Goal: Task Accomplishment & Management: Use online tool/utility

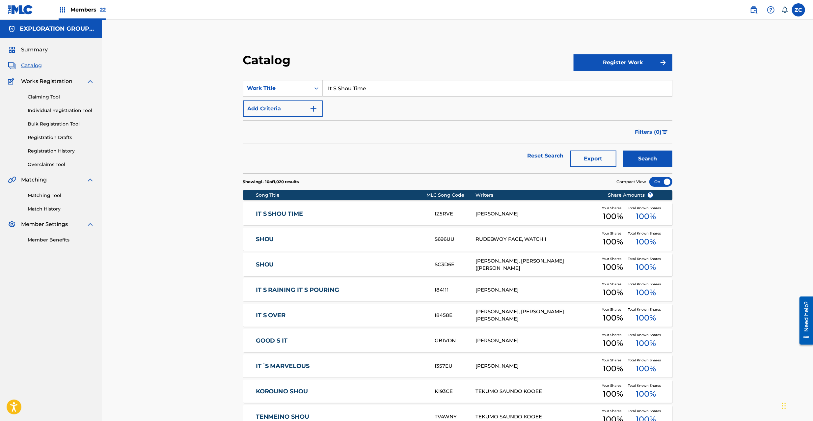
click at [54, 195] on link "Matching Tool" at bounding box center [61, 195] width 67 height 7
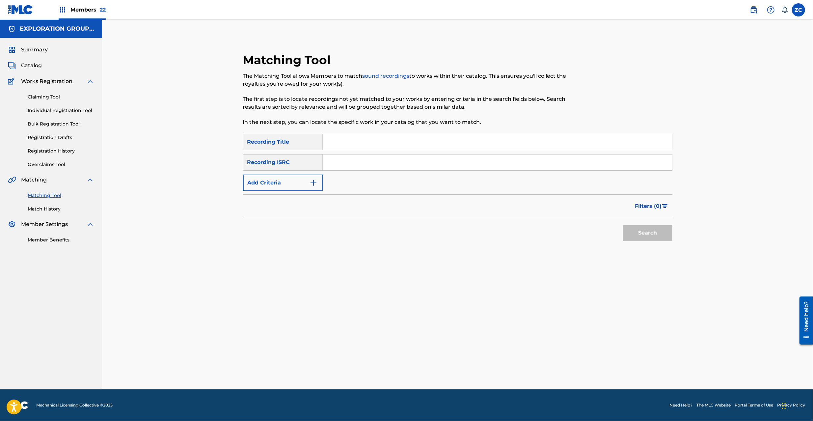
drag, startPoint x: 358, startPoint y: 162, endPoint x: 370, endPoint y: 169, distance: 13.3
click at [358, 162] on input "Search Form" at bounding box center [498, 163] width 350 height 16
paste input "TCJPT2206311"
click at [664, 231] on button "Search" at bounding box center [647, 233] width 49 height 16
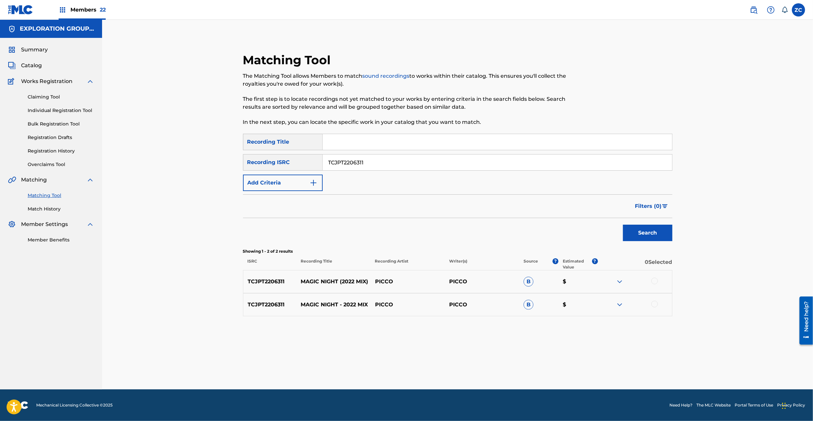
click at [658, 281] on div at bounding box center [655, 281] width 7 height 7
click at [658, 305] on div at bounding box center [655, 304] width 7 height 7
click at [456, 169] on input "TCJPT2206311" at bounding box center [498, 163] width 350 height 16
paste input "JPE562200049"
type input "JPE562200049"
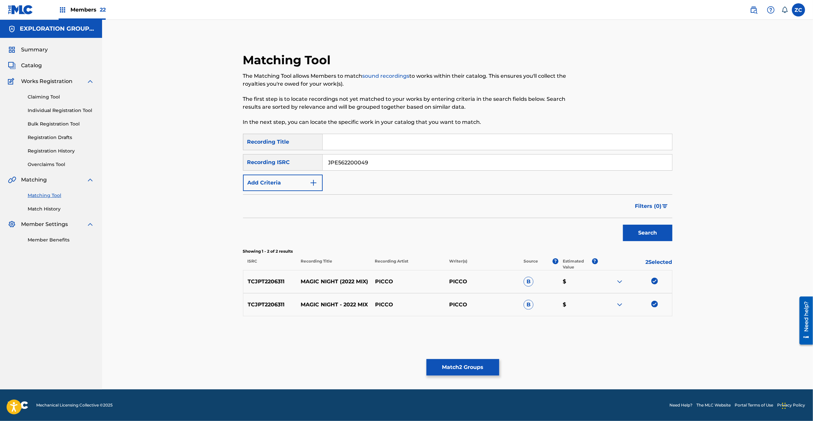
click at [661, 234] on button "Search" at bounding box center [647, 233] width 49 height 16
click at [654, 283] on div at bounding box center [655, 281] width 7 height 7
click at [655, 306] on div at bounding box center [655, 304] width 7 height 7
click at [480, 362] on button "Match 4 Groups" at bounding box center [463, 367] width 73 height 16
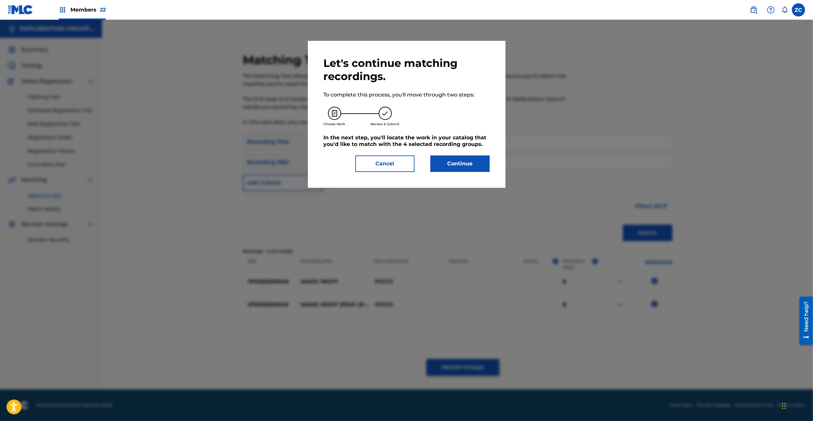
click at [478, 164] on button "Continue" at bounding box center [460, 164] width 59 height 16
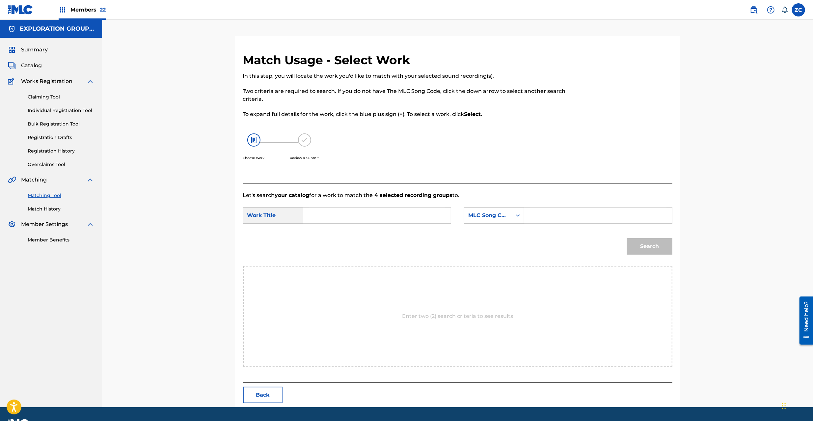
click at [379, 210] on input "Search Form" at bounding box center [377, 216] width 136 height 16
paste input "Magic Night MV62S0"
click at [366, 216] on input "Magic Night MV62S0" at bounding box center [377, 216] width 136 height 16
type input "Magic Night"
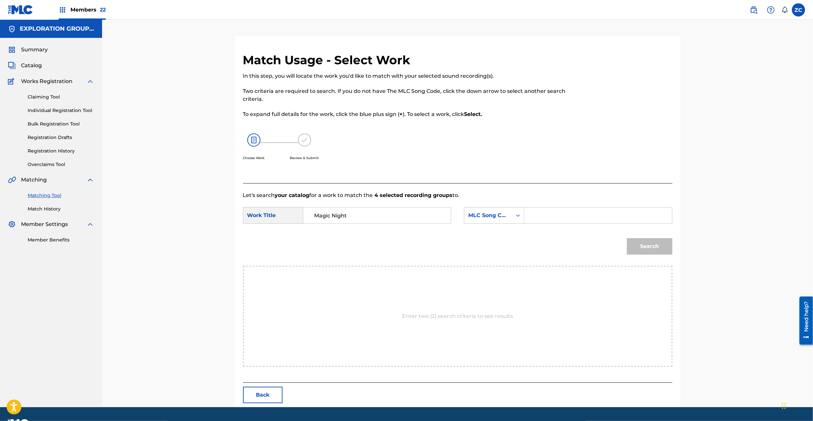
click at [625, 218] on input "Search Form" at bounding box center [598, 216] width 136 height 16
paste input "MV62S0"
type input "MV62S0"
click at [651, 250] on button "Search" at bounding box center [649, 246] width 45 height 16
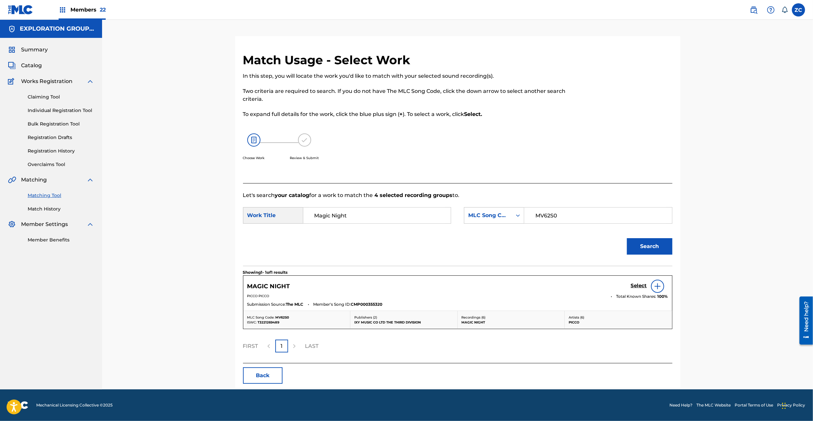
click at [637, 288] on h5 "Select" at bounding box center [639, 286] width 16 height 6
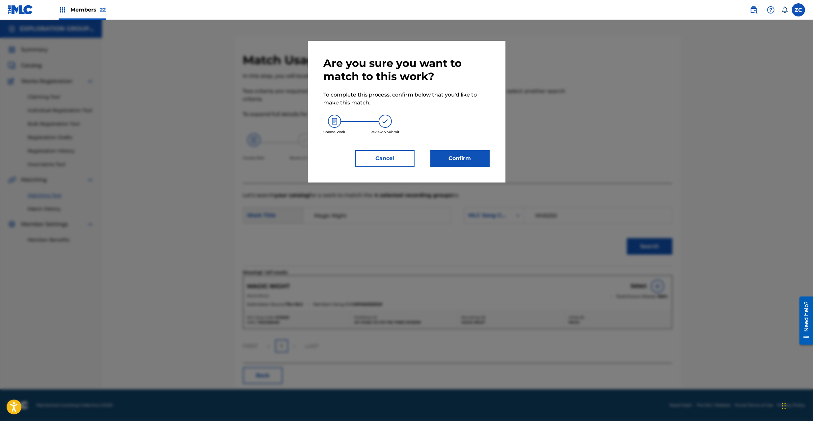
click at [479, 158] on button "Confirm" at bounding box center [460, 158] width 59 height 16
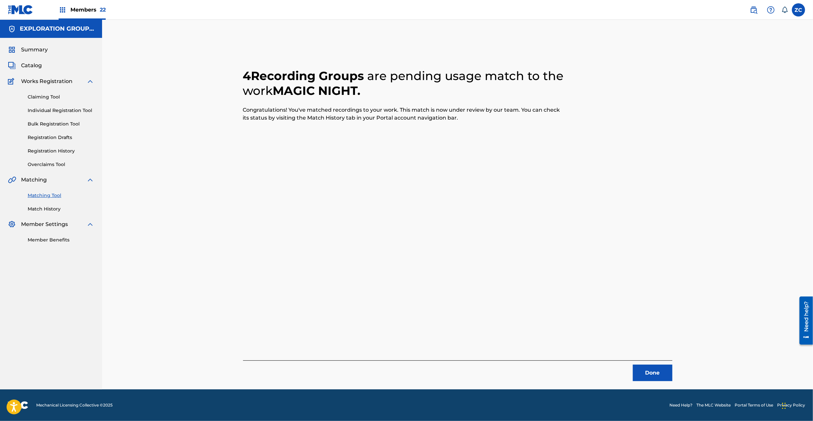
drag, startPoint x: 650, startPoint y: 372, endPoint x: 599, endPoint y: 256, distance: 126.9
click at [651, 370] on button "Done" at bounding box center [653, 373] width 40 height 16
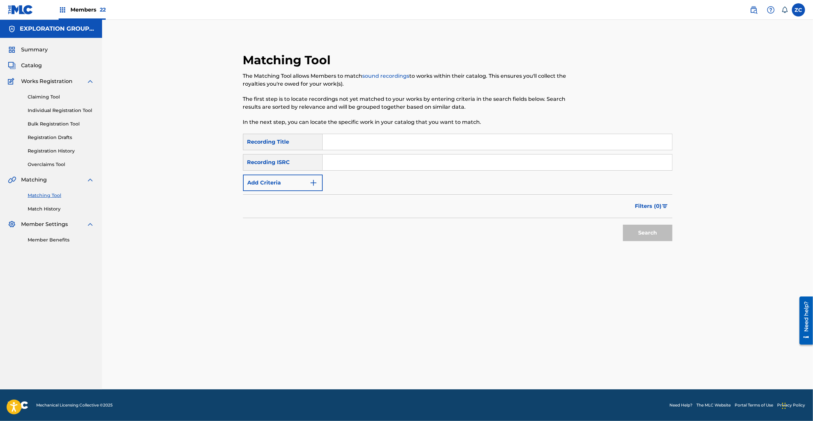
click at [476, 159] on input "Search Form" at bounding box center [498, 163] width 350 height 16
paste input "JP92Q2200297"
type input "JP92Q2200297"
click at [640, 229] on button "Search" at bounding box center [647, 233] width 49 height 16
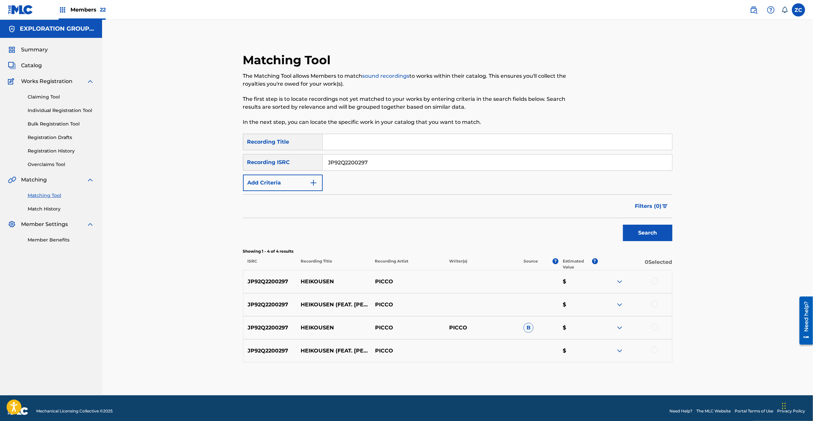
click at [653, 281] on div at bounding box center [655, 281] width 7 height 7
drag, startPoint x: 655, startPoint y: 303, endPoint x: 656, endPoint y: 318, distance: 14.9
click at [655, 304] on div at bounding box center [655, 304] width 7 height 7
click at [654, 327] on div at bounding box center [655, 327] width 7 height 7
click at [656, 350] on div at bounding box center [655, 350] width 7 height 7
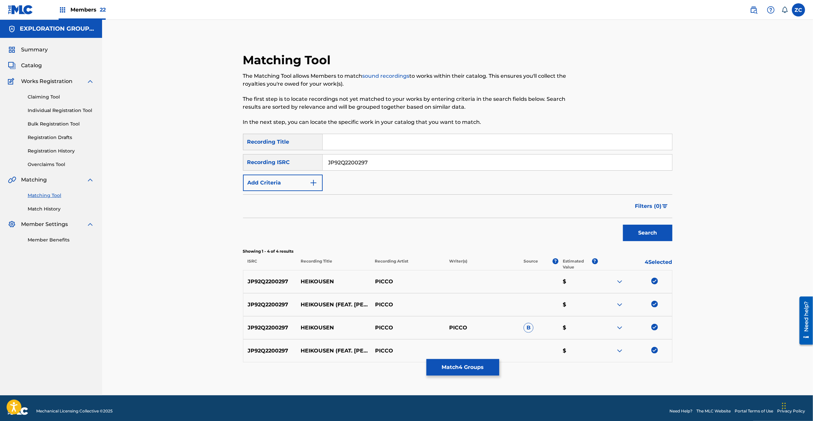
click at [460, 365] on button "Match 4 Groups" at bounding box center [463, 367] width 73 height 16
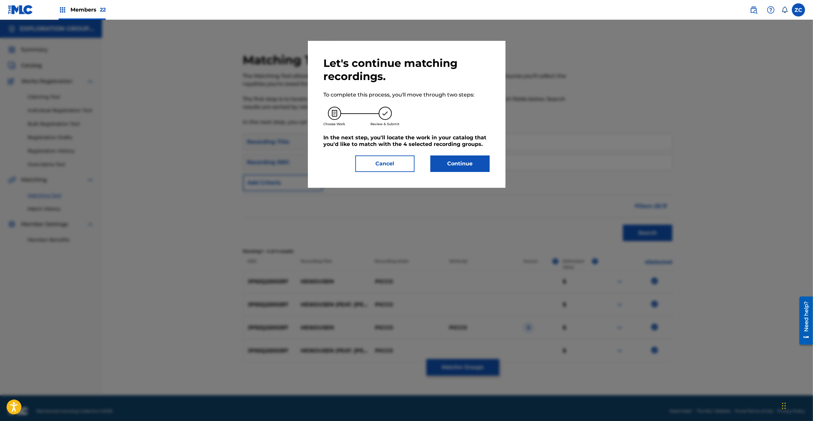
click at [473, 162] on button "Continue" at bounding box center [460, 164] width 59 height 16
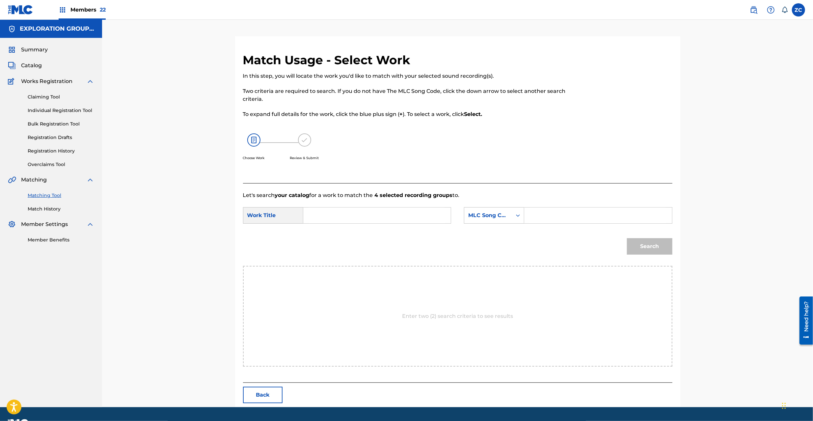
click at [409, 211] on input "Search Form" at bounding box center [377, 216] width 136 height 16
paste input "Heikousen HQ3SXN"
click at [360, 220] on input "Heikousen HQ3SXN" at bounding box center [377, 216] width 136 height 16
type input "Heikousen"
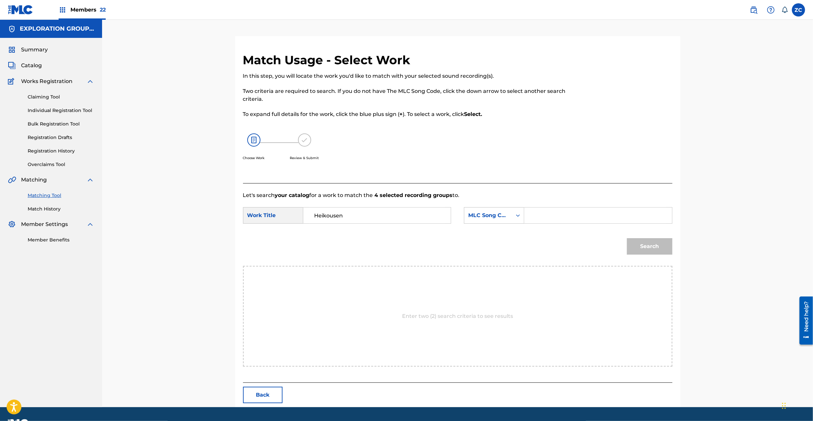
drag, startPoint x: 557, startPoint y: 222, endPoint x: 570, endPoint y: 227, distance: 13.8
click at [557, 222] on input "Search Form" at bounding box center [598, 216] width 136 height 16
paste input "HQ3SXN"
type input "HQ3SXN"
click at [662, 250] on button "Search" at bounding box center [649, 246] width 45 height 16
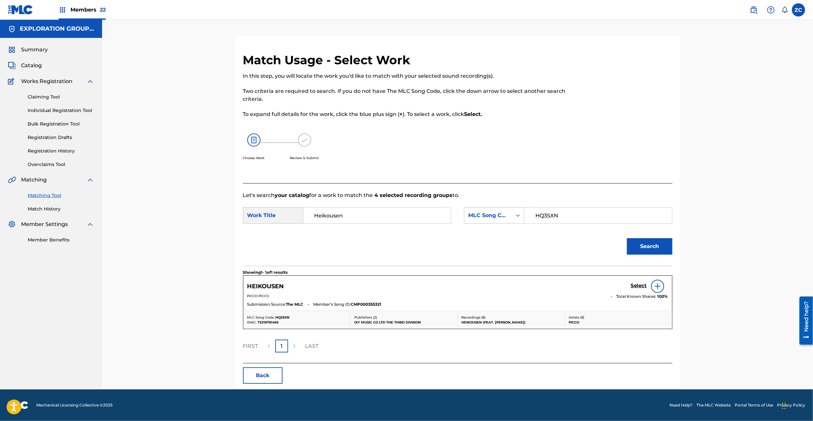
click at [641, 286] on h5 "Select" at bounding box center [639, 286] width 16 height 6
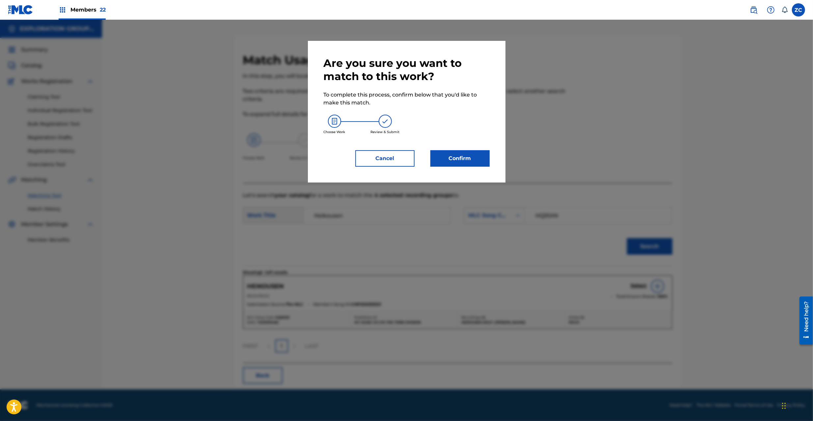
click at [476, 159] on button "Confirm" at bounding box center [460, 158] width 59 height 16
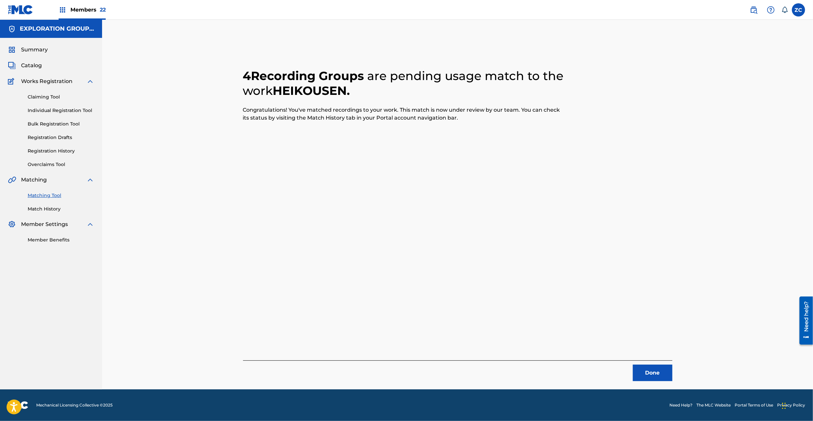
click at [643, 372] on button "Done" at bounding box center [653, 373] width 40 height 16
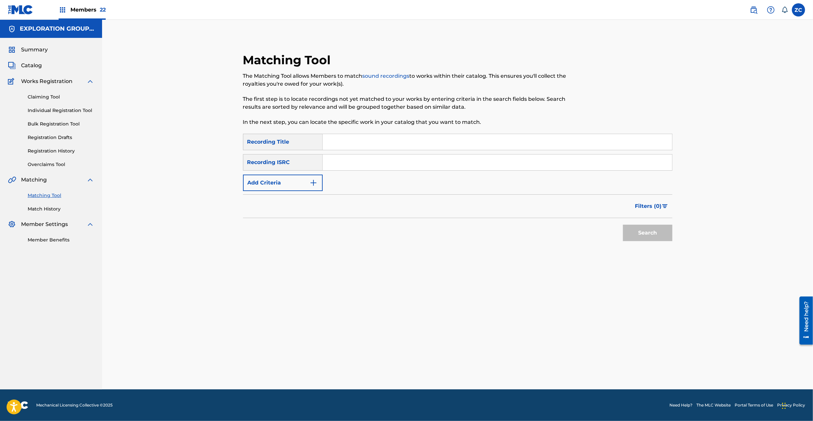
click at [446, 165] on input "Search Form" at bounding box center [498, 163] width 350 height 16
paste input "JPE562200041"
type input "JPE562200041"
click at [659, 226] on button "Search" at bounding box center [647, 233] width 49 height 16
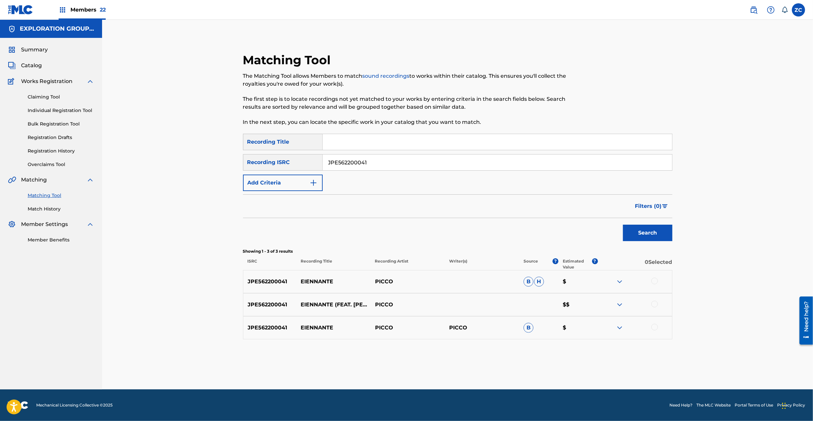
click at [657, 281] on div at bounding box center [655, 281] width 7 height 7
click at [655, 304] on div at bounding box center [655, 304] width 7 height 7
click at [656, 328] on div at bounding box center [655, 327] width 7 height 7
click at [457, 367] on button "Match 3 Groups" at bounding box center [463, 367] width 73 height 16
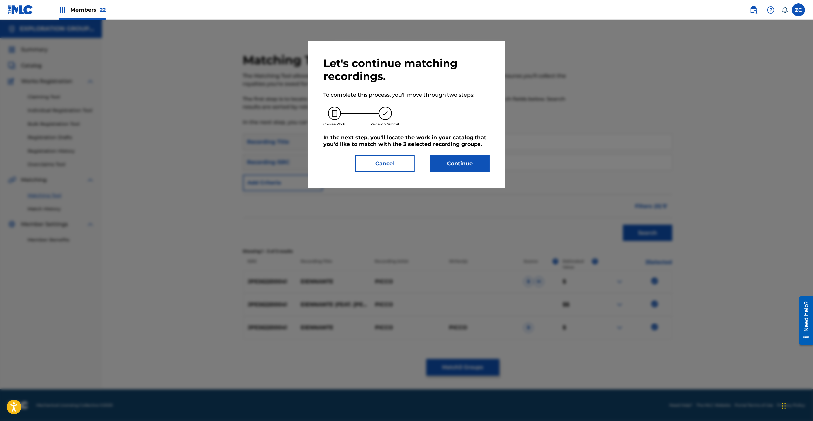
click at [472, 163] on button "Continue" at bounding box center [460, 164] width 59 height 16
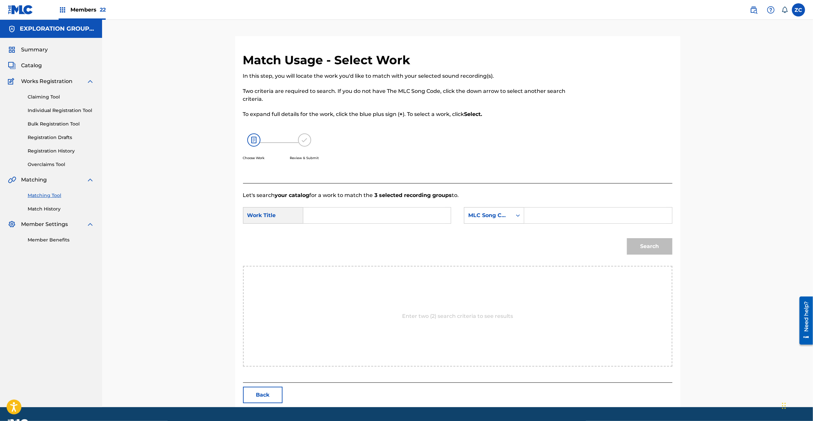
click at [433, 217] on input "Search Form" at bounding box center [377, 216] width 136 height 16
paste input "Eiennante ES1DZH"
click at [352, 217] on input "Eiennante ES1DZH" at bounding box center [377, 216] width 136 height 16
type input "Eiennante"
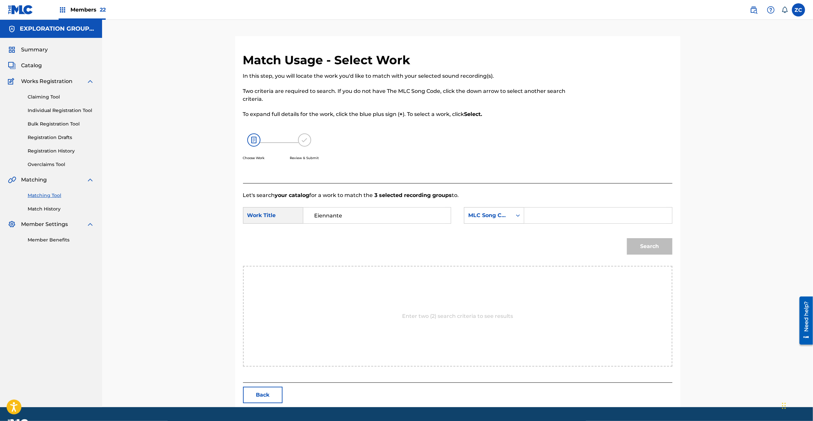
click at [582, 220] on input "Search Form" at bounding box center [598, 216] width 136 height 16
paste input "ES1DZH"
type input "ES1DZH"
click at [654, 245] on button "Search" at bounding box center [649, 246] width 45 height 16
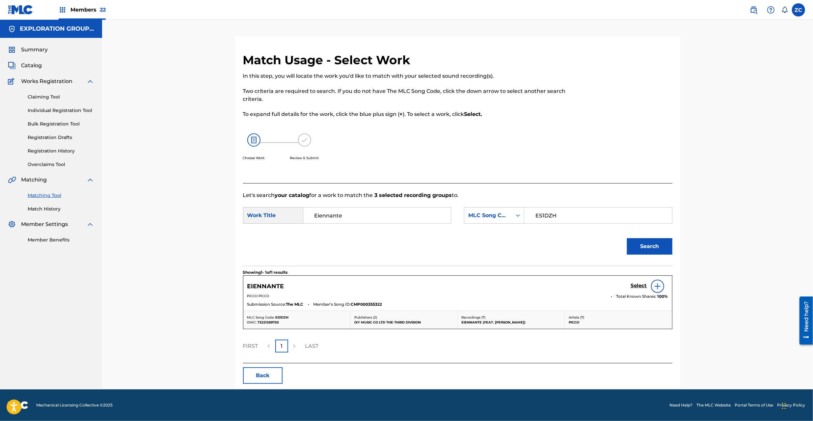
click at [638, 284] on h5 "Select" at bounding box center [639, 286] width 16 height 6
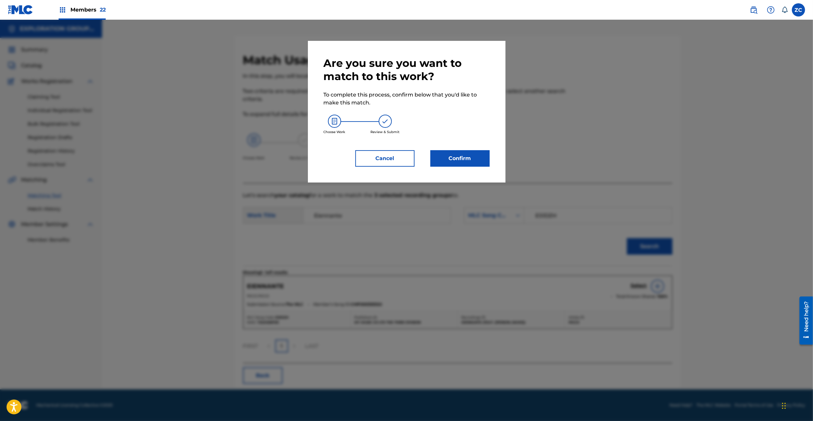
click at [460, 163] on button "Confirm" at bounding box center [460, 158] width 59 height 16
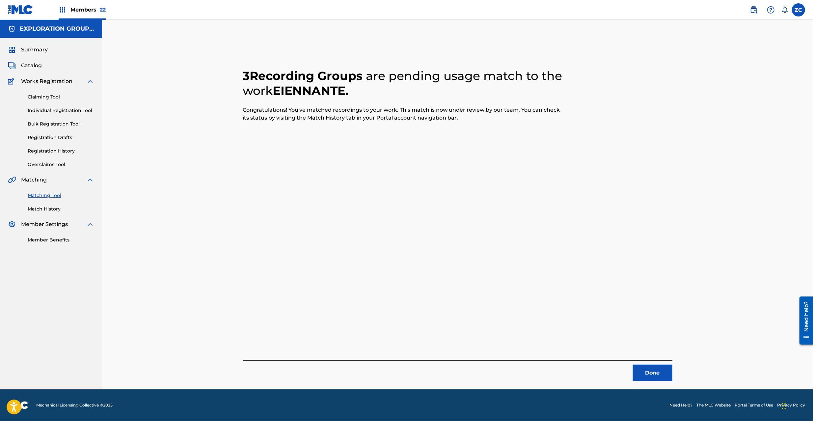
click at [664, 376] on button "Done" at bounding box center [653, 373] width 40 height 16
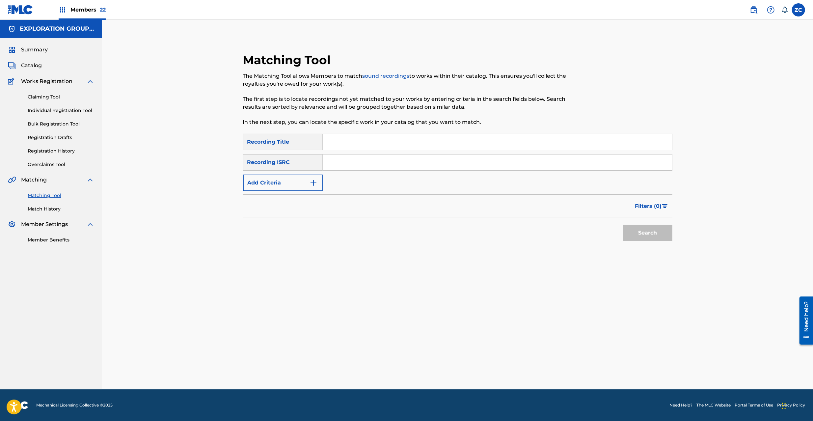
drag, startPoint x: 406, startPoint y: 160, endPoint x: 463, endPoint y: 181, distance: 60.4
click at [406, 159] on input "Search Form" at bounding box center [498, 163] width 350 height 16
paste input "TCJPY2360225"
click at [657, 230] on button "Search" at bounding box center [647, 233] width 49 height 16
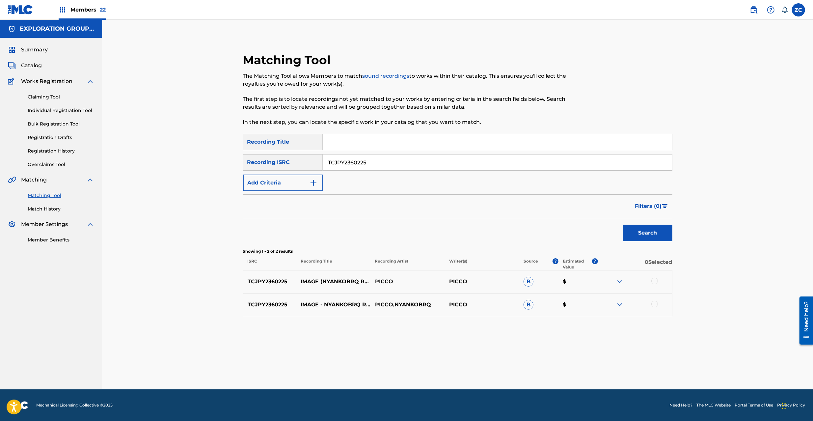
click at [758, 228] on div "Matching Tool The Matching Tool allows Members to match sound recordings to wor…" at bounding box center [457, 205] width 711 height 370
click at [657, 283] on div at bounding box center [655, 281] width 7 height 7
click at [657, 305] on div at bounding box center [655, 304] width 7 height 7
click at [404, 162] on input "TCJPY2360225" at bounding box center [498, 163] width 350 height 16
paste input "W233324"
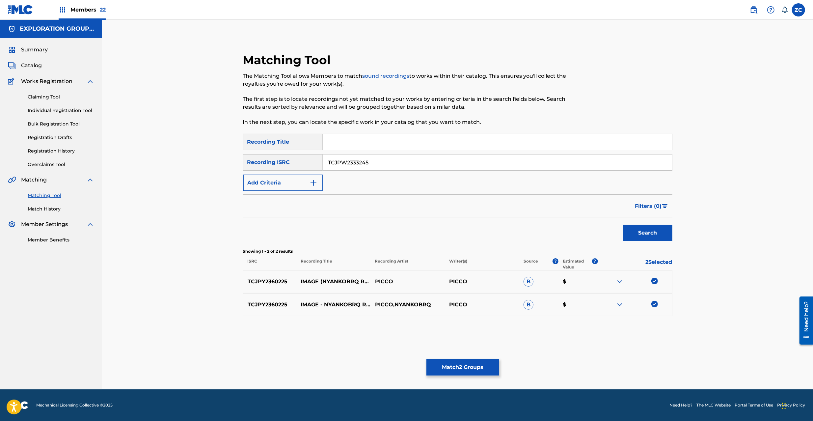
click at [642, 228] on button "Search" at bounding box center [647, 233] width 49 height 16
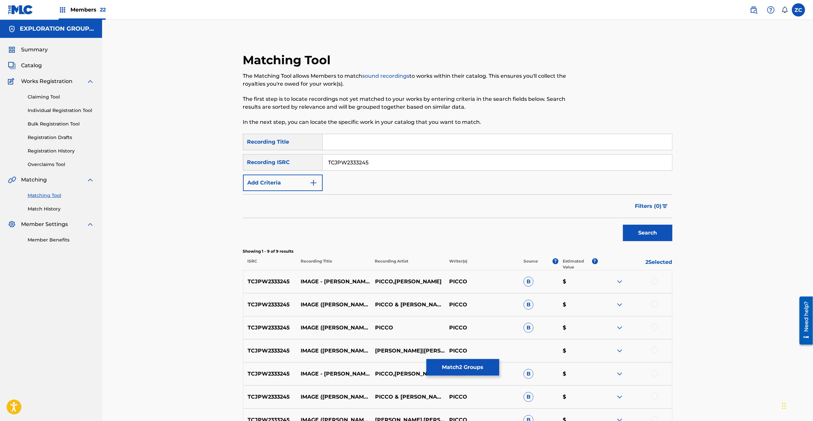
click at [653, 283] on div at bounding box center [655, 281] width 7 height 7
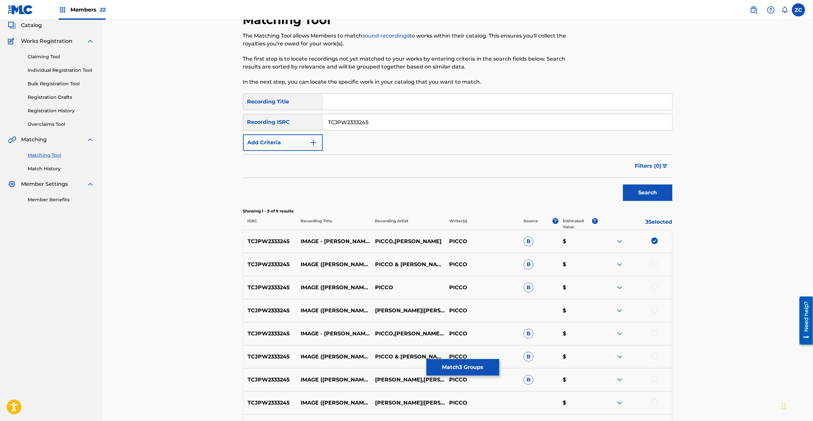
scroll to position [58, 0]
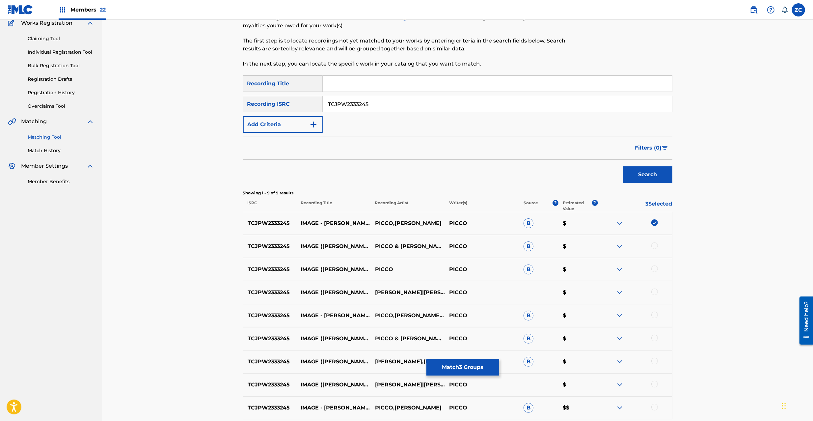
click at [656, 248] on div at bounding box center [655, 245] width 7 height 7
click at [655, 269] on div at bounding box center [655, 269] width 7 height 7
click at [655, 291] on div at bounding box center [655, 292] width 7 height 7
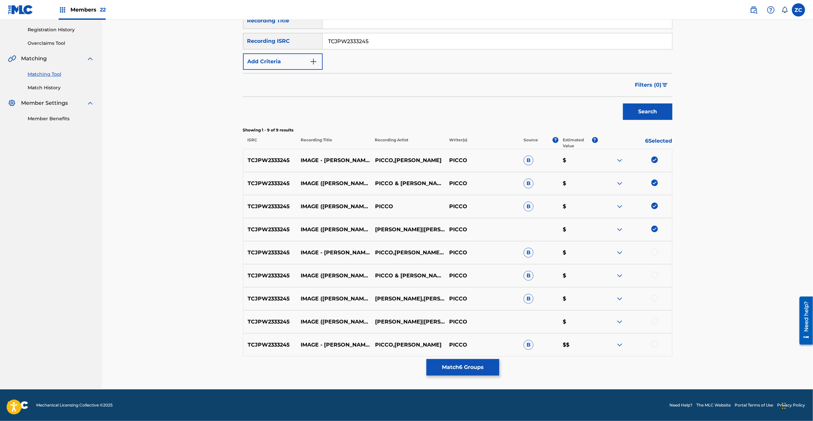
click at [656, 252] on div at bounding box center [655, 252] width 7 height 7
click at [653, 274] on div at bounding box center [655, 275] width 7 height 7
drag, startPoint x: 658, startPoint y: 297, endPoint x: 656, endPoint y: 313, distance: 16.0
click at [658, 298] on div at bounding box center [635, 299] width 74 height 8
click at [656, 298] on div at bounding box center [655, 298] width 7 height 7
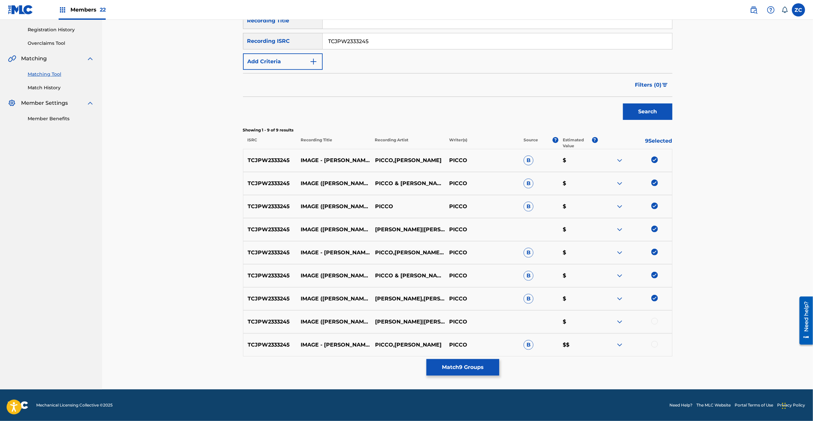
click at [654, 319] on div at bounding box center [655, 321] width 7 height 7
click at [654, 345] on div at bounding box center [655, 344] width 7 height 7
click at [748, 295] on div "Matching Tool The Matching Tool allows Members to match sound recordings to wor…" at bounding box center [457, 144] width 711 height 491
click at [422, 41] on input "TCJPW2333245" at bounding box center [498, 41] width 350 height 16
paste input "B2452283"
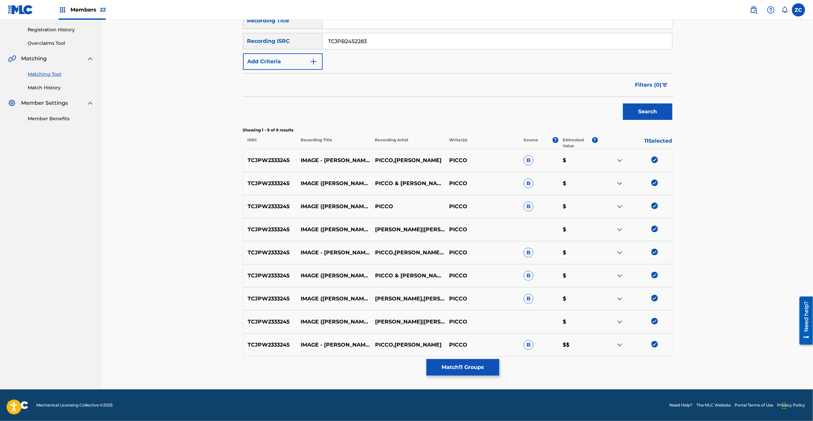
click at [650, 114] on button "Search" at bounding box center [647, 111] width 49 height 16
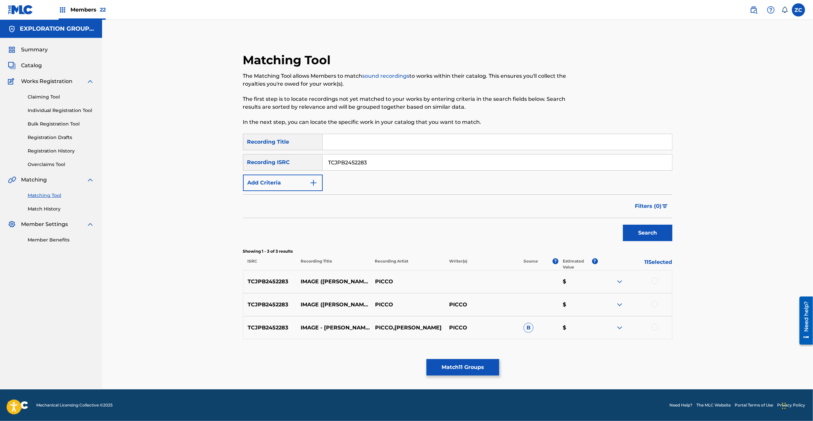
click at [656, 283] on div at bounding box center [655, 281] width 7 height 7
click at [655, 304] on div at bounding box center [655, 304] width 7 height 7
click at [656, 329] on div at bounding box center [655, 327] width 7 height 7
click at [499, 157] on input "TCJPB2452283" at bounding box center [498, 163] width 350 height 16
paste input "V2355591"
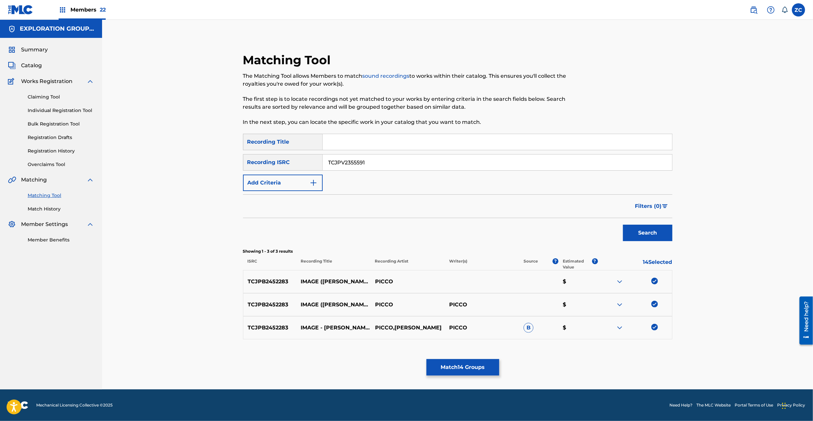
type input "TCJPV2355591"
click at [642, 238] on button "Search" at bounding box center [647, 233] width 49 height 16
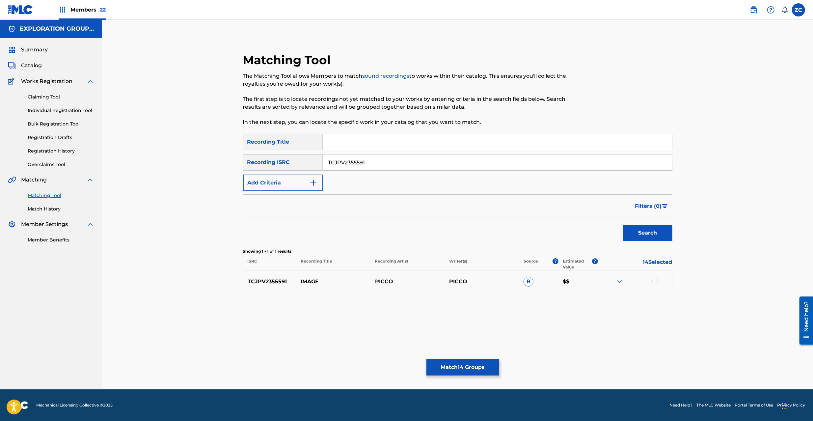
click at [657, 281] on div at bounding box center [655, 281] width 7 height 7
click at [431, 365] on button "Match 15 Groups" at bounding box center [463, 367] width 73 height 16
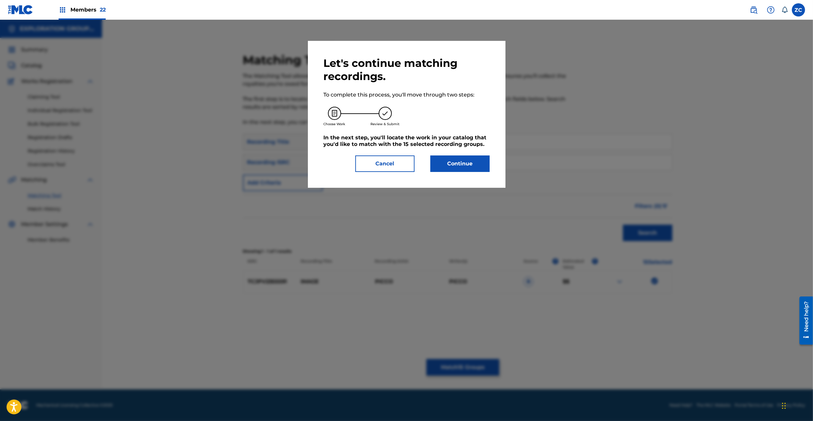
click at [471, 159] on button "Continue" at bounding box center [460, 164] width 59 height 16
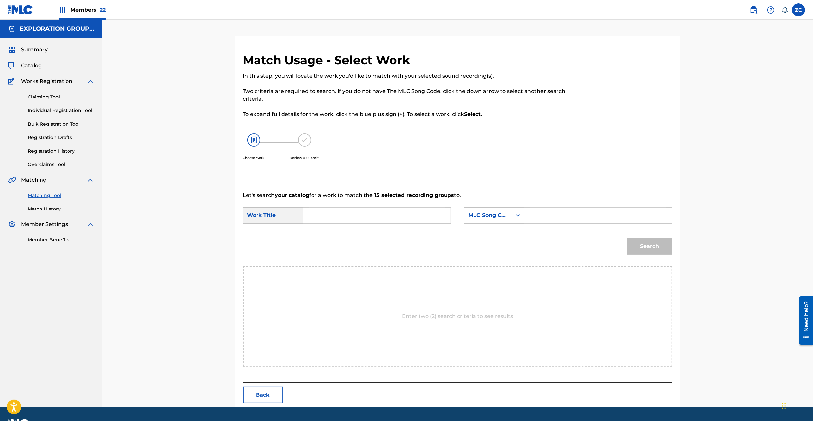
click at [381, 218] on input "Search Form" at bounding box center [377, 216] width 136 height 16
paste input "Image I259G2"
click at [348, 216] on input "Image I259G2" at bounding box center [377, 216] width 136 height 16
type input "Image"
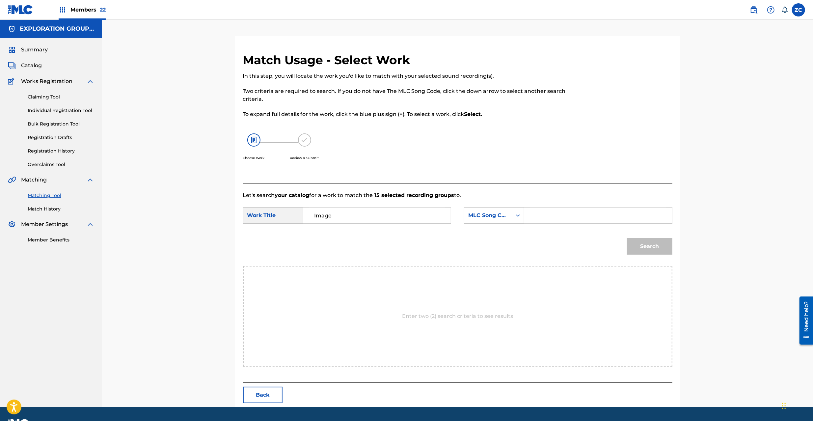
click at [535, 213] on input "Search Form" at bounding box center [598, 216] width 136 height 16
paste input "I259G2"
type input "I259G2"
click at [661, 243] on button "Search" at bounding box center [649, 246] width 45 height 16
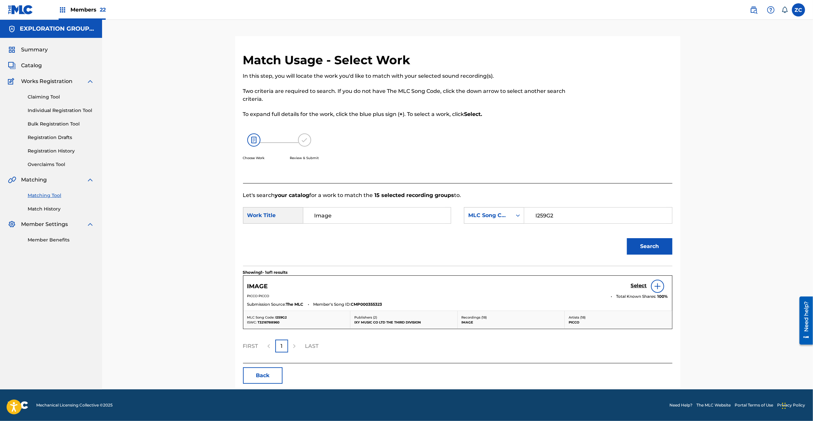
click at [636, 286] on h5 "Select" at bounding box center [639, 286] width 16 height 6
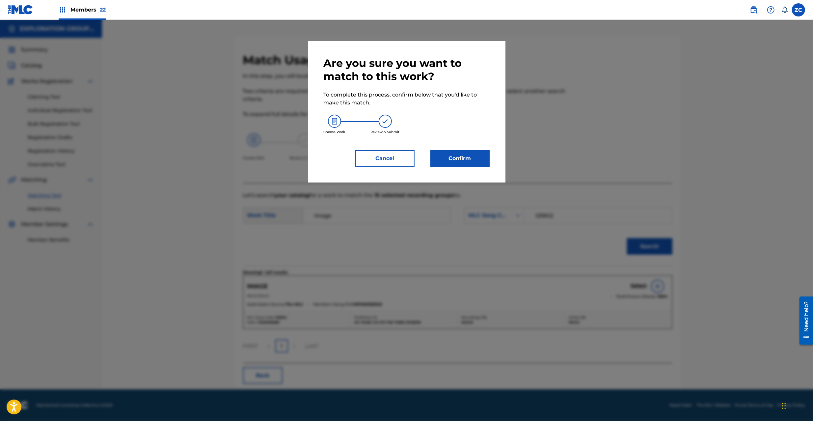
click at [460, 155] on button "Confirm" at bounding box center [460, 158] width 59 height 16
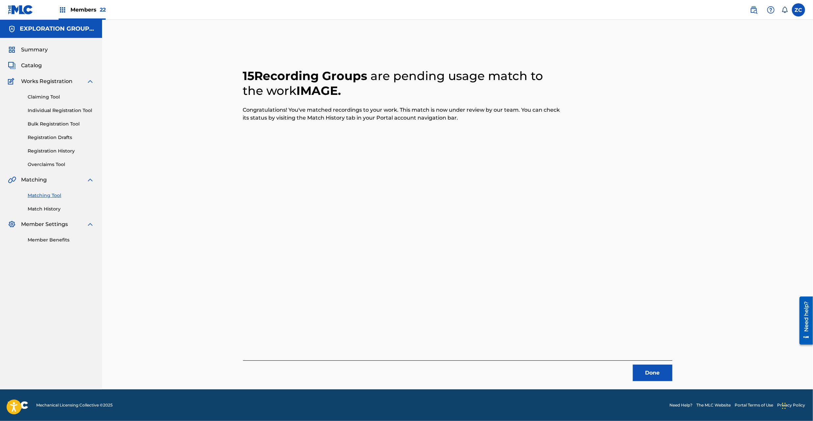
click at [644, 375] on button "Done" at bounding box center [653, 373] width 40 height 16
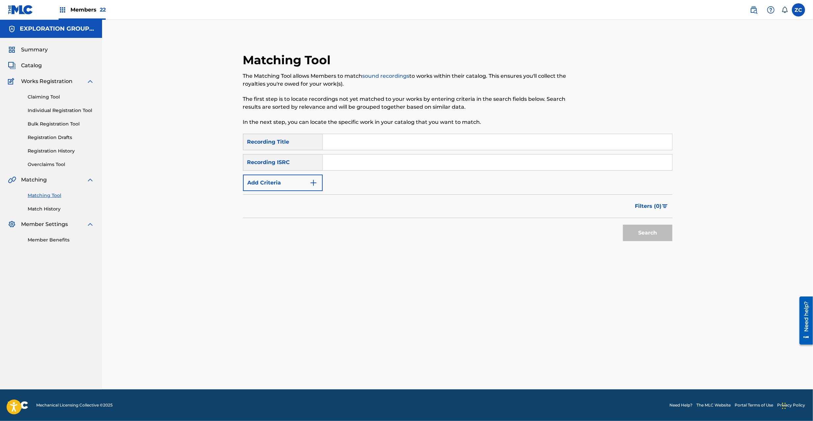
drag, startPoint x: 546, startPoint y: 165, endPoint x: 559, endPoint y: 172, distance: 14.3
click at [546, 165] on input "Search Form" at bounding box center [498, 163] width 350 height 16
paste input "CAHQJ2121609"
type input "CAHQJ2121609"
click at [648, 231] on button "Search" at bounding box center [647, 233] width 49 height 16
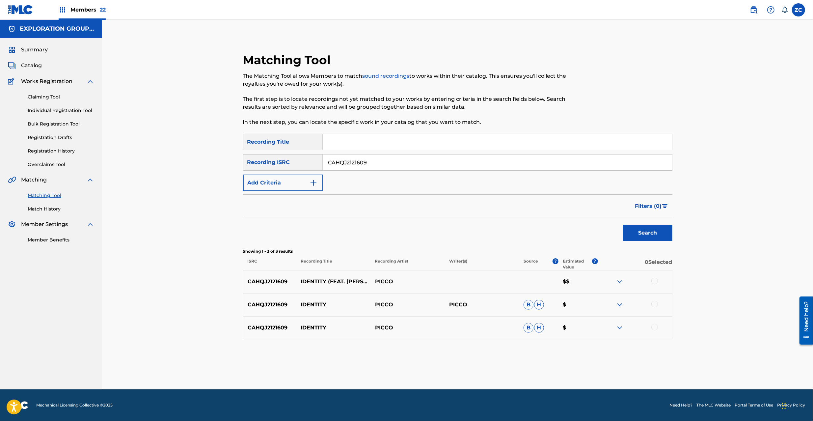
click at [654, 281] on div at bounding box center [655, 281] width 7 height 7
click at [656, 303] on div at bounding box center [655, 304] width 7 height 7
click at [656, 325] on div at bounding box center [655, 327] width 7 height 7
click at [486, 365] on button "Match 3 Groups" at bounding box center [463, 367] width 73 height 16
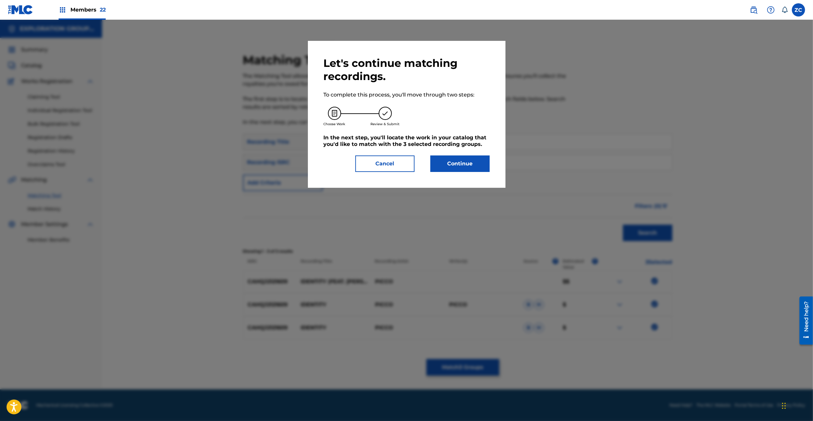
click at [473, 165] on button "Continue" at bounding box center [460, 164] width 59 height 16
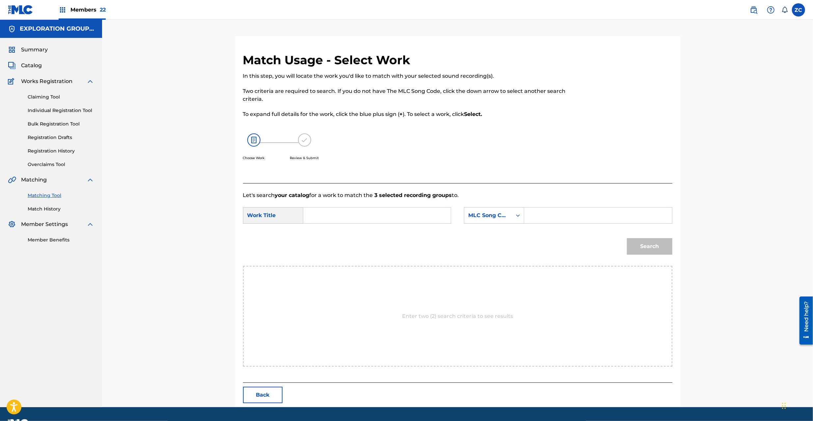
click at [382, 211] on input "Search Form" at bounding box center [377, 216] width 136 height 16
paste input "Identity I259EW"
click at [352, 215] on input "Identity I259EW" at bounding box center [377, 216] width 136 height 16
type input "Identity"
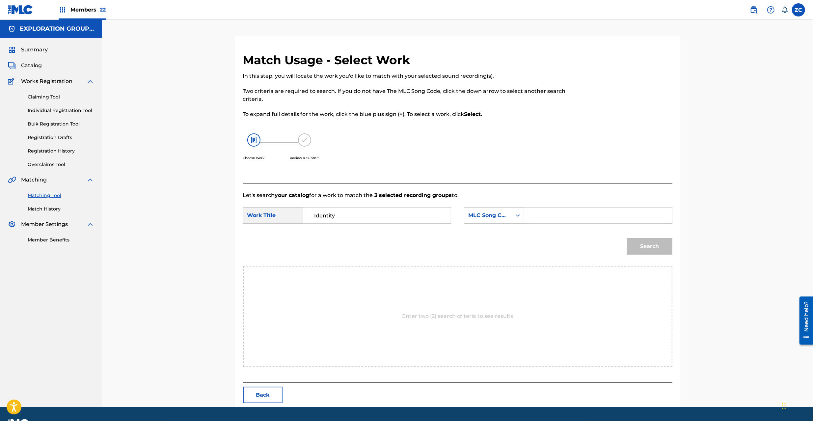
click at [544, 215] on input "Search Form" at bounding box center [598, 216] width 136 height 16
paste input "I259EW"
type input "I259EW"
click at [655, 248] on button "Search" at bounding box center [649, 246] width 45 height 16
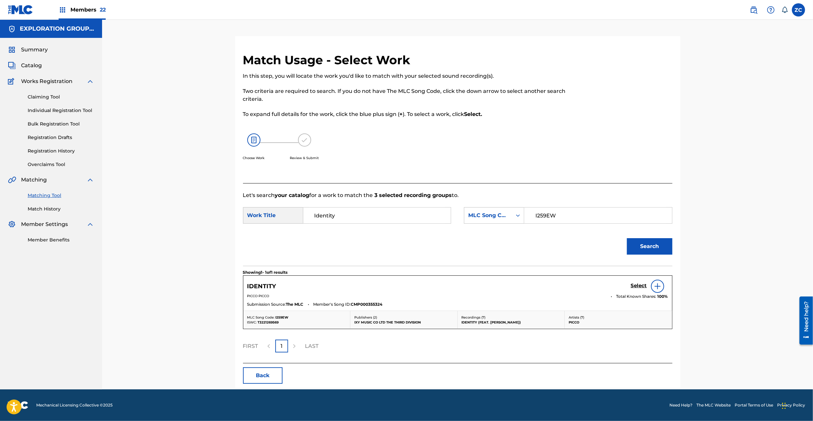
click at [642, 285] on h5 "Select" at bounding box center [639, 286] width 16 height 6
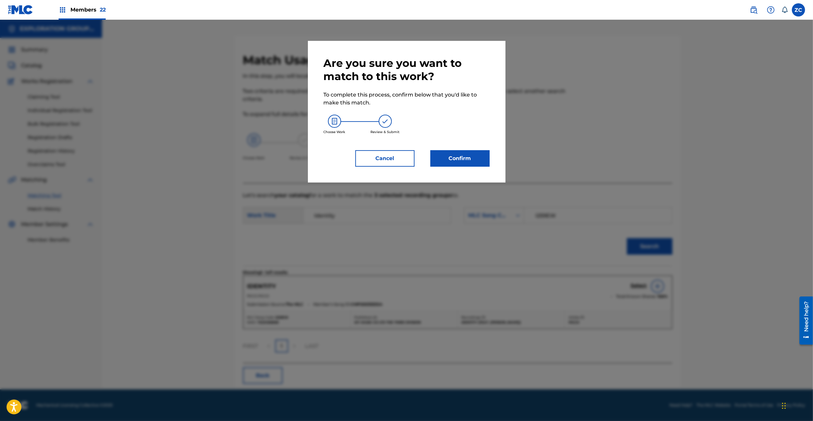
click at [455, 164] on button "Confirm" at bounding box center [460, 158] width 59 height 16
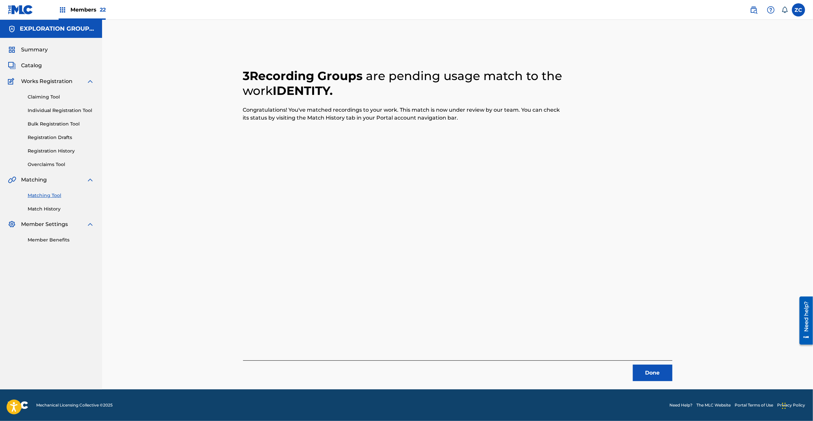
click at [646, 374] on button "Done" at bounding box center [653, 373] width 40 height 16
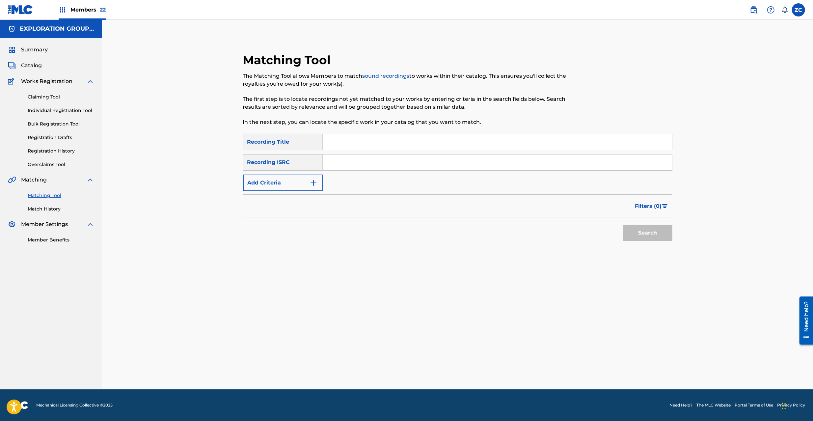
click at [441, 154] on div "SearchWithCriteria361b6e87-07ff-4281-8d06-c5fe32ed4f15 Recording Title SearchWi…" at bounding box center [458, 162] width 430 height 57
drag, startPoint x: 455, startPoint y: 164, endPoint x: 466, endPoint y: 167, distance: 11.7
click at [455, 164] on input "Search Form" at bounding box center [498, 163] width 350 height 16
paste input "JPS532400797"
click at [656, 226] on button "Search" at bounding box center [647, 233] width 49 height 16
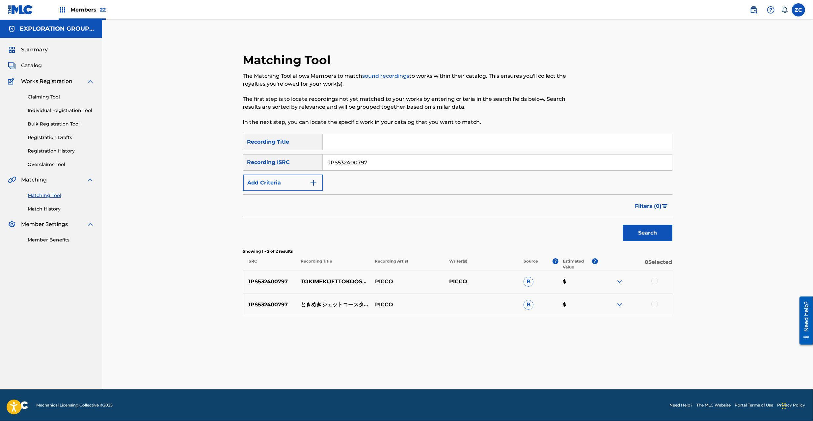
drag, startPoint x: 656, startPoint y: 282, endPoint x: 659, endPoint y: 298, distance: 16.5
click at [656, 281] on div at bounding box center [655, 281] width 7 height 7
click at [659, 306] on div at bounding box center [635, 305] width 74 height 8
click at [655, 305] on div at bounding box center [655, 304] width 7 height 7
click at [477, 164] on input "JPS532400797" at bounding box center [498, 163] width 350 height 16
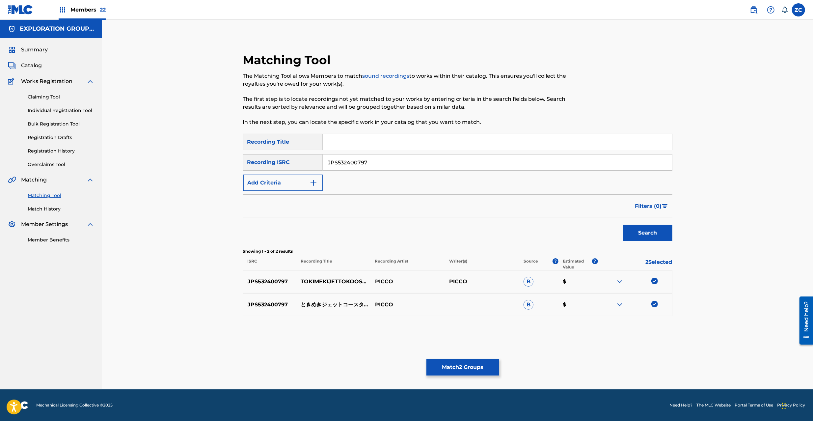
paste input "TCJPA2434259"
click at [649, 232] on button "Search" at bounding box center [647, 233] width 49 height 16
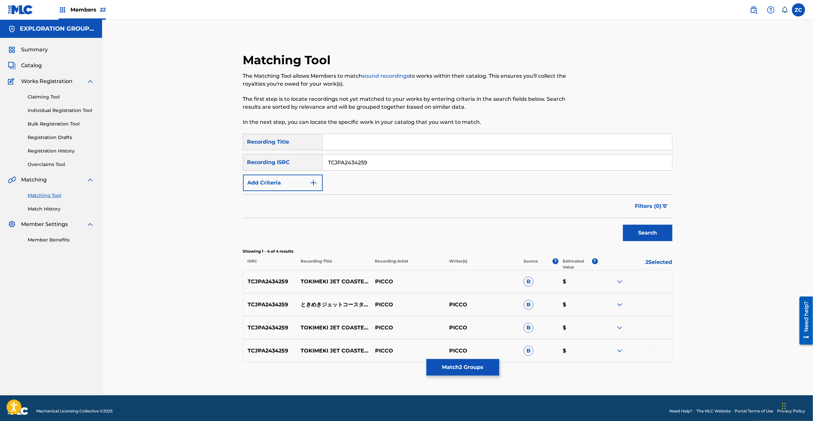
click at [652, 282] on div at bounding box center [655, 281] width 7 height 7
click at [656, 303] on div at bounding box center [655, 304] width 7 height 7
click at [655, 328] on div at bounding box center [655, 327] width 7 height 7
click at [654, 349] on div at bounding box center [655, 350] width 7 height 7
click at [578, 166] on input "TCJPA2434259" at bounding box center [498, 163] width 350 height 16
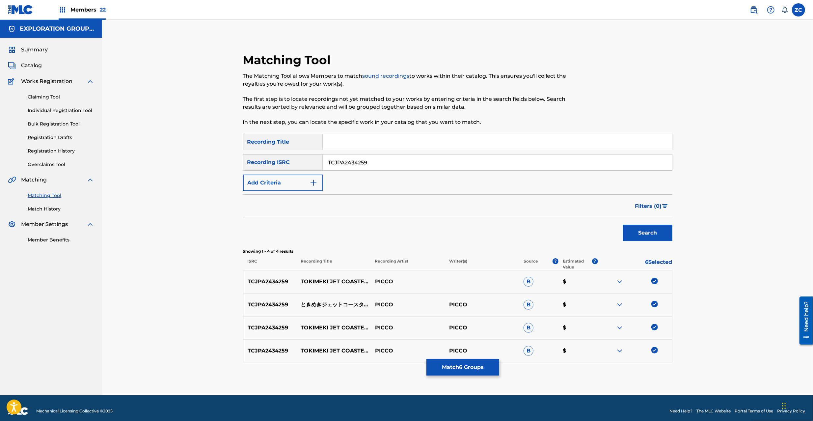
paste input "JPX302355350"
type input "JPX302355350"
click at [650, 231] on button "Search" at bounding box center [647, 233] width 49 height 16
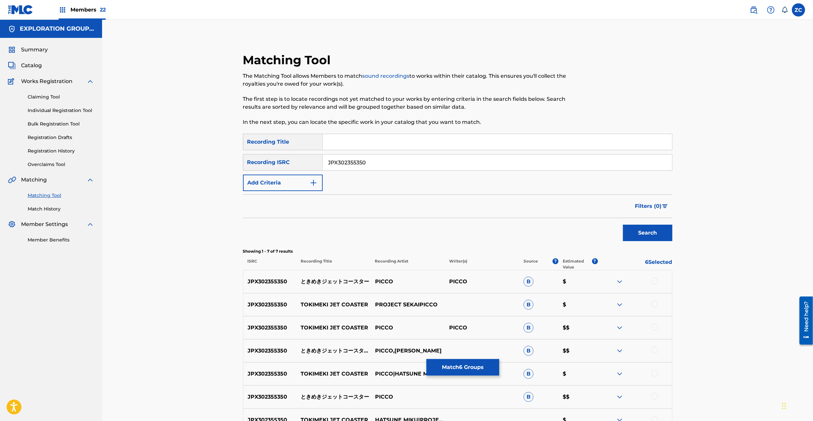
click at [656, 284] on div at bounding box center [655, 281] width 7 height 7
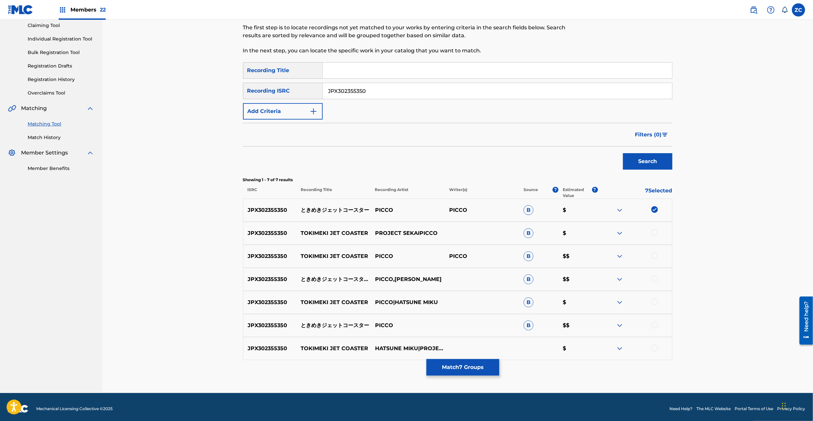
scroll to position [75, 0]
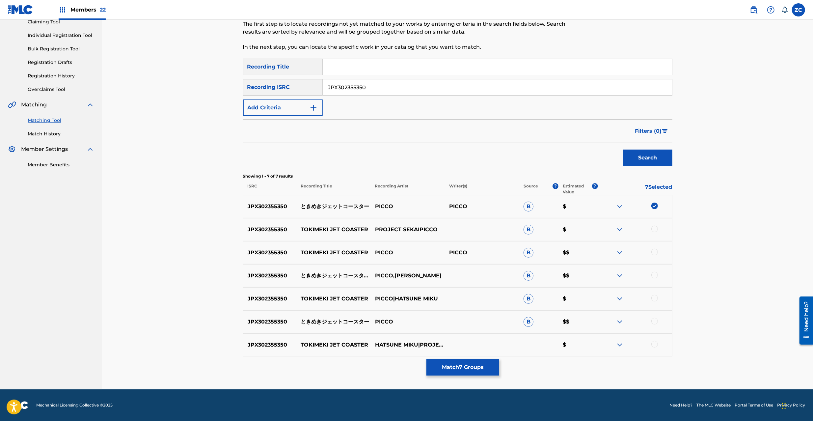
click at [655, 229] on div at bounding box center [655, 229] width 7 height 7
click at [655, 252] on div at bounding box center [655, 252] width 7 height 7
click at [655, 276] on div at bounding box center [655, 275] width 7 height 7
click at [655, 299] on div at bounding box center [655, 298] width 7 height 7
drag, startPoint x: 655, startPoint y: 321, endPoint x: 658, endPoint y: 327, distance: 6.8
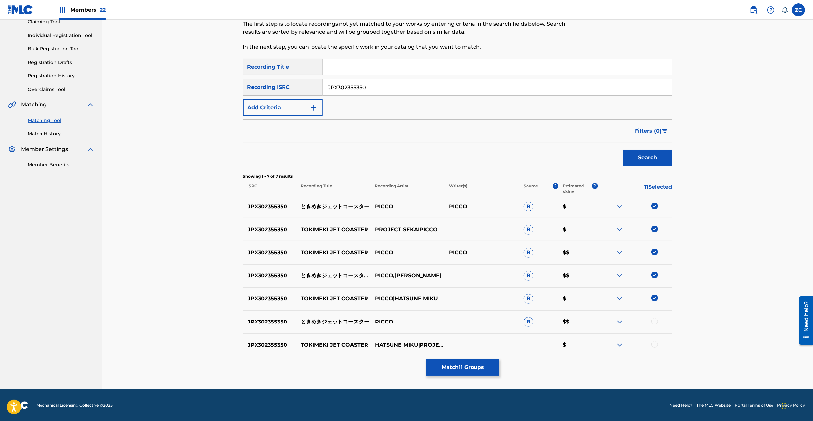
click at [656, 322] on div at bounding box center [655, 321] width 7 height 7
click at [654, 344] on div at bounding box center [655, 344] width 7 height 7
click at [480, 365] on button "Match 13 Groups" at bounding box center [463, 367] width 73 height 16
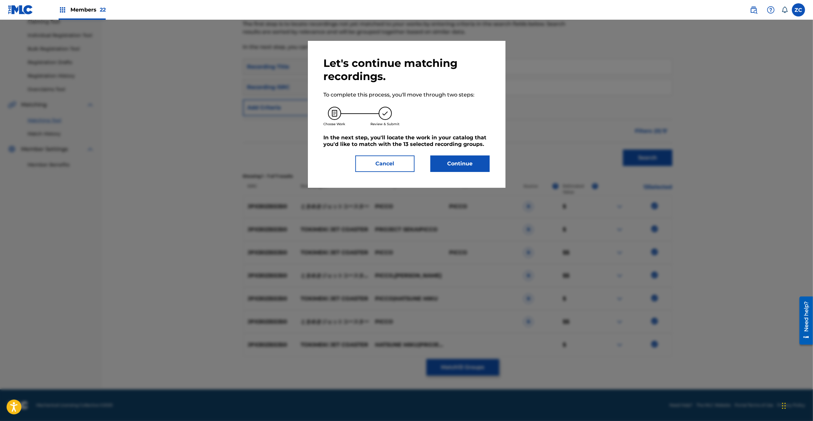
click at [459, 162] on button "Continue" at bounding box center [460, 164] width 59 height 16
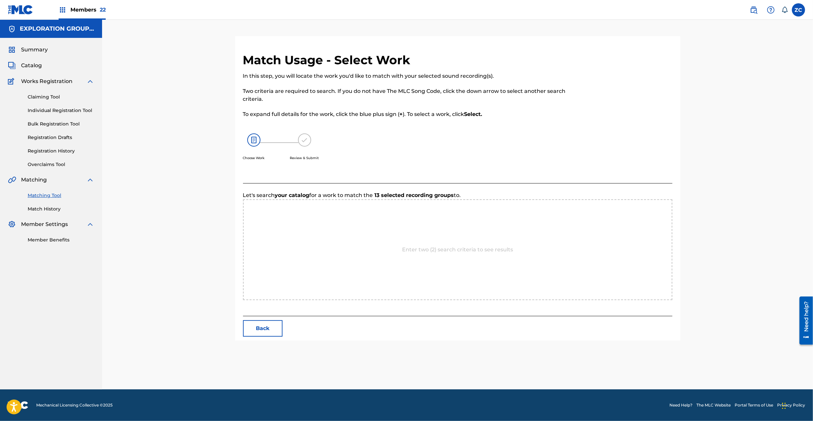
scroll to position [0, 0]
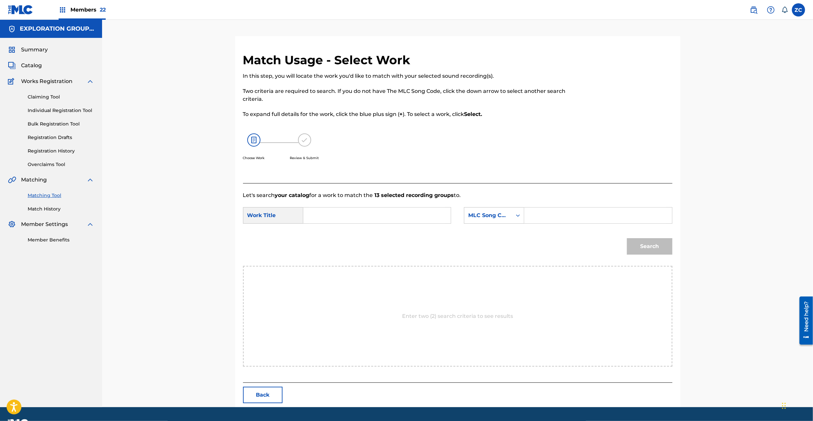
click at [416, 218] on input "Search Form" at bounding box center [377, 216] width 136 height 16
paste input "Tokimekijettokoosutaa TX41QU"
click at [397, 214] on input "Tokimekijettokoosutaa TX41QU" at bounding box center [377, 216] width 136 height 16
type input "Tokimekijettokoosutaa"
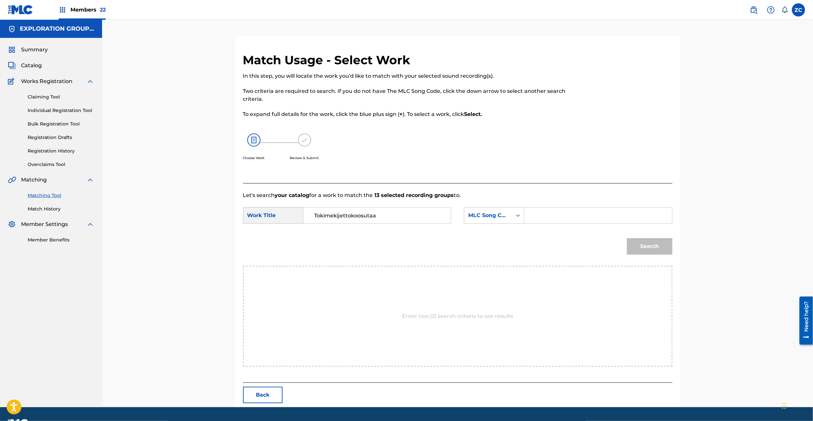
click at [574, 219] on input "Search Form" at bounding box center [598, 216] width 136 height 16
paste input "TX41QU"
type input "TX41QU"
click at [650, 247] on button "Search" at bounding box center [649, 246] width 45 height 16
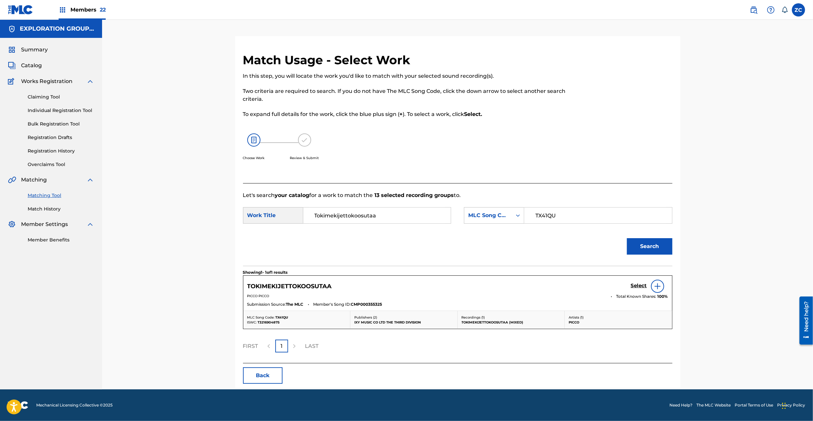
click at [639, 285] on h5 "Select" at bounding box center [639, 286] width 16 height 6
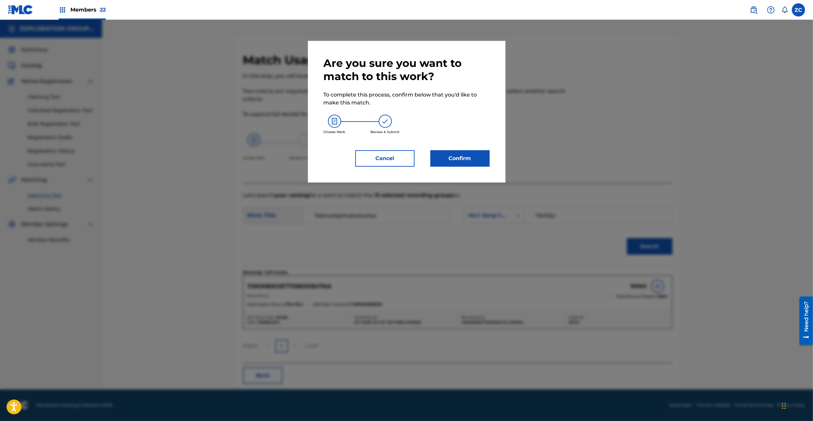
click at [481, 157] on button "Confirm" at bounding box center [460, 158] width 59 height 16
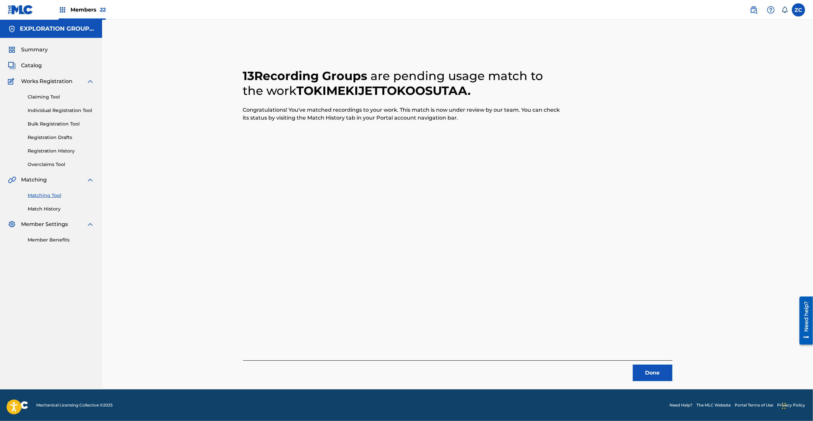
click at [664, 370] on button "Done" at bounding box center [653, 373] width 40 height 16
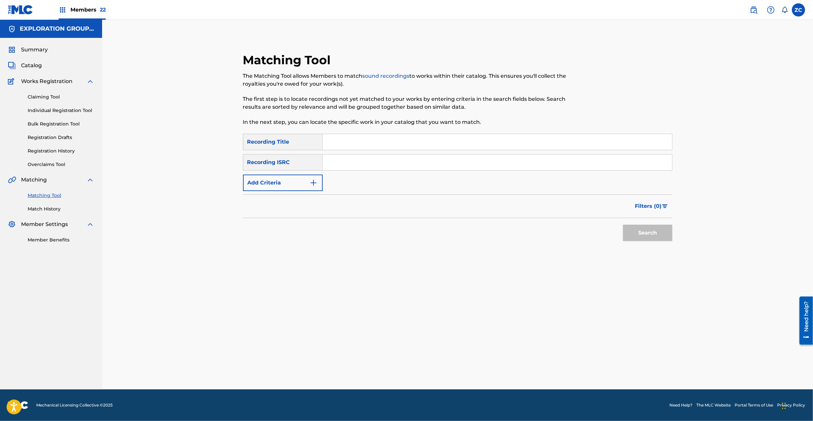
drag, startPoint x: 450, startPoint y: 166, endPoint x: 461, endPoint y: 172, distance: 12.8
click at [450, 166] on input "Search Form" at bounding box center [498, 163] width 350 height 16
paste input "JPZ922400723"
type input "JPZ922400723"
click at [634, 234] on button "Search" at bounding box center [647, 233] width 49 height 16
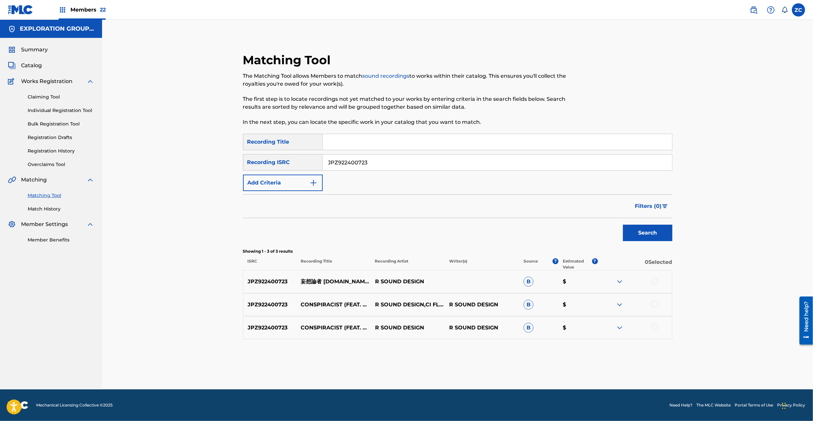
drag, startPoint x: 653, startPoint y: 281, endPoint x: 658, endPoint y: 303, distance: 22.8
click at [653, 283] on div at bounding box center [655, 281] width 7 height 7
click at [654, 305] on div at bounding box center [655, 304] width 7 height 7
click at [655, 326] on div at bounding box center [655, 327] width 7 height 7
click at [480, 360] on button "Match 3 Groups" at bounding box center [463, 367] width 73 height 16
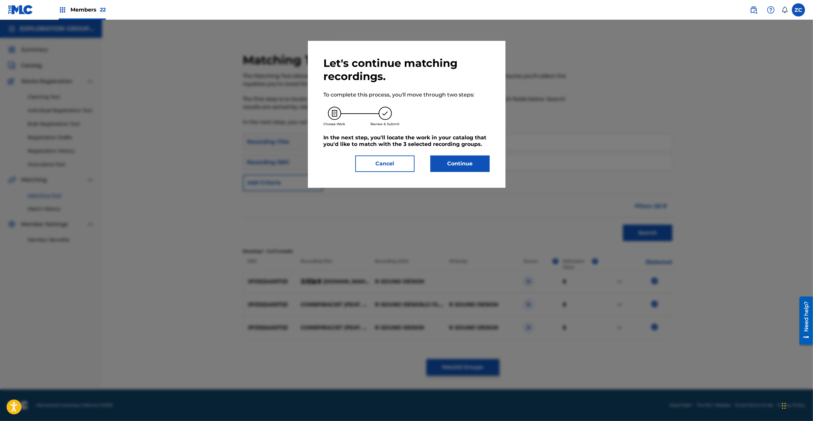
click at [465, 163] on button "Continue" at bounding box center [460, 164] width 59 height 16
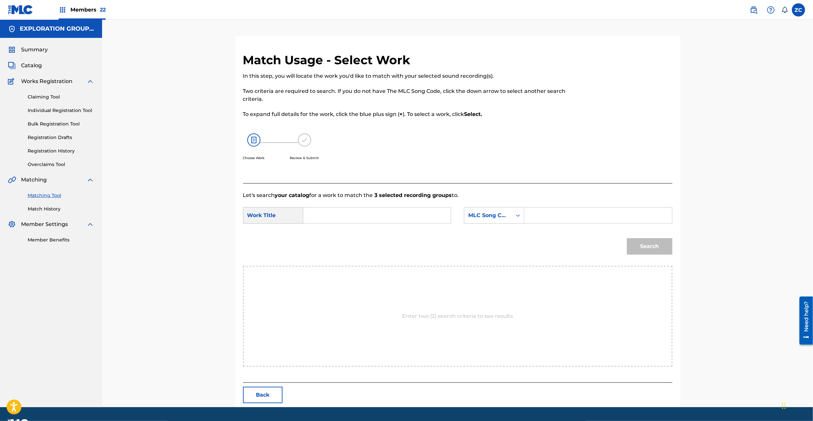
click at [370, 213] on input "Search Form" at bounding box center [377, 216] width 136 height 16
paste input "Mousouronja MV6VJZ"
click at [368, 215] on input "Mousouronja MV6VJZ" at bounding box center [377, 216] width 136 height 16
drag, startPoint x: 368, startPoint y: 215, endPoint x: 375, endPoint y: 215, distance: 7.3
click at [368, 215] on input "Mousouronja MV6VJZ" at bounding box center [377, 216] width 136 height 16
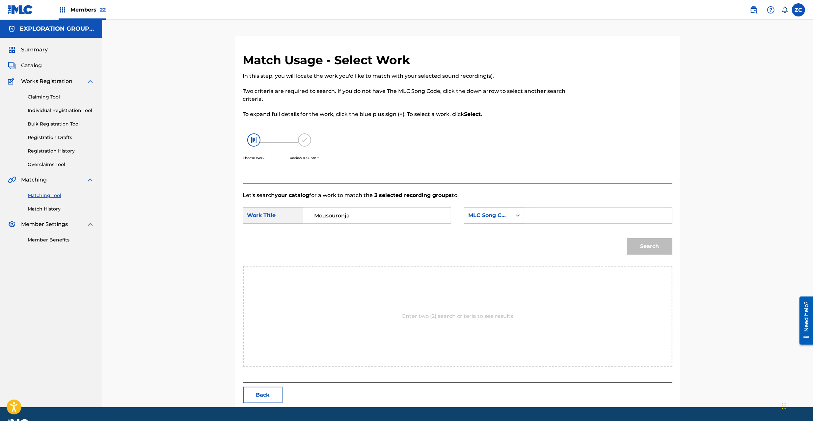
type input "Mousouronja"
click at [546, 221] on input "Search Form" at bounding box center [598, 216] width 136 height 16
paste input "MV6VJZ"
type input "MV6VJZ"
click at [649, 250] on button "Search" at bounding box center [649, 246] width 45 height 16
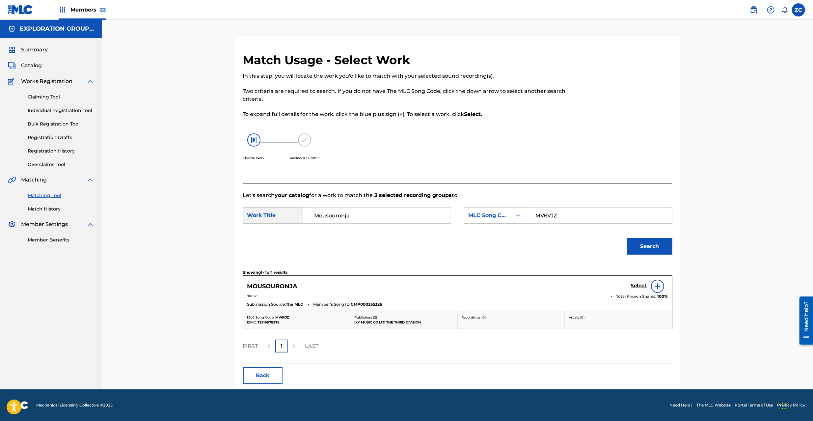
drag, startPoint x: 637, startPoint y: 292, endPoint x: 640, endPoint y: 285, distance: 6.8
click at [637, 291] on div "Select" at bounding box center [649, 286] width 37 height 13
click at [640, 285] on h5 "Select" at bounding box center [639, 286] width 16 height 6
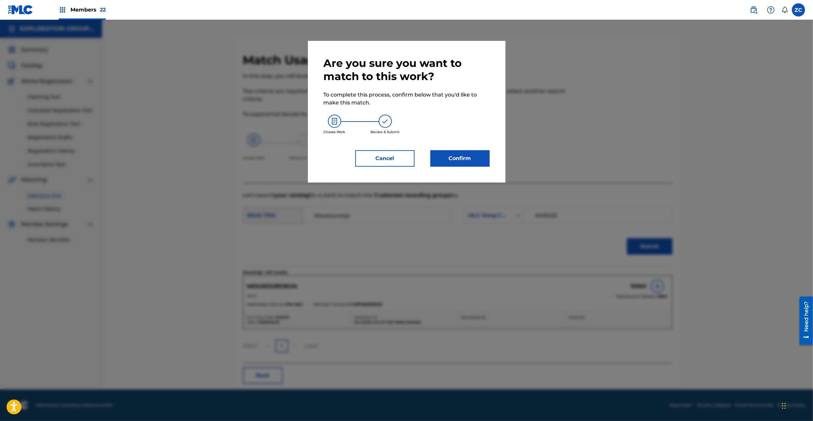
click at [455, 158] on button "Confirm" at bounding box center [460, 158] width 59 height 16
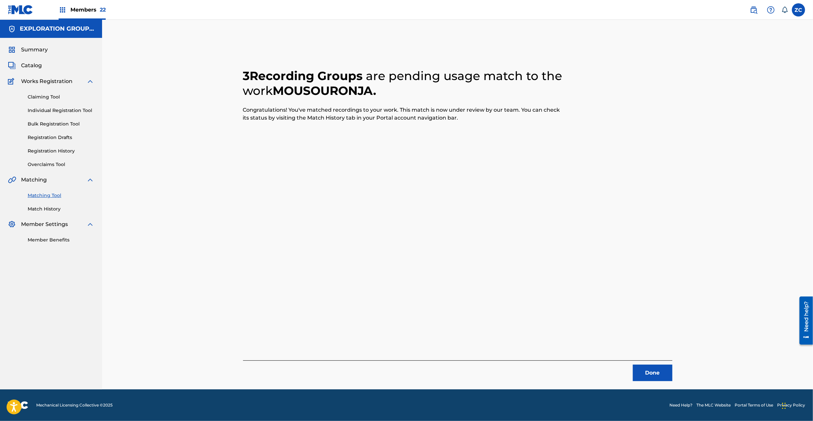
drag, startPoint x: 641, startPoint y: 372, endPoint x: 618, endPoint y: 310, distance: 66.6
click at [641, 372] on button "Done" at bounding box center [653, 373] width 40 height 16
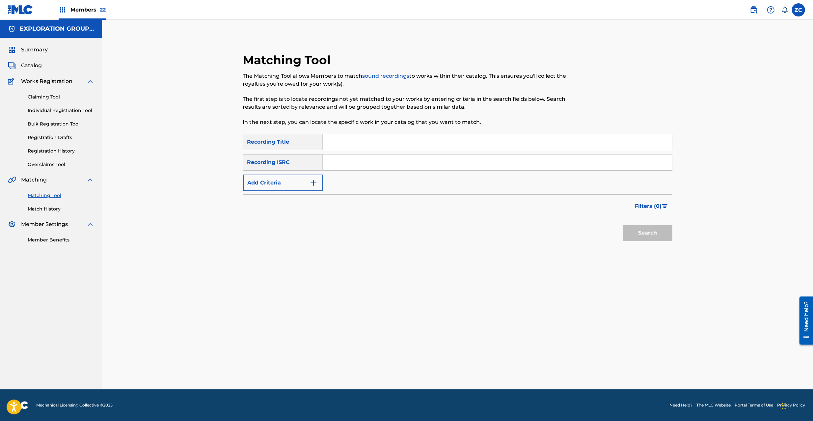
drag, startPoint x: 408, startPoint y: 168, endPoint x: 418, endPoint y: 170, distance: 10.5
click at [408, 167] on input "Search Form" at bounding box center [498, 163] width 350 height 16
paste input "TCJPX2326681"
type input "TCJPX2326681"
click at [645, 228] on button "Search" at bounding box center [647, 233] width 49 height 16
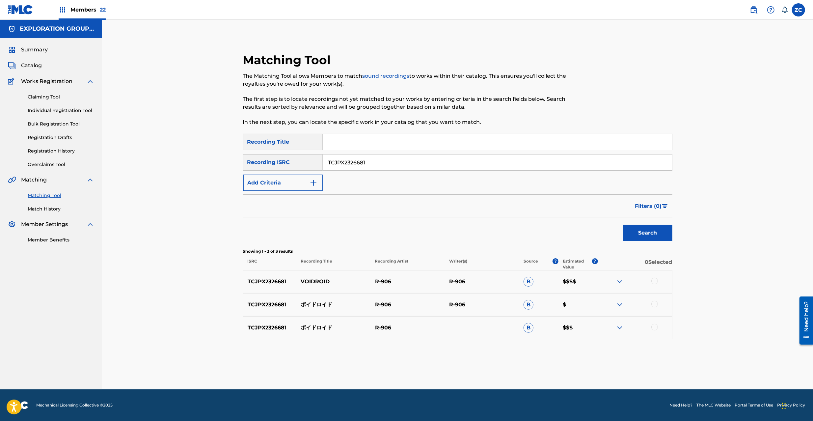
click at [658, 278] on div at bounding box center [635, 282] width 74 height 8
click at [655, 302] on div at bounding box center [655, 304] width 7 height 7
click at [654, 326] on div at bounding box center [655, 327] width 7 height 7
click at [656, 282] on div at bounding box center [655, 281] width 7 height 7
click at [477, 364] on button "Match 3 Groups" at bounding box center [463, 367] width 73 height 16
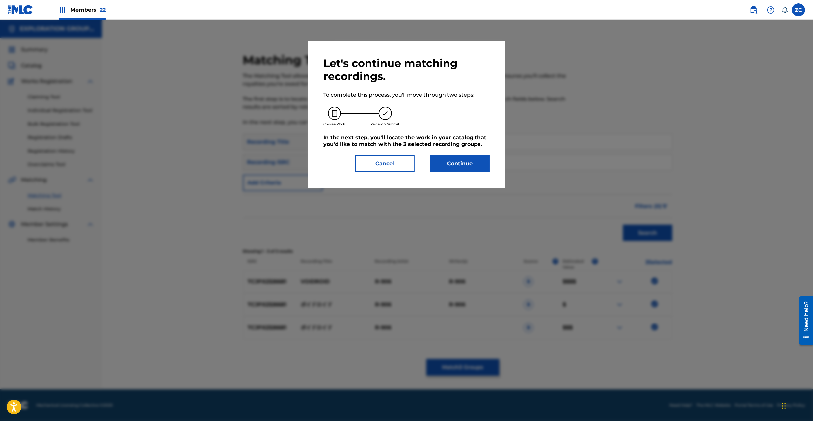
click at [472, 165] on button "Continue" at bounding box center [460, 164] width 59 height 16
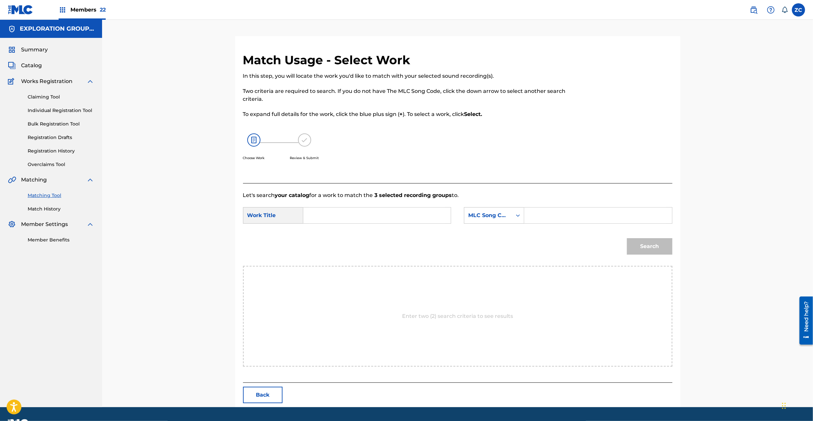
click at [363, 219] on input "Search Form" at bounding box center [377, 216] width 136 height 16
paste input "Boidoroido BD65DX"
click at [356, 219] on input "Boidoroido BD65DX" at bounding box center [377, 216] width 136 height 16
type input "Boidoroido"
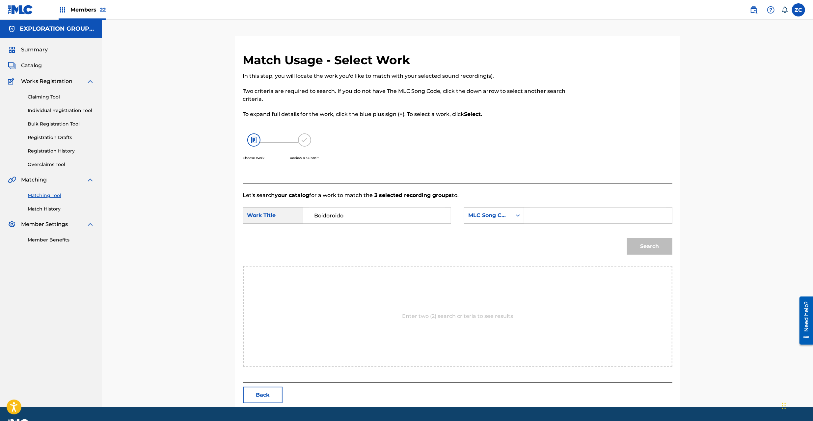
click at [540, 221] on input "Search Form" at bounding box center [598, 216] width 136 height 16
paste input "BD65DX"
type input "BD65DX"
click at [645, 248] on button "Search" at bounding box center [649, 246] width 45 height 16
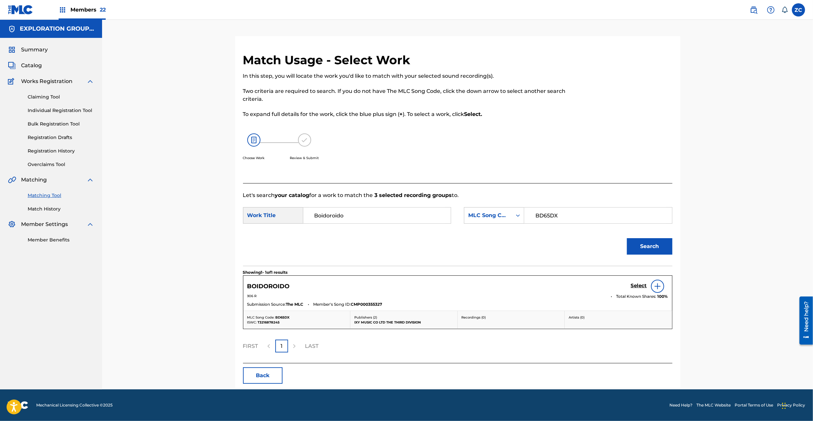
click at [639, 287] on h5 "Select" at bounding box center [639, 286] width 16 height 6
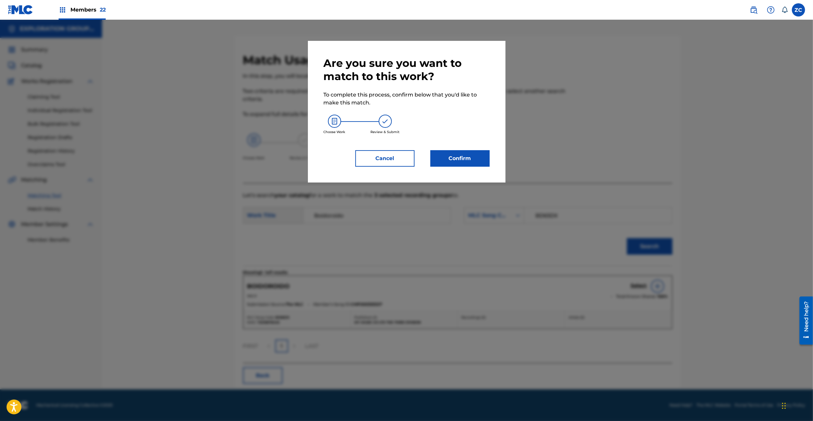
click at [470, 164] on button "Confirm" at bounding box center [460, 158] width 59 height 16
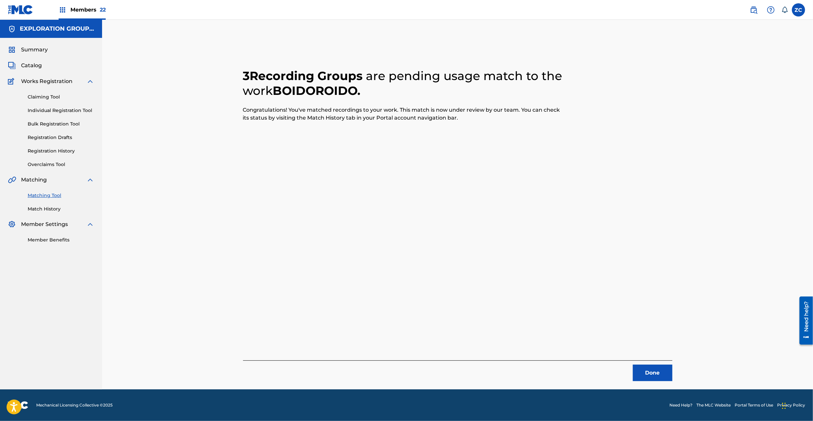
click at [656, 369] on button "Done" at bounding box center [653, 373] width 40 height 16
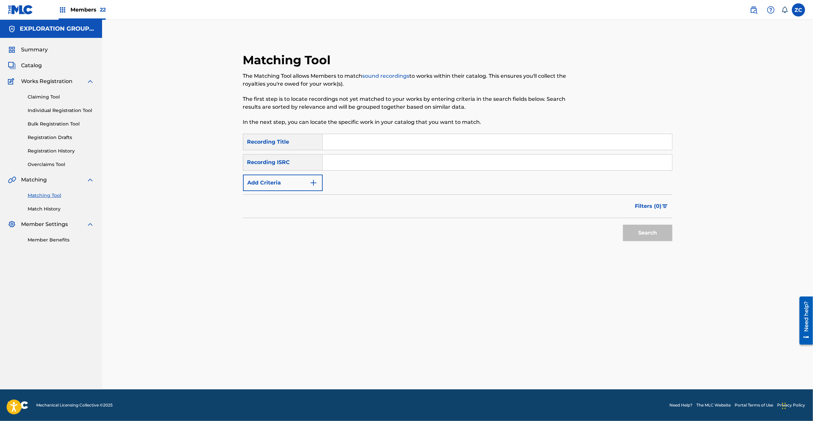
click at [468, 169] on input "Search Form" at bounding box center [498, 163] width 350 height 16
paste input "JPZ922400727"
drag, startPoint x: 644, startPoint y: 235, endPoint x: 673, endPoint y: 252, distance: 34.2
click at [643, 235] on button "Search" at bounding box center [647, 233] width 49 height 16
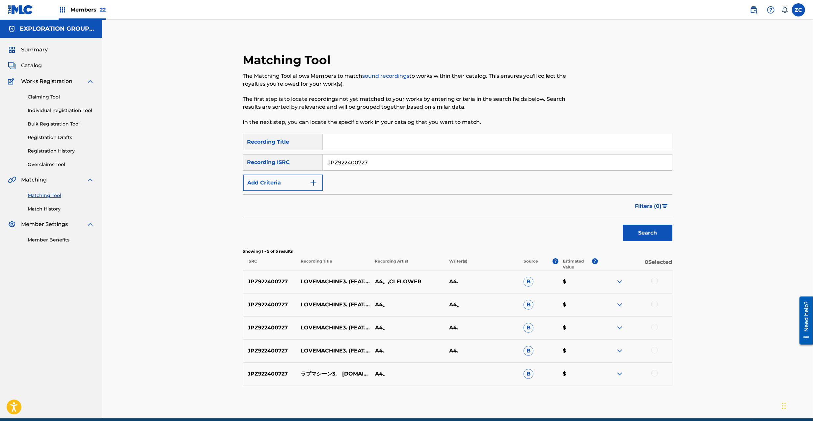
click at [653, 281] on div at bounding box center [655, 281] width 7 height 7
click at [657, 304] on div at bounding box center [655, 304] width 7 height 7
click at [656, 327] on div at bounding box center [655, 327] width 7 height 7
click at [656, 350] on div at bounding box center [655, 350] width 7 height 7
click at [656, 372] on div at bounding box center [655, 373] width 7 height 7
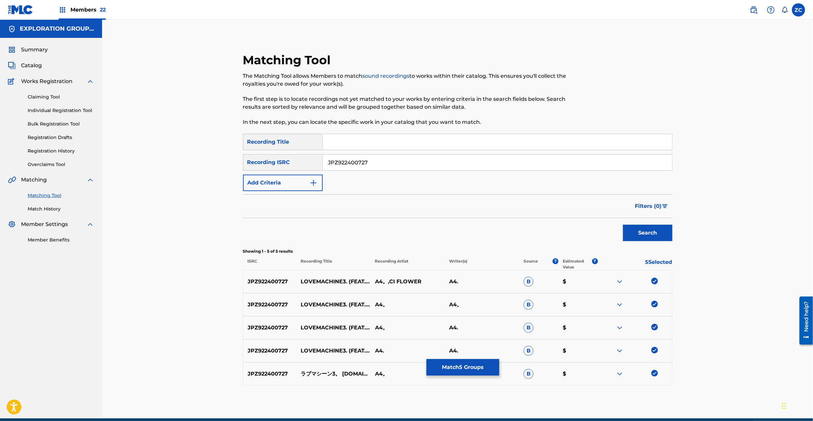
drag, startPoint x: 539, startPoint y: 163, endPoint x: 544, endPoint y: 166, distance: 5.5
click at [538, 163] on input "JPZ922400727" at bounding box center [498, 163] width 350 height 16
paste input "TCJPX2322812"
type input "TCJPX2322812"
click at [639, 235] on button "Search" at bounding box center [647, 233] width 49 height 16
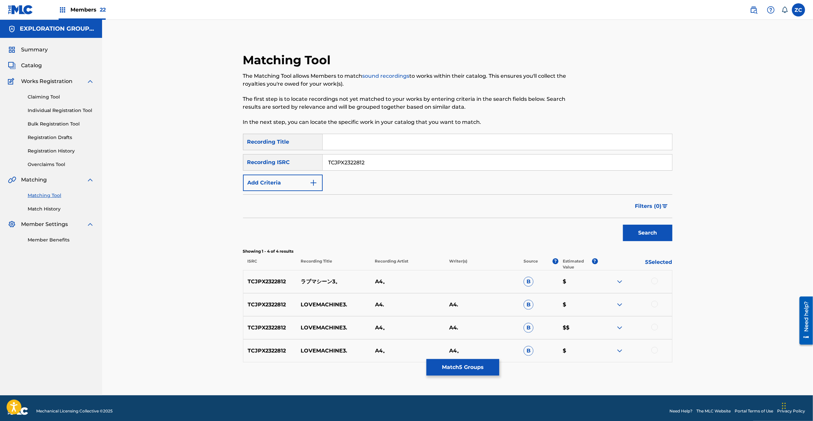
click at [654, 283] on div at bounding box center [655, 281] width 7 height 7
click at [657, 304] on div at bounding box center [655, 304] width 7 height 7
click at [658, 329] on div at bounding box center [655, 327] width 7 height 7
click at [656, 351] on div at bounding box center [655, 350] width 7 height 7
click at [473, 365] on button "Match 9 Groups" at bounding box center [463, 367] width 73 height 16
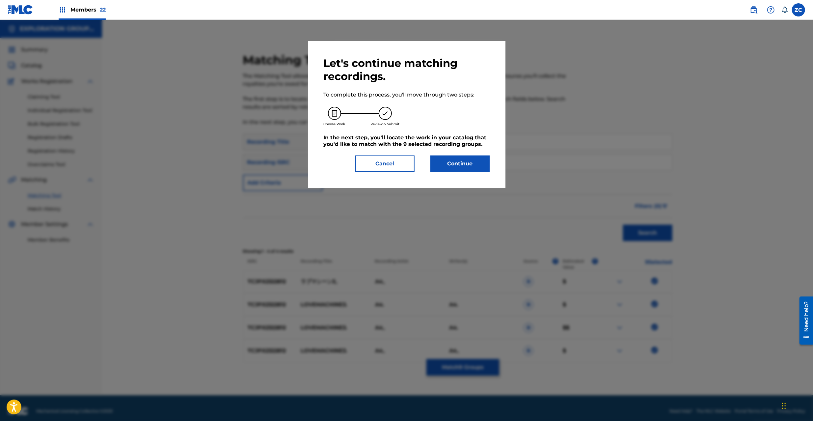
click at [482, 164] on button "Continue" at bounding box center [460, 164] width 59 height 16
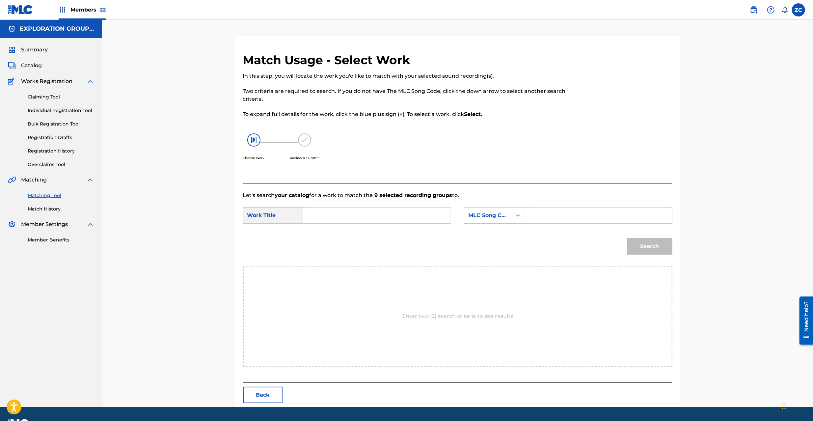
click at [420, 217] on input "Search Form" at bounding box center [377, 216] width 136 height 16
paste input "[PERSON_NAME] 3 RN6U1Y"
click at [366, 216] on input "[PERSON_NAME] 3 RN6U1Y" at bounding box center [377, 216] width 136 height 16
type input "[PERSON_NAME] 3"
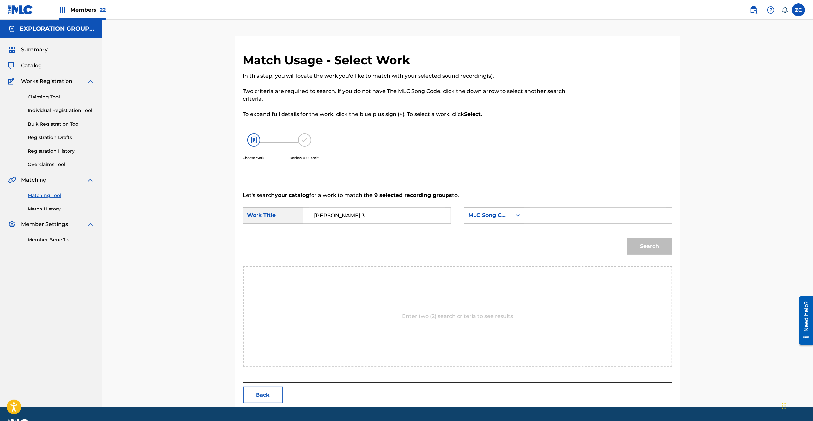
click at [599, 218] on input "Search Form" at bounding box center [598, 216] width 136 height 16
paste input "RN6U1Y"
type input "RN6U1Y"
click at [650, 248] on button "Search" at bounding box center [649, 246] width 45 height 16
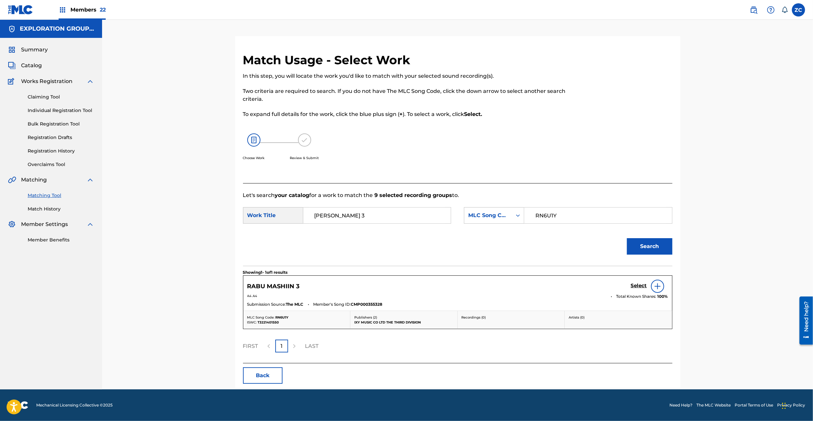
click at [641, 286] on h5 "Select" at bounding box center [639, 286] width 16 height 6
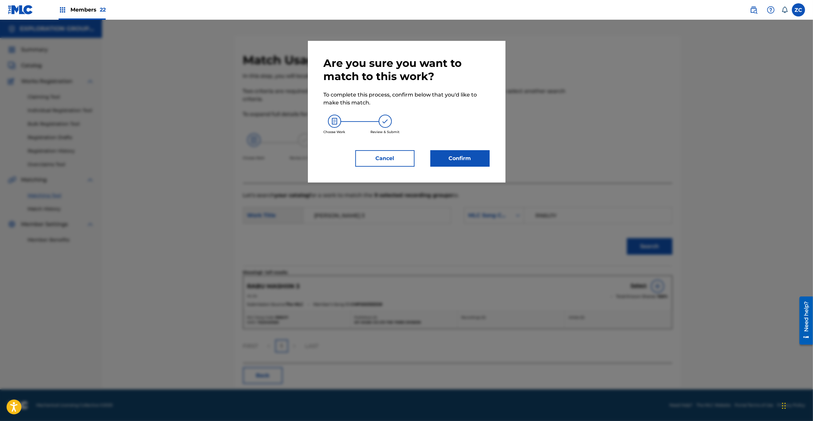
click at [462, 156] on button "Confirm" at bounding box center [460, 158] width 59 height 16
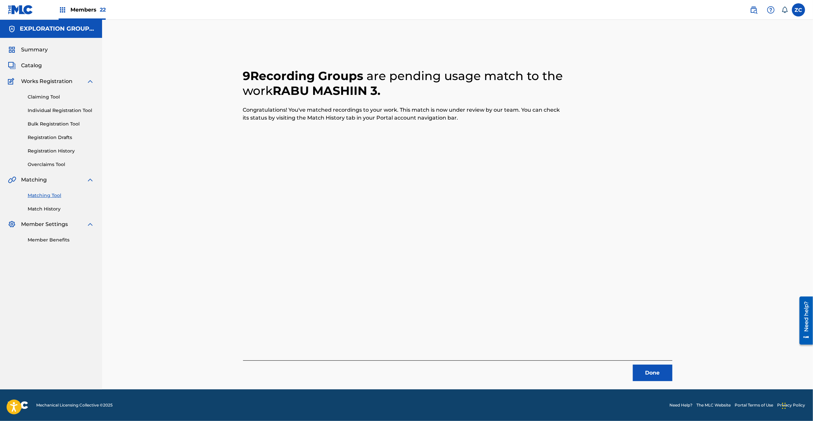
click at [656, 372] on button "Done" at bounding box center [653, 373] width 40 height 16
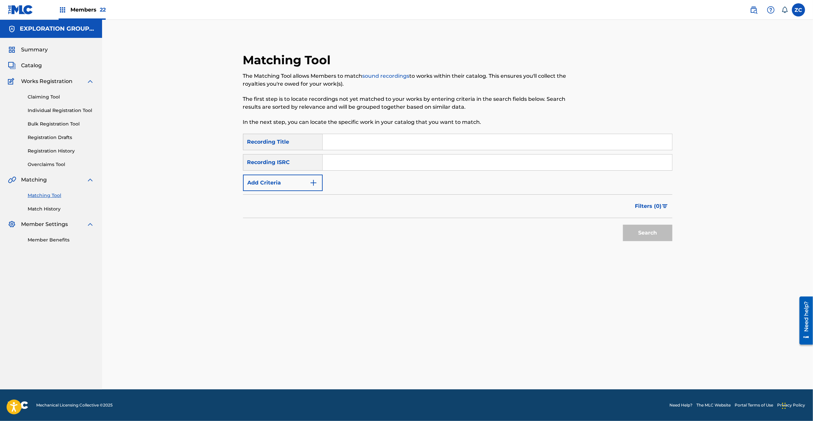
click at [473, 168] on input "Search Form" at bounding box center [498, 163] width 350 height 16
paste input "JPZ922400728"
type input "JPZ922400728"
click at [654, 228] on button "Search" at bounding box center [647, 233] width 49 height 16
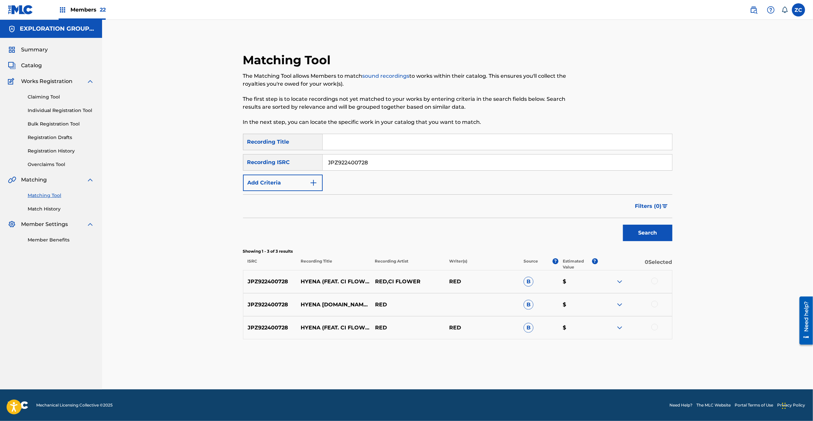
click at [655, 281] on div at bounding box center [655, 281] width 7 height 7
click at [654, 303] on div at bounding box center [655, 304] width 7 height 7
click at [655, 328] on div at bounding box center [655, 327] width 7 height 7
click at [482, 374] on button "Match 3 Groups" at bounding box center [463, 367] width 73 height 16
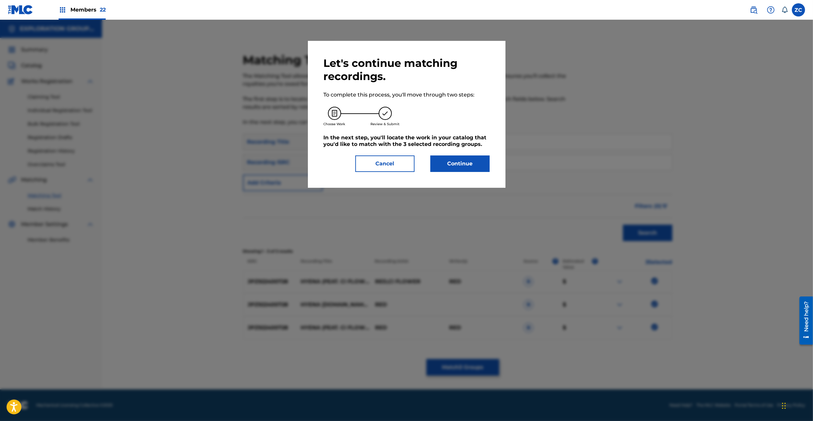
click at [463, 161] on button "Continue" at bounding box center [460, 164] width 59 height 16
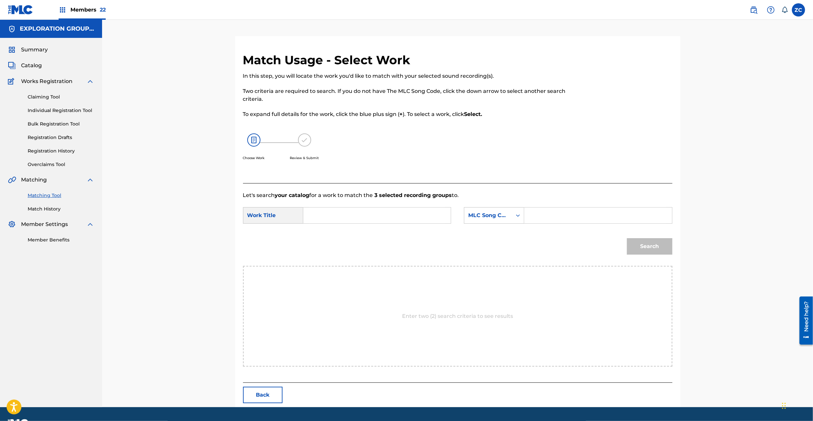
click at [411, 218] on input "Search Form" at bounding box center [377, 216] width 136 height 16
paste input "Hyena HQ3SYO"
click at [352, 213] on input "Hyena HQ3SYO" at bounding box center [377, 216] width 136 height 16
type input "Hyena"
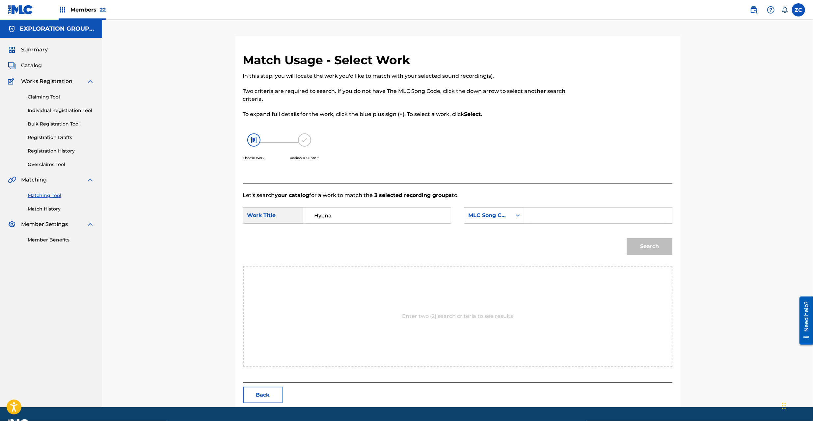
click at [579, 216] on input "Search Form" at bounding box center [598, 216] width 136 height 16
paste input "HQ3SYO"
type input "HQ3SYO"
click at [647, 247] on button "Search" at bounding box center [649, 246] width 45 height 16
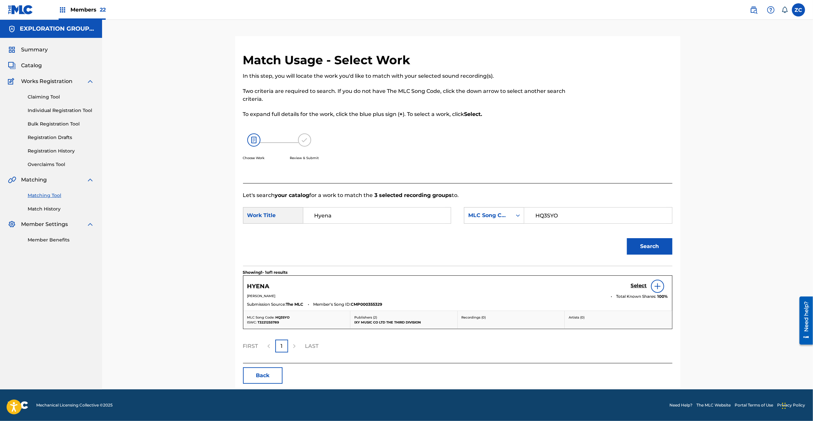
click at [638, 284] on h5 "Select" at bounding box center [639, 286] width 16 height 6
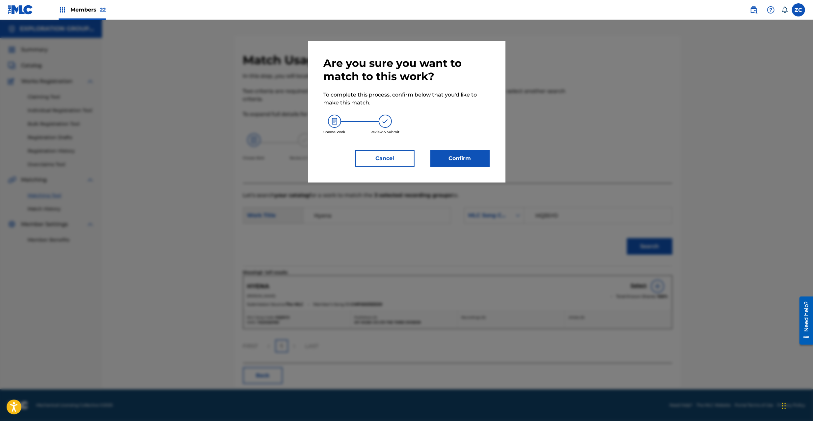
click at [462, 171] on div "Are you sure you want to match to this work? To complete this process, confirm …" at bounding box center [407, 112] width 198 height 142
click at [462, 157] on button "Confirm" at bounding box center [460, 158] width 59 height 16
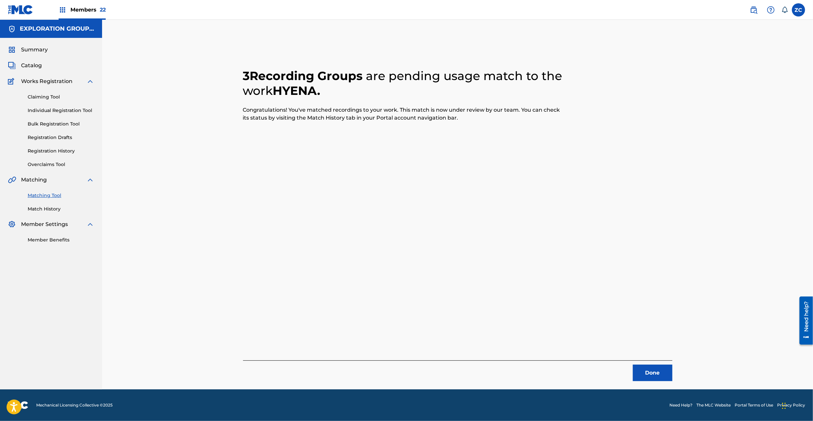
click at [650, 374] on button "Done" at bounding box center [653, 373] width 40 height 16
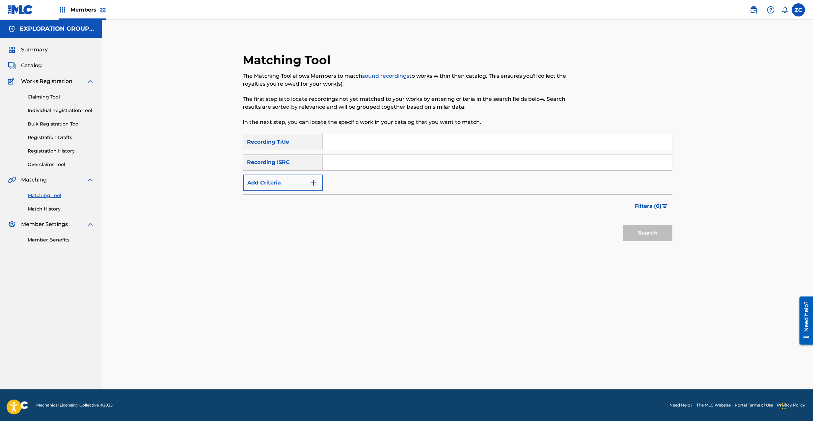
click at [469, 159] on input "Search Form" at bounding box center [498, 163] width 350 height 16
paste input "TCJPX2384889"
type input "TCJPX2384889"
click at [653, 227] on button "Search" at bounding box center [647, 233] width 49 height 16
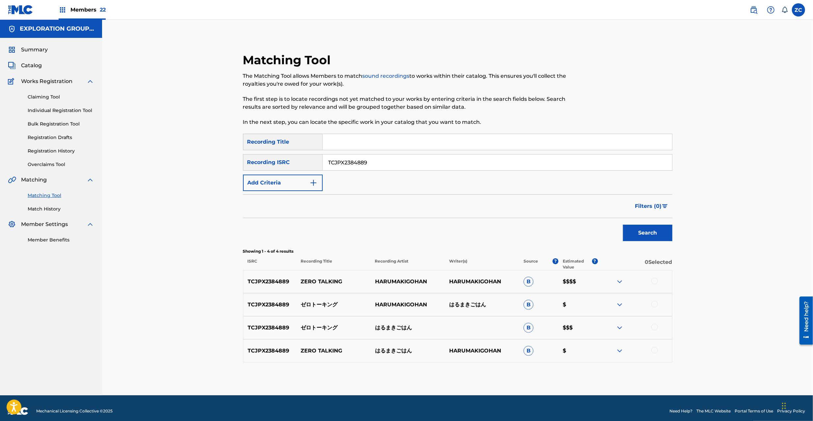
click at [658, 283] on div at bounding box center [635, 282] width 74 height 8
click at [654, 306] on div at bounding box center [655, 304] width 7 height 7
drag, startPoint x: 654, startPoint y: 281, endPoint x: 657, endPoint y: 297, distance: 15.3
click at [654, 284] on div at bounding box center [655, 281] width 7 height 7
drag, startPoint x: 656, startPoint y: 327, endPoint x: 657, endPoint y: 331, distance: 3.4
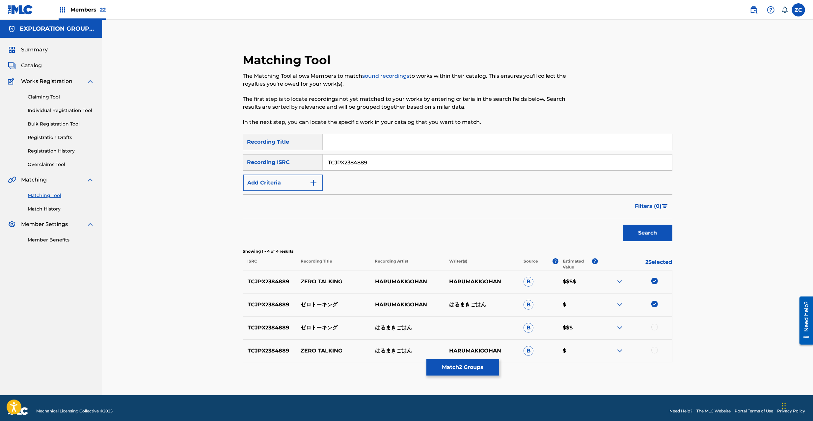
click at [656, 328] on div at bounding box center [655, 327] width 7 height 7
click at [654, 349] on div at bounding box center [655, 350] width 7 height 7
click at [481, 360] on button "Match 4 Groups" at bounding box center [463, 367] width 73 height 16
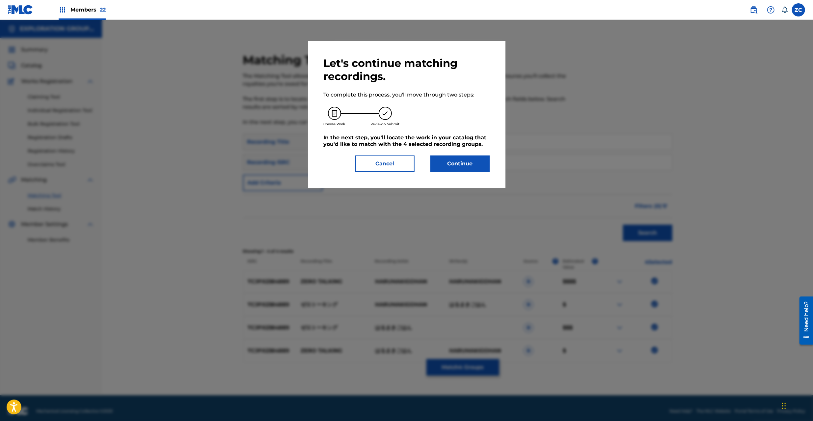
click at [464, 170] on button "Continue" at bounding box center [460, 164] width 59 height 16
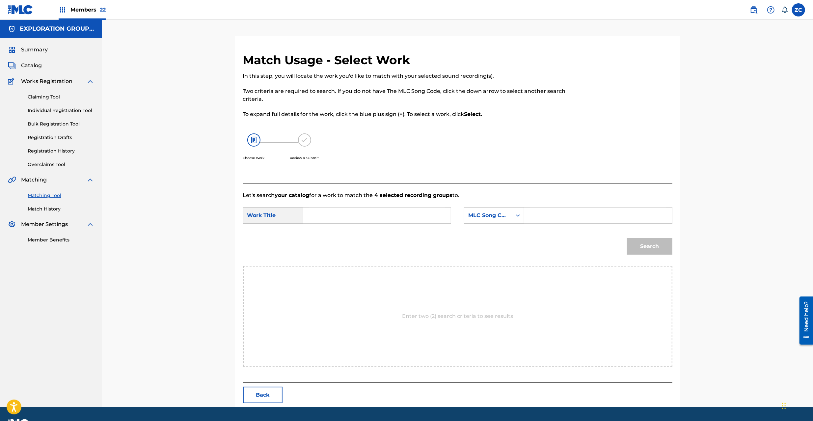
click at [409, 217] on input "Search Form" at bounding box center [377, 216] width 136 height 16
paste input "Zero Tookingu ZS52LV"
click at [375, 215] on input "Zero Tookingu ZS52LV" at bounding box center [377, 216] width 136 height 16
type input "Zero Tookingu"
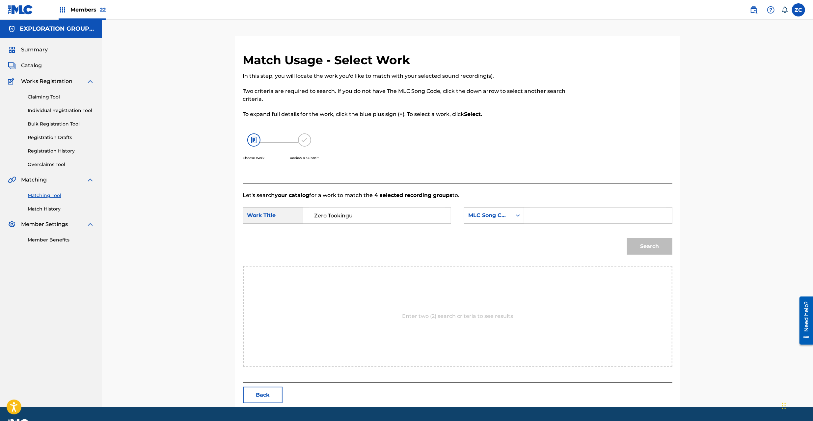
click at [556, 215] on input "Search Form" at bounding box center [598, 216] width 136 height 16
paste input "ZS52LV"
type input "ZS52LV"
click at [650, 253] on button "Search" at bounding box center [649, 246] width 45 height 16
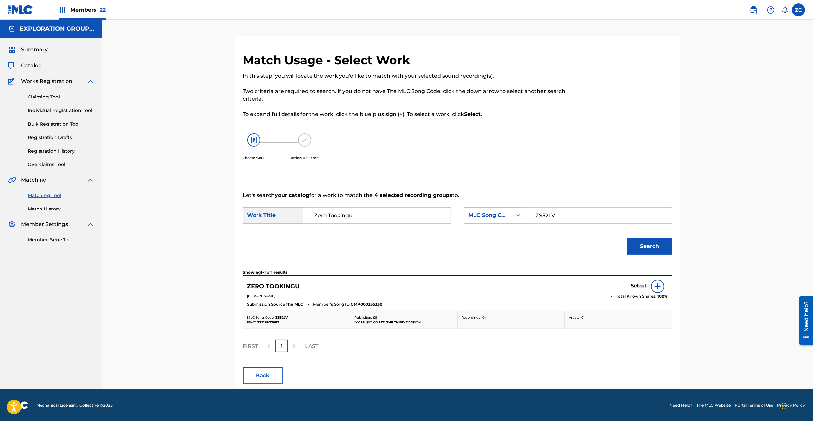
click at [642, 287] on h5 "Select" at bounding box center [639, 286] width 16 height 6
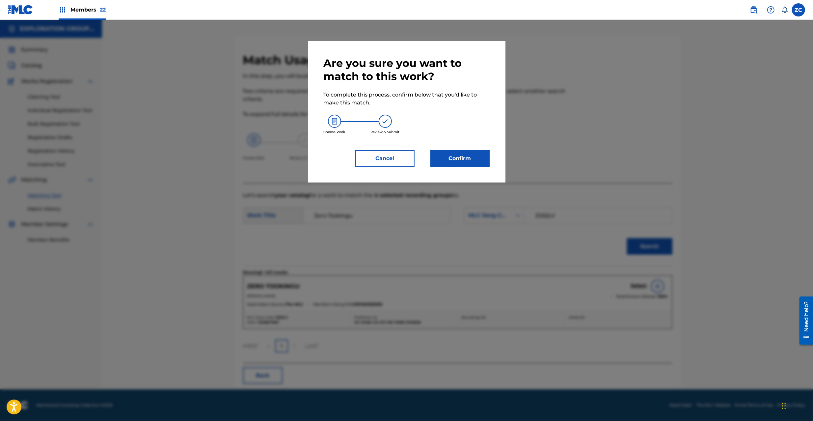
click at [466, 166] on button "Confirm" at bounding box center [460, 158] width 59 height 16
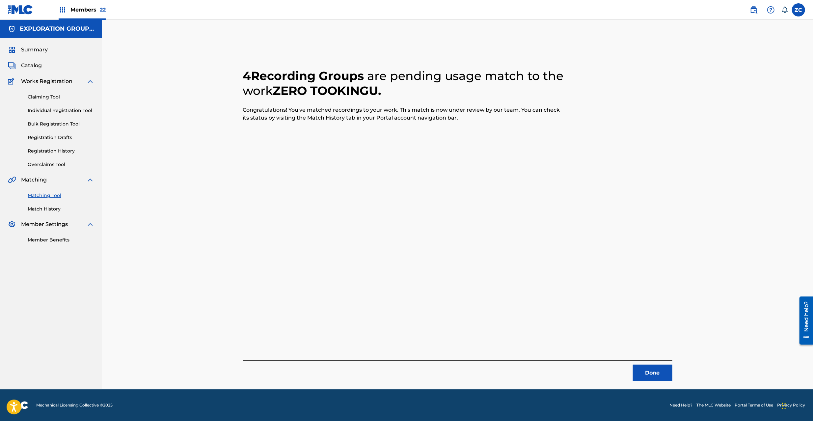
click at [651, 373] on button "Done" at bounding box center [653, 373] width 40 height 16
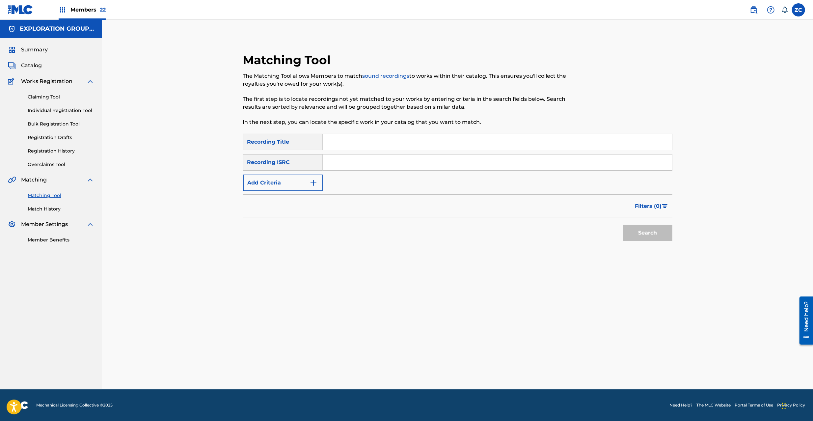
drag, startPoint x: 469, startPoint y: 167, endPoint x: 477, endPoint y: 169, distance: 8.4
click at [469, 167] on input "Search Form" at bounding box center [498, 163] width 350 height 16
paste input "TCJPX2310093"
type input "TCJPX2310093"
click at [647, 231] on button "Search" at bounding box center [647, 233] width 49 height 16
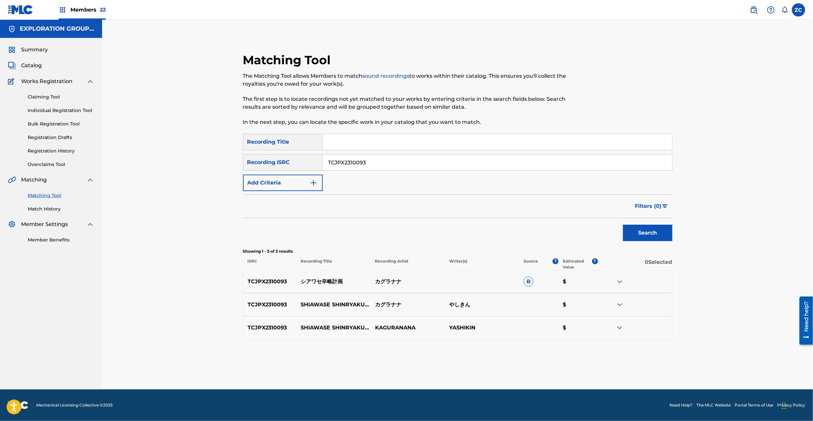
click at [652, 281] on div at bounding box center [655, 281] width 7 height 7
click at [656, 303] on div at bounding box center [655, 304] width 7 height 7
click at [657, 326] on div at bounding box center [655, 327] width 7 height 7
click at [466, 362] on button "Match 3 Groups" at bounding box center [463, 367] width 73 height 16
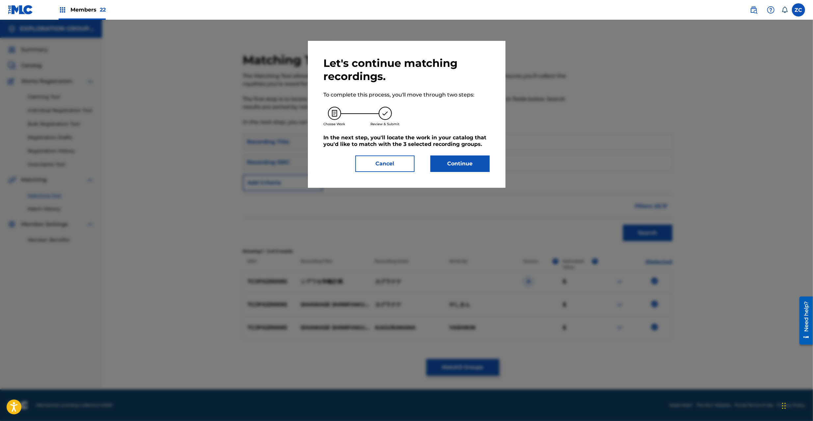
click at [463, 165] on button "Continue" at bounding box center [460, 164] width 59 height 16
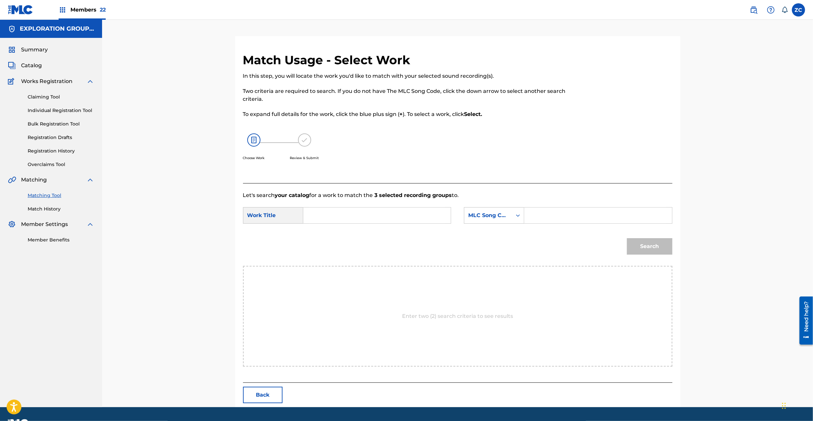
click at [405, 214] on input "Search Form" at bounding box center [377, 216] width 136 height 16
paste input "Shiawase Shinryaku Keikaku S65O9M"
click at [395, 218] on input "Shiawase Shinryaku Keikaku S65O9M" at bounding box center [377, 216] width 136 height 16
type input "Shiawase [PERSON_NAME]"
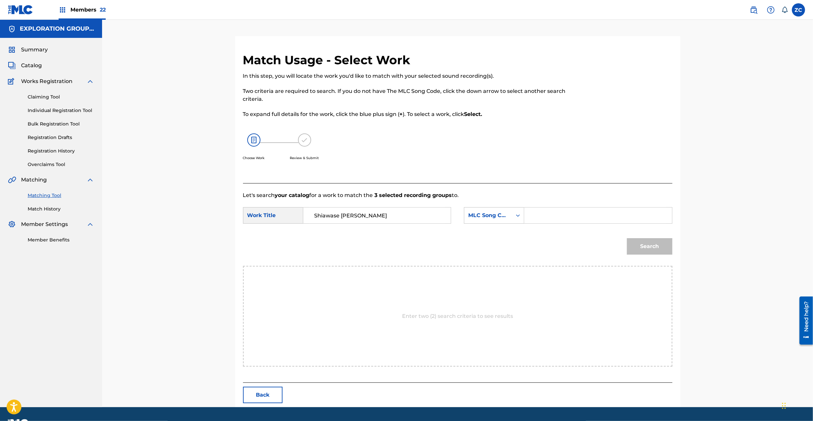
click at [541, 218] on input "Search Form" at bounding box center [598, 216] width 136 height 16
paste input "S65O9M"
type input "S65O9M"
click at [648, 248] on button "Search" at bounding box center [649, 246] width 45 height 16
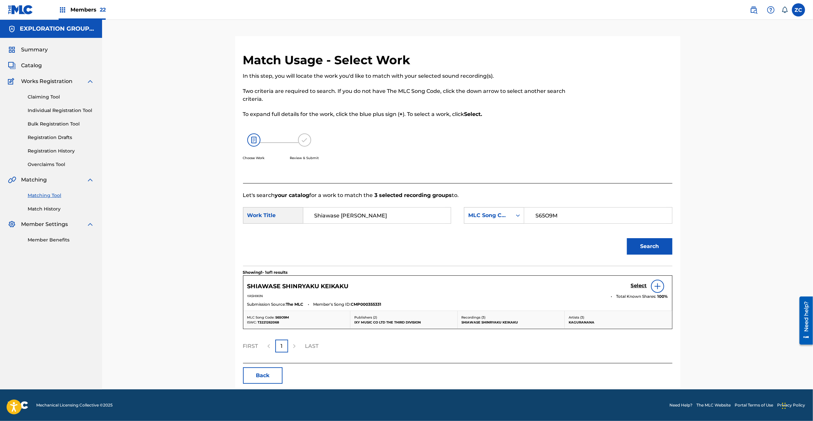
click at [639, 284] on h5 "Select" at bounding box center [639, 286] width 16 height 6
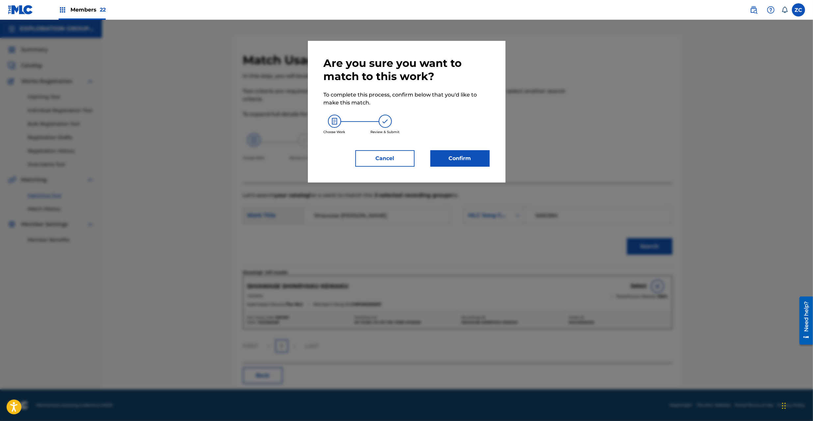
click at [486, 162] on button "Confirm" at bounding box center [460, 158] width 59 height 16
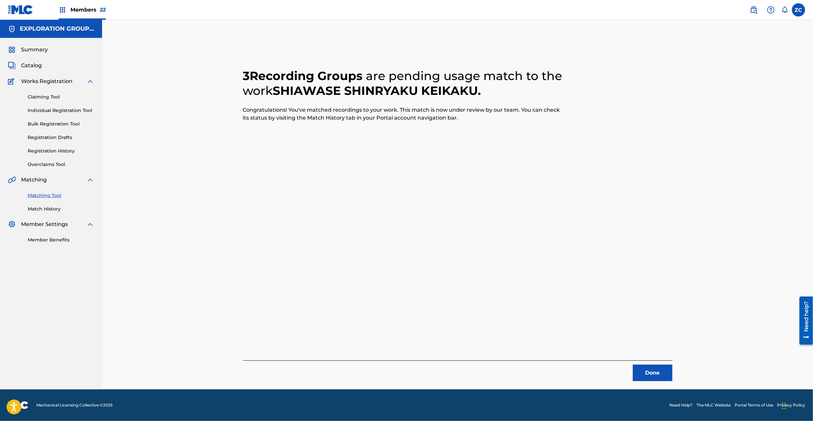
click at [633, 373] on button "Done" at bounding box center [653, 373] width 40 height 16
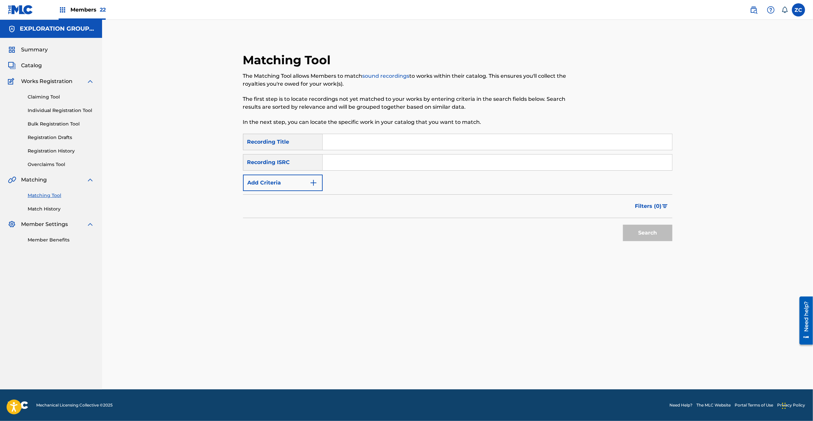
click at [492, 161] on input "Search Form" at bounding box center [498, 163] width 350 height 16
paste input "TCJPX2310115"
type input "TCJPX2310115"
click at [644, 230] on button "Search" at bounding box center [647, 233] width 49 height 16
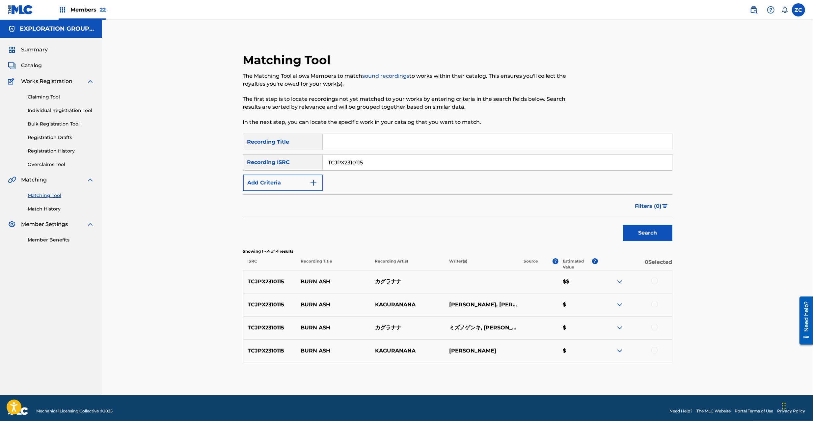
click at [652, 280] on div at bounding box center [655, 281] width 7 height 7
click at [656, 303] on div at bounding box center [655, 304] width 7 height 7
click at [656, 326] on div at bounding box center [655, 327] width 7 height 7
click at [654, 349] on div at bounding box center [655, 350] width 7 height 7
click at [471, 372] on button "Match 4 Groups" at bounding box center [463, 367] width 73 height 16
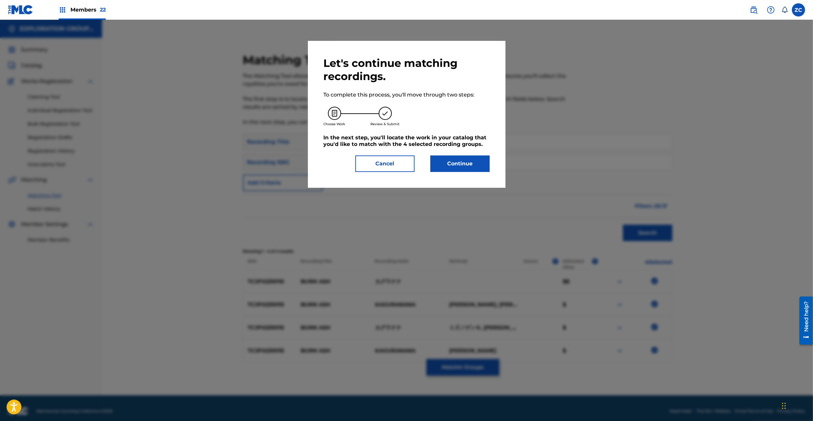
click at [487, 161] on button "Continue" at bounding box center [460, 164] width 59 height 16
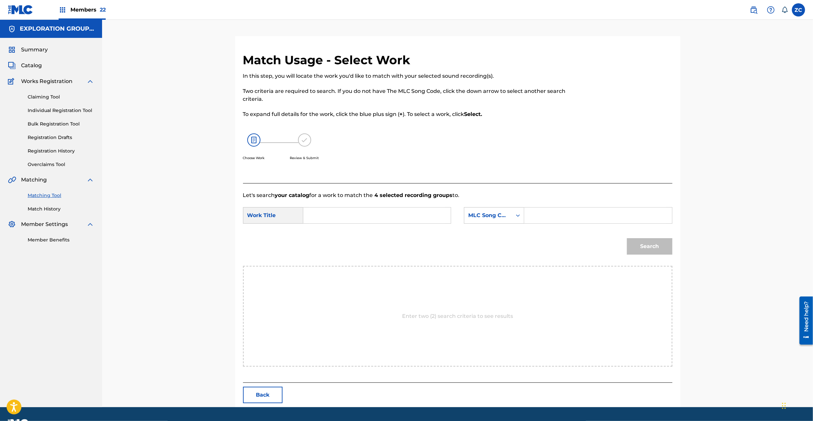
click at [412, 204] on form "SearchWithCriteria778accd3-24ce-4654-b38a-ef5099cf7b35 Work Title SearchWithCri…" at bounding box center [458, 232] width 430 height 67
click at [412, 209] on input "Search Form" at bounding box center [377, 216] width 136 height 16
paste input "Burn Ash BD6XPS"
click at [363, 215] on input "Burn Ash BD6XPS" at bounding box center [377, 216] width 136 height 16
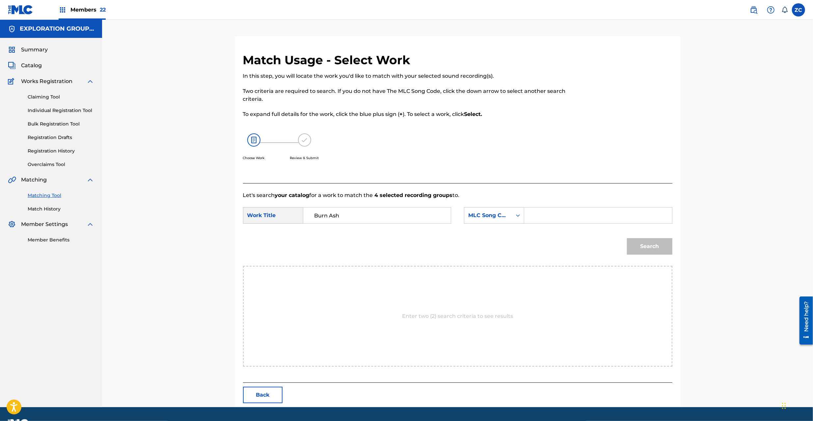
type input "Burn Ash"
drag, startPoint x: 553, startPoint y: 214, endPoint x: 556, endPoint y: 215, distance: 3.8
click at [553, 214] on input "Search Form" at bounding box center [598, 216] width 136 height 16
paste input "BD6XPS"
type input "BD6XPS"
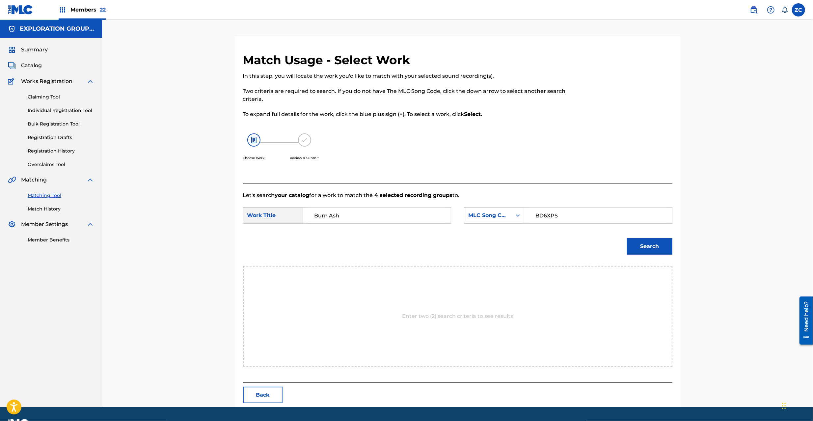
click at [656, 246] on button "Search" at bounding box center [649, 246] width 45 height 16
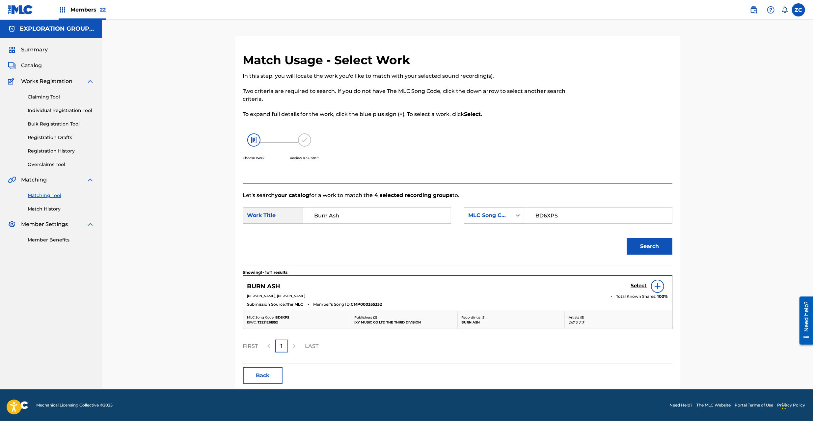
click at [636, 288] on h5 "Select" at bounding box center [639, 286] width 16 height 6
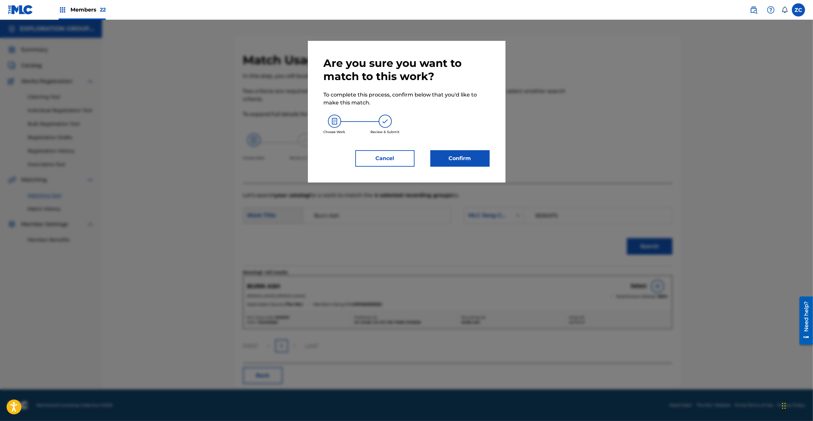
click at [475, 153] on button "Confirm" at bounding box center [460, 158] width 59 height 16
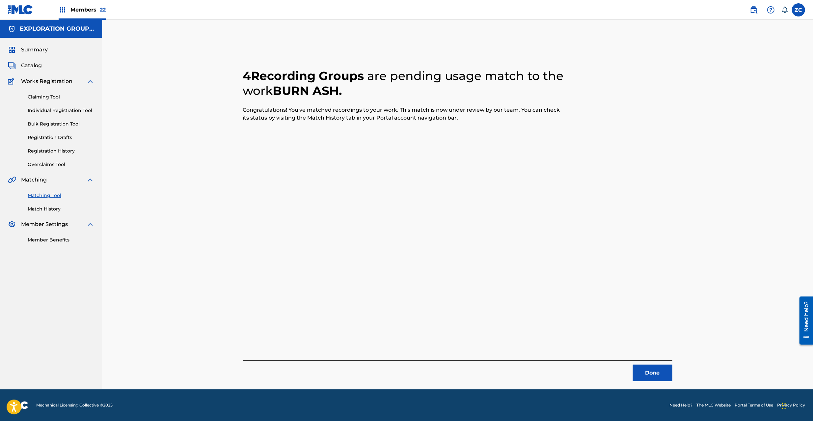
click at [655, 371] on button "Done" at bounding box center [653, 373] width 40 height 16
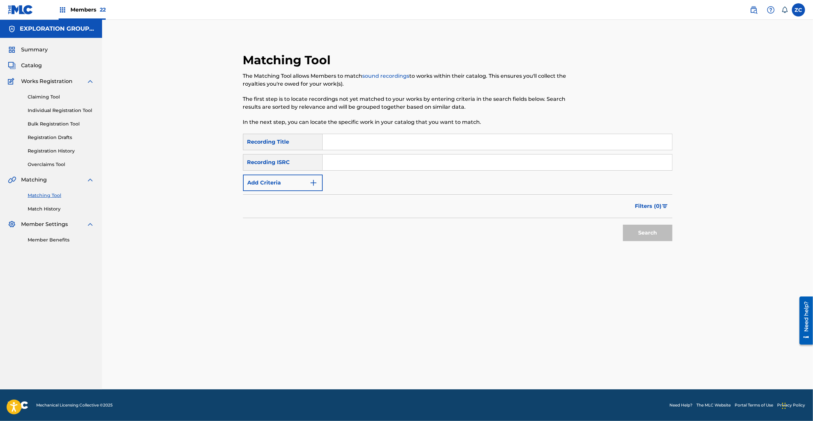
click at [478, 165] on input "Search Form" at bounding box center [498, 163] width 350 height 16
paste input "TCJPX2310127"
type input "TCJPX2310127"
click at [641, 234] on button "Search" at bounding box center [647, 233] width 49 height 16
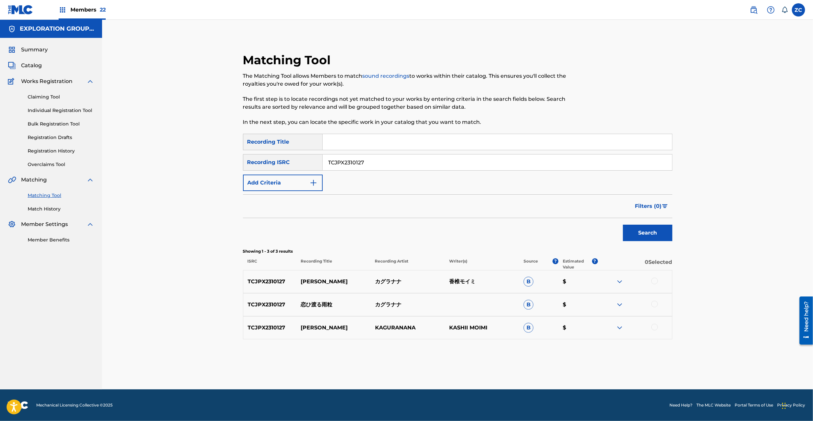
click at [656, 282] on div at bounding box center [655, 281] width 7 height 7
click at [657, 306] on div at bounding box center [655, 304] width 7 height 7
click at [658, 330] on div at bounding box center [635, 328] width 74 height 8
click at [657, 329] on div at bounding box center [655, 327] width 7 height 7
click at [474, 362] on button "Match 3 Groups" at bounding box center [463, 367] width 73 height 16
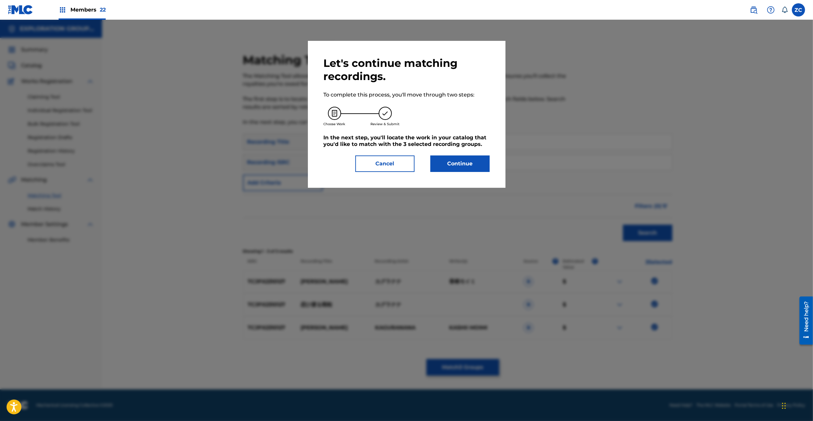
click at [472, 162] on button "Continue" at bounding box center [460, 164] width 59 height 16
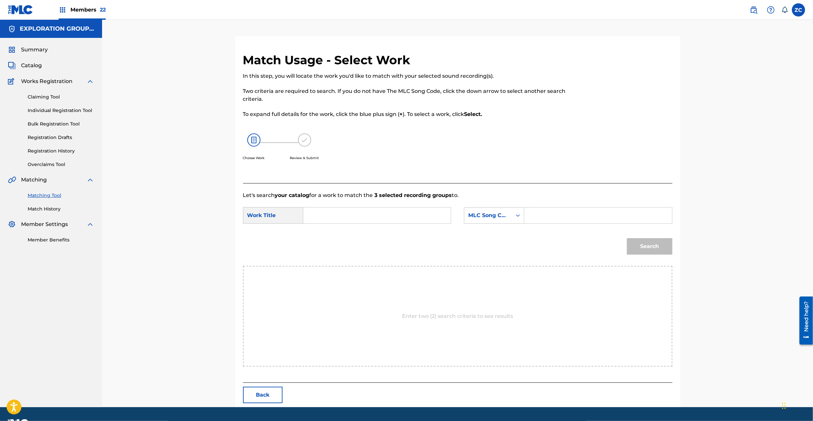
click at [389, 222] on input "Search Form" at bounding box center [377, 216] width 136 height 16
paste input "[PERSON_NAME] KI89I8"
click at [389, 214] on input "[PERSON_NAME] KI89I8" at bounding box center [377, 216] width 136 height 16
type input "[PERSON_NAME]"
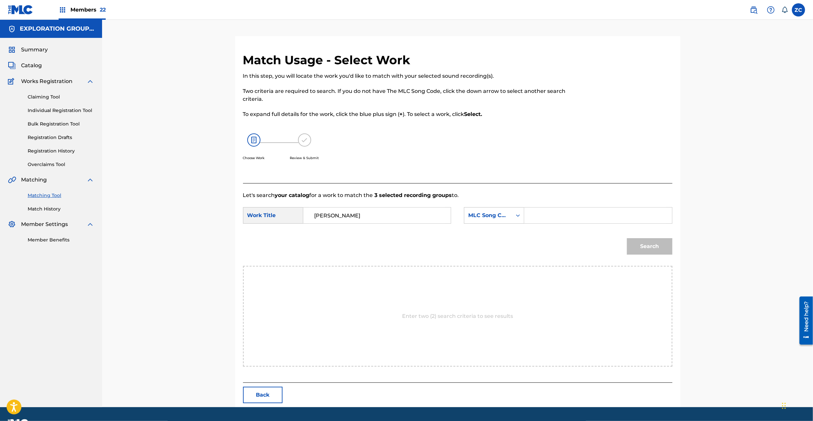
click at [577, 216] on input "Search Form" at bounding box center [598, 216] width 136 height 16
paste input "KI89I8"
type input "KI89I8"
click at [653, 242] on button "Search" at bounding box center [649, 246] width 45 height 16
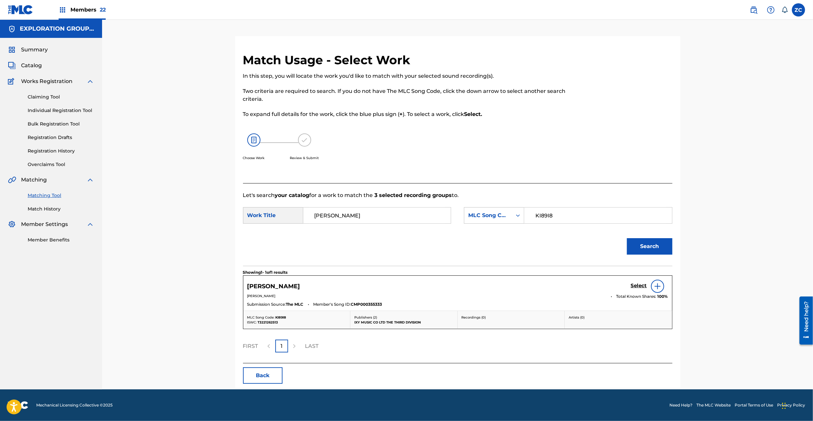
click at [642, 284] on h5 "Select" at bounding box center [639, 286] width 16 height 6
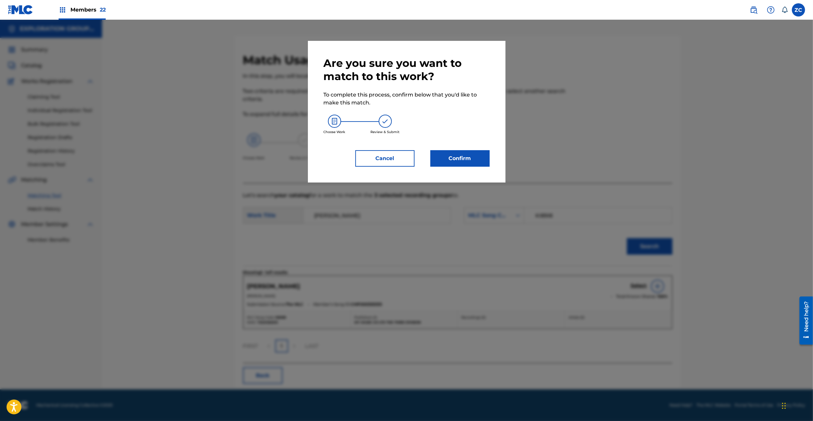
click at [456, 154] on button "Confirm" at bounding box center [460, 158] width 59 height 16
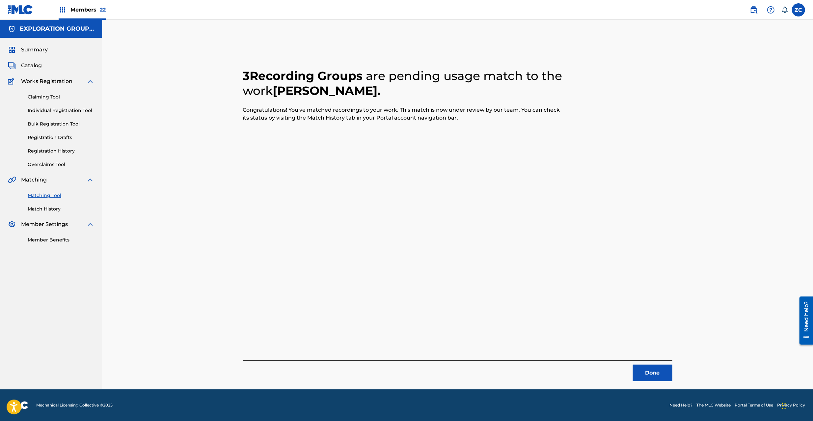
click at [653, 371] on button "Done" at bounding box center [653, 373] width 40 height 16
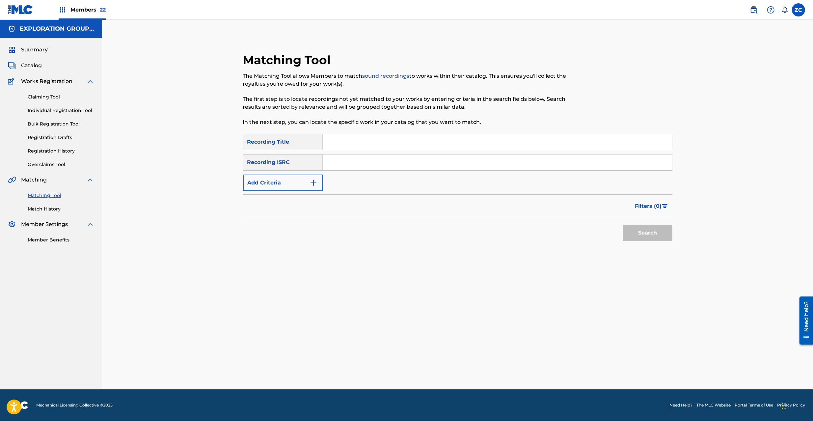
drag, startPoint x: 491, startPoint y: 164, endPoint x: 505, endPoint y: 178, distance: 20.5
click at [491, 164] on input "Search Form" at bounding box center [498, 163] width 350 height 16
paste input "TCJPX2310171"
type input "TCJPX2310171"
click at [654, 233] on button "Search" at bounding box center [647, 233] width 49 height 16
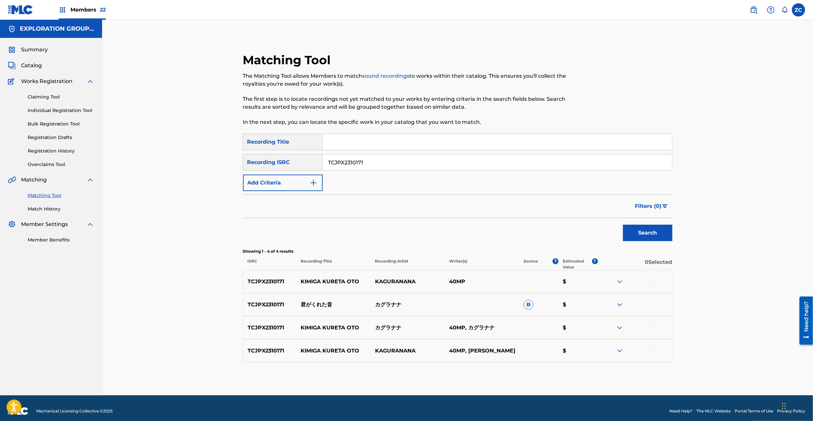
click at [656, 280] on div at bounding box center [655, 281] width 7 height 7
click at [656, 302] on div at bounding box center [655, 304] width 7 height 7
click at [653, 326] on div at bounding box center [655, 327] width 7 height 7
click at [656, 351] on div at bounding box center [655, 350] width 7 height 7
click at [476, 369] on button "Match 4 Groups" at bounding box center [463, 367] width 73 height 16
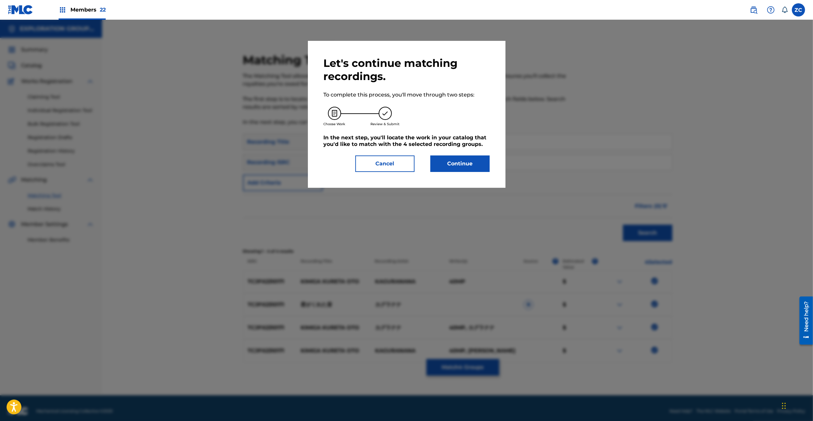
click at [463, 166] on button "Continue" at bounding box center [460, 164] width 59 height 16
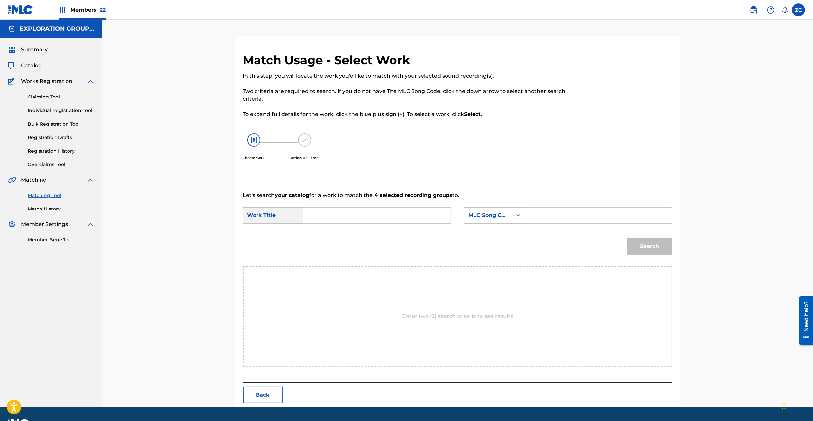
click at [422, 214] on input "Search Form" at bounding box center [377, 216] width 136 height 16
paste input "Kimiga Kureta Oto KI89IK"
click at [383, 214] on input "Kimiga Kureta Oto KI89IK" at bounding box center [377, 216] width 136 height 16
type input "Kimiga Kureta Oto"
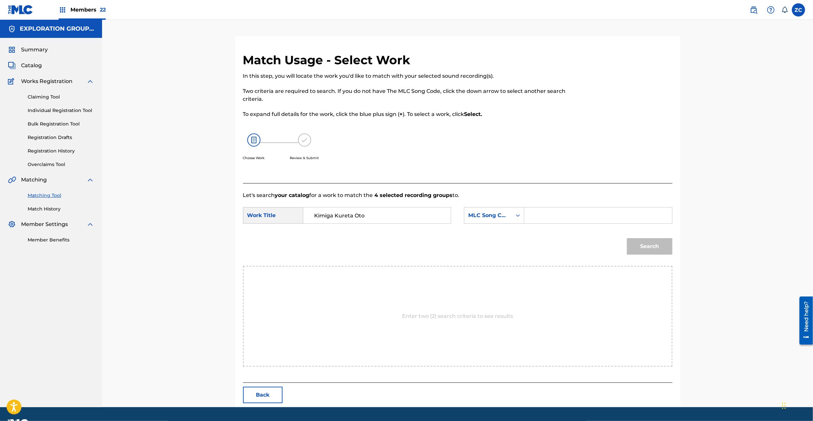
click at [557, 214] on input "Search Form" at bounding box center [598, 216] width 136 height 16
paste input "KI89IK"
type input "KI89IK"
click at [648, 247] on button "Search" at bounding box center [649, 246] width 45 height 16
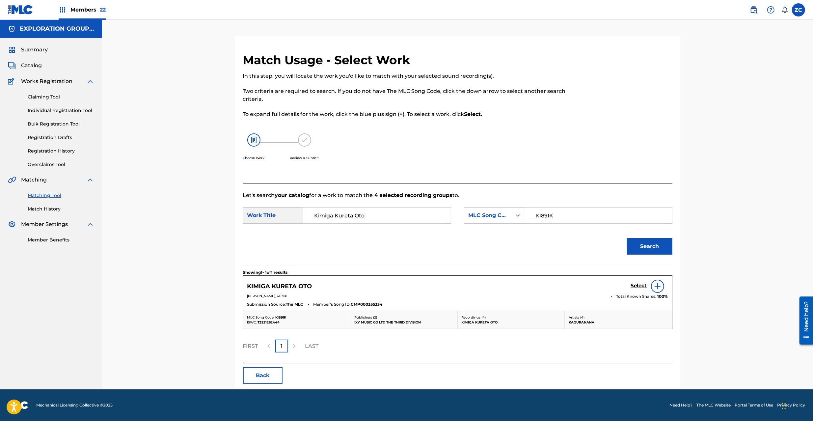
click at [634, 285] on h5 "Select" at bounding box center [639, 286] width 16 height 6
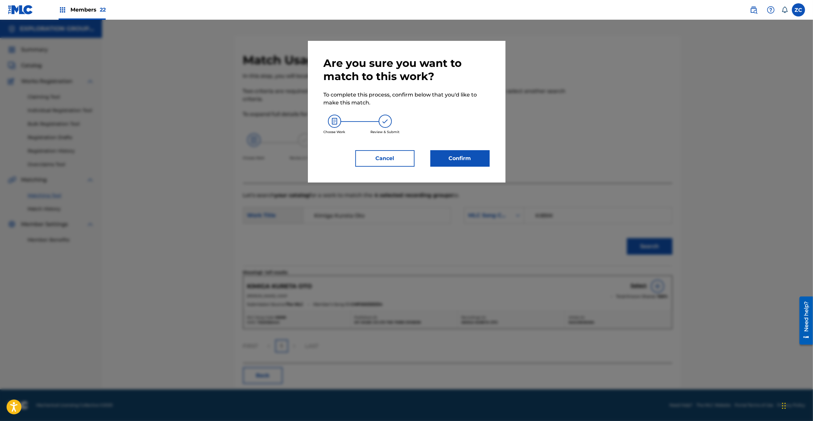
click at [460, 155] on button "Confirm" at bounding box center [460, 158] width 59 height 16
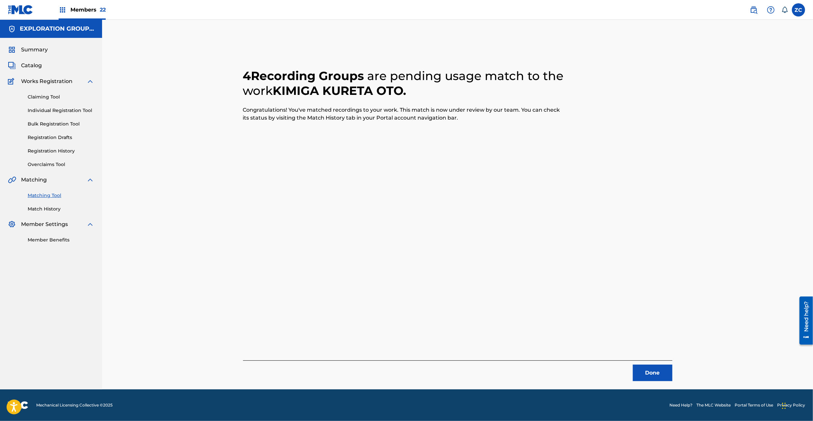
click at [656, 368] on button "Done" at bounding box center [653, 373] width 40 height 16
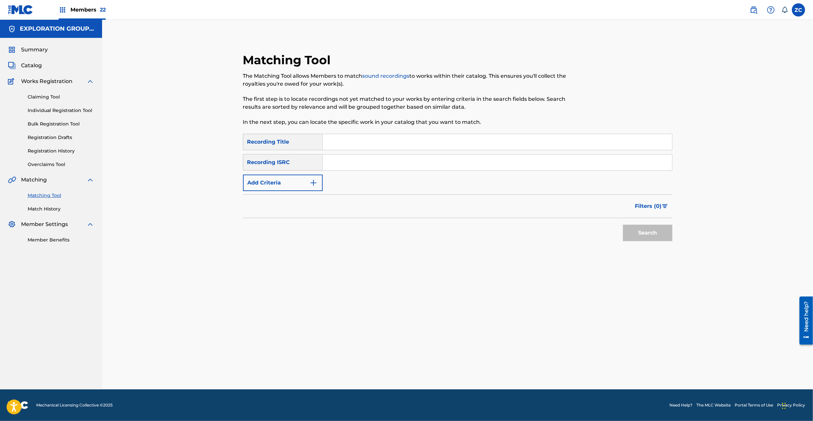
drag, startPoint x: 479, startPoint y: 160, endPoint x: 497, endPoint y: 170, distance: 20.6
click at [479, 160] on input "Search Form" at bounding box center [498, 163] width 350 height 16
paste input "QZAY42200025"
click at [663, 236] on button "Search" at bounding box center [647, 233] width 49 height 16
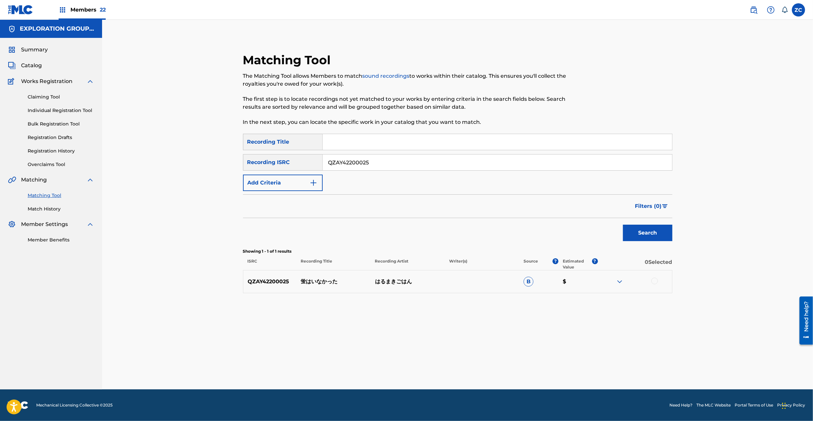
click at [656, 283] on div at bounding box center [655, 281] width 7 height 7
click at [489, 159] on input "QZAY42200025" at bounding box center [498, 163] width 350 height 16
paste input "TCJPR2284858"
click at [636, 228] on button "Search" at bounding box center [647, 233] width 49 height 16
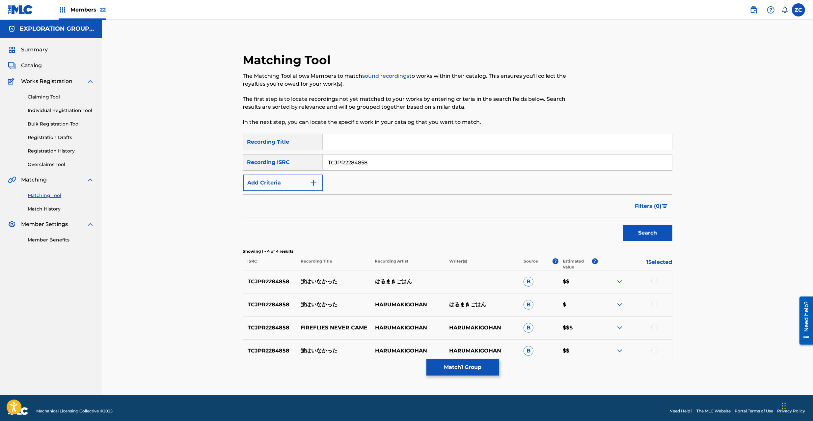
click at [651, 281] on div at bounding box center [635, 282] width 74 height 8
click at [657, 304] on div at bounding box center [655, 304] width 7 height 7
click at [654, 281] on div at bounding box center [655, 281] width 7 height 7
click at [653, 327] on div at bounding box center [655, 327] width 7 height 7
click at [655, 351] on div at bounding box center [655, 350] width 7 height 7
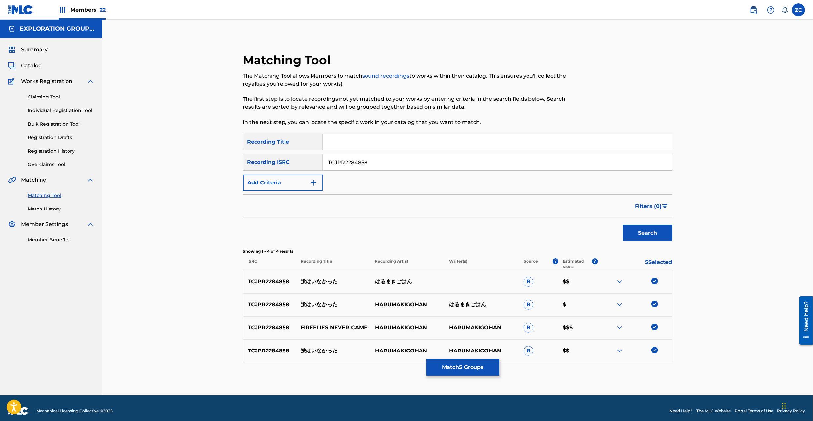
click at [430, 165] on input "TCJPR2284858" at bounding box center [498, 163] width 350 height 16
paste input "Q2287989"
click at [648, 234] on button "Search" at bounding box center [647, 233] width 49 height 16
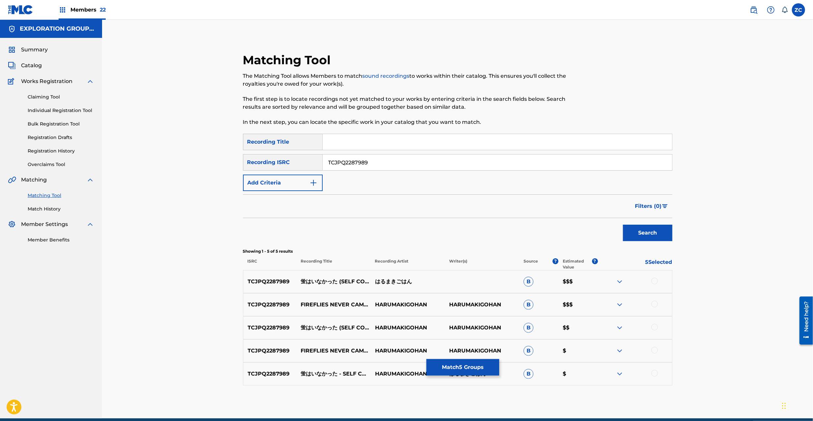
click at [656, 281] on div at bounding box center [655, 281] width 7 height 7
drag, startPoint x: 656, startPoint y: 305, endPoint x: 658, endPoint y: 323, distance: 18.6
click at [656, 304] on div at bounding box center [655, 304] width 7 height 7
drag, startPoint x: 655, startPoint y: 329, endPoint x: 656, endPoint y: 342, distance: 13.2
click at [655, 328] on div at bounding box center [655, 327] width 7 height 7
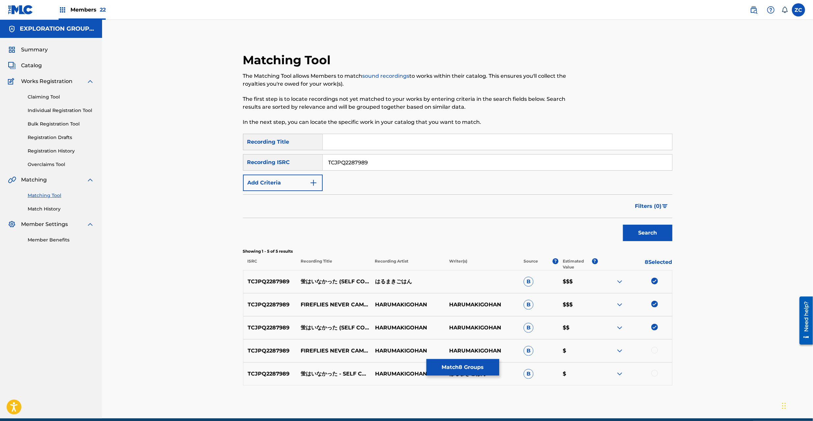
click at [656, 350] on div at bounding box center [655, 350] width 7 height 7
click at [657, 372] on div at bounding box center [655, 373] width 7 height 7
click at [513, 165] on input "TCJPQ2287989" at bounding box center [498, 163] width 350 height 16
paste input "66"
type input "TCJPQ2287966"
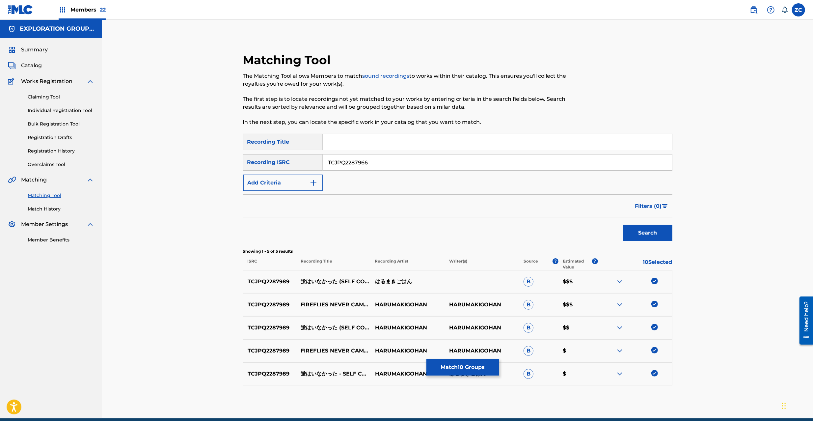
click at [654, 236] on button "Search" at bounding box center [647, 233] width 49 height 16
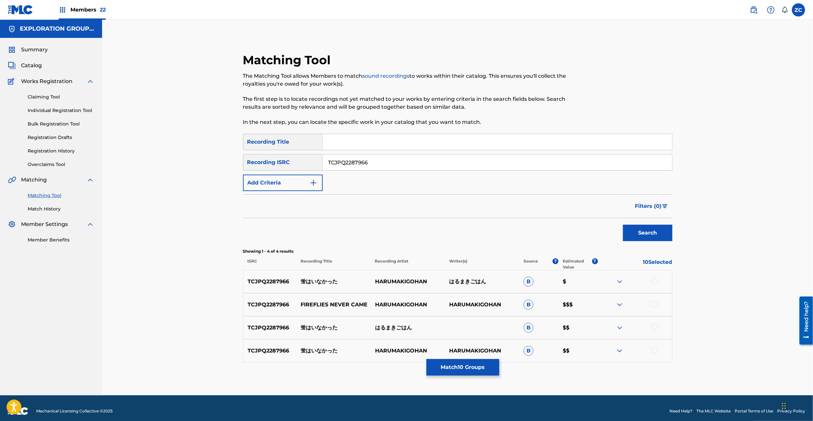
click at [653, 281] on div at bounding box center [655, 281] width 7 height 7
click at [655, 307] on div at bounding box center [655, 304] width 7 height 7
click at [654, 327] on div at bounding box center [655, 327] width 7 height 7
click at [653, 351] on div at bounding box center [655, 350] width 7 height 7
click at [471, 364] on button "Match 14 Groups" at bounding box center [463, 367] width 73 height 16
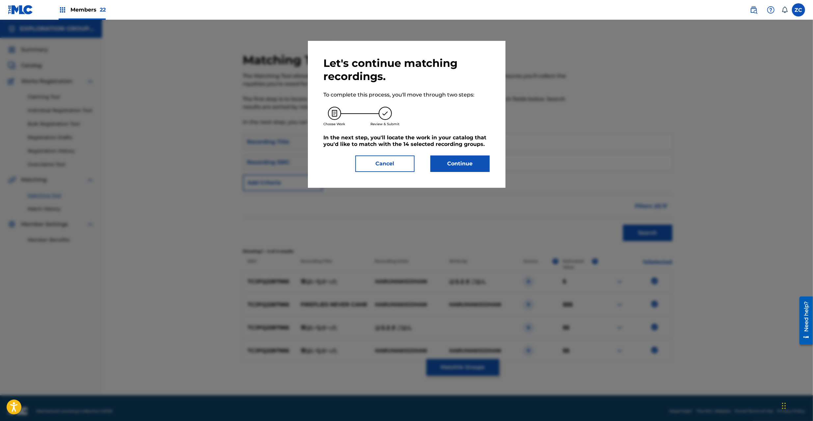
click at [466, 161] on button "Continue" at bounding box center [460, 164] width 59 height 16
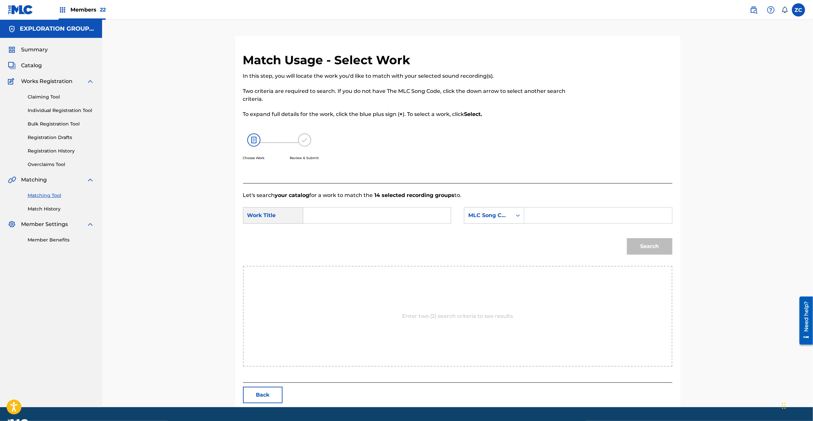
click at [421, 220] on input "Search Form" at bounding box center [377, 216] width 136 height 16
paste input "Hotaruwa Inakatta HQ3SZ0"
click at [383, 215] on input "Hotaruwa Inakatta HQ3SZ0" at bounding box center [377, 216] width 136 height 16
type input "Hotaruwa Inakatta"
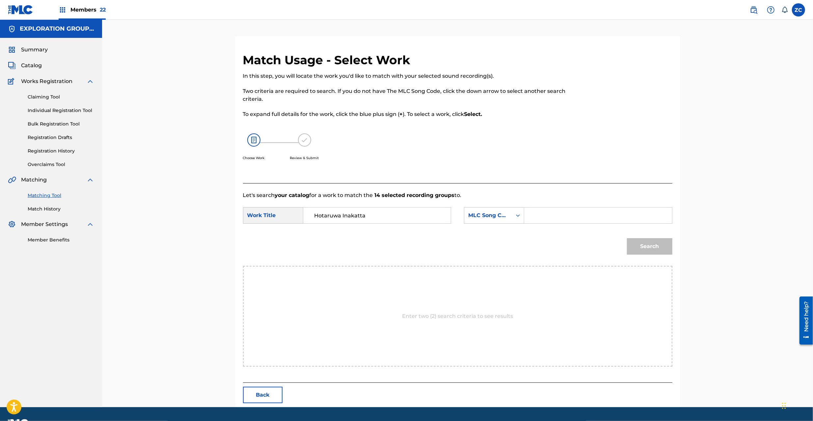
click at [564, 216] on input "Search Form" at bounding box center [598, 216] width 136 height 16
paste input "HQ3SZ0"
type input "HQ3SZ0"
click at [653, 242] on button "Search" at bounding box center [649, 246] width 45 height 16
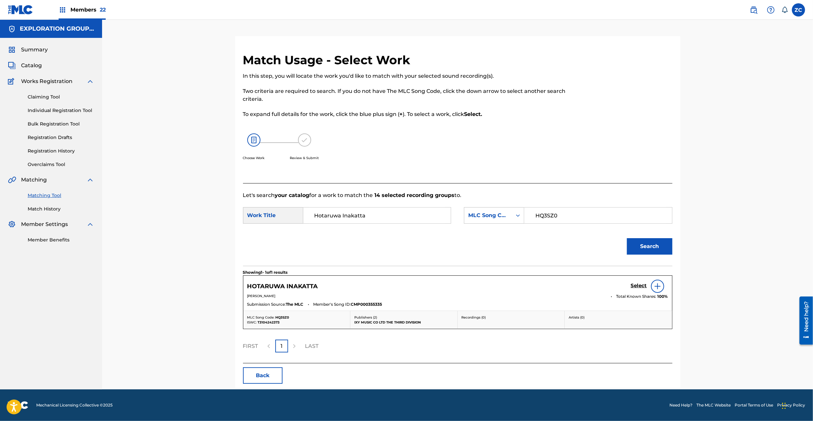
click at [637, 285] on h5 "Select" at bounding box center [639, 286] width 16 height 6
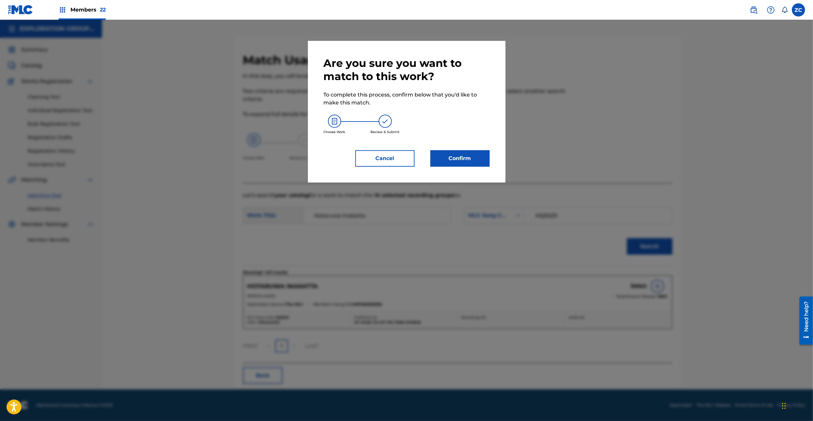
click at [472, 161] on button "Confirm" at bounding box center [460, 158] width 59 height 16
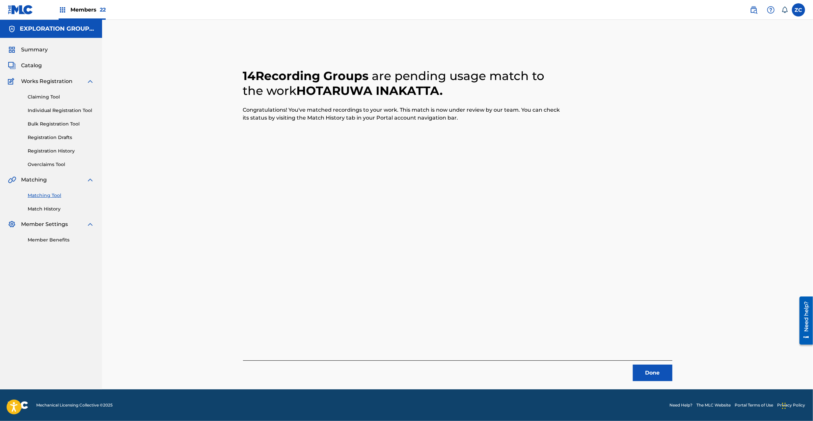
click at [647, 367] on button "Done" at bounding box center [653, 373] width 40 height 16
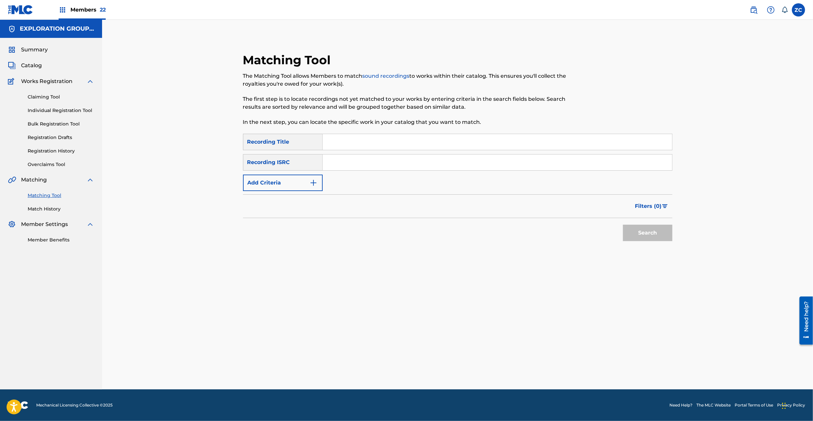
click at [397, 156] on input "Search Form" at bounding box center [498, 163] width 350 height 16
paste input "JPZ922400725"
click at [654, 231] on button "Search" at bounding box center [647, 233] width 49 height 16
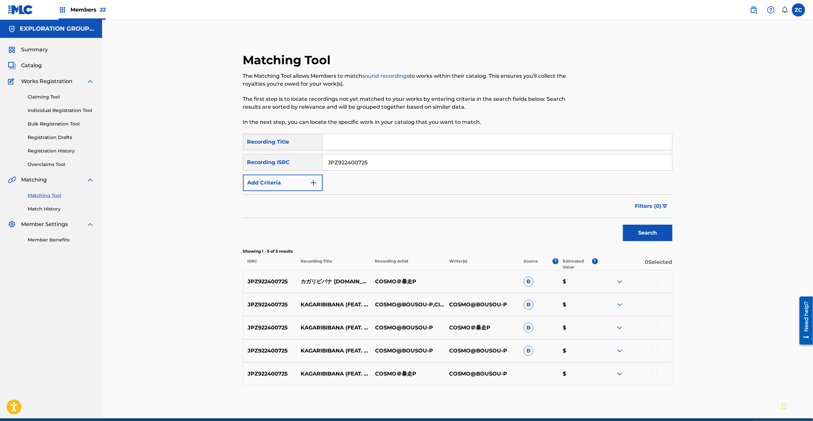
click at [655, 280] on div at bounding box center [655, 281] width 7 height 7
click at [652, 306] on div at bounding box center [635, 305] width 74 height 8
click at [655, 304] on div at bounding box center [655, 304] width 7 height 7
click at [656, 326] on div at bounding box center [655, 327] width 7 height 7
click at [657, 351] on div at bounding box center [655, 350] width 7 height 7
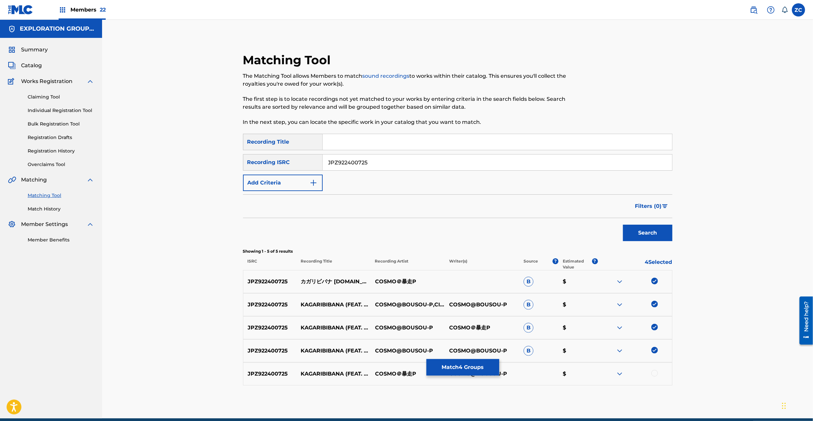
click at [655, 375] on div at bounding box center [655, 373] width 7 height 7
drag, startPoint x: 527, startPoint y: 164, endPoint x: 574, endPoint y: 192, distance: 54.4
click at [527, 163] on input "JPZ922400725" at bounding box center [498, 163] width 350 height 16
paste input "TCJPW2347937"
type input "TCJPW2347937"
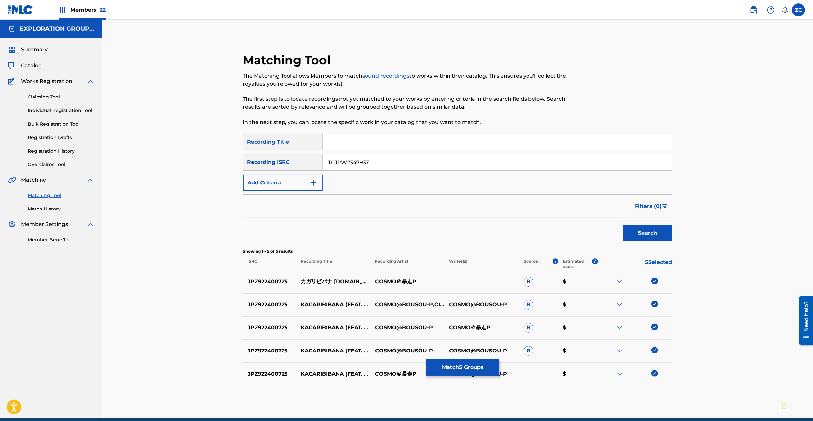
click at [656, 232] on button "Search" at bounding box center [647, 233] width 49 height 16
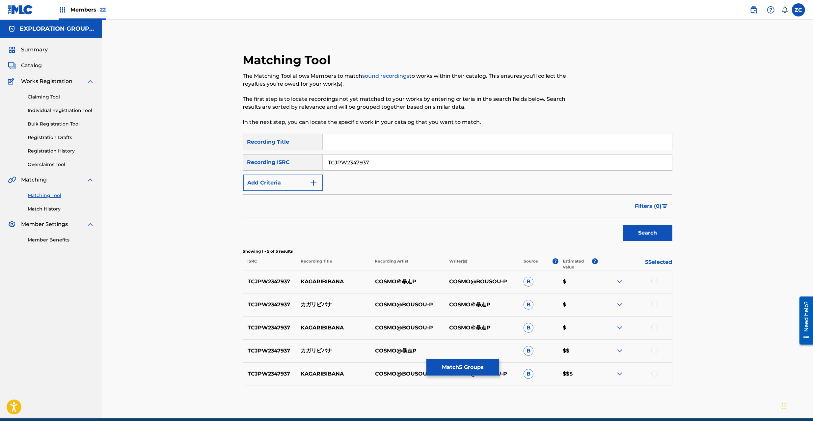
click at [655, 282] on div at bounding box center [655, 281] width 7 height 7
click at [655, 304] on div at bounding box center [655, 304] width 7 height 7
click at [657, 329] on div at bounding box center [655, 327] width 7 height 7
click at [657, 349] on div at bounding box center [655, 350] width 7 height 7
click at [653, 371] on div at bounding box center [655, 373] width 7 height 7
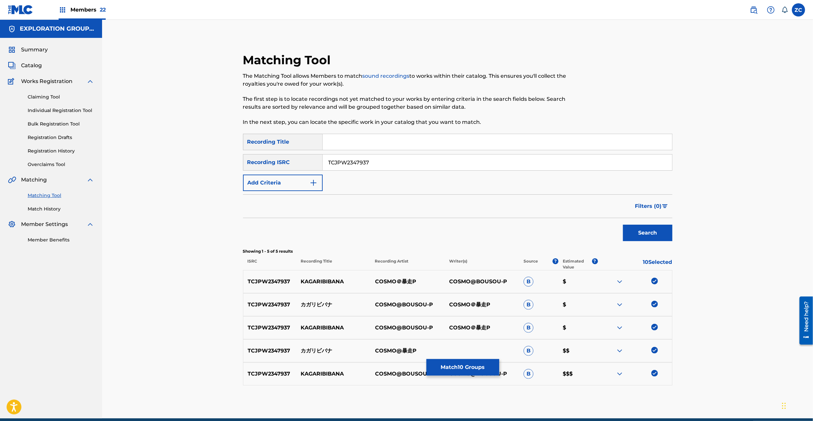
click at [474, 365] on button "Match 10 Groups" at bounding box center [463, 367] width 73 height 16
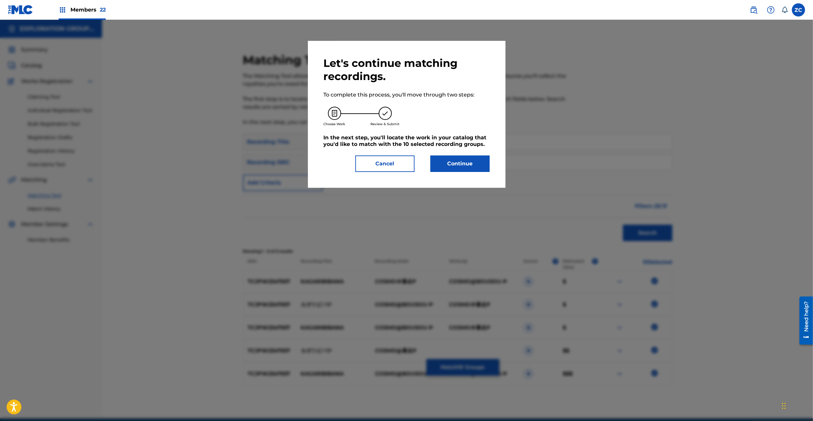
click at [463, 154] on div "Let's continue matching recordings. To complete this process, you'll move throu…" at bounding box center [407, 114] width 166 height 115
click at [451, 161] on button "Continue" at bounding box center [460, 164] width 59 height 16
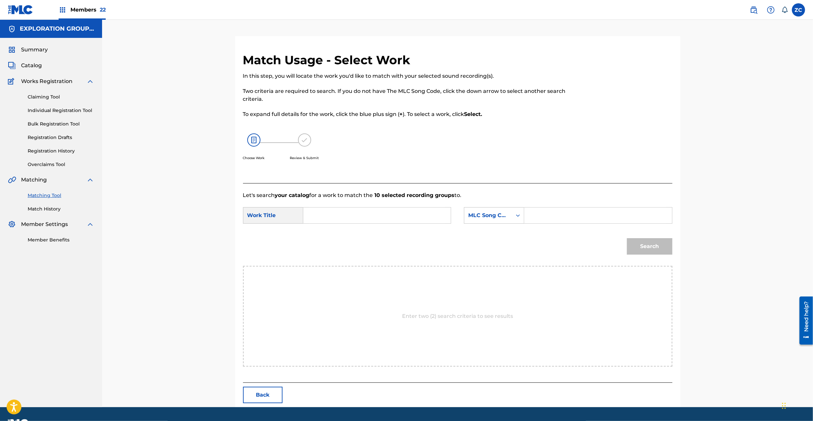
click at [428, 211] on input "Search Form" at bounding box center [377, 216] width 136 height 16
paste input "Kagaribibana KI89I3"
click at [369, 215] on input "Kagaribibana KI89I3" at bounding box center [377, 216] width 136 height 16
type input "Kagaribibana"
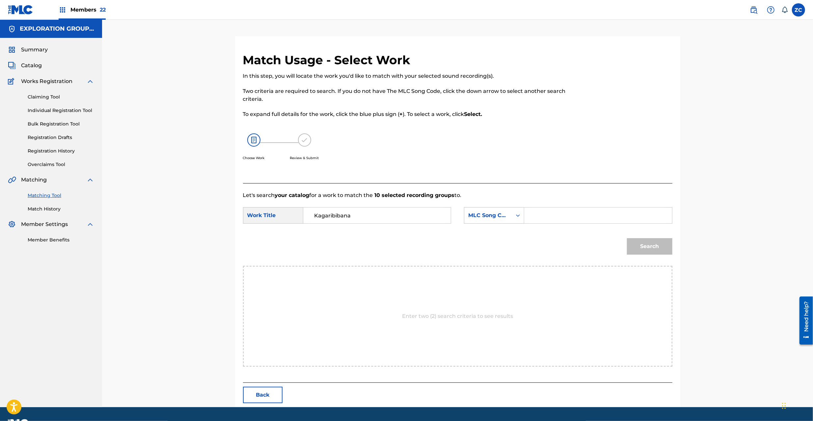
click at [542, 218] on input "Search Form" at bounding box center [598, 216] width 136 height 16
paste input "KI89I3"
type input "KI89I3"
click at [647, 242] on button "Search" at bounding box center [649, 246] width 45 height 16
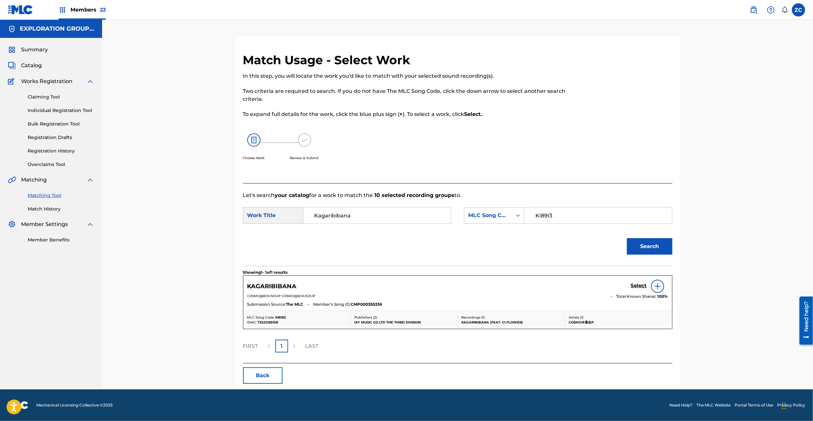
click at [635, 283] on h5 "Select" at bounding box center [639, 286] width 16 height 6
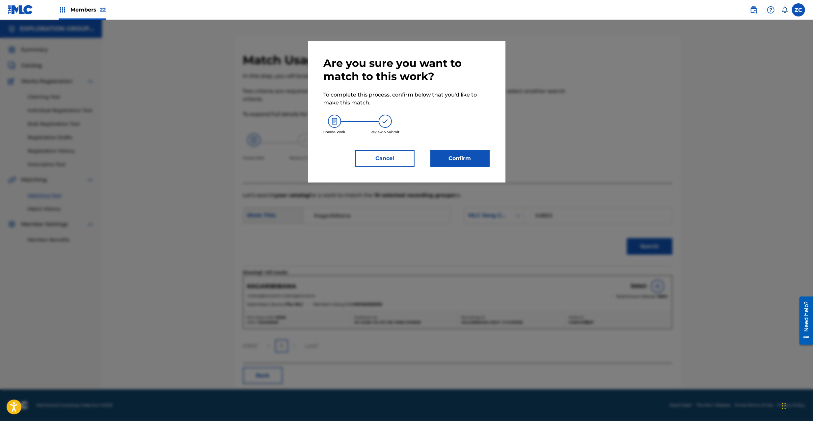
click at [476, 154] on button "Confirm" at bounding box center [460, 158] width 59 height 16
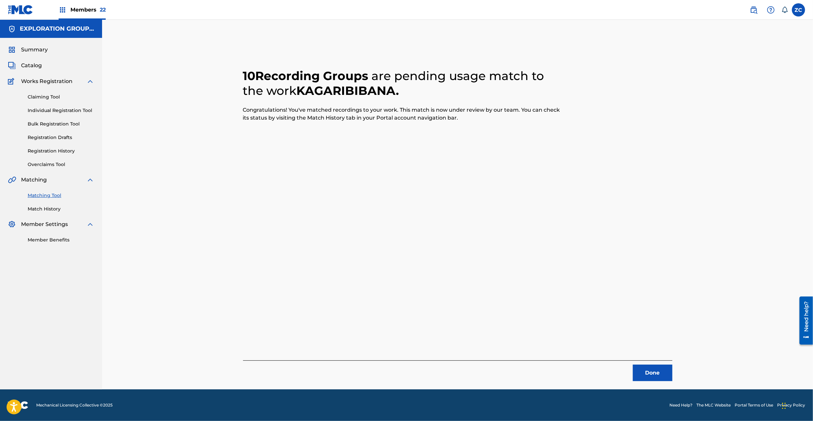
click at [655, 376] on button "Done" at bounding box center [653, 373] width 40 height 16
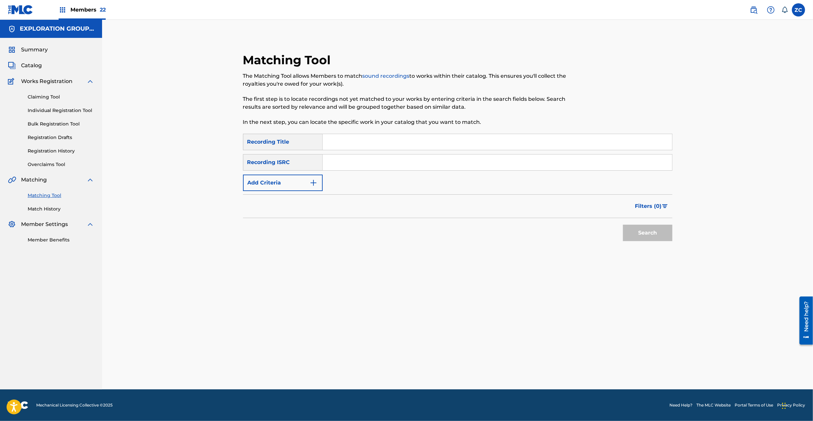
drag, startPoint x: 431, startPoint y: 168, endPoint x: 438, endPoint y: 169, distance: 6.7
click at [431, 168] on input "Search Form" at bounding box center [498, 163] width 350 height 16
paste input "JPE562107830"
type input "JPE562107830"
click at [642, 235] on button "Search" at bounding box center [647, 233] width 49 height 16
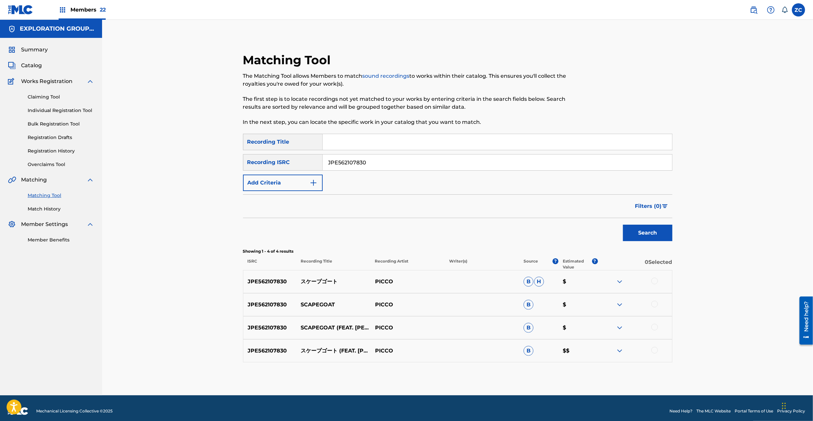
click at [656, 281] on div at bounding box center [655, 281] width 7 height 7
click at [656, 303] on div at bounding box center [655, 304] width 7 height 7
click at [656, 326] on div at bounding box center [655, 327] width 7 height 7
click at [657, 349] on div at bounding box center [655, 350] width 7 height 7
click at [481, 360] on button "Match 4 Groups" at bounding box center [463, 367] width 73 height 16
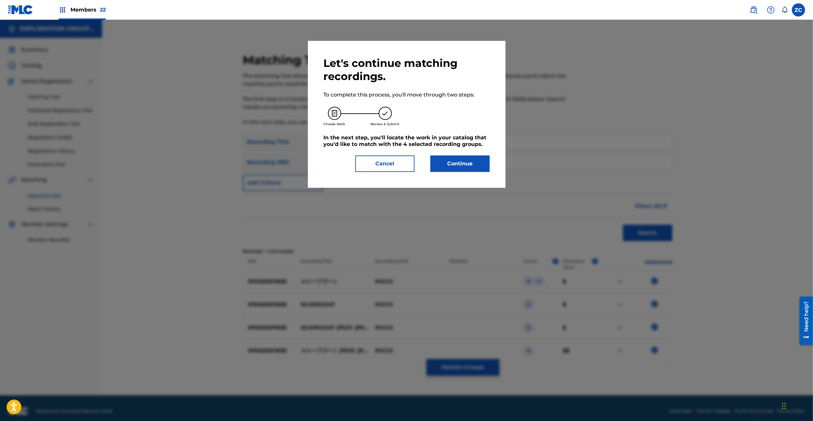
click at [463, 164] on button "Continue" at bounding box center [460, 164] width 59 height 16
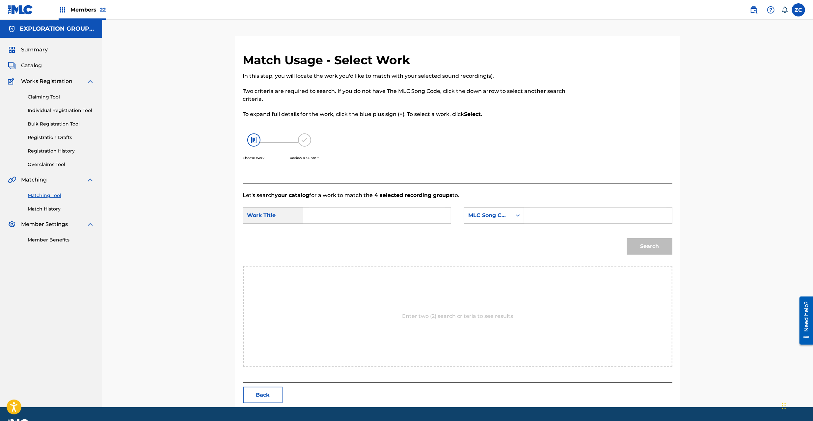
click at [337, 217] on input "Search Form" at bounding box center [377, 216] width 136 height 16
paste input "Sukeepugooto S65O0W"
click at [366, 215] on input "Sukeepugooto S65O0W" at bounding box center [377, 216] width 136 height 16
type input "Sukeepugooto"
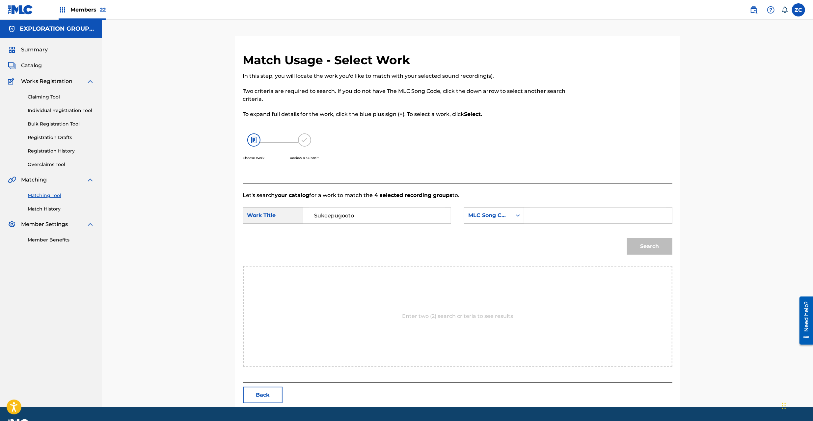
click at [573, 217] on input "Search Form" at bounding box center [598, 216] width 136 height 16
paste input "S65O0W"
type input "S65O0W"
click at [658, 252] on button "Search" at bounding box center [649, 246] width 45 height 16
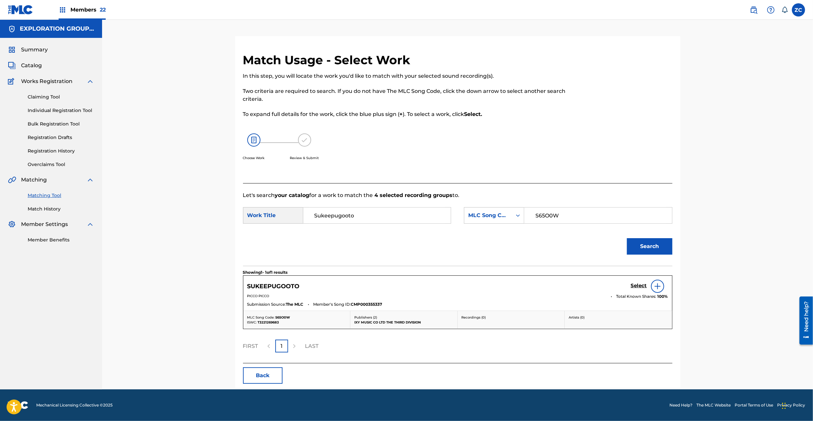
click at [641, 284] on h5 "Select" at bounding box center [639, 286] width 16 height 6
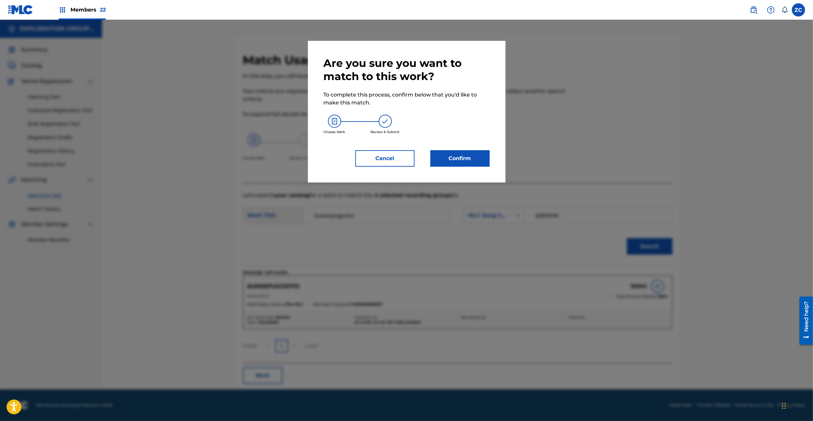
click at [455, 159] on button "Confirm" at bounding box center [460, 158] width 59 height 16
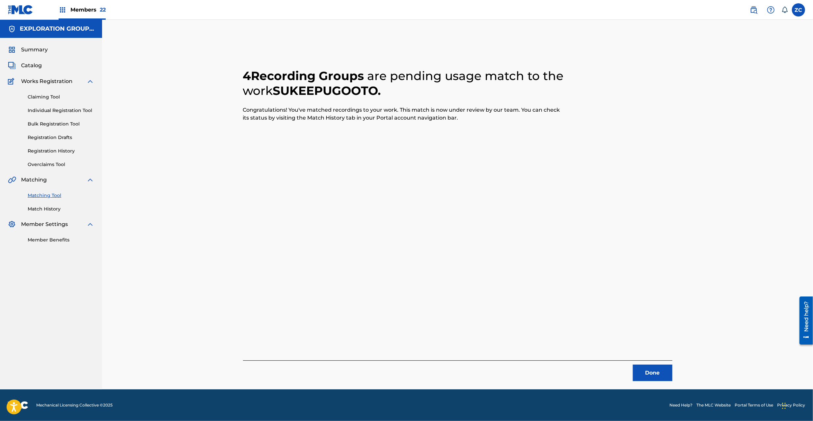
click at [655, 372] on button "Done" at bounding box center [653, 373] width 40 height 16
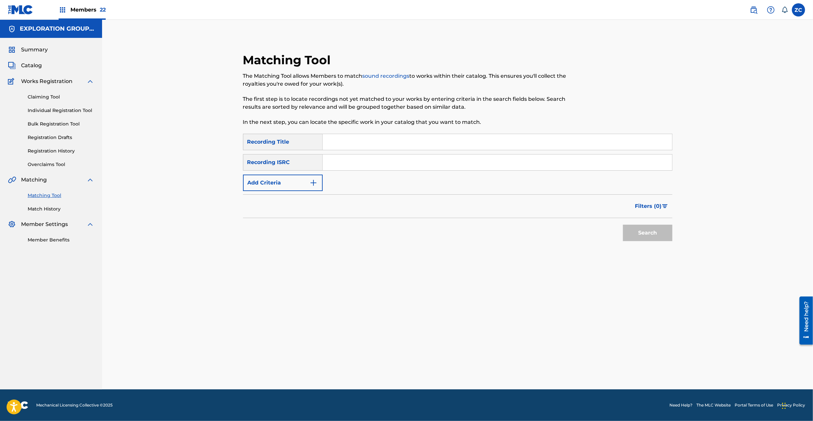
click at [492, 167] on input "Search Form" at bounding box center [498, 163] width 350 height 16
paste input "JPE562107834"
type input "JPE562107834"
click at [657, 229] on button "Search" at bounding box center [647, 233] width 49 height 16
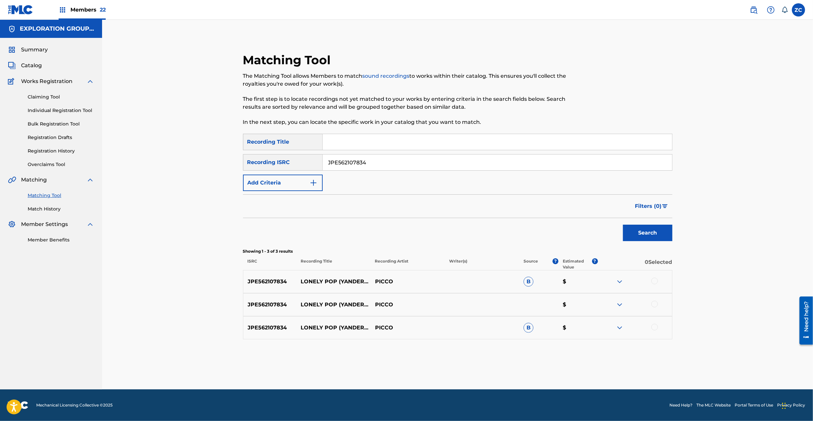
click at [656, 281] on div at bounding box center [655, 281] width 7 height 7
click at [656, 306] on div at bounding box center [655, 304] width 7 height 7
click at [656, 327] on div at bounding box center [655, 327] width 7 height 7
click at [470, 370] on button "Match 3 Groups" at bounding box center [463, 367] width 73 height 16
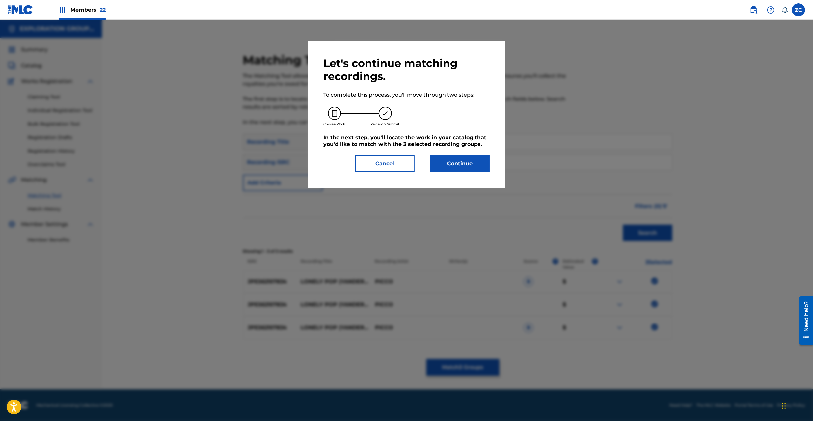
click at [450, 157] on button "Continue" at bounding box center [460, 164] width 59 height 16
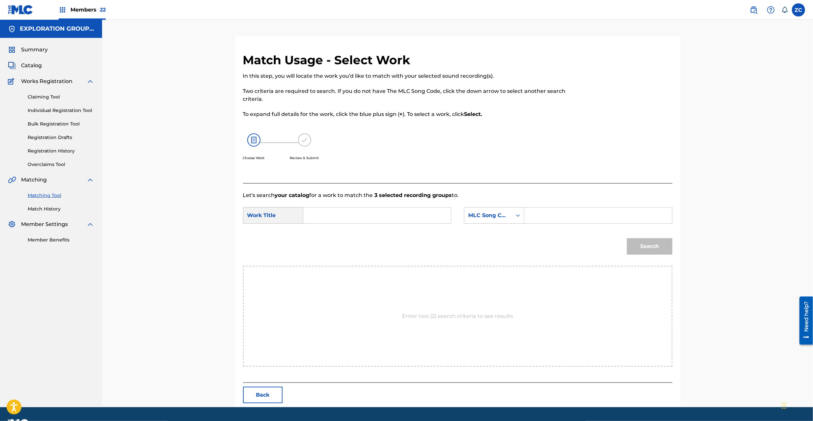
click at [351, 211] on input "Search Form" at bounding box center [377, 216] width 136 height 16
paste input "Lonely Pop(Yandere Vip Remix) LT2ZLV"
click at [418, 218] on input "Lonely Pop(Yandere Vip Remix) LT2ZLV" at bounding box center [377, 216] width 136 height 16
type input "Lonely Pop(Yandere Vip Remix)"
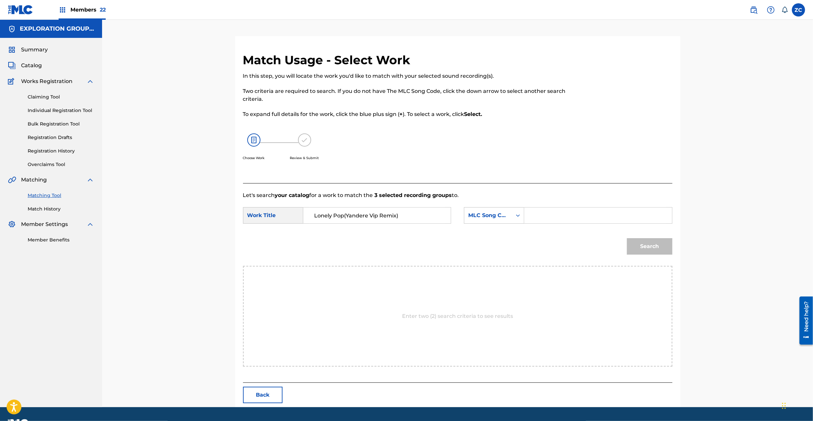
click at [566, 214] on input "Search Form" at bounding box center [598, 216] width 136 height 16
paste input "LT2ZLV"
type input "LT2ZLV"
click at [663, 244] on button "Search" at bounding box center [649, 246] width 45 height 16
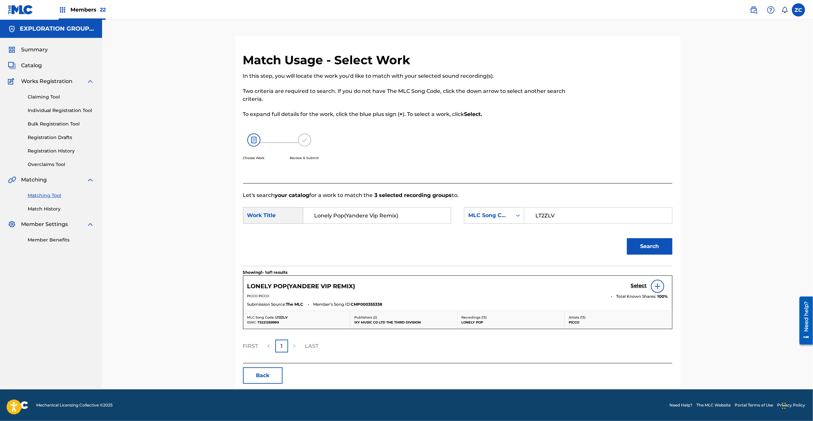
click at [644, 285] on h5 "Select" at bounding box center [639, 286] width 16 height 6
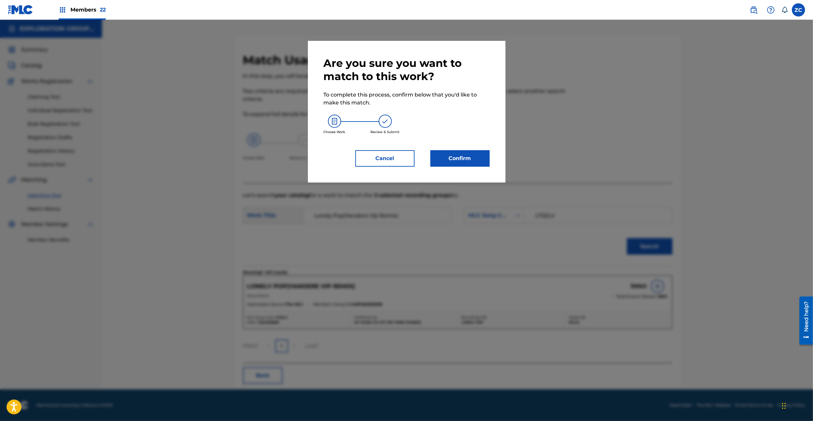
click at [475, 158] on button "Confirm" at bounding box center [460, 158] width 59 height 16
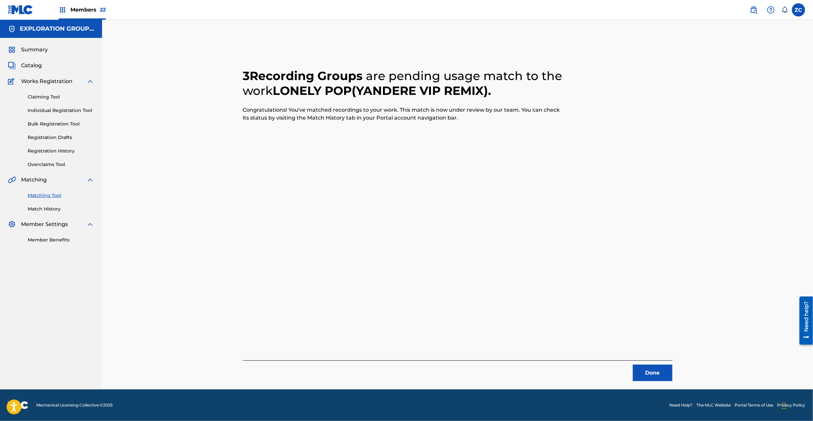
drag, startPoint x: 645, startPoint y: 369, endPoint x: 594, endPoint y: 293, distance: 91.3
click at [645, 368] on button "Done" at bounding box center [653, 373] width 40 height 16
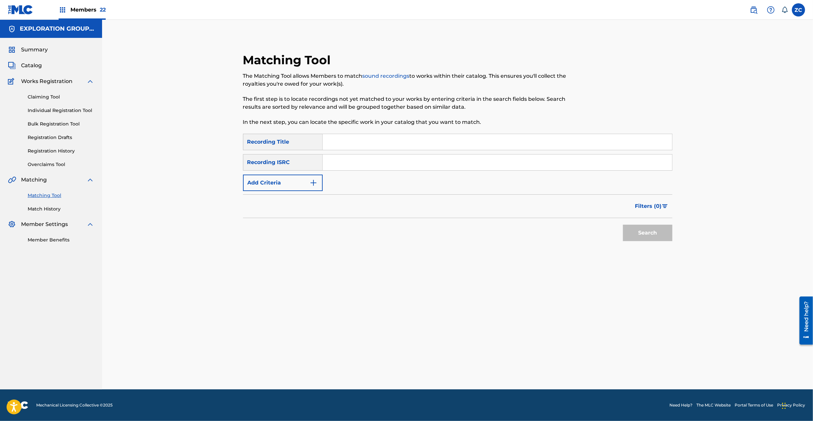
drag, startPoint x: 510, startPoint y: 167, endPoint x: 513, endPoint y: 169, distance: 3.5
click at [510, 167] on input "Search Form" at bounding box center [498, 163] width 350 height 16
paste input "CAHQJ2138011"
type input "CAHQJ2138011"
click at [644, 230] on button "Search" at bounding box center [647, 233] width 49 height 16
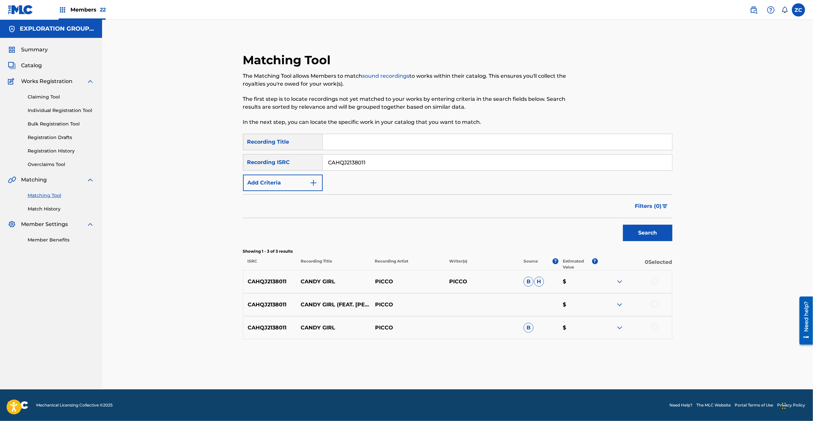
drag, startPoint x: 657, startPoint y: 283, endPoint x: 657, endPoint y: 302, distance: 18.8
click at [657, 284] on div at bounding box center [655, 281] width 7 height 7
click at [657, 303] on div at bounding box center [655, 304] width 7 height 7
click at [655, 327] on div at bounding box center [655, 327] width 7 height 7
click at [467, 362] on button "Match 3 Groups" at bounding box center [463, 367] width 73 height 16
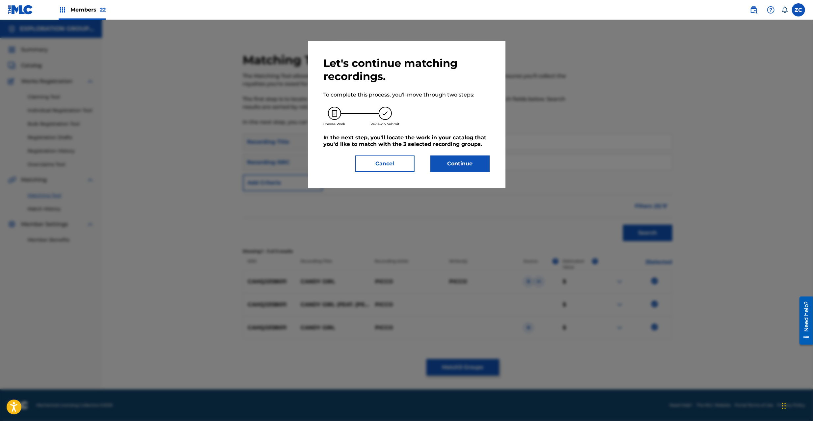
click at [447, 169] on button "Continue" at bounding box center [460, 164] width 59 height 16
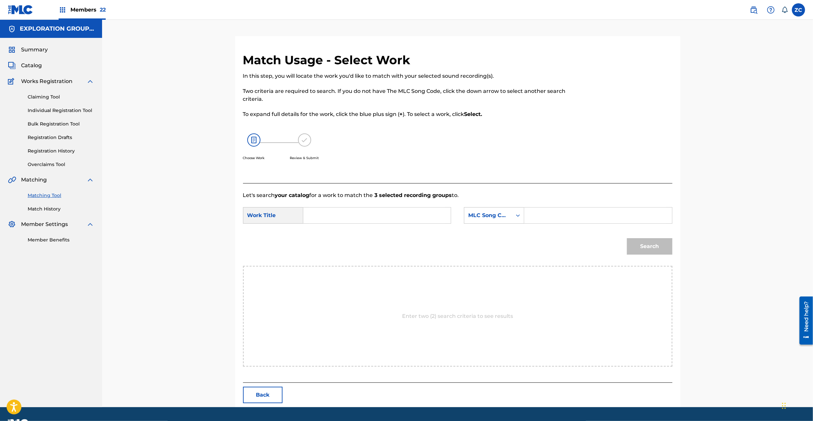
click at [362, 214] on input "Search Form" at bounding box center [377, 216] width 136 height 16
paste input "Candy Girl CJ0G9K"
click at [355, 214] on input "Candy Girl CJ0G9K" at bounding box center [377, 216] width 136 height 16
type input "Candy Girl"
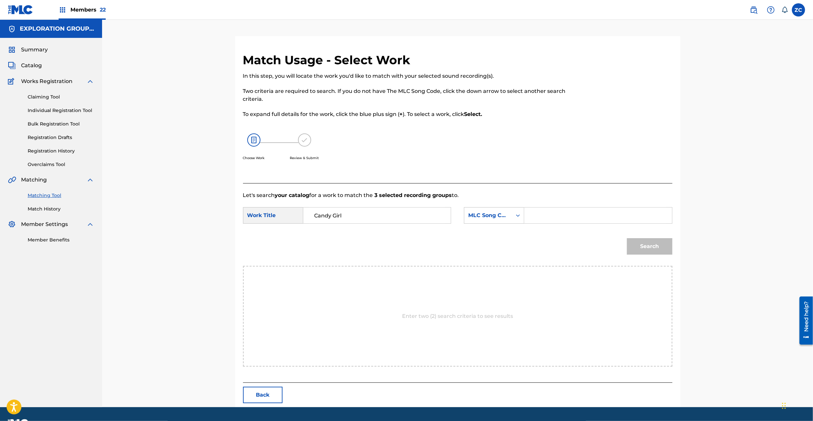
click at [560, 214] on input "Search Form" at bounding box center [598, 216] width 136 height 16
paste input "CJ0G9K"
type input "CJ0G9K"
click at [661, 244] on button "Search" at bounding box center [649, 246] width 45 height 16
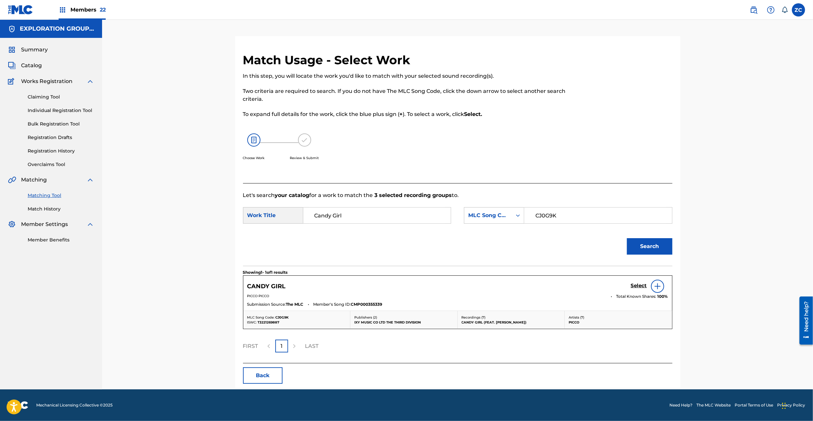
click at [643, 286] on h5 "Select" at bounding box center [639, 286] width 16 height 6
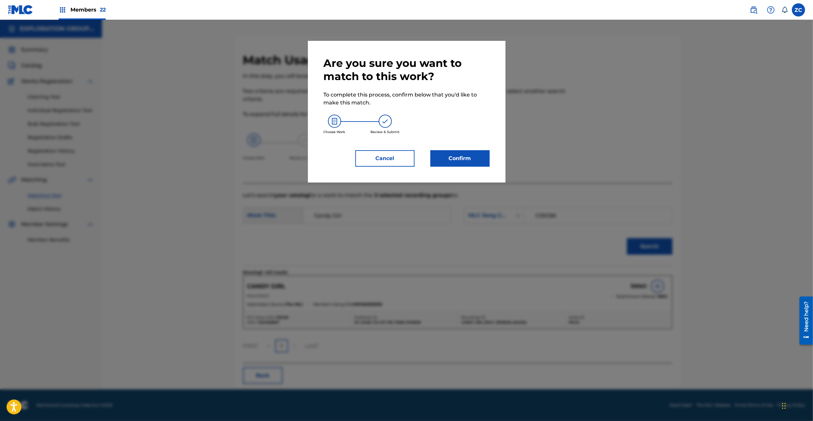
click at [479, 157] on button "Confirm" at bounding box center [460, 158] width 59 height 16
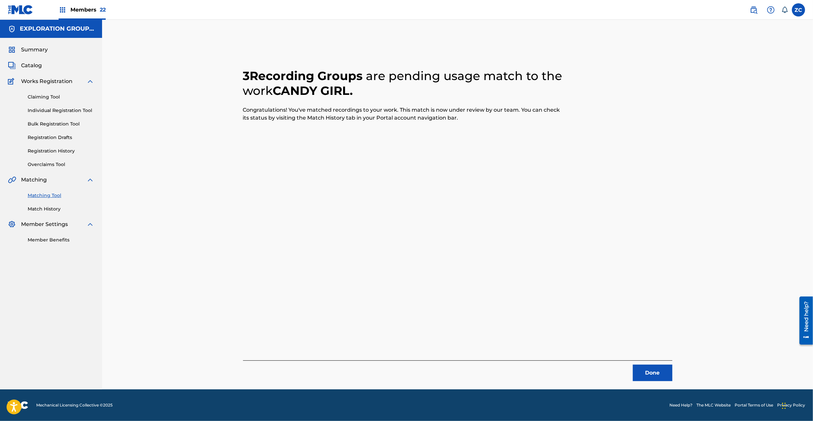
click at [662, 377] on button "Done" at bounding box center [653, 373] width 40 height 16
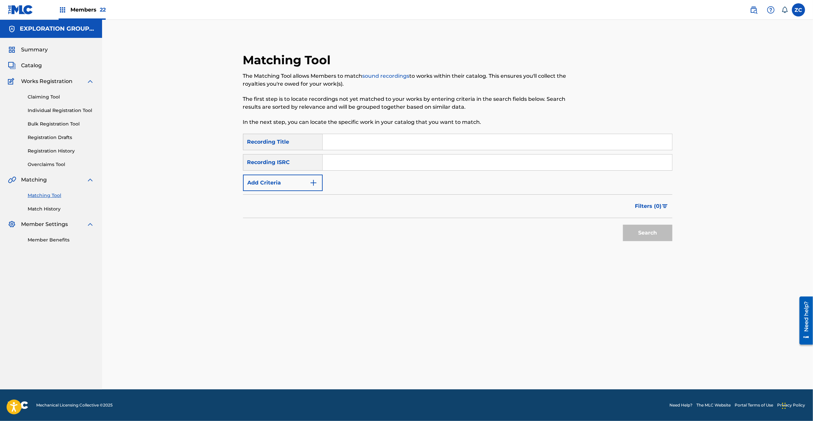
drag, startPoint x: 424, startPoint y: 162, endPoint x: 430, endPoint y: 166, distance: 7.2
click at [424, 162] on input "Search Form" at bounding box center [498, 163] width 350 height 16
paste input "TCJPX2310197"
type input "TCJPX2310197"
click at [634, 232] on button "Search" at bounding box center [647, 233] width 49 height 16
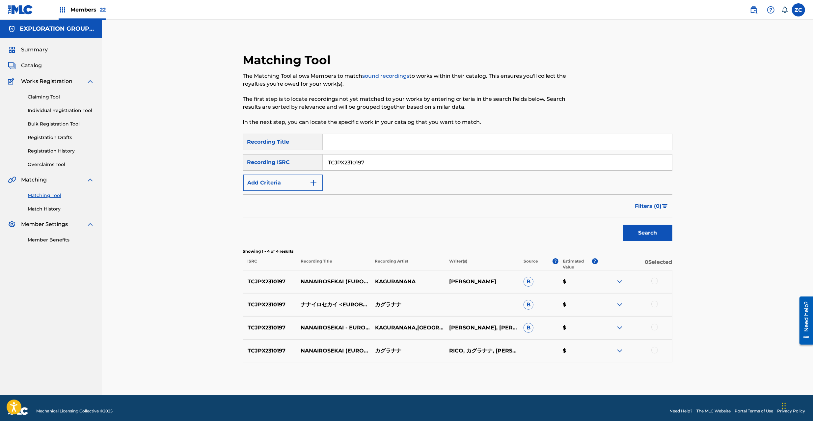
drag, startPoint x: 656, startPoint y: 281, endPoint x: 653, endPoint y: 301, distance: 20.3
click at [656, 283] on div at bounding box center [655, 281] width 7 height 7
drag, startPoint x: 654, startPoint y: 304, endPoint x: 658, endPoint y: 322, distance: 18.1
click at [654, 305] on div at bounding box center [655, 304] width 7 height 7
click at [654, 326] on div at bounding box center [655, 327] width 7 height 7
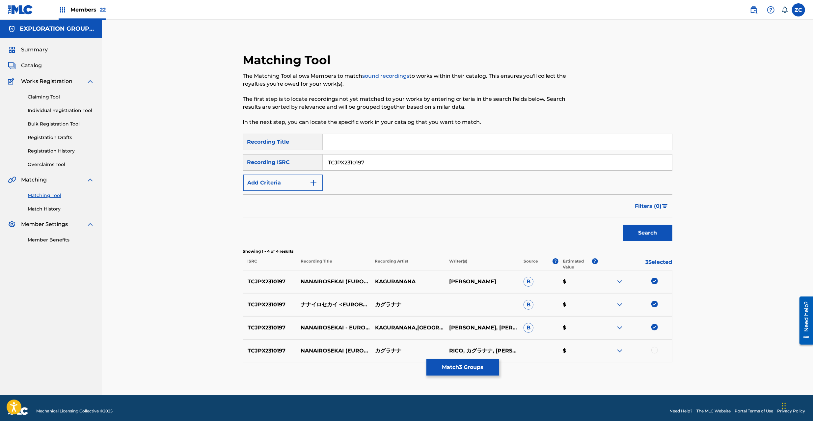
click at [654, 350] on div at bounding box center [655, 350] width 7 height 7
click at [466, 369] on button "Match 4 Groups" at bounding box center [463, 367] width 73 height 16
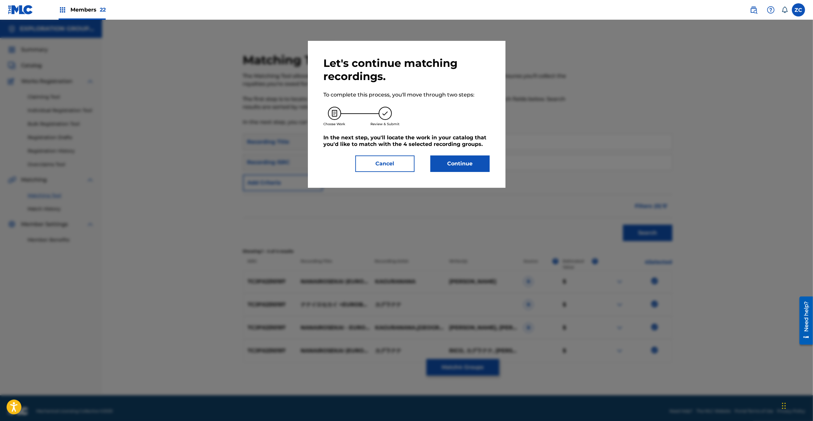
click at [467, 161] on button "Continue" at bounding box center [460, 164] width 59 height 16
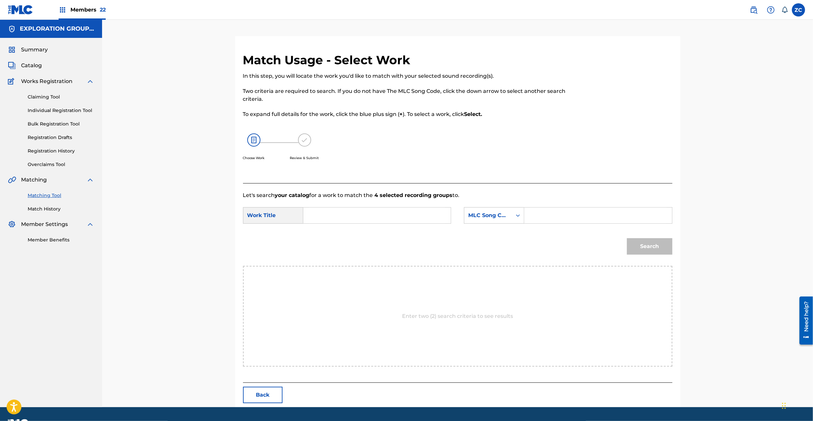
click at [364, 210] on input "Search Form" at bounding box center [377, 216] width 136 height 16
paste input "[PERSON_NAME] N70DGD"
click at [374, 214] on input "[PERSON_NAME] N70DGD" at bounding box center [377, 216] width 136 height 16
type input "[PERSON_NAME]"
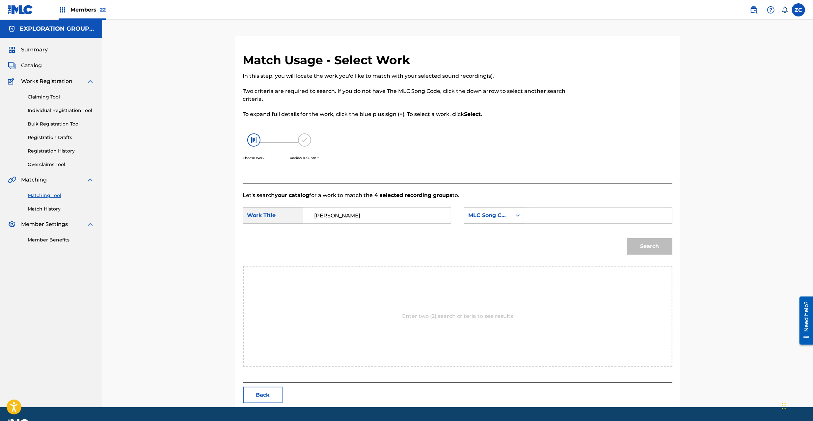
click at [539, 216] on input "Search Form" at bounding box center [598, 216] width 136 height 16
paste input "N70DGD"
type input "N70DGD"
click at [654, 248] on button "Search" at bounding box center [649, 246] width 45 height 16
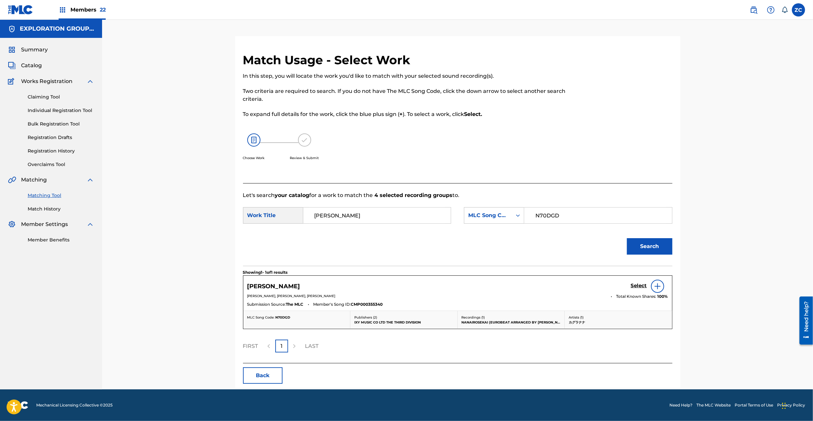
click at [639, 286] on h5 "Select" at bounding box center [639, 286] width 16 height 6
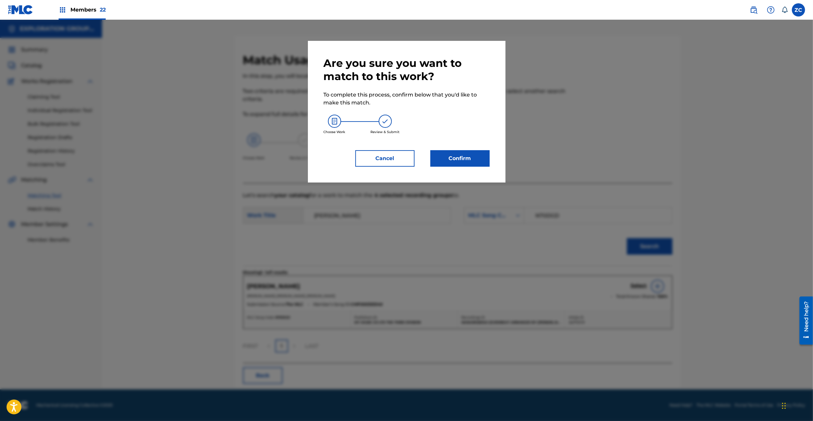
click at [470, 166] on button "Confirm" at bounding box center [460, 158] width 59 height 16
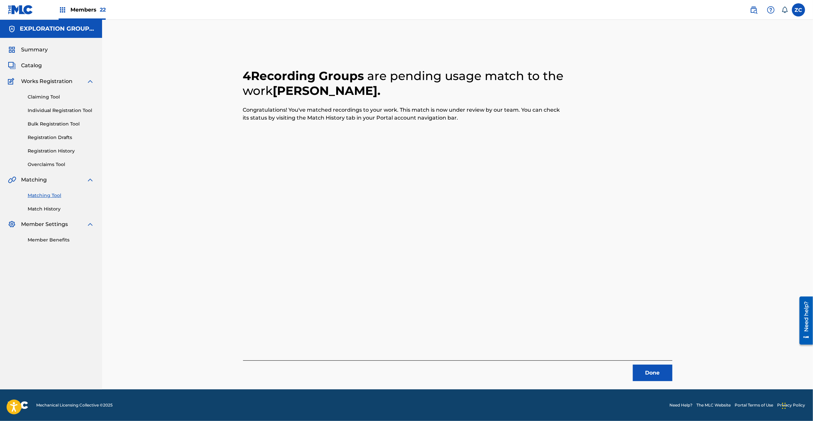
drag, startPoint x: 651, startPoint y: 370, endPoint x: 602, endPoint y: 313, distance: 75.0
click at [650, 368] on button "Done" at bounding box center [653, 373] width 40 height 16
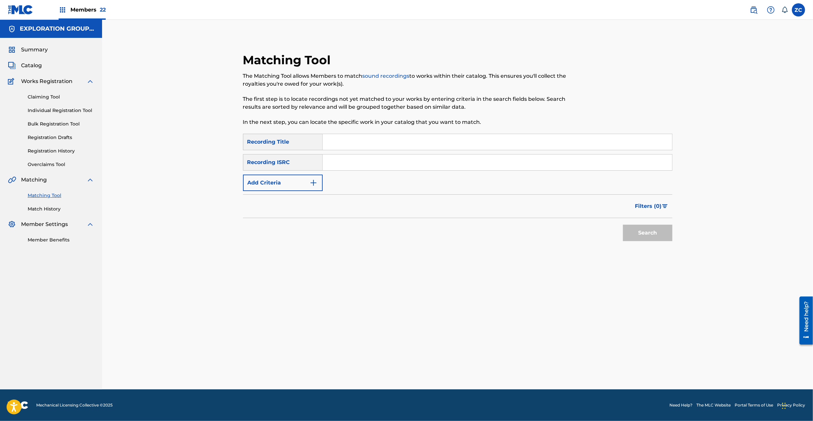
click at [433, 164] on input "Search Form" at bounding box center [498, 163] width 350 height 16
paste input "JP92Q2301539"
type input "JP92Q2301539"
click at [649, 238] on button "Search" at bounding box center [647, 233] width 49 height 16
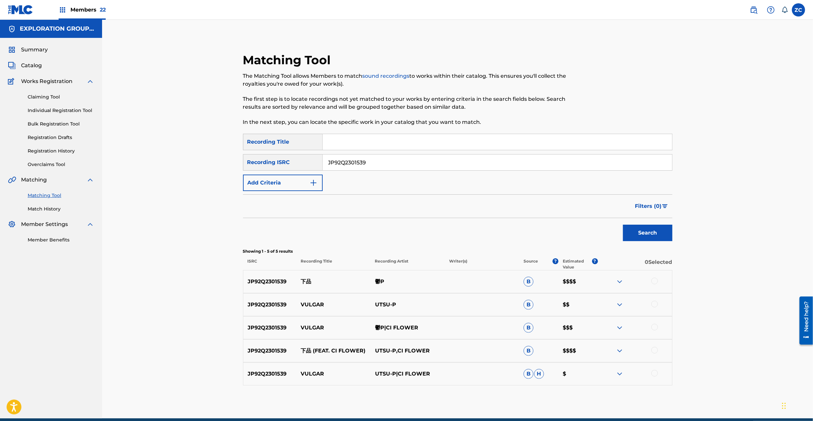
click at [653, 281] on div at bounding box center [655, 281] width 7 height 7
click at [657, 303] on div at bounding box center [655, 304] width 7 height 7
click at [656, 330] on div at bounding box center [655, 327] width 7 height 7
drag, startPoint x: 656, startPoint y: 349, endPoint x: 657, endPoint y: 357, distance: 8.7
click at [656, 350] on div at bounding box center [655, 350] width 7 height 7
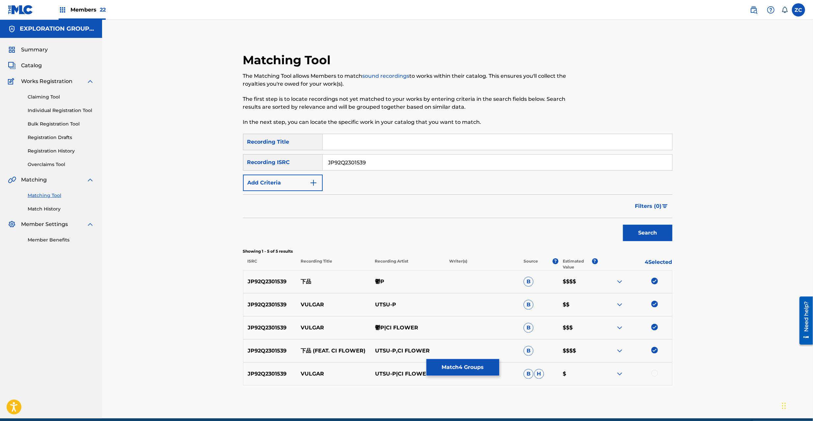
click at [653, 373] on div at bounding box center [655, 373] width 7 height 7
click at [476, 371] on button "Match 5 Groups" at bounding box center [463, 367] width 73 height 16
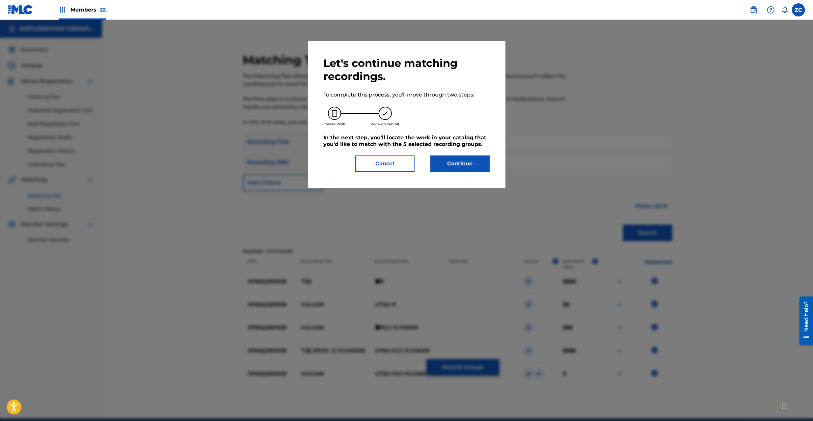
click at [457, 169] on button "Continue" at bounding box center [460, 164] width 59 height 16
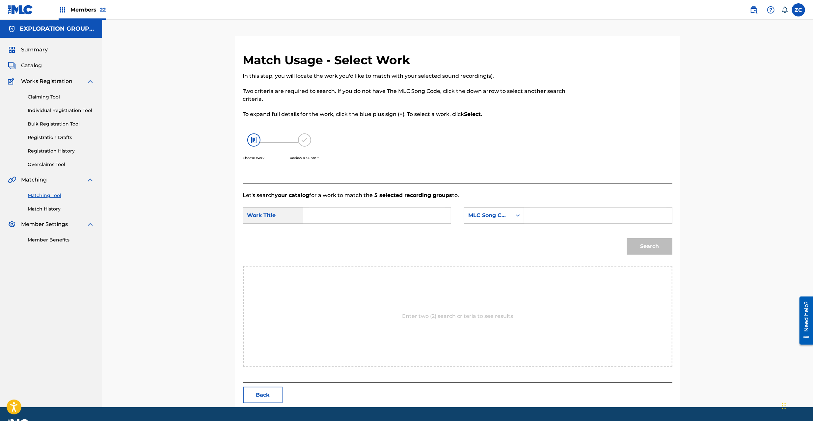
click at [377, 209] on input "Search Form" at bounding box center [377, 216] width 136 height 16
paste input "[PERSON_NAME] GB85JU"
click at [351, 217] on input "[PERSON_NAME] GB85JU" at bounding box center [377, 216] width 136 height 16
type input "[PERSON_NAME]"
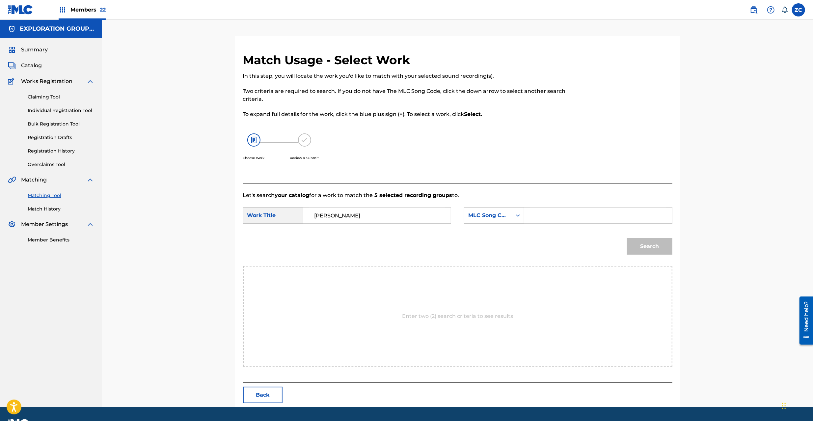
click at [565, 219] on input "Search Form" at bounding box center [598, 216] width 136 height 16
paste input "GB85JU"
type input "GB85JU"
click at [655, 250] on button "Search" at bounding box center [649, 246] width 45 height 16
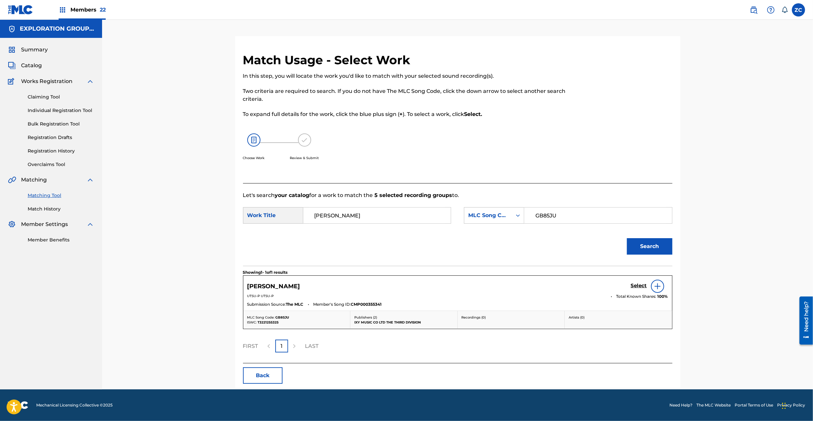
click at [634, 283] on h5 "Select" at bounding box center [639, 286] width 16 height 6
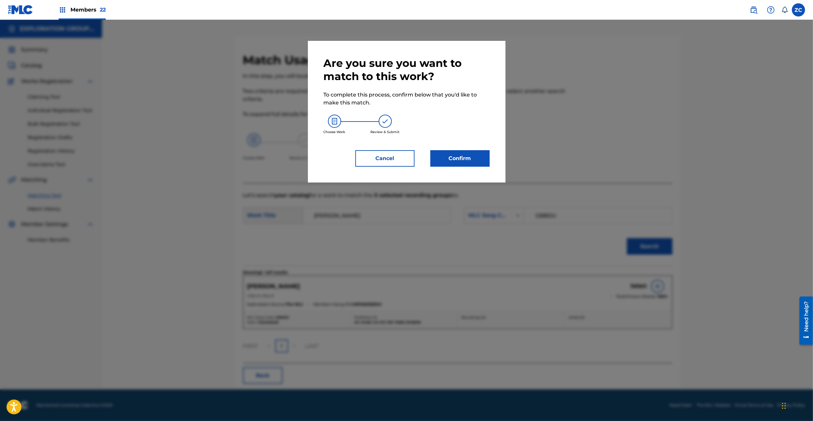
click at [479, 165] on button "Confirm" at bounding box center [460, 158] width 59 height 16
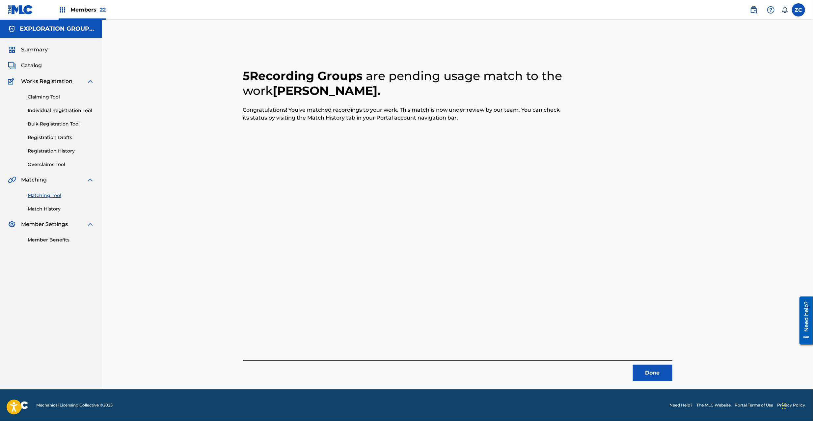
click at [645, 375] on button "Done" at bounding box center [653, 373] width 40 height 16
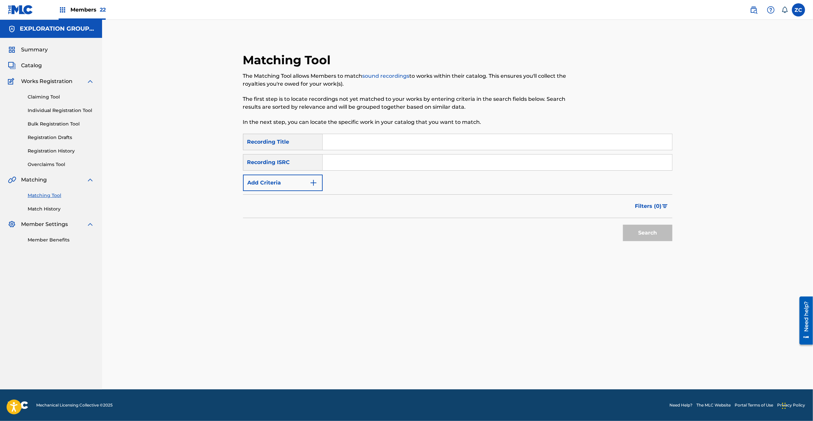
click at [389, 165] on input "Search Form" at bounding box center [498, 163] width 350 height 16
paste input "JPCR02304740"
type input "JPCR02304740"
click at [652, 233] on button "Search" at bounding box center [647, 233] width 49 height 16
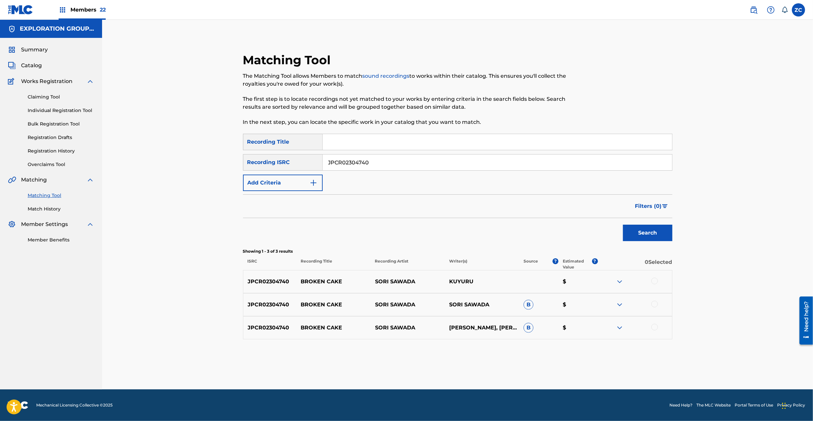
click at [653, 279] on div at bounding box center [655, 281] width 7 height 7
click at [656, 302] on div at bounding box center [655, 304] width 7 height 7
click at [656, 326] on div at bounding box center [655, 327] width 7 height 7
click at [474, 367] on button "Match 3 Groups" at bounding box center [463, 367] width 73 height 16
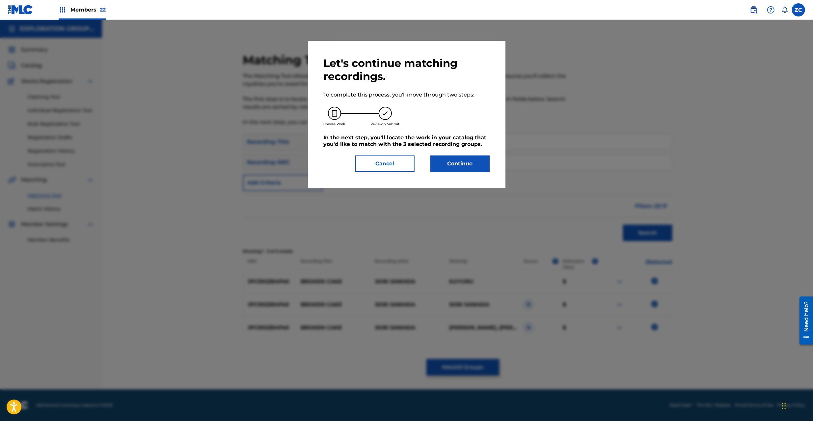
click at [472, 156] on button "Continue" at bounding box center [460, 164] width 59 height 16
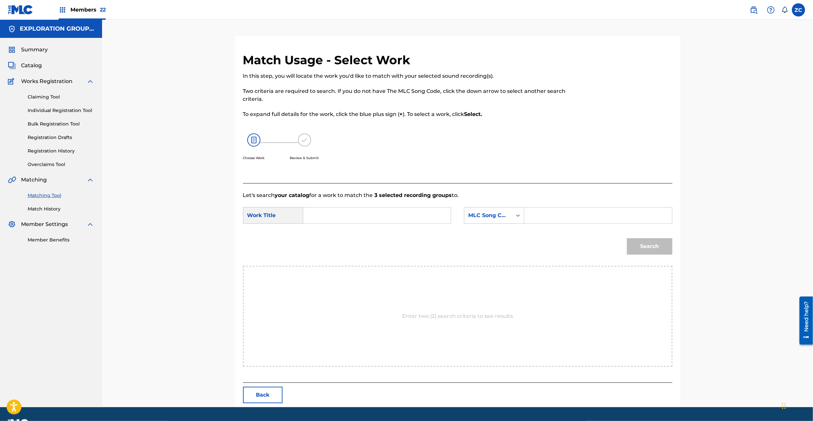
click at [425, 221] on input "Search Form" at bounding box center [377, 216] width 136 height 16
paste input "Keekinozangai KI89H9"
click at [365, 218] on input "Keekinozangai KI89H9" at bounding box center [377, 216] width 136 height 16
type input "Keekinozangai"
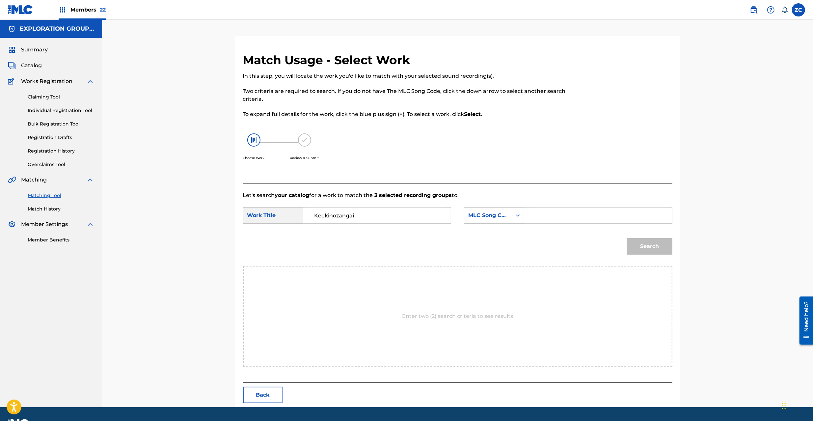
click at [567, 218] on input "Search Form" at bounding box center [598, 216] width 136 height 16
paste input "KI89H9"
type input "KI89H9"
click at [648, 245] on button "Search" at bounding box center [649, 246] width 45 height 16
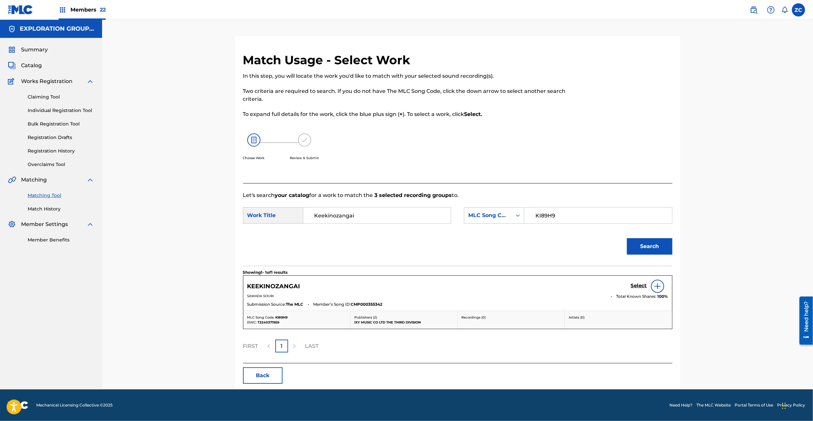
click at [642, 289] on h5 "Select" at bounding box center [639, 286] width 16 height 6
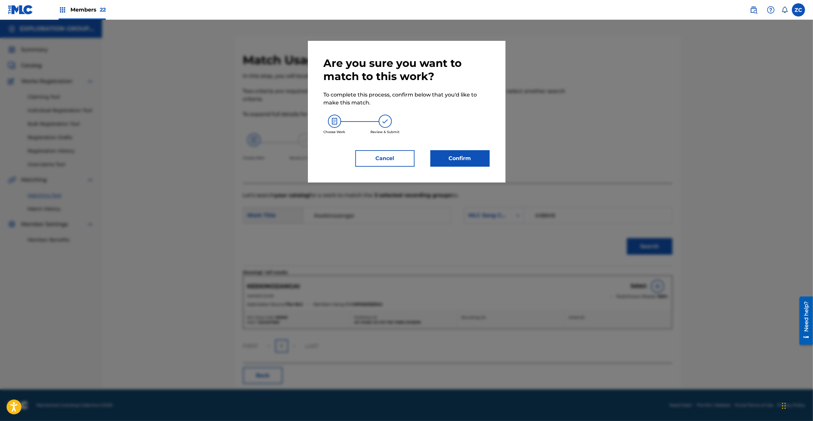
click at [474, 161] on button "Confirm" at bounding box center [460, 158] width 59 height 16
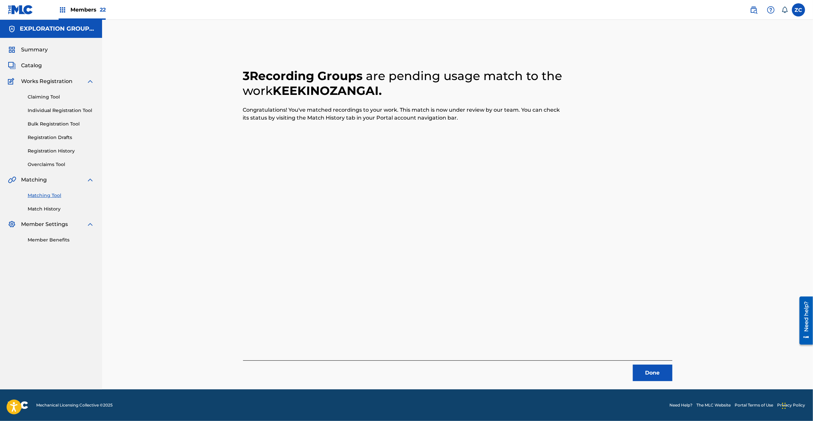
drag, startPoint x: 658, startPoint y: 377, endPoint x: 581, endPoint y: 272, distance: 130.2
click at [658, 373] on button "Done" at bounding box center [653, 373] width 40 height 16
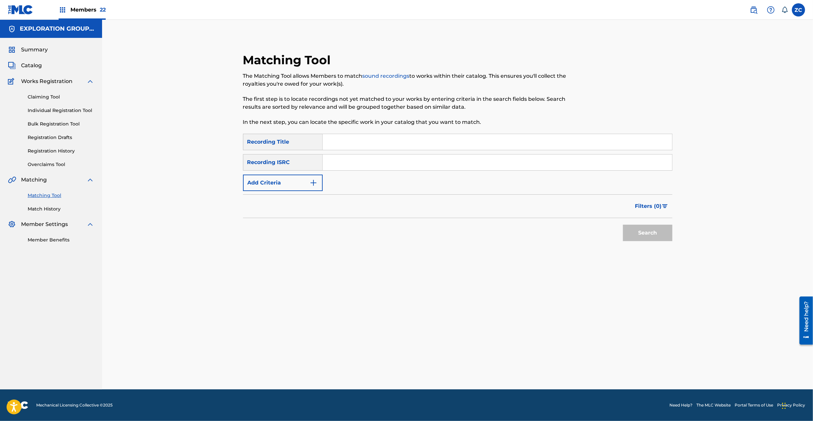
click at [450, 167] on input "Search Form" at bounding box center [498, 163] width 350 height 16
paste input "TCJPX2378803"
type input "TCJPX2378803"
click at [651, 236] on button "Search" at bounding box center [647, 233] width 49 height 16
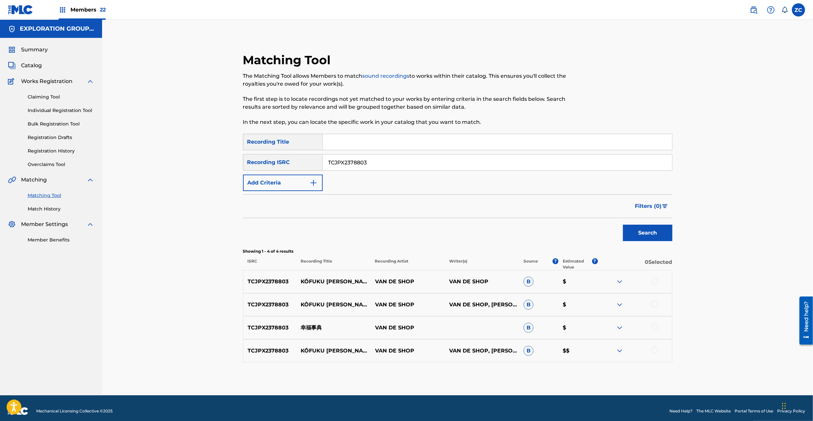
click at [657, 279] on div at bounding box center [655, 281] width 7 height 7
click at [656, 306] on div at bounding box center [655, 304] width 7 height 7
click at [657, 326] on div at bounding box center [655, 327] width 7 height 7
click at [658, 351] on div at bounding box center [655, 350] width 7 height 7
click at [466, 373] on button "Match 4 Groups" at bounding box center [463, 367] width 73 height 16
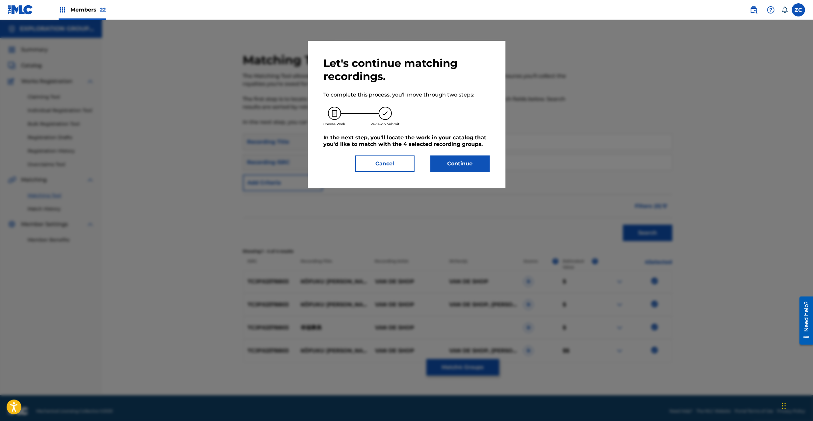
click at [467, 166] on button "Continue" at bounding box center [460, 164] width 59 height 16
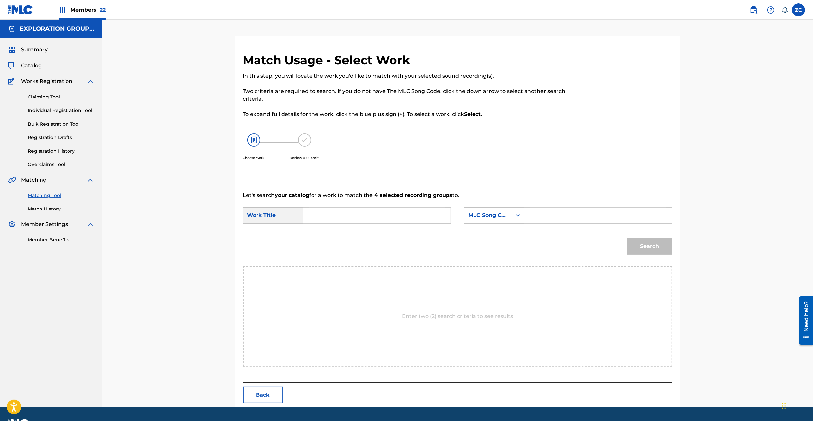
click at [392, 212] on input "Search Form" at bounding box center [377, 216] width 136 height 16
paste input "Koufuku [PERSON_NAME] KI89IJ"
click at [368, 217] on input "Koufuku [PERSON_NAME] KI89IJ" at bounding box center [377, 216] width 136 height 16
type input "[PERSON_NAME]"
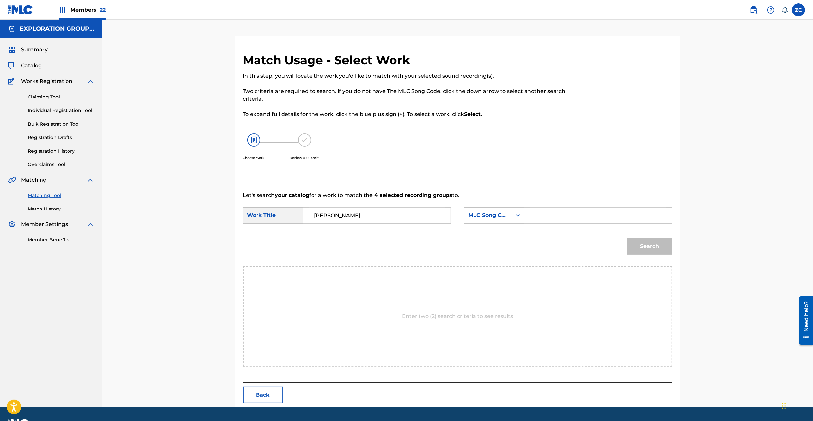
click at [573, 211] on input "Search Form" at bounding box center [598, 216] width 136 height 16
paste input "KI89IJ"
type input "KI89IJ"
click at [656, 250] on button "Search" at bounding box center [649, 246] width 45 height 16
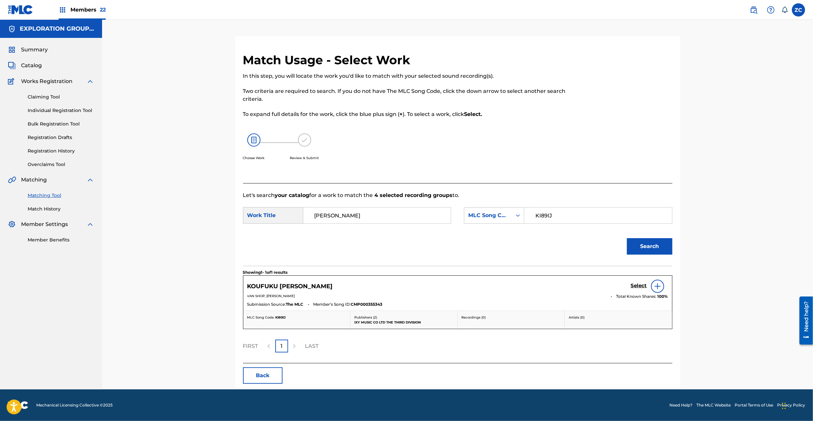
click at [642, 284] on h5 "Select" at bounding box center [639, 286] width 16 height 6
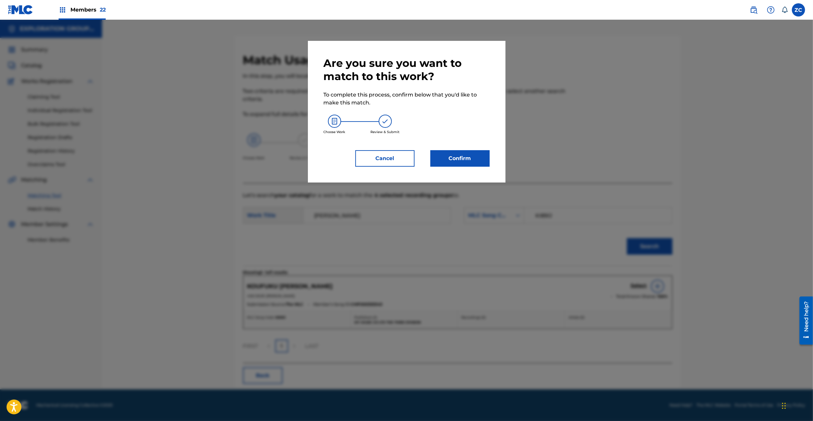
click at [465, 161] on button "Confirm" at bounding box center [460, 158] width 59 height 16
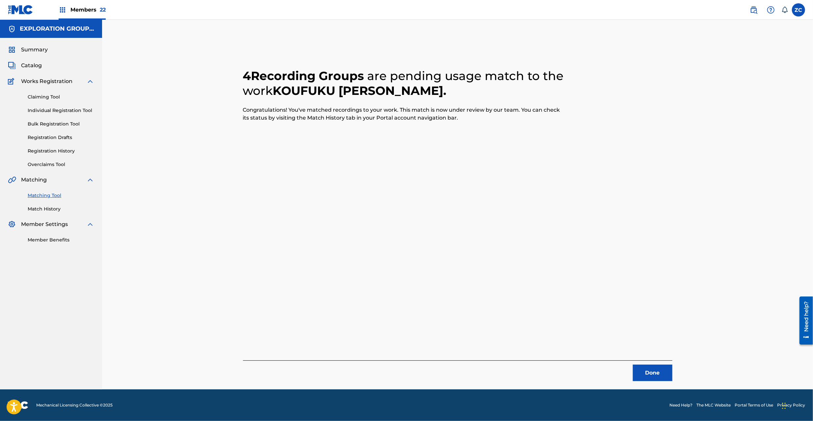
click at [648, 369] on button "Done" at bounding box center [653, 373] width 40 height 16
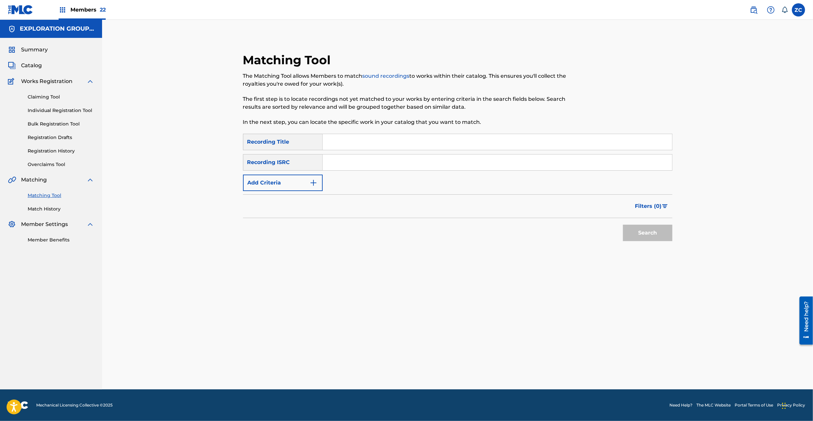
click at [399, 163] on input "Search Form" at bounding box center [498, 163] width 350 height 16
paste input "TCJPY2310795"
type input "TCJPY2310795"
click at [661, 230] on button "Search" at bounding box center [647, 233] width 49 height 16
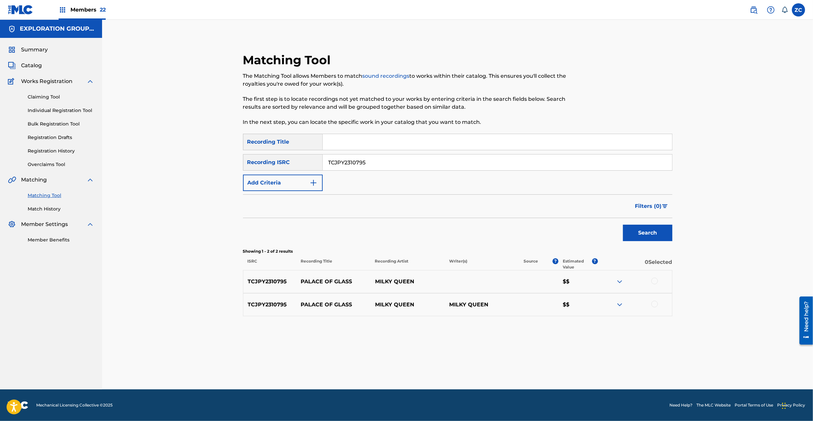
drag, startPoint x: 656, startPoint y: 282, endPoint x: 655, endPoint y: 304, distance: 22.4
click at [656, 282] on div at bounding box center [655, 281] width 7 height 7
click at [655, 304] on div at bounding box center [655, 304] width 7 height 7
drag, startPoint x: 476, startPoint y: 362, endPoint x: 472, endPoint y: 149, distance: 212.6
click at [476, 359] on div "Matching Tool The Matching Tool allows Members to match sound recordings to wor…" at bounding box center [457, 212] width 461 height 353
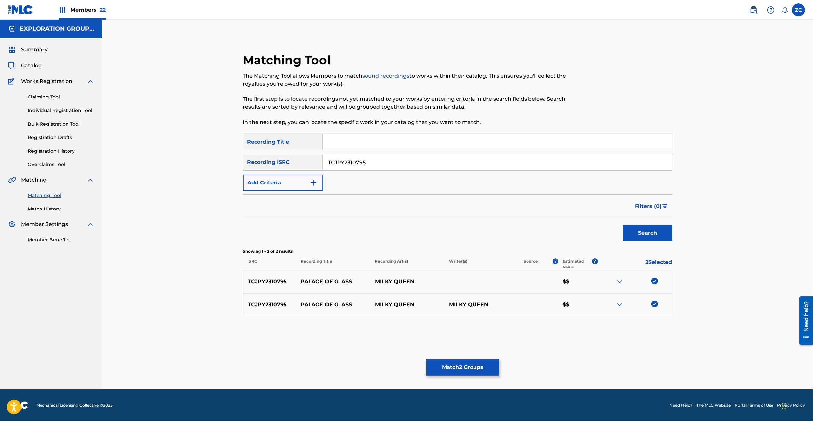
click at [458, 372] on button "Match 2 Groups" at bounding box center [463, 367] width 73 height 16
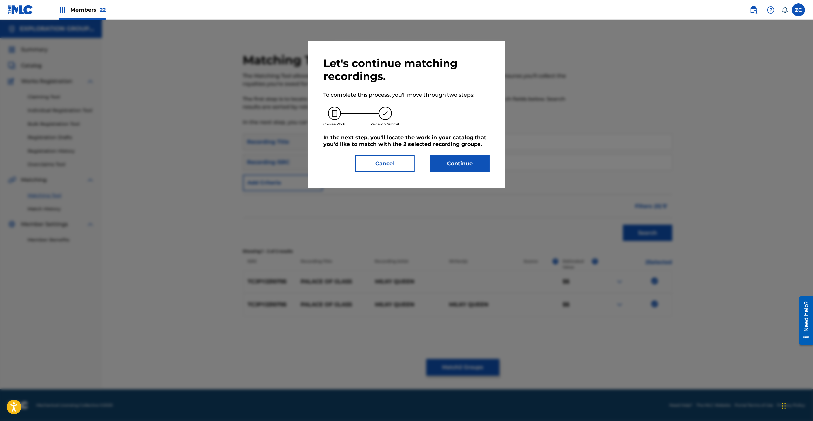
click at [456, 158] on button "Continue" at bounding box center [460, 164] width 59 height 16
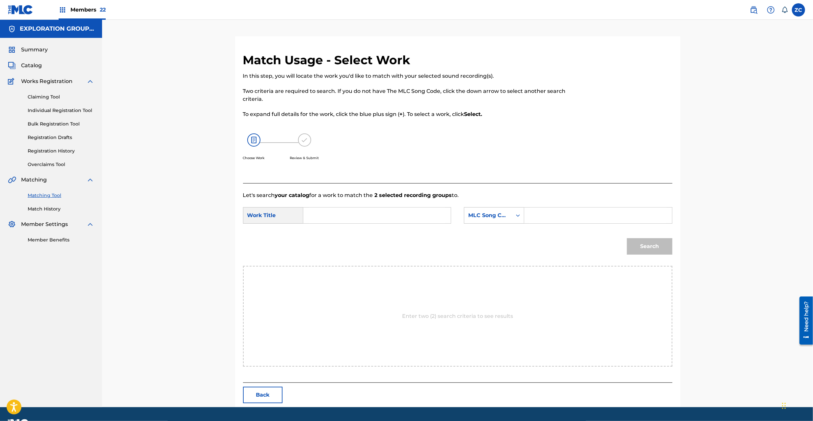
drag, startPoint x: 402, startPoint y: 213, endPoint x: 398, endPoint y: 213, distance: 4.0
click at [401, 213] on input "Search Form" at bounding box center [377, 216] width 136 height 16
paste input "Palace Of Glass PN69Z0"
click at [367, 214] on input "Palace Of Glass PN69Z0" at bounding box center [377, 216] width 136 height 16
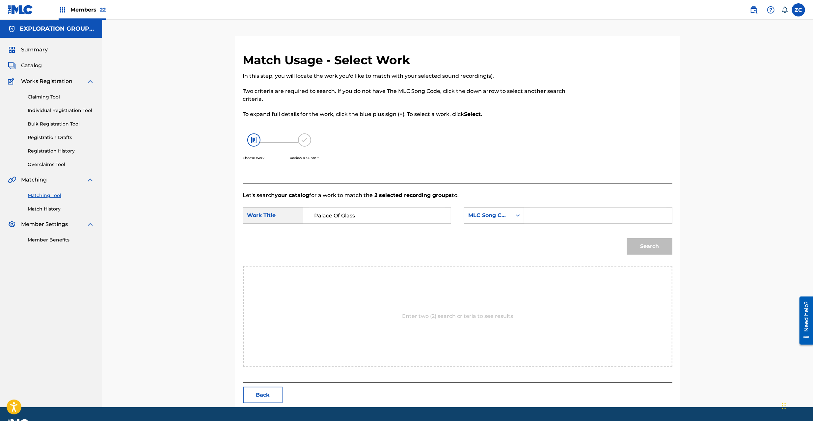
type input "Palace Of Glass"
click at [573, 217] on input "Search Form" at bounding box center [598, 216] width 136 height 16
paste input "PN69Z0"
type input "PN69Z0"
click at [662, 241] on button "Search" at bounding box center [649, 246] width 45 height 16
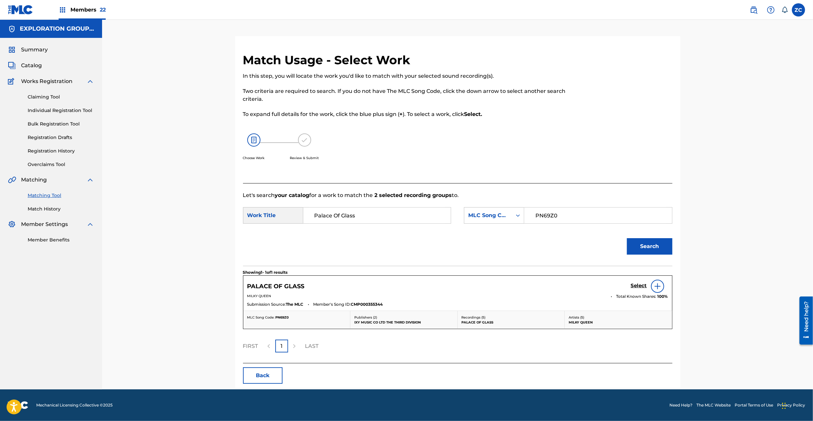
click at [631, 289] on link "Select" at bounding box center [639, 286] width 16 height 7
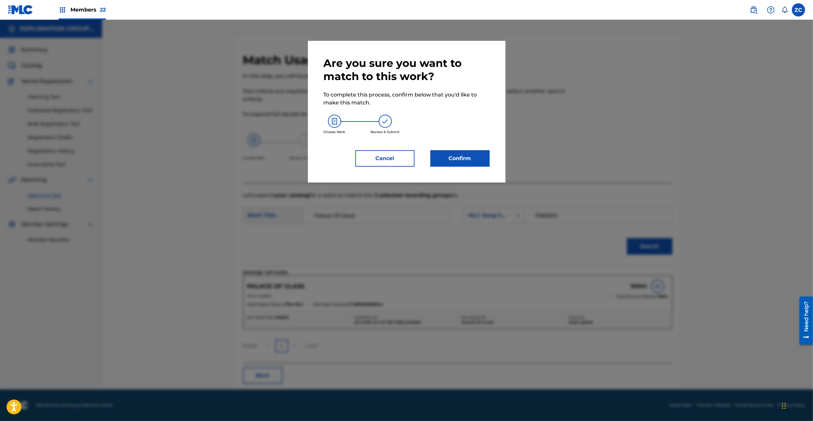
click at [453, 150] on button "Confirm" at bounding box center [460, 158] width 59 height 16
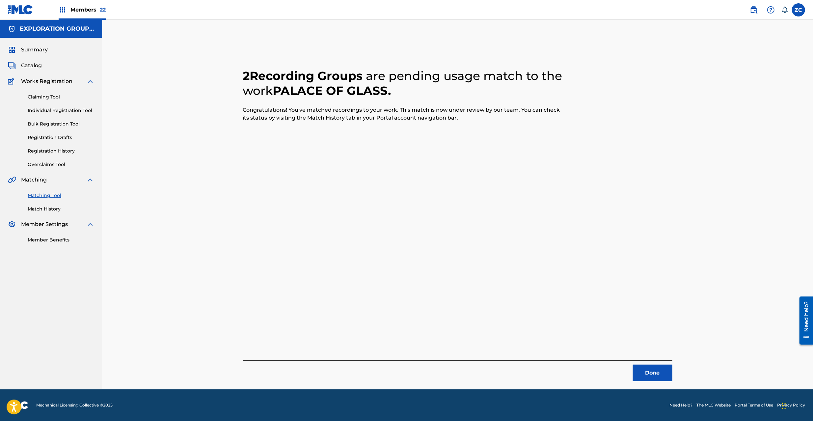
click at [644, 371] on button "Done" at bounding box center [653, 373] width 40 height 16
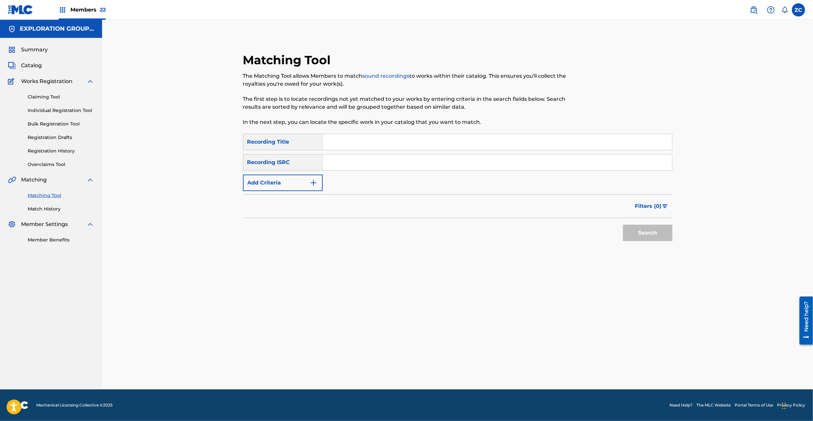
click at [421, 163] on input "Search Form" at bounding box center [498, 163] width 350 height 16
paste input "TCJPY2310987"
type input "TCJPY2310987"
click at [646, 231] on button "Search" at bounding box center [647, 233] width 49 height 16
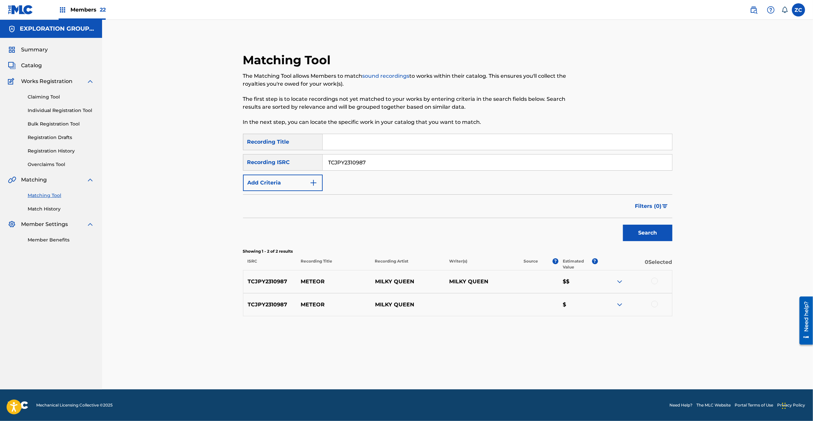
click at [654, 282] on div at bounding box center [655, 281] width 7 height 7
click at [655, 302] on div at bounding box center [655, 304] width 7 height 7
click at [479, 373] on button "Match 2 Groups" at bounding box center [463, 367] width 73 height 16
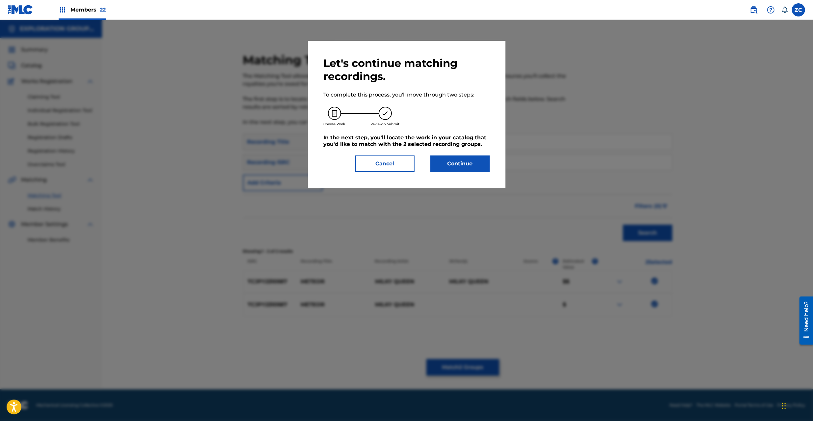
click at [480, 157] on button "Continue" at bounding box center [460, 164] width 59 height 16
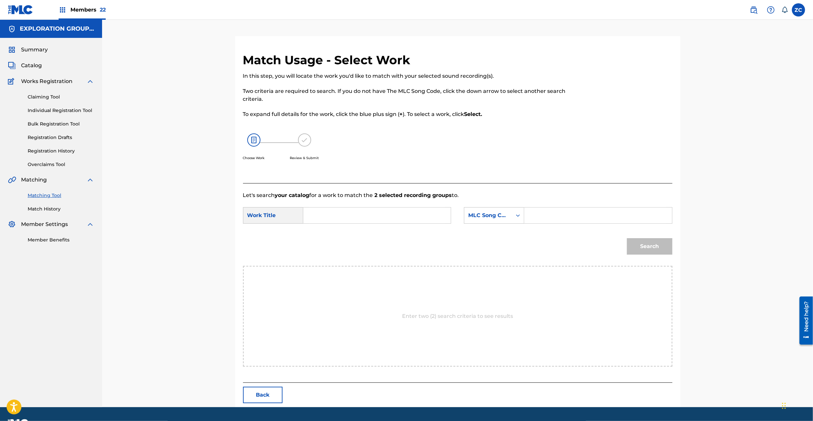
click at [430, 215] on input "Search Form" at bounding box center [377, 216] width 136 height 16
paste input "Meteor MV62TX"
click at [351, 215] on input "Meteor MV62TX" at bounding box center [377, 216] width 136 height 16
type input "Meteor"
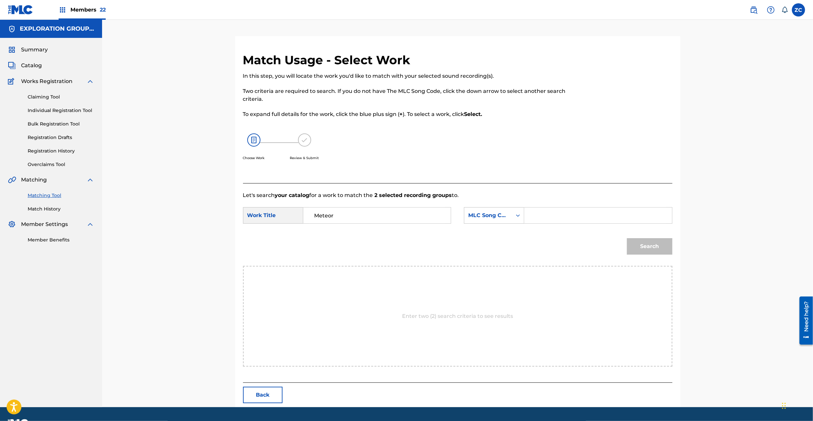
drag, startPoint x: 570, startPoint y: 223, endPoint x: 574, endPoint y: 223, distance: 4.0
click at [570, 223] on input "Search Form" at bounding box center [598, 216] width 136 height 16
paste input "MV62TX"
type input "MV62TX"
click at [656, 247] on button "Search" at bounding box center [649, 246] width 45 height 16
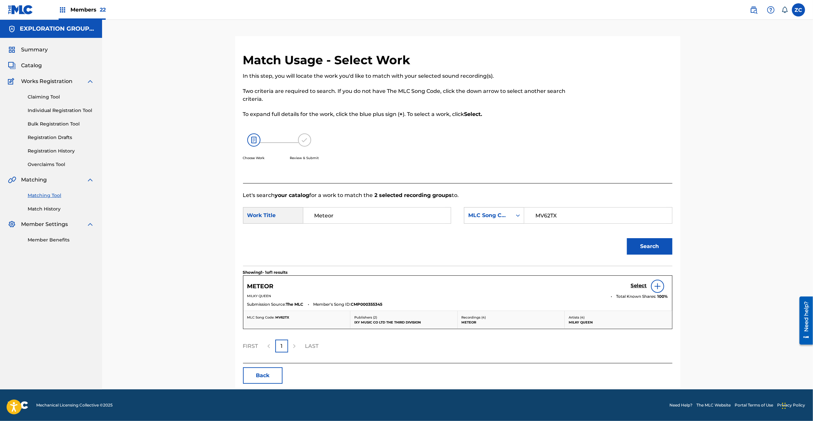
click at [637, 287] on h5 "Select" at bounding box center [639, 286] width 16 height 6
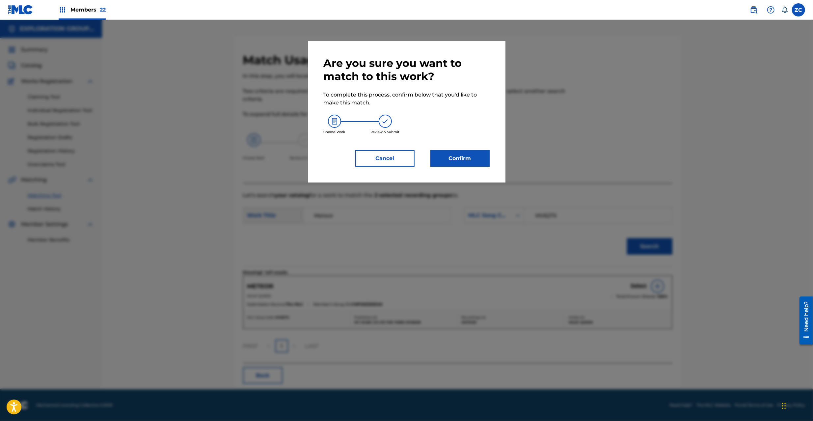
click at [469, 160] on button "Confirm" at bounding box center [460, 158] width 59 height 16
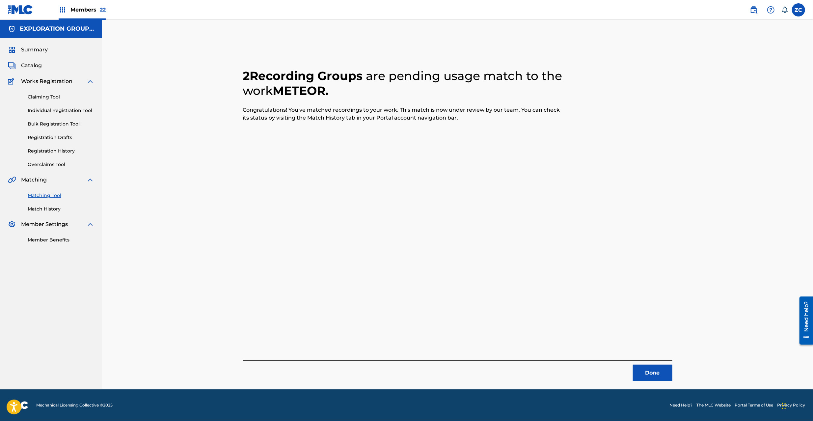
click at [656, 368] on button "Done" at bounding box center [653, 373] width 40 height 16
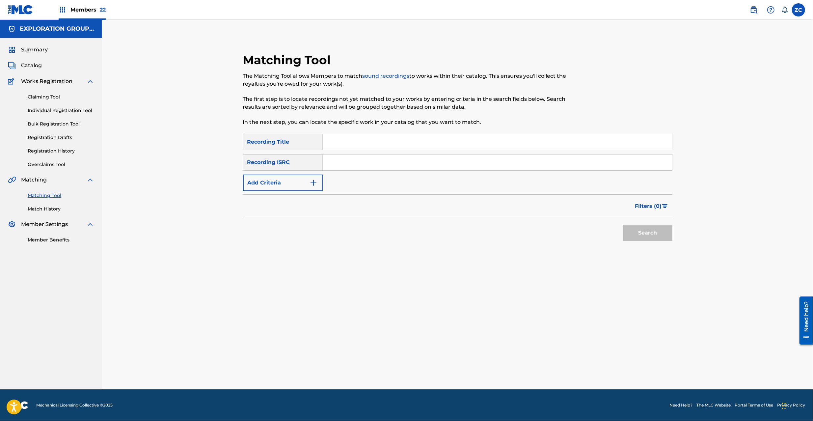
drag, startPoint x: 544, startPoint y: 163, endPoint x: 553, endPoint y: 173, distance: 13.5
click at [544, 163] on input "Search Form" at bounding box center [498, 163] width 350 height 16
paste input "JPE562107829"
type input "JPE562107829"
click at [650, 232] on button "Search" at bounding box center [647, 233] width 49 height 16
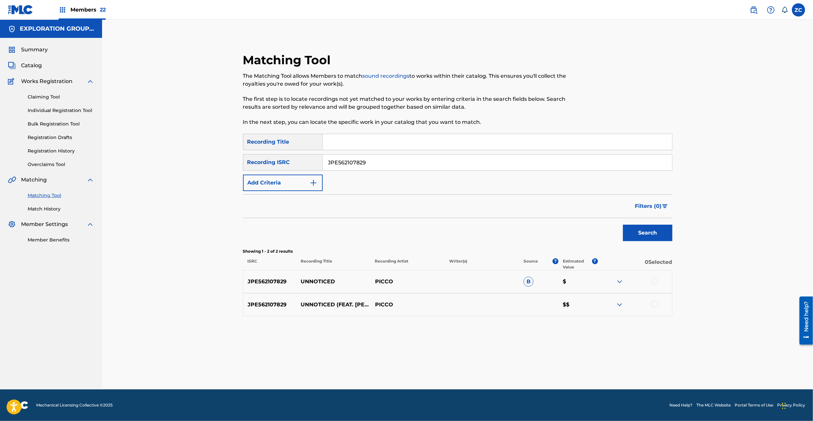
drag, startPoint x: 657, startPoint y: 283, endPoint x: 658, endPoint y: 310, distance: 26.7
click at [657, 285] on div at bounding box center [635, 282] width 74 height 8
click at [655, 307] on div at bounding box center [635, 305] width 74 height 8
click at [655, 306] on div at bounding box center [655, 304] width 7 height 7
click at [656, 281] on div at bounding box center [655, 281] width 7 height 7
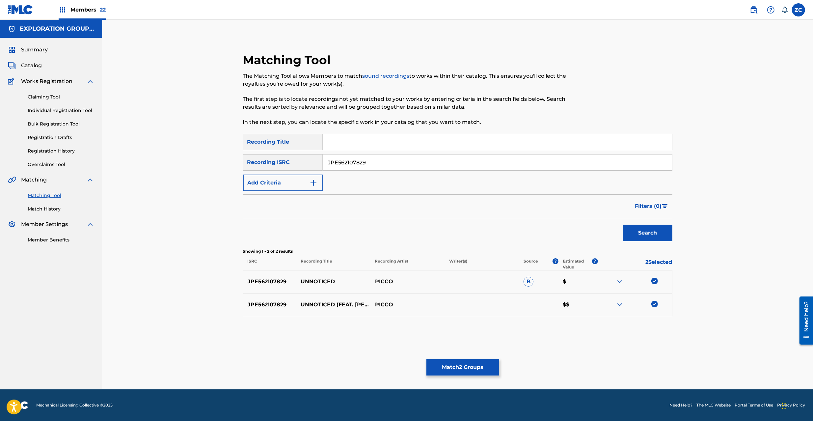
click at [459, 364] on button "Match 2 Groups" at bounding box center [463, 367] width 73 height 16
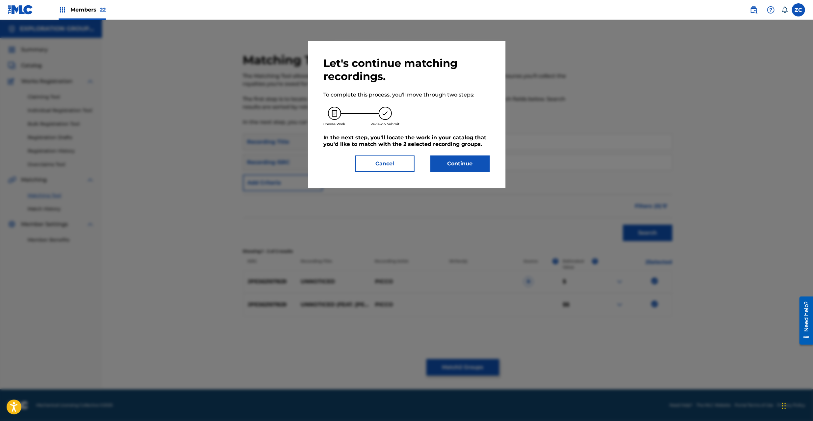
click at [482, 160] on button "Continue" at bounding box center [460, 164] width 59 height 16
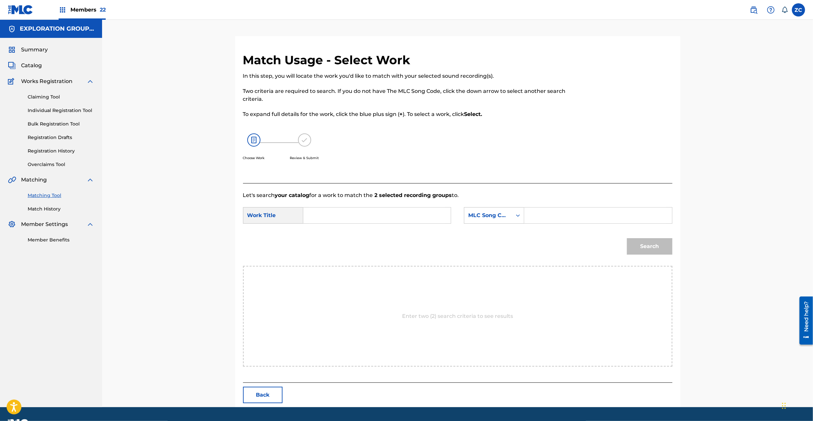
click at [388, 217] on input "Search Form" at bounding box center [377, 216] width 136 height 16
paste input "Unnoticed UX4DE4"
click at [353, 215] on input "Unnoticed UX4DE4" at bounding box center [377, 216] width 136 height 16
type input "Unnoticed"
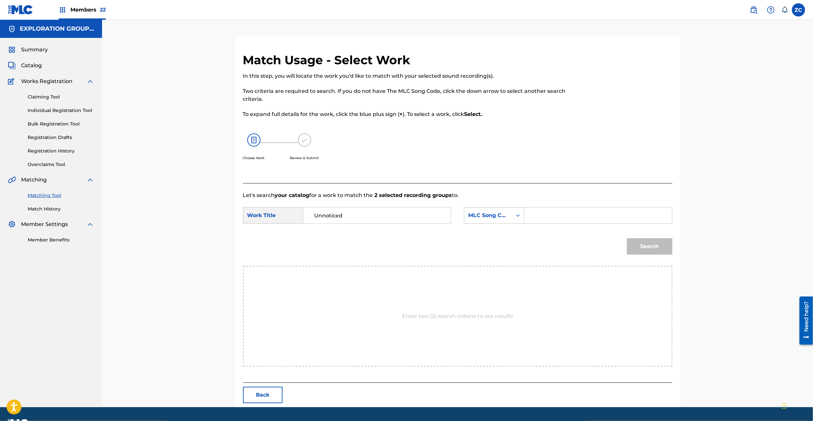
drag, startPoint x: 591, startPoint y: 219, endPoint x: 597, endPoint y: 223, distance: 7.2
click at [591, 219] on input "Search Form" at bounding box center [598, 216] width 136 height 16
paste input "UX4DE4"
type input "UX4DE4"
click at [656, 246] on button "Search" at bounding box center [649, 246] width 45 height 16
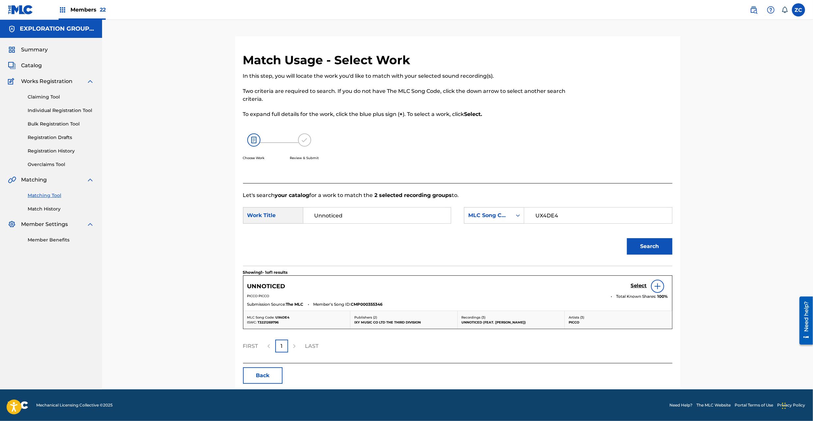
click at [637, 283] on h5 "Select" at bounding box center [639, 286] width 16 height 6
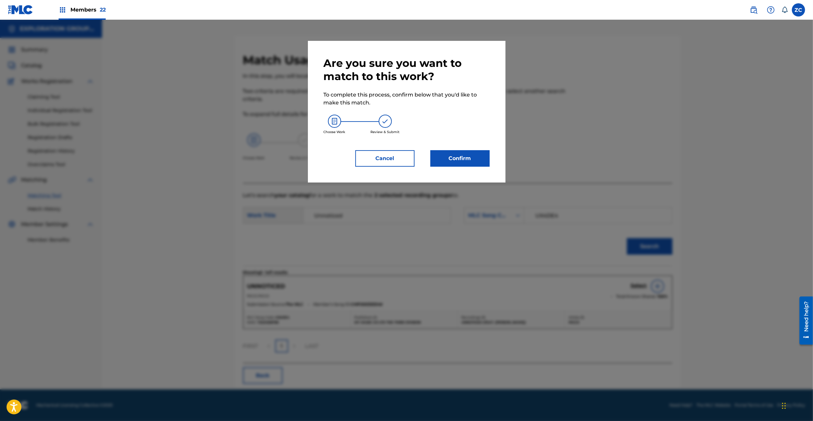
click at [458, 160] on button "Confirm" at bounding box center [460, 158] width 59 height 16
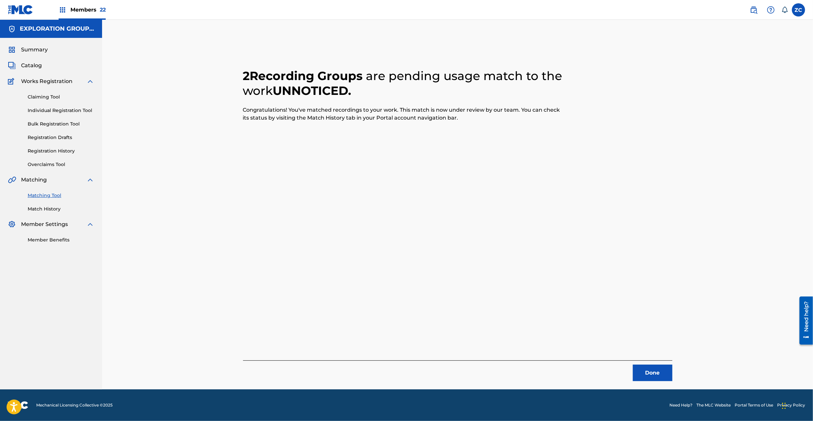
click at [651, 370] on button "Done" at bounding box center [653, 373] width 40 height 16
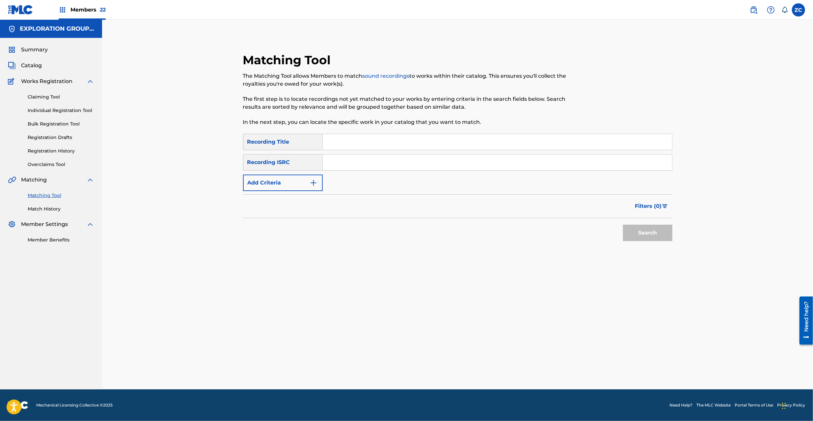
drag, startPoint x: 422, startPoint y: 161, endPoint x: 529, endPoint y: 212, distance: 118.1
click at [422, 161] on input "Search Form" at bounding box center [498, 163] width 350 height 16
paste input "TCJPY2310999"
type input "TCJPY2310999"
click at [653, 237] on button "Search" at bounding box center [647, 233] width 49 height 16
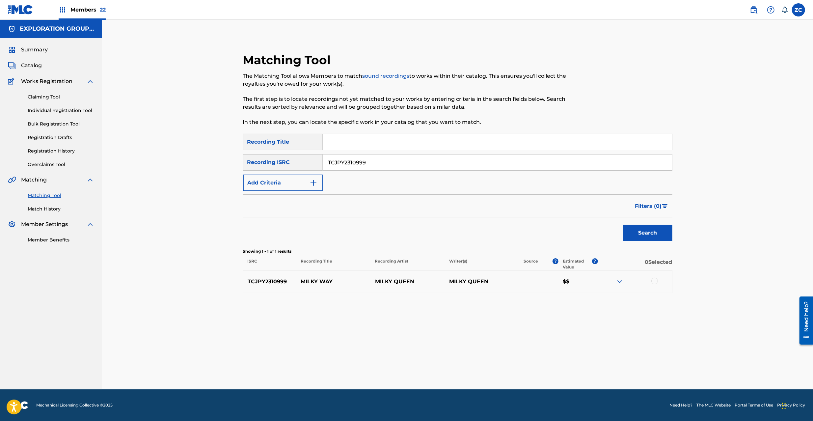
click at [654, 281] on div at bounding box center [655, 281] width 7 height 7
click at [459, 358] on div "Matching Tool The Matching Tool allows Members to match sound recordings to wor…" at bounding box center [457, 212] width 461 height 353
click at [460, 363] on button "Match 1 Group" at bounding box center [463, 367] width 73 height 16
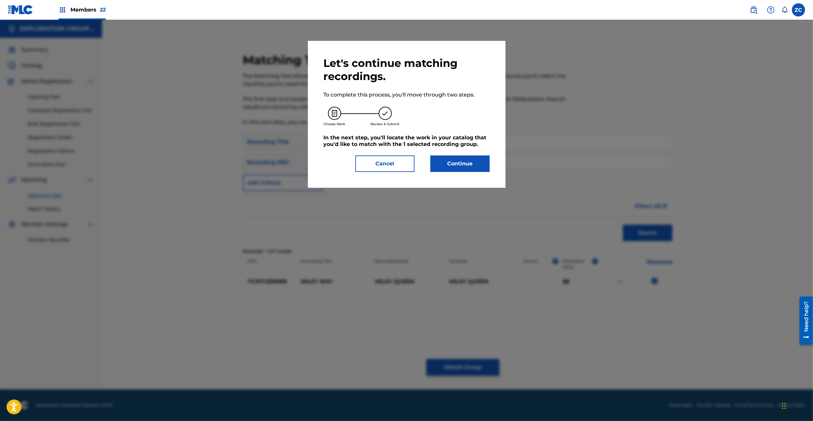
click at [465, 165] on button "Continue" at bounding box center [460, 164] width 59 height 16
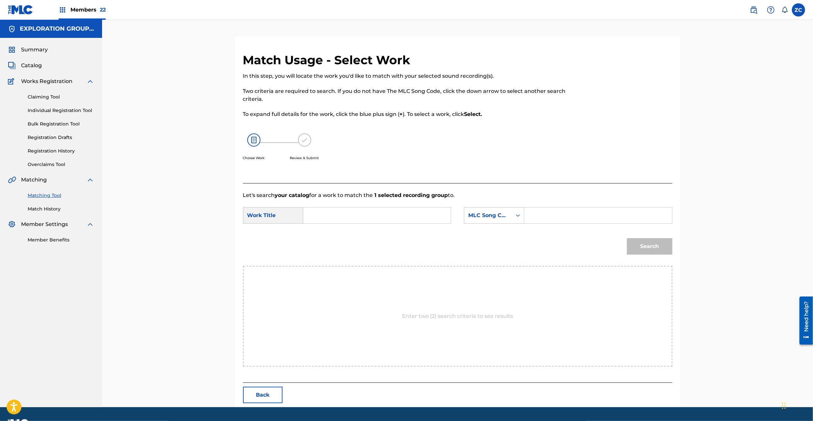
click at [419, 215] on input "Search Form" at bounding box center [377, 216] width 136 height 16
paste input "Milky Way MV62PL"
click at [366, 213] on input "Milky Way MV62PL" at bounding box center [377, 216] width 136 height 16
type input "Milky Way"
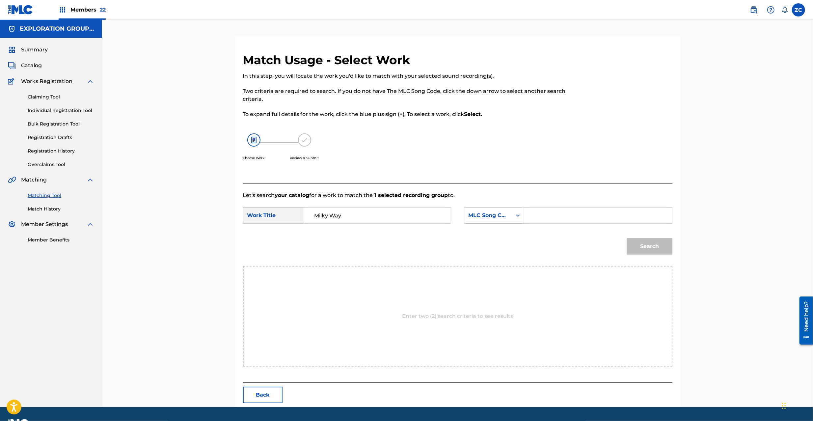
click at [548, 213] on input "Search Form" at bounding box center [598, 216] width 136 height 16
paste input "MV62PL"
type input "MV62PL"
click at [668, 248] on button "Search" at bounding box center [649, 246] width 45 height 16
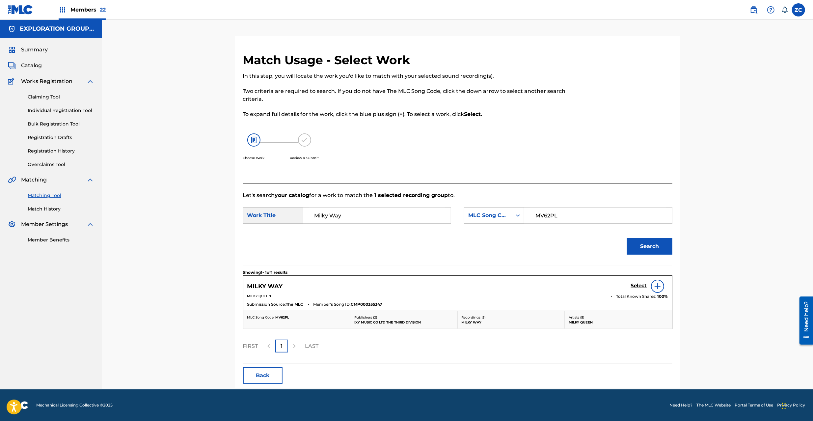
click at [643, 285] on h5 "Select" at bounding box center [639, 286] width 16 height 6
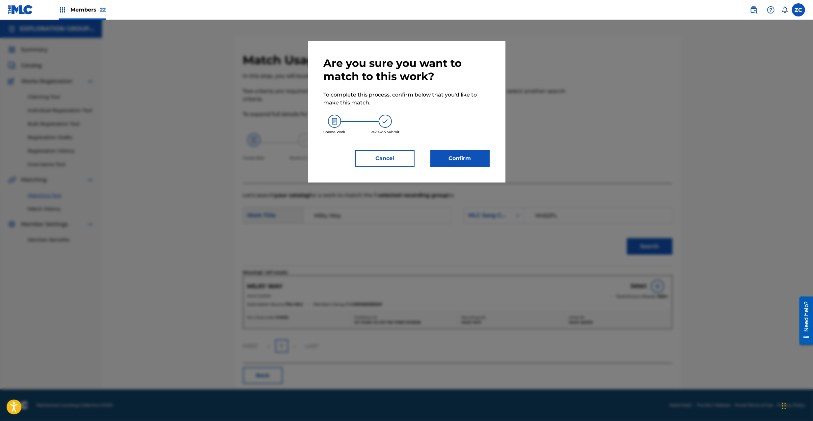
click at [477, 150] on button "Confirm" at bounding box center [460, 158] width 59 height 16
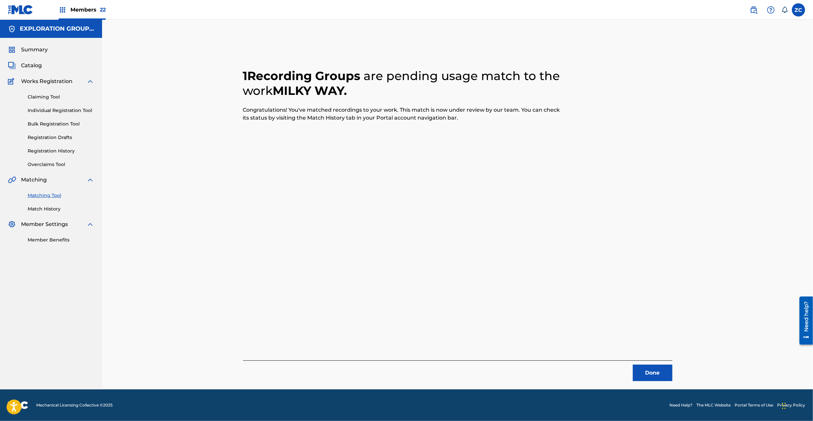
click at [660, 369] on button "Done" at bounding box center [653, 373] width 40 height 16
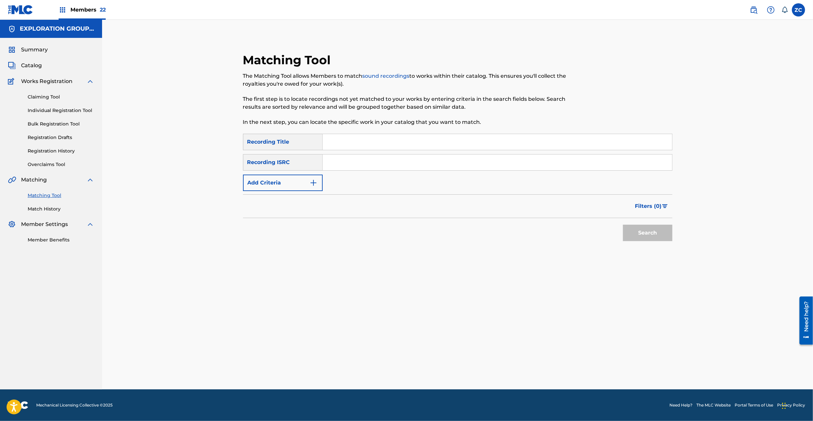
drag, startPoint x: 415, startPoint y: 163, endPoint x: 425, endPoint y: 170, distance: 12.0
click at [415, 163] on input "Search Form" at bounding box center [498, 163] width 350 height 16
paste input "TCJPY2311009"
type input "TCJPY2311009"
click at [633, 234] on button "Search" at bounding box center [647, 233] width 49 height 16
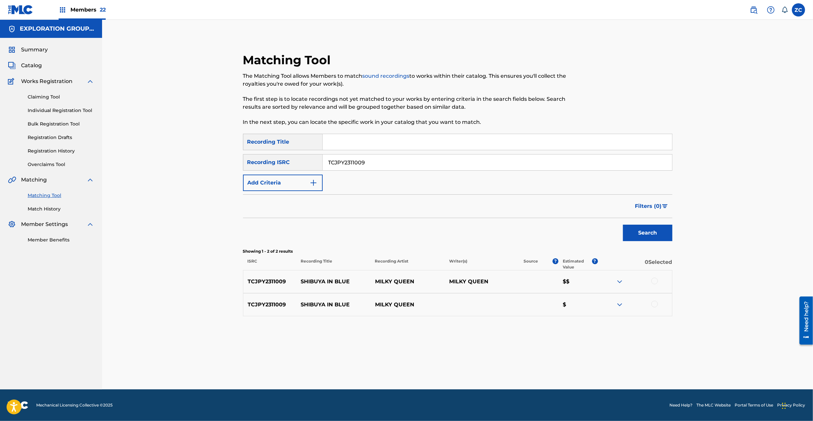
drag, startPoint x: 656, startPoint y: 279, endPoint x: 656, endPoint y: 299, distance: 19.8
click at [656, 281] on div at bounding box center [655, 281] width 7 height 7
click at [658, 302] on div at bounding box center [655, 304] width 7 height 7
click at [447, 369] on button "Match 2 Groups" at bounding box center [463, 367] width 73 height 16
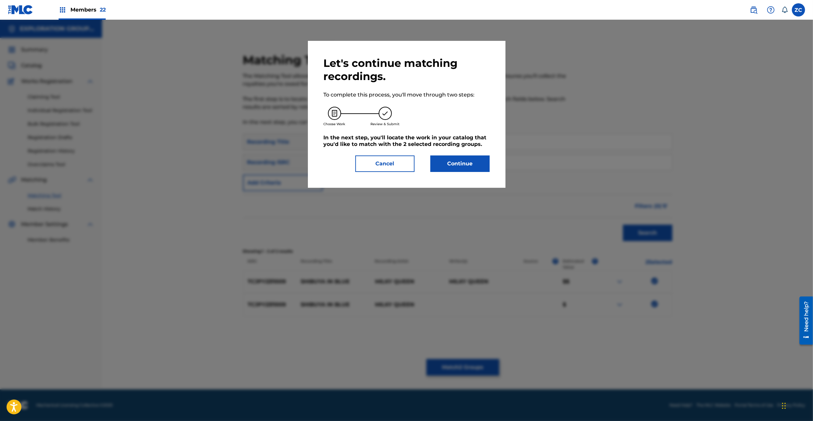
click at [449, 165] on button "Continue" at bounding box center [460, 164] width 59 height 16
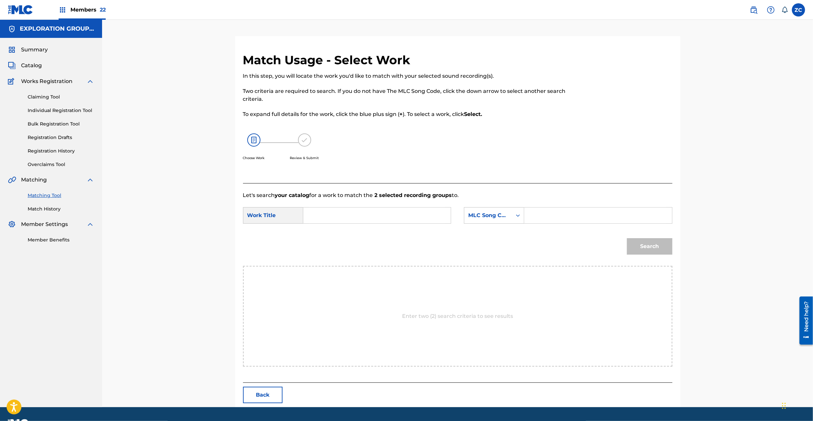
click at [402, 218] on input "Search Form" at bounding box center [377, 216] width 136 height 16
paste input "Shibuya In Blue S65HSH"
click at [364, 216] on input "Shibuya In Blue S65HSH" at bounding box center [377, 216] width 136 height 16
type input "Shibuya In Blue"
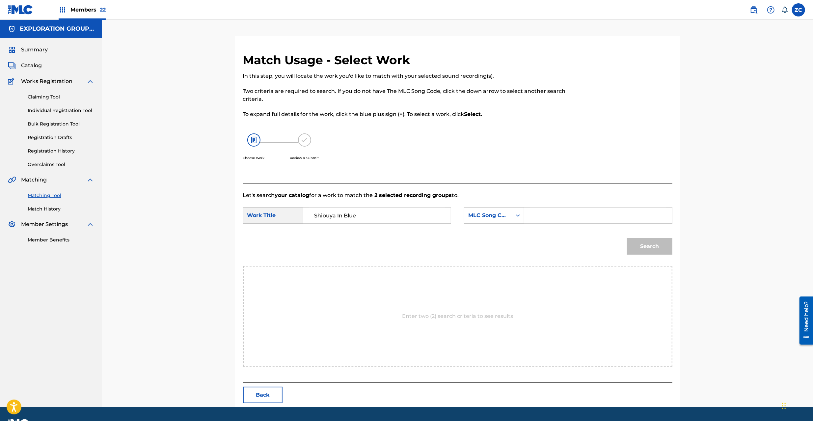
click at [555, 211] on input "Search Form" at bounding box center [598, 216] width 136 height 16
paste input "S65HSH"
type input "S65HSH"
click at [666, 243] on button "Search" at bounding box center [649, 246] width 45 height 16
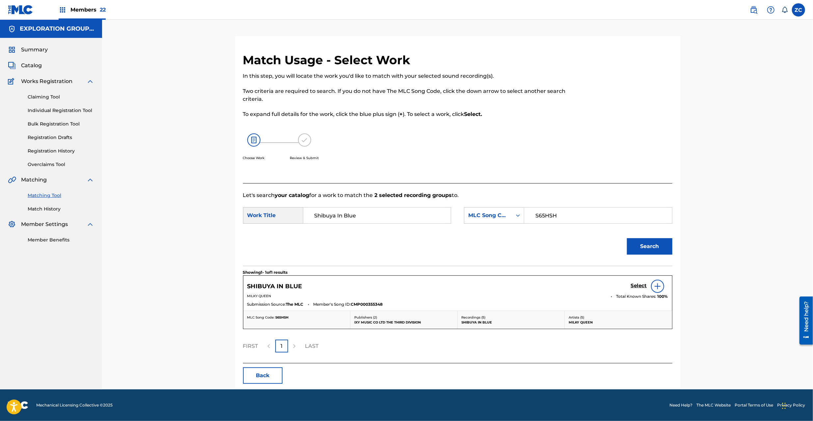
click at [641, 281] on div "Select" at bounding box center [649, 286] width 37 height 13
click at [641, 285] on h5 "Select" at bounding box center [639, 286] width 16 height 6
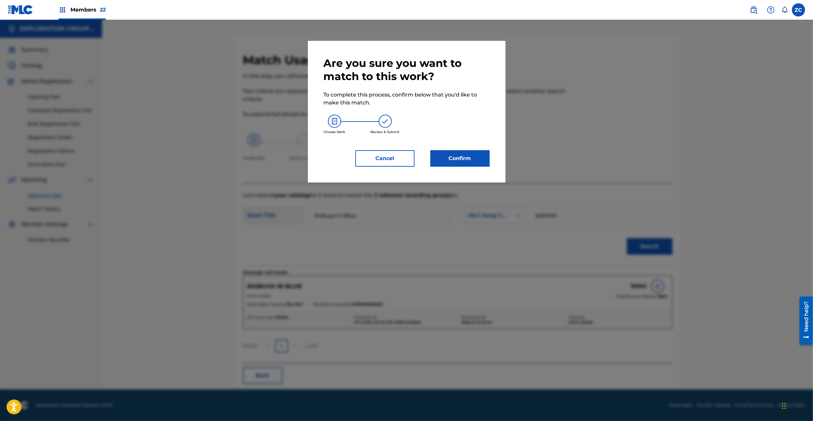
click at [480, 163] on button "Confirm" at bounding box center [460, 158] width 59 height 16
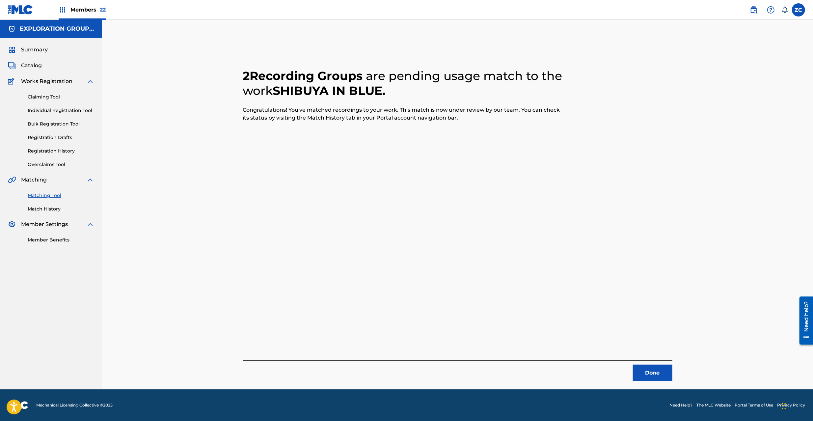
drag, startPoint x: 664, startPoint y: 380, endPoint x: 629, endPoint y: 285, distance: 101.1
click at [663, 380] on button "Done" at bounding box center [653, 373] width 40 height 16
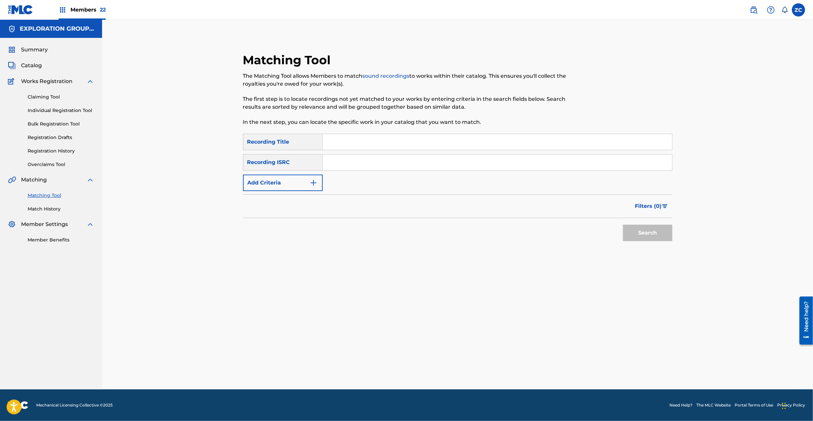
click at [467, 163] on input "Search Form" at bounding box center [498, 163] width 350 height 16
paste input "TCJPY2311013"
type input "TCJPY2311013"
click at [656, 232] on button "Search" at bounding box center [647, 233] width 49 height 16
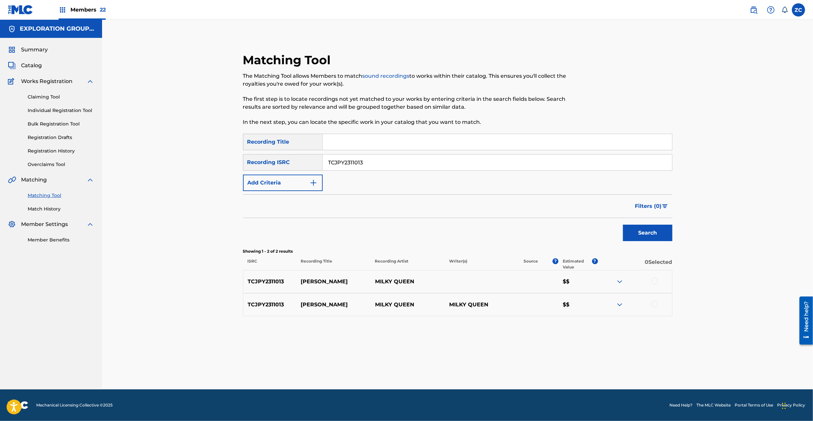
click at [655, 284] on div at bounding box center [655, 281] width 7 height 7
click at [655, 302] on div at bounding box center [655, 304] width 7 height 7
click at [478, 368] on button "Match 2 Groups" at bounding box center [463, 367] width 73 height 16
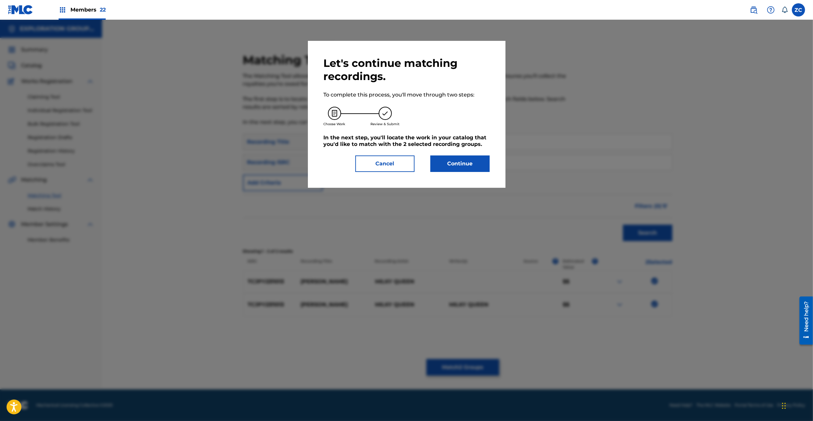
click at [464, 161] on button "Continue" at bounding box center [460, 164] width 59 height 16
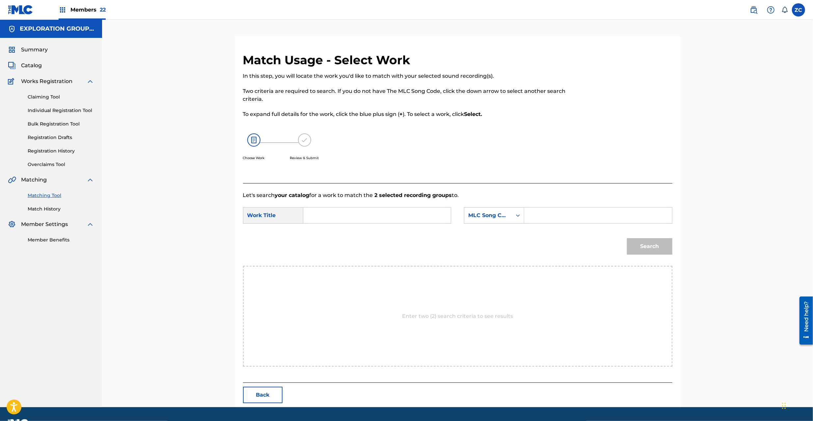
click at [390, 217] on input "Search Form" at bounding box center [377, 216] width 136 height 16
paste input "[PERSON_NAME] RN6UYA"
click at [353, 215] on input "[PERSON_NAME] RN6UYA" at bounding box center [377, 216] width 136 height 16
type input "[PERSON_NAME]"
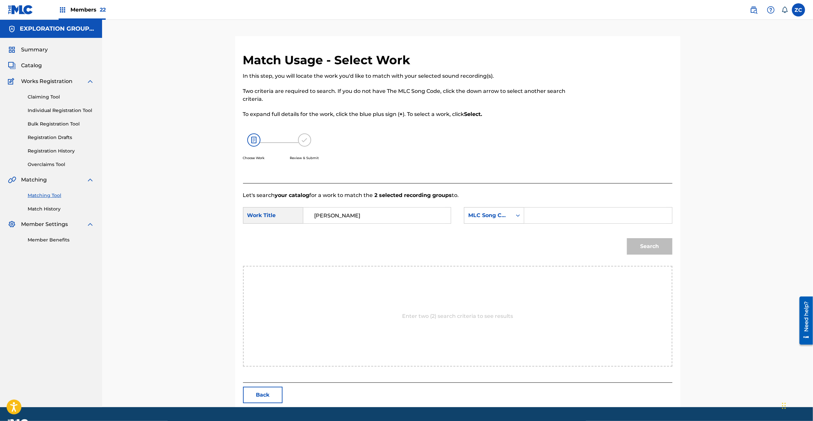
drag, startPoint x: 550, startPoint y: 214, endPoint x: 555, endPoint y: 215, distance: 5.7
click at [550, 214] on input "Search Form" at bounding box center [598, 216] width 136 height 16
paste
type input "RN6UYA"
click at [652, 243] on button "Search" at bounding box center [649, 246] width 45 height 16
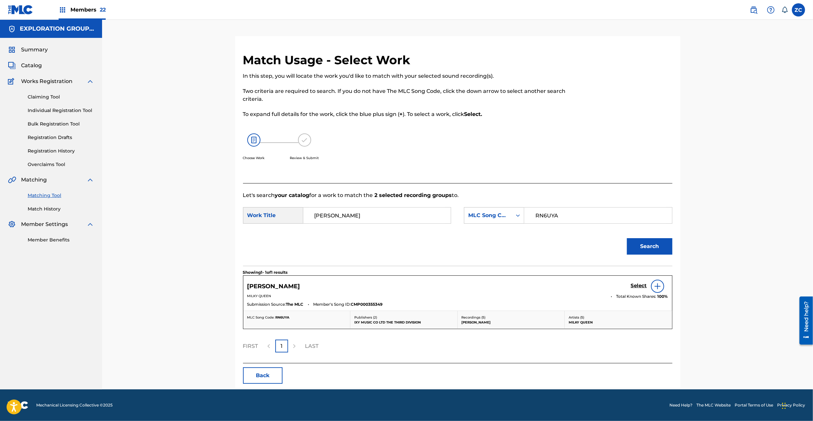
click at [638, 286] on h5 "Select" at bounding box center [639, 286] width 16 height 6
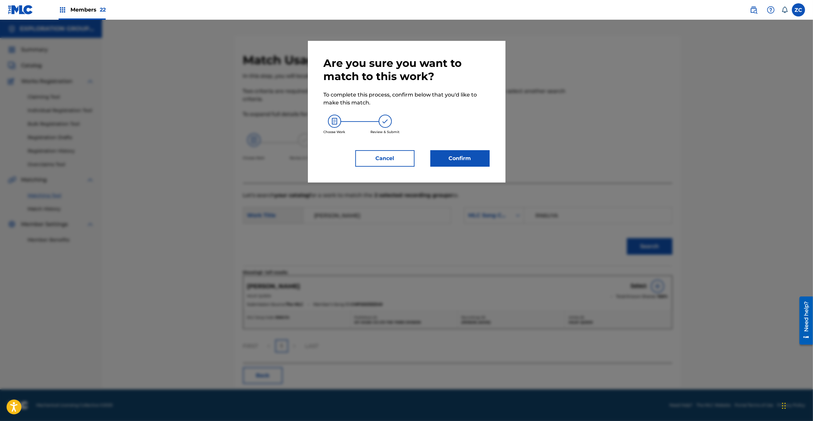
click at [457, 166] on button "Confirm" at bounding box center [460, 158] width 59 height 16
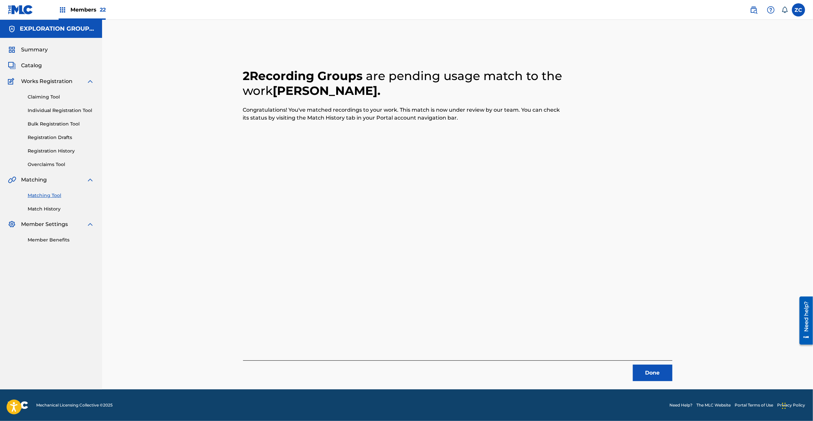
click at [647, 379] on button "Done" at bounding box center [653, 373] width 40 height 16
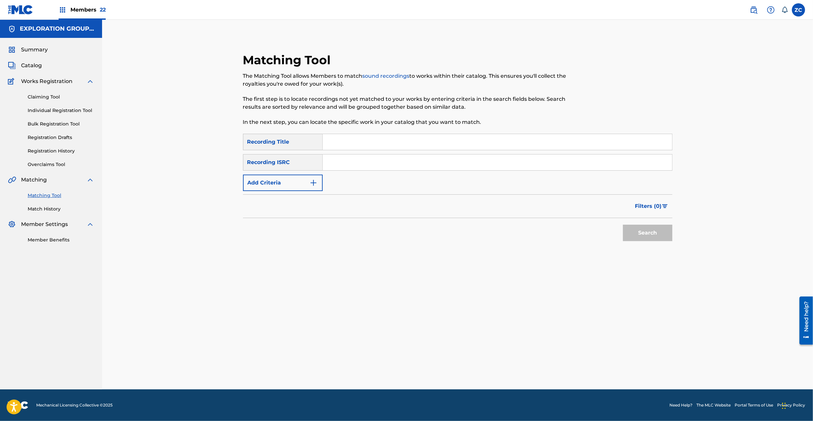
click at [454, 171] on div "SearchWithCriteria361b6e87-07ff-4281-8d06-c5fe32ed4f15 Recording Title SearchWi…" at bounding box center [458, 162] width 430 height 57
click at [457, 164] on input "Search Form" at bounding box center [498, 163] width 350 height 16
type input "TCJPY2344587"
click at [649, 228] on button "Search" at bounding box center [647, 233] width 49 height 16
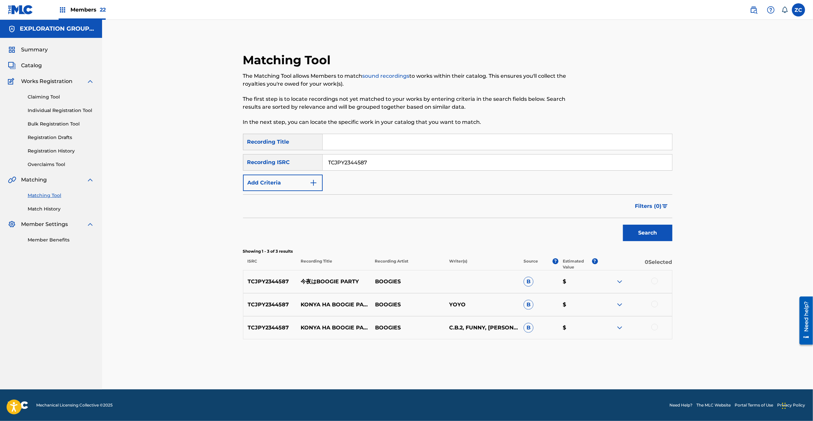
click at [655, 280] on div at bounding box center [655, 281] width 7 height 7
drag, startPoint x: 654, startPoint y: 306, endPoint x: 658, endPoint y: 332, distance: 26.6
click at [654, 307] on div at bounding box center [655, 304] width 7 height 7
click at [656, 328] on div at bounding box center [655, 327] width 7 height 7
click at [479, 368] on button "Match 3 Groups" at bounding box center [463, 367] width 73 height 16
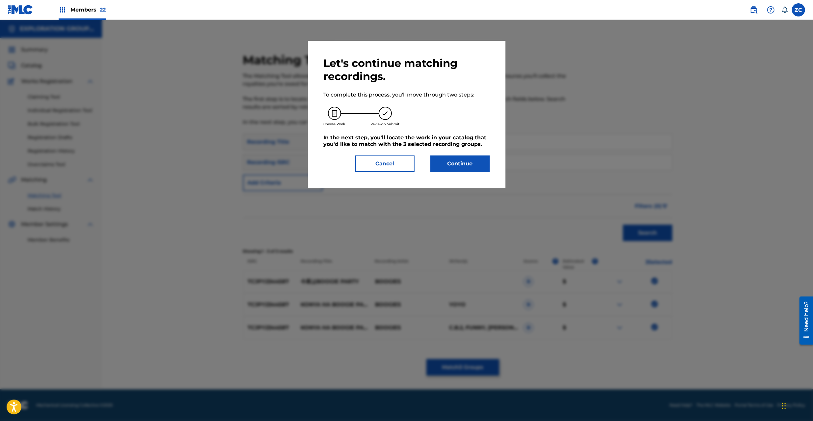
click at [465, 161] on button "Continue" at bounding box center [460, 164] width 59 height 16
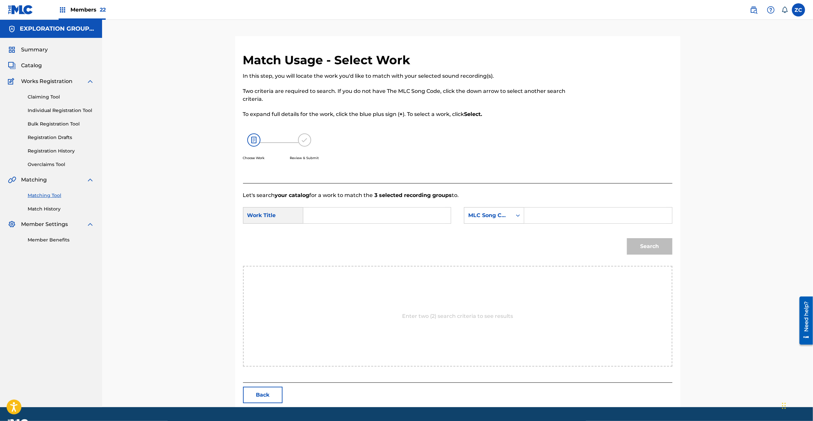
click at [418, 211] on input "Search Form" at bounding box center [377, 216] width 136 height 16
click at [376, 217] on input "Konyahabuugiipaati KI89HX" at bounding box center [377, 216] width 136 height 16
type input "Konyahabuugiipaati"
click at [579, 215] on input "Search Form" at bounding box center [598, 216] width 136 height 16
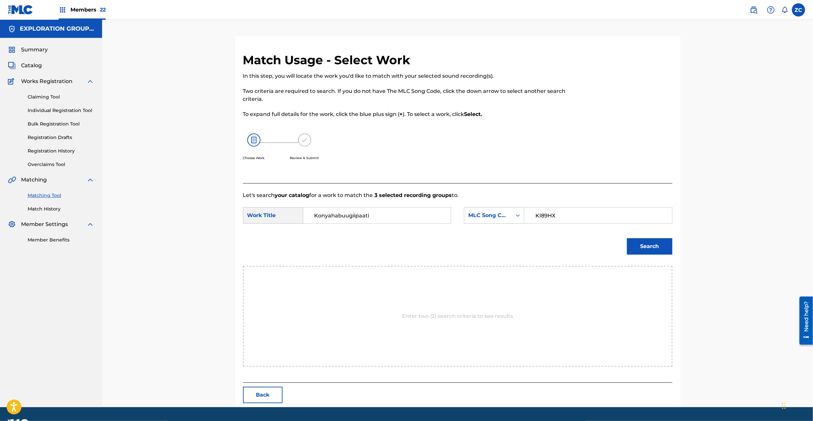
type input "KI89HX"
click at [661, 245] on button "Search" at bounding box center [649, 246] width 45 height 16
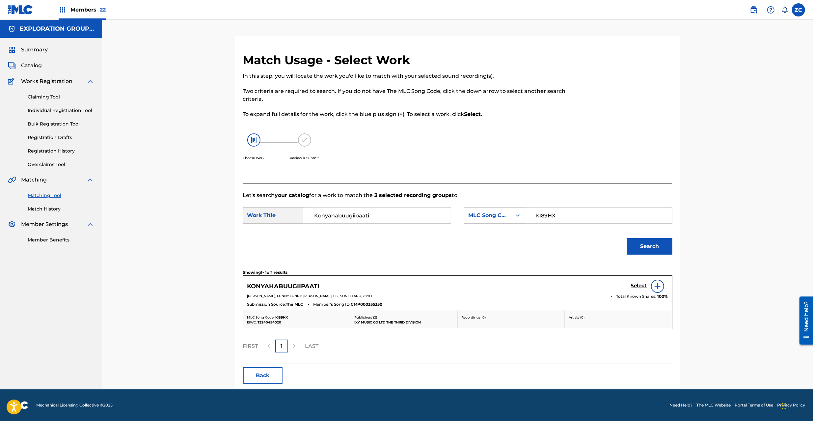
click at [635, 286] on h5 "Select" at bounding box center [639, 286] width 16 height 6
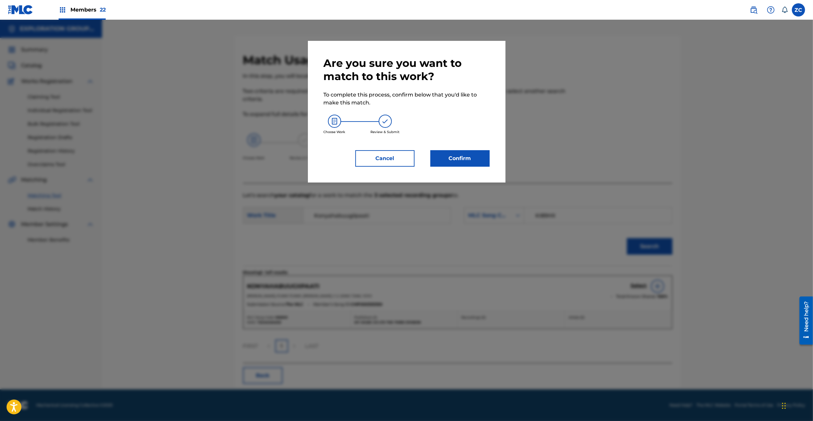
click at [466, 162] on button "Confirm" at bounding box center [460, 158] width 59 height 16
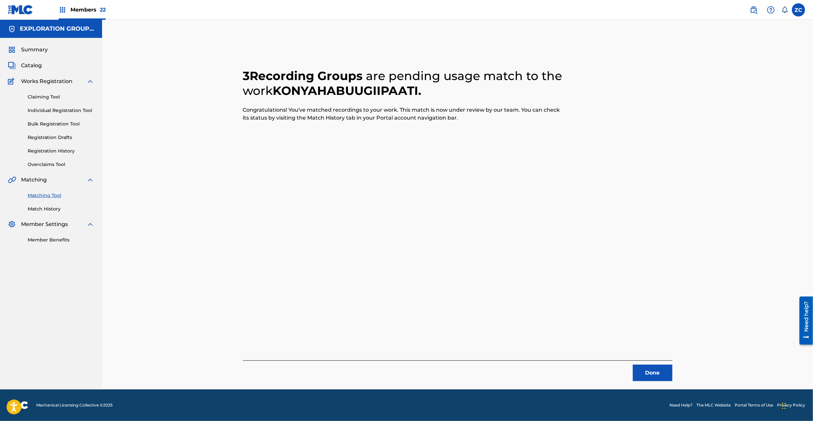
click at [743, 149] on div "3 Recording Groups are pending usage match to the work KONYAHABUUGIIPAATI . Con…" at bounding box center [457, 205] width 711 height 370
click at [662, 368] on button "Done" at bounding box center [653, 373] width 40 height 16
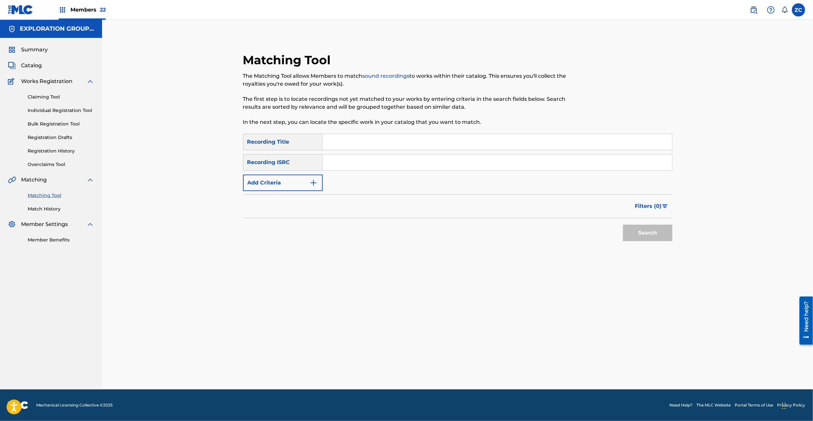
click at [386, 167] on input "Search Form" at bounding box center [498, 163] width 350 height 16
type input "TCJPY2310994"
click at [651, 227] on button "Search" at bounding box center [647, 233] width 49 height 16
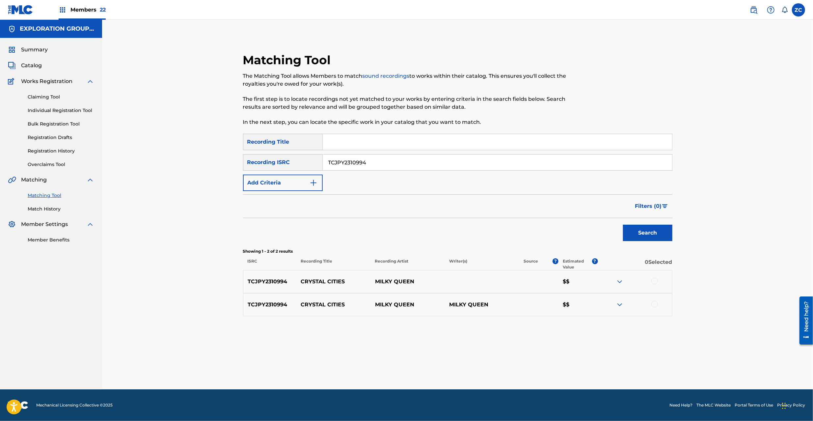
click at [653, 282] on div at bounding box center [655, 281] width 7 height 7
click at [655, 303] on div at bounding box center [655, 304] width 7 height 7
click at [472, 361] on button "Match 2 Groups" at bounding box center [463, 367] width 73 height 16
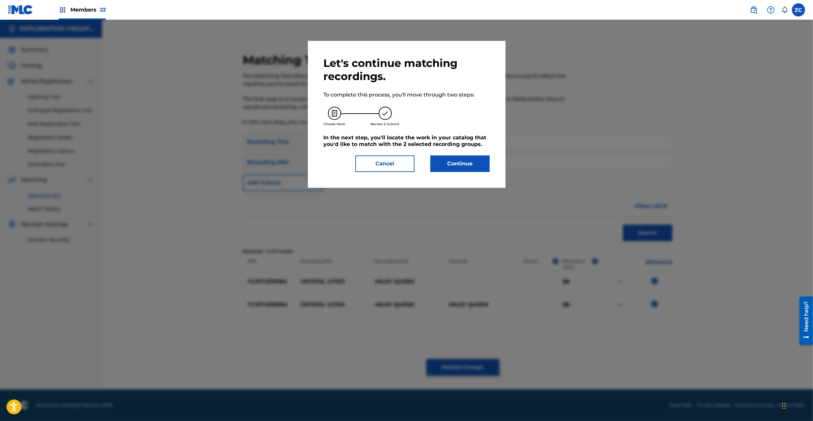
click at [443, 156] on button "Continue" at bounding box center [460, 164] width 59 height 16
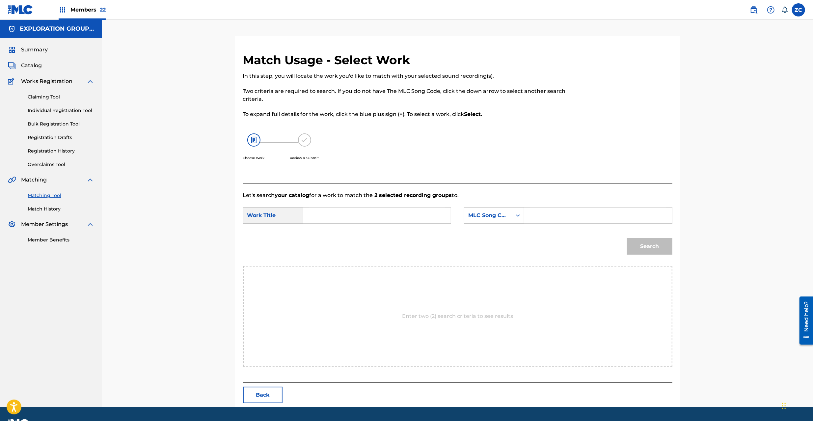
click at [380, 223] on div "Search Form" at bounding box center [377, 215] width 148 height 16
click at [375, 220] on input "Search Form" at bounding box center [377, 216] width 136 height 16
click at [369, 217] on input "Crystal Cities CJ0HIF" at bounding box center [377, 216] width 136 height 16
type input "Crystal Cities"
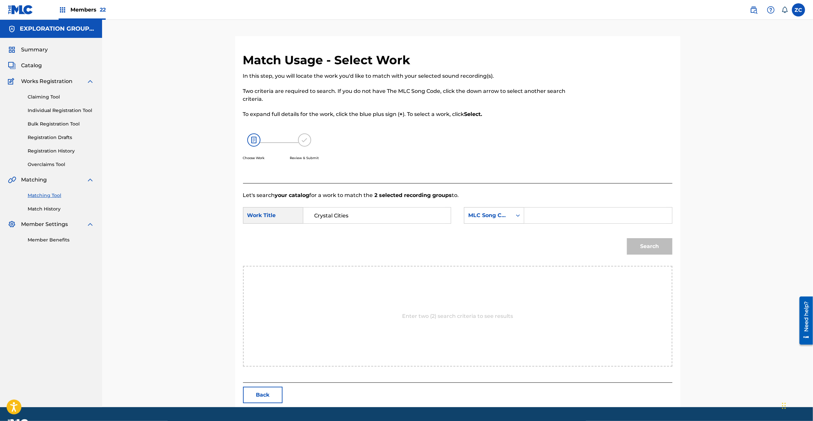
click at [577, 208] on input "Search Form" at bounding box center [598, 216] width 136 height 16
type input "CJ0HIF"
click at [659, 242] on button "Search" at bounding box center [649, 246] width 45 height 16
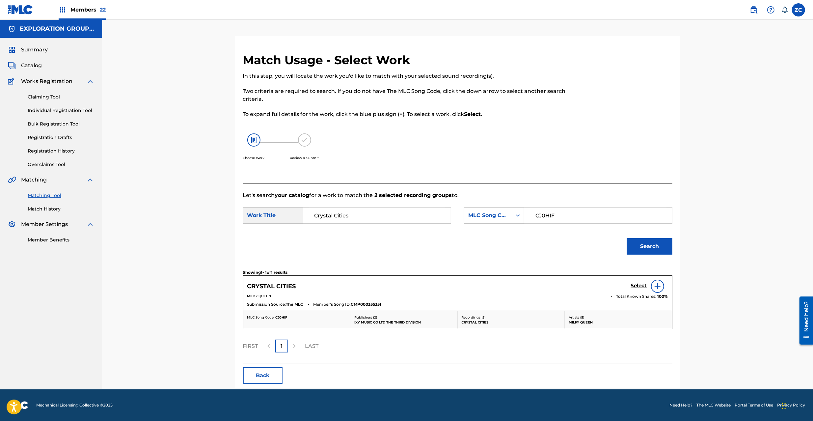
click at [641, 287] on h5 "Select" at bounding box center [639, 286] width 16 height 6
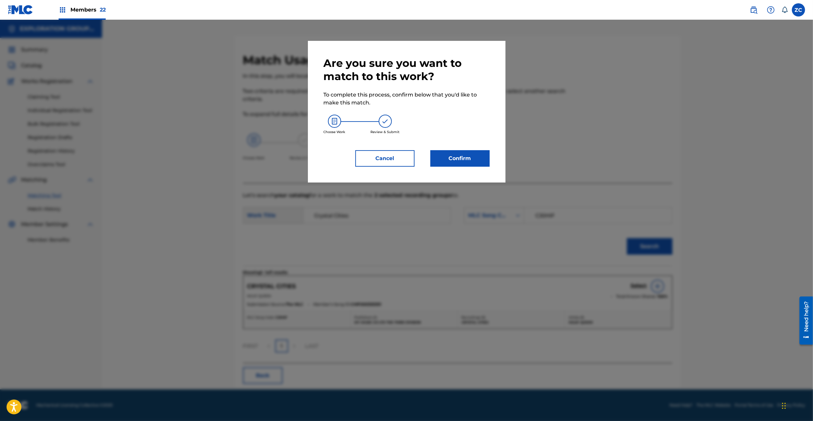
click at [449, 157] on button "Confirm" at bounding box center [460, 158] width 59 height 16
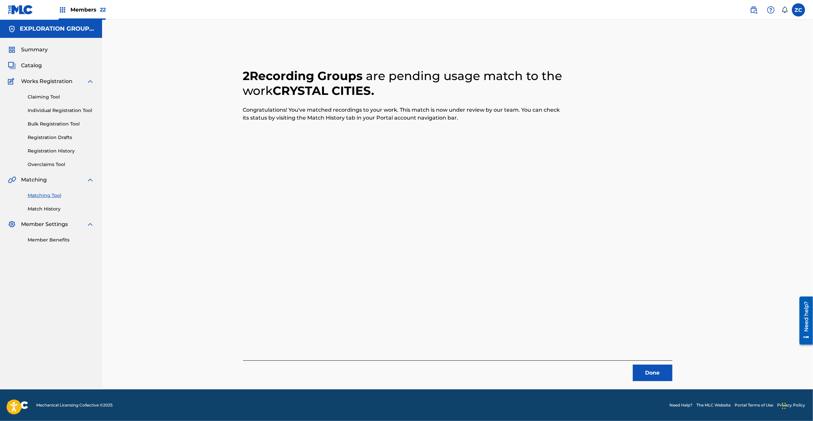
drag, startPoint x: 653, startPoint y: 371, endPoint x: 625, endPoint y: 320, distance: 57.7
click at [653, 370] on button "Done" at bounding box center [653, 373] width 40 height 16
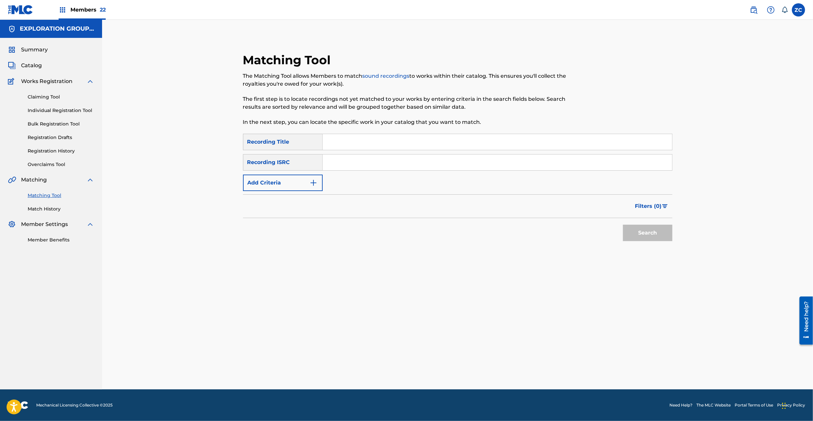
drag, startPoint x: 399, startPoint y: 164, endPoint x: 403, endPoint y: 164, distance: 4.6
click at [399, 164] on input "Search Form" at bounding box center [498, 163] width 350 height 16
click at [639, 230] on button "Search" at bounding box center [647, 233] width 49 height 16
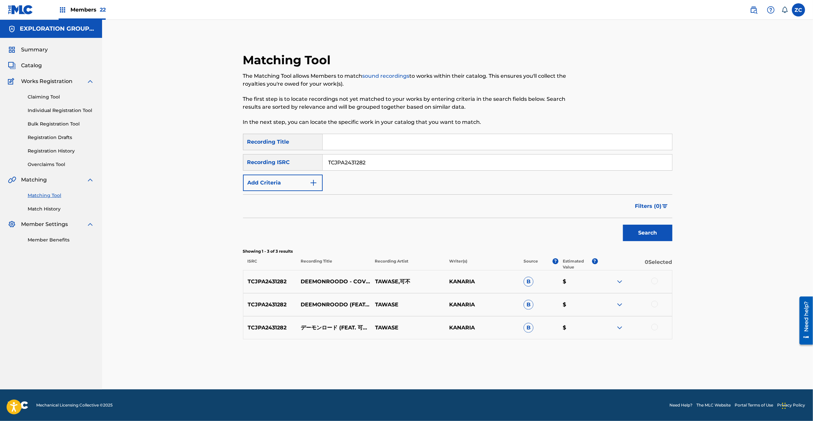
click at [658, 283] on div at bounding box center [655, 281] width 7 height 7
click at [654, 303] on div at bounding box center [655, 304] width 7 height 7
click at [654, 328] on div at bounding box center [655, 327] width 7 height 7
click at [401, 160] on input "TCJPA2431282" at bounding box center [498, 163] width 350 height 16
click at [658, 233] on button "Search" at bounding box center [647, 233] width 49 height 16
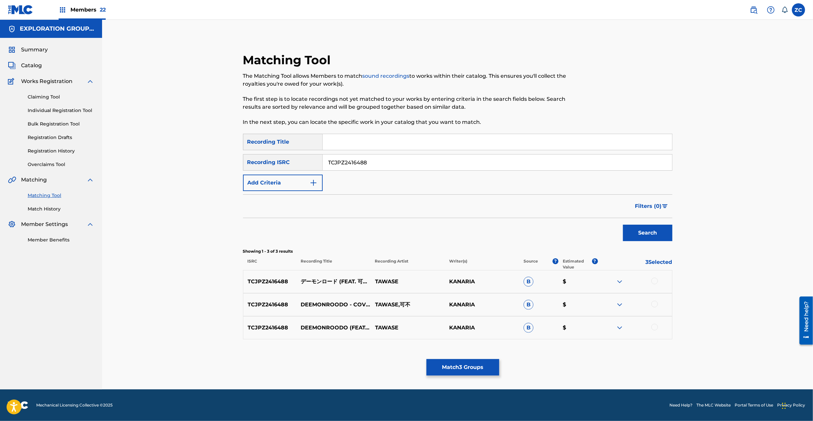
click at [656, 279] on div at bounding box center [655, 281] width 7 height 7
click at [654, 304] on div at bounding box center [655, 304] width 7 height 7
click at [655, 325] on div at bounding box center [655, 327] width 7 height 7
click at [450, 164] on input "TCJPZ2416488" at bounding box center [498, 163] width 350 height 16
click at [642, 232] on button "Search" at bounding box center [647, 233] width 49 height 16
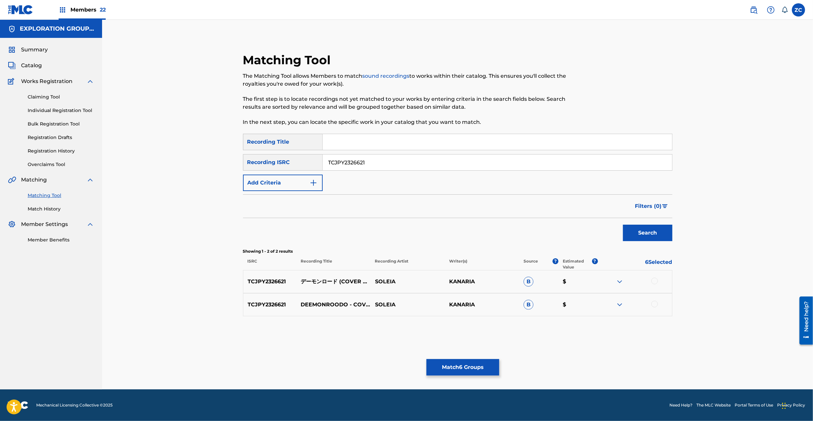
click at [652, 280] on div at bounding box center [655, 281] width 7 height 7
click at [654, 304] on div at bounding box center [655, 304] width 7 height 7
click at [426, 162] on input "TCJPY2326621" at bounding box center [498, 163] width 350 height 16
click at [658, 236] on button "Search" at bounding box center [647, 233] width 49 height 16
click at [654, 281] on div at bounding box center [655, 281] width 7 height 7
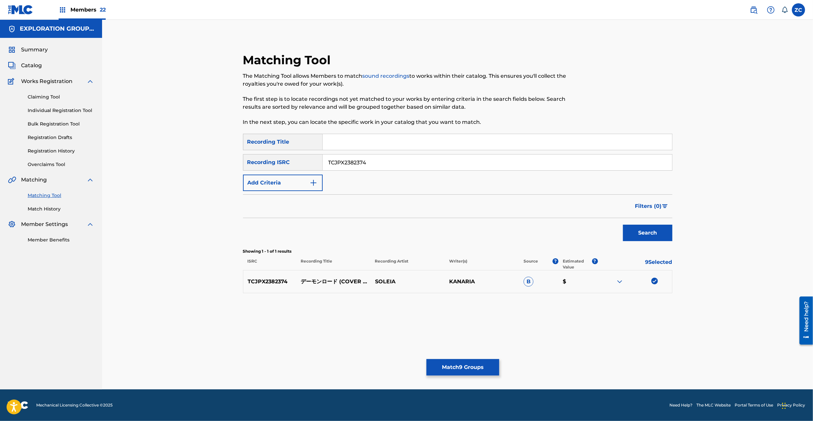
click at [393, 164] on input "TCJPX2382374" at bounding box center [498, 163] width 350 height 16
click at [639, 234] on button "Search" at bounding box center [647, 233] width 49 height 16
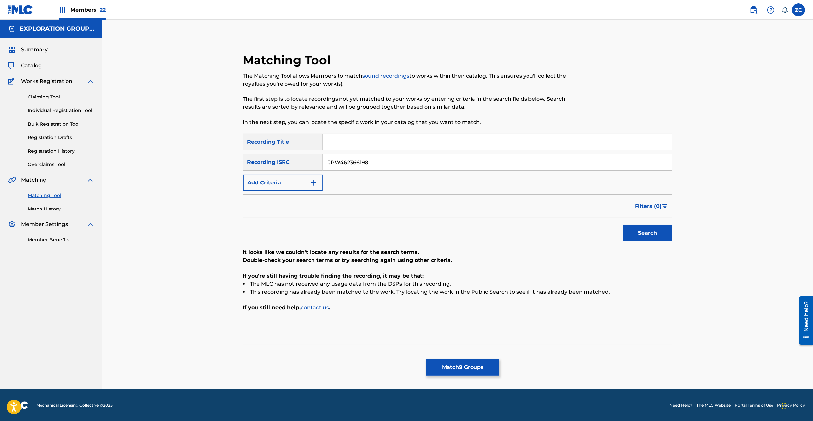
click at [385, 163] on input "JPW462366198" at bounding box center [498, 163] width 350 height 16
click at [626, 225] on button "Search" at bounding box center [647, 233] width 49 height 16
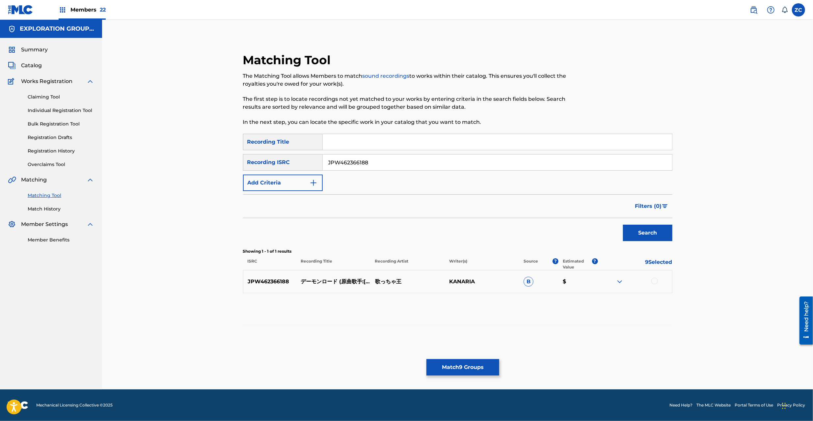
click at [655, 282] on div at bounding box center [655, 281] width 7 height 7
click at [403, 162] on input "JPW462366188" at bounding box center [498, 163] width 350 height 16
click at [653, 233] on button "Search" at bounding box center [647, 233] width 49 height 16
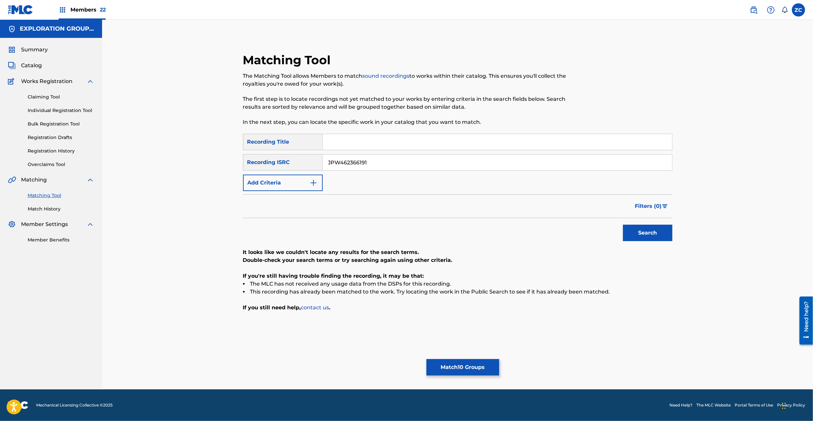
click at [446, 165] on input "JPW462366191" at bounding box center [498, 163] width 350 height 16
click at [649, 232] on button "Search" at bounding box center [647, 233] width 49 height 16
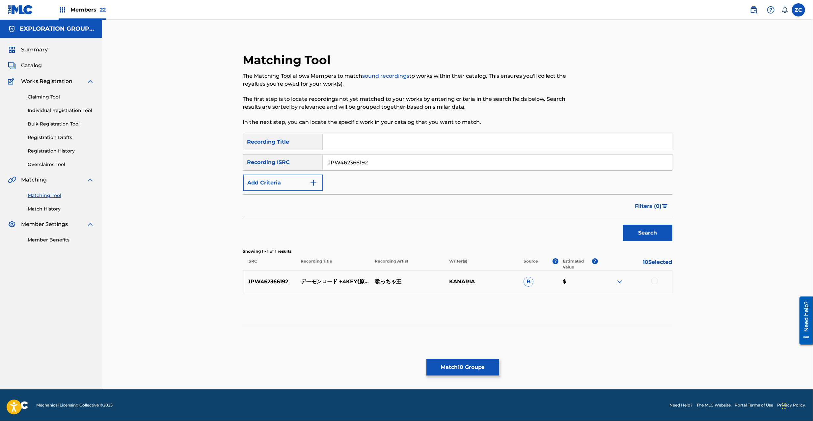
click at [654, 280] on div at bounding box center [655, 281] width 7 height 7
click at [440, 164] on input "JPW462366192" at bounding box center [498, 163] width 350 height 16
click at [648, 236] on button "Search" at bounding box center [647, 233] width 49 height 16
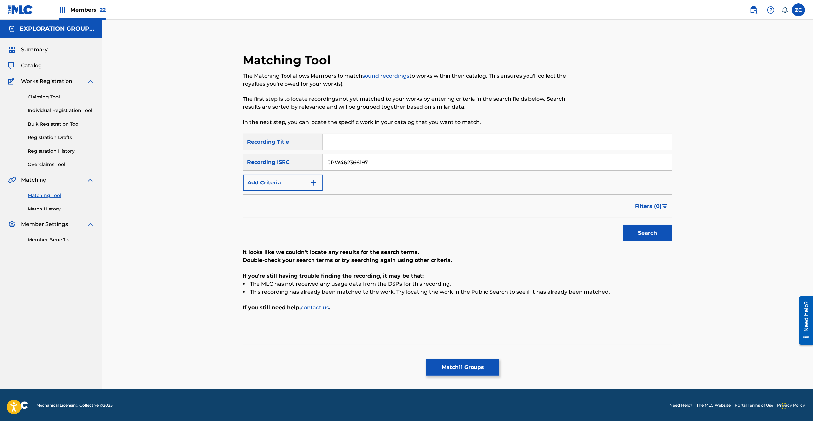
click at [445, 160] on input "JPW462366197" at bounding box center [498, 163] width 350 height 16
click at [667, 235] on button "Search" at bounding box center [647, 233] width 49 height 16
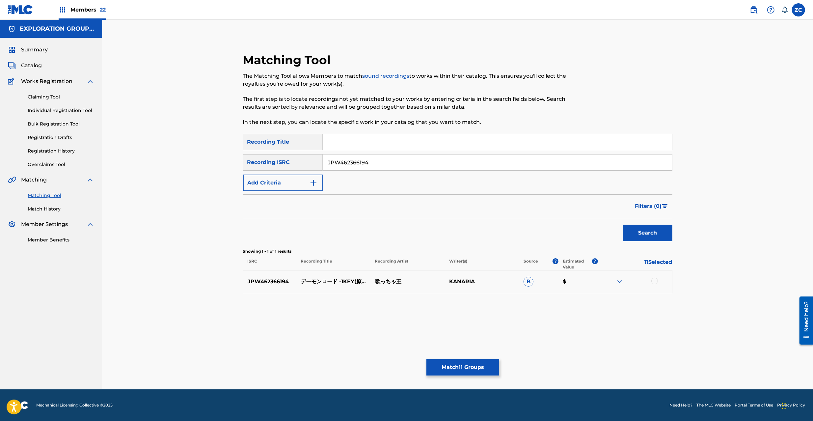
click at [656, 281] on div at bounding box center [655, 281] width 7 height 7
click at [505, 164] on input "JPW462366194" at bounding box center [498, 163] width 350 height 16
click at [639, 237] on button "Search" at bounding box center [647, 233] width 49 height 16
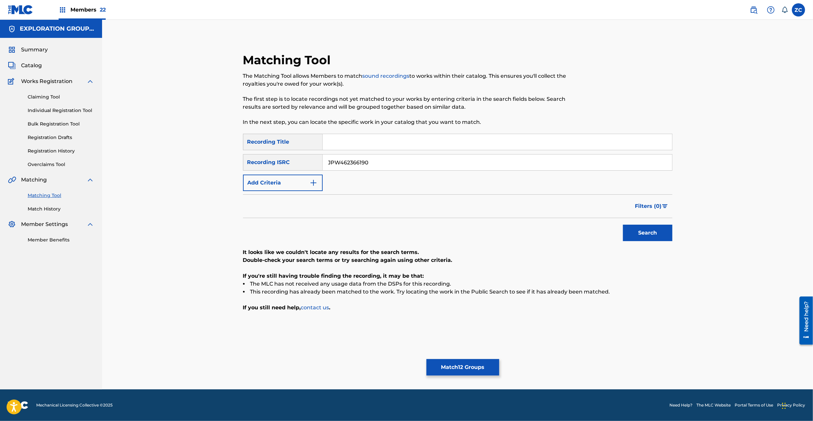
click at [401, 158] on input "JPW462366190" at bounding box center [498, 163] width 350 height 16
click at [641, 227] on button "Search" at bounding box center [647, 233] width 49 height 16
click at [451, 162] on input "JPW462366196" at bounding box center [498, 163] width 350 height 16
click at [643, 232] on button "Search" at bounding box center [647, 233] width 49 height 16
click at [479, 163] on input "JPW462366193" at bounding box center [498, 163] width 350 height 16
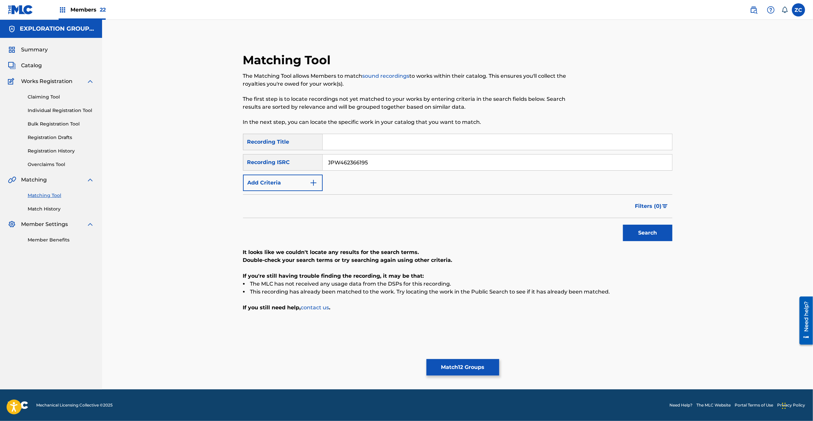
click at [645, 230] on button "Search" at bounding box center [647, 233] width 49 height 16
click at [509, 156] on input "JPW462366195" at bounding box center [498, 163] width 350 height 16
click at [632, 232] on button "Search" at bounding box center [647, 233] width 49 height 16
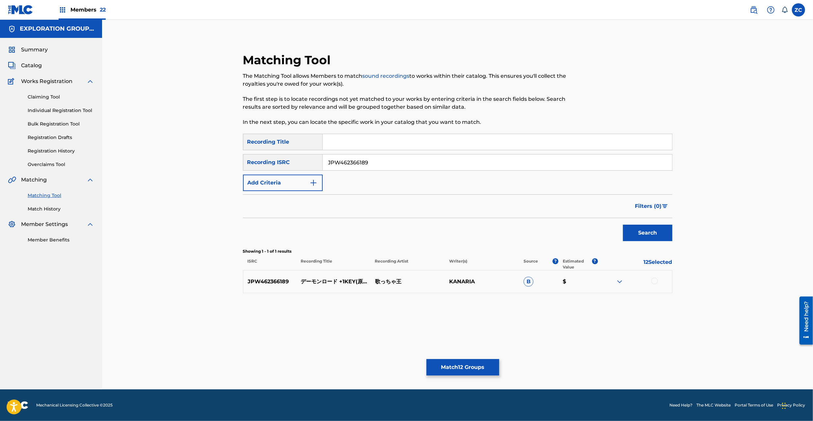
click at [658, 281] on div at bounding box center [655, 281] width 7 height 7
click at [503, 165] on input "JPW462366189" at bounding box center [498, 163] width 350 height 16
click at [649, 226] on button "Search" at bounding box center [647, 233] width 49 height 16
click at [656, 285] on div at bounding box center [635, 282] width 74 height 8
click at [655, 285] on div at bounding box center [635, 282] width 74 height 8
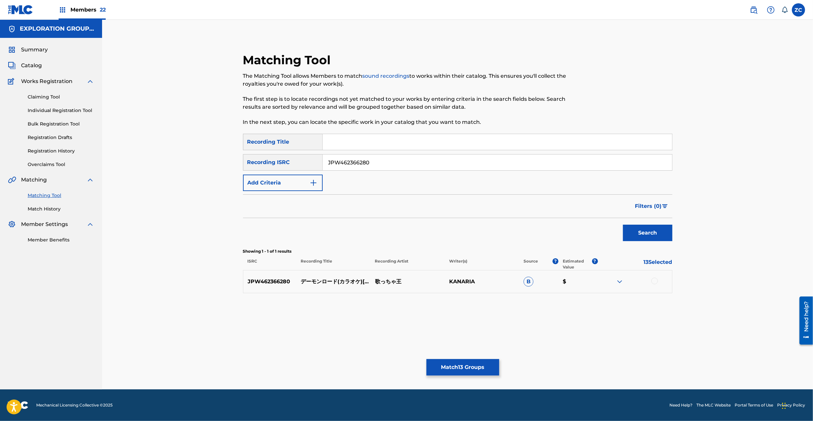
click at [658, 279] on div at bounding box center [655, 281] width 7 height 7
click at [436, 161] on input "JPW462366280" at bounding box center [498, 163] width 350 height 16
type input "TCJPW2365804"
click at [671, 238] on button "Search" at bounding box center [647, 233] width 49 height 16
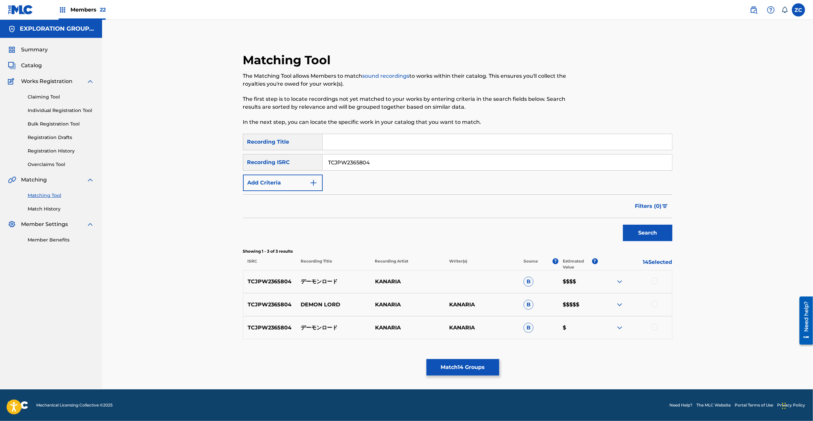
click at [655, 283] on div at bounding box center [655, 281] width 7 height 7
click at [656, 302] on div at bounding box center [655, 304] width 7 height 7
click at [657, 328] on div at bounding box center [655, 327] width 7 height 7
click at [461, 374] on button "Match 17 Groups" at bounding box center [463, 367] width 73 height 16
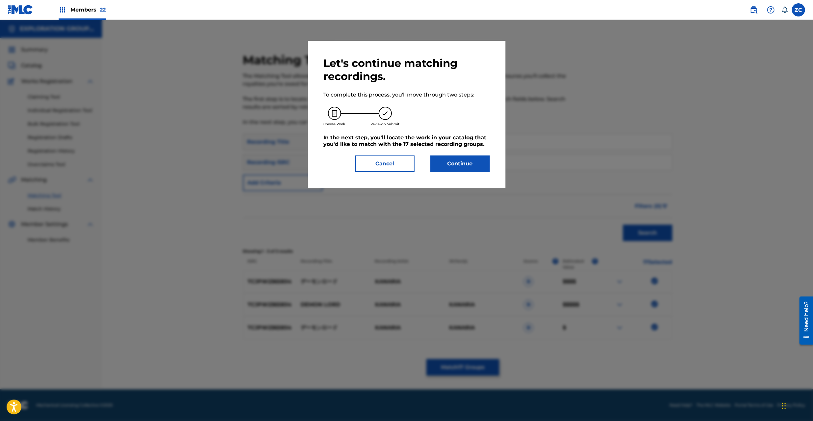
click at [466, 158] on button "Continue" at bounding box center [460, 164] width 59 height 16
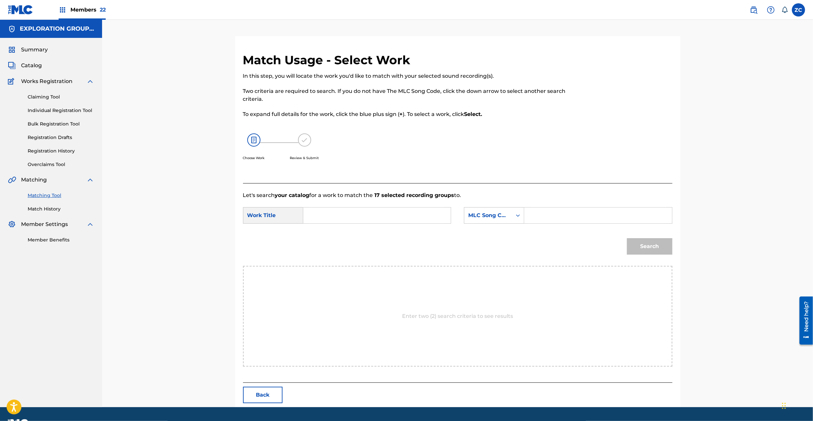
click at [430, 223] on input "Search Form" at bounding box center [377, 216] width 136 height 16
click at [369, 216] on input "Deemonroodo DQ5E1A" at bounding box center [377, 216] width 136 height 16
type input "Deemonroodo"
click at [592, 213] on input "Search Form" at bounding box center [598, 216] width 136 height 16
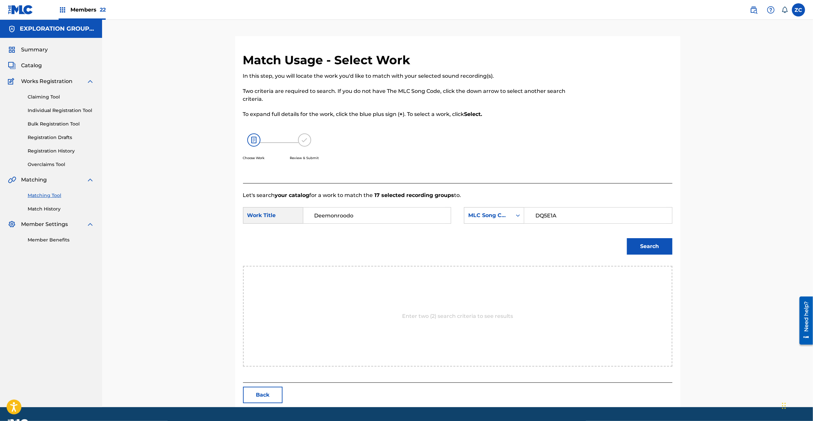
type input "DQ5E1A"
click at [657, 245] on button "Search" at bounding box center [649, 246] width 45 height 16
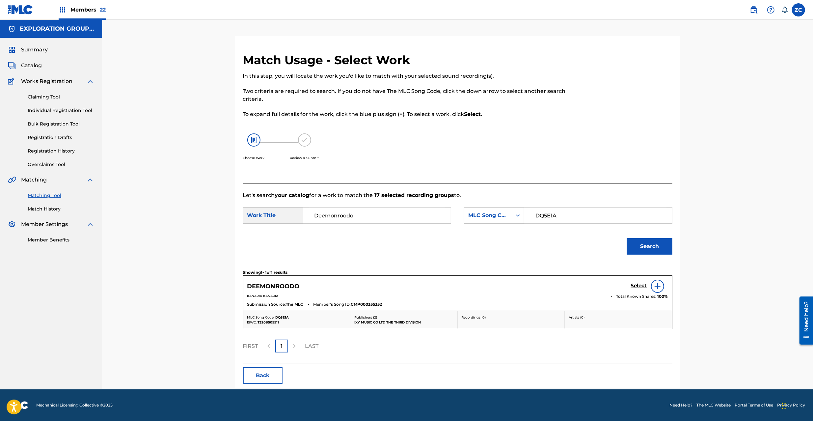
click at [637, 285] on h5 "Select" at bounding box center [639, 286] width 16 height 6
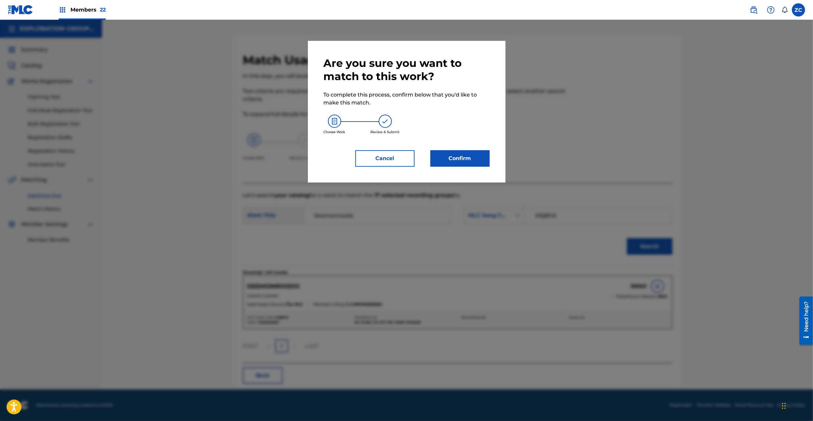
click at [476, 163] on button "Confirm" at bounding box center [460, 158] width 59 height 16
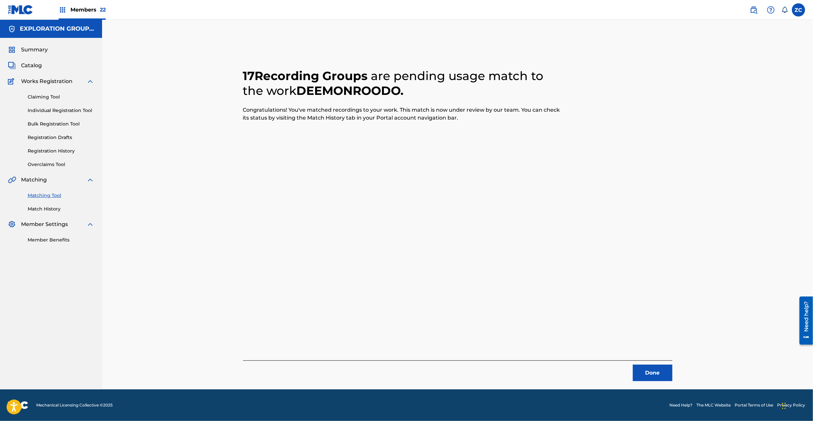
click at [652, 373] on button "Done" at bounding box center [653, 373] width 40 height 16
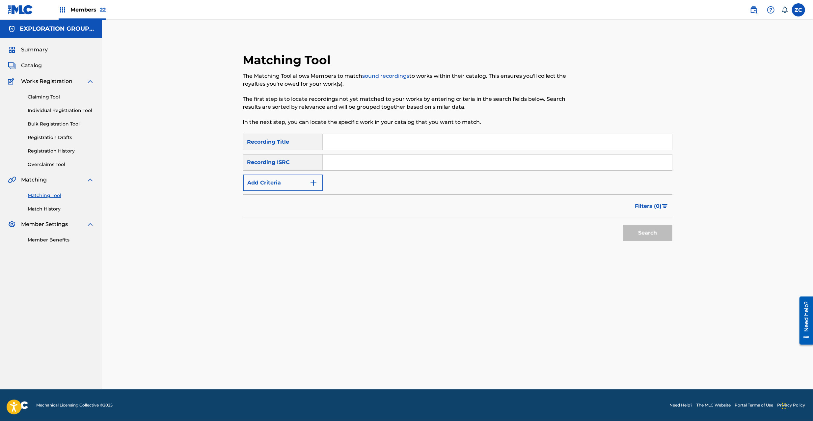
click at [424, 164] on input "Search Form" at bounding box center [498, 163] width 350 height 16
type input "JPZ922400730"
click at [645, 224] on div "Search" at bounding box center [646, 231] width 53 height 26
click at [647, 233] on button "Search" at bounding box center [647, 233] width 49 height 16
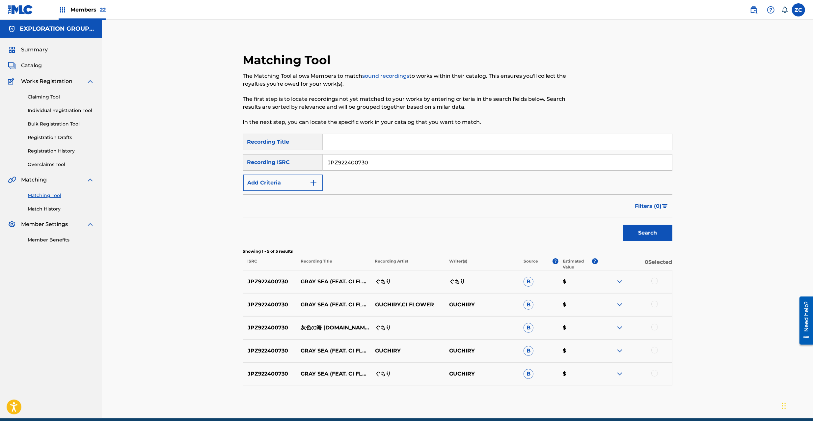
click at [655, 279] on div at bounding box center [655, 281] width 7 height 7
drag, startPoint x: 655, startPoint y: 302, endPoint x: 653, endPoint y: 331, distance: 28.8
click at [655, 303] on div at bounding box center [655, 304] width 7 height 7
click at [656, 327] on div at bounding box center [655, 327] width 7 height 7
click at [657, 349] on div at bounding box center [655, 350] width 7 height 7
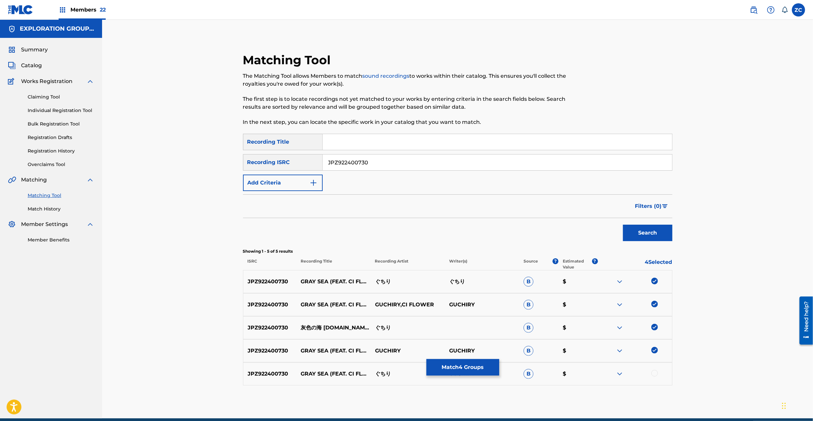
click at [654, 372] on div at bounding box center [655, 373] width 7 height 7
click at [476, 373] on button "Match 5 Groups" at bounding box center [463, 367] width 73 height 16
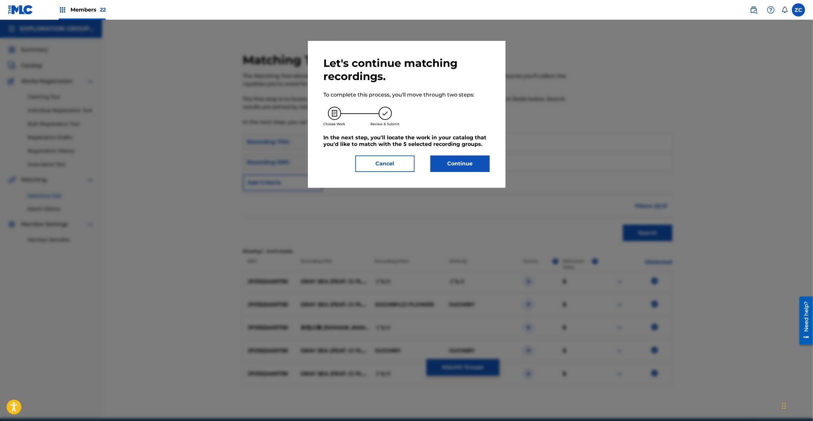
click at [478, 170] on button "Continue" at bounding box center [460, 164] width 59 height 16
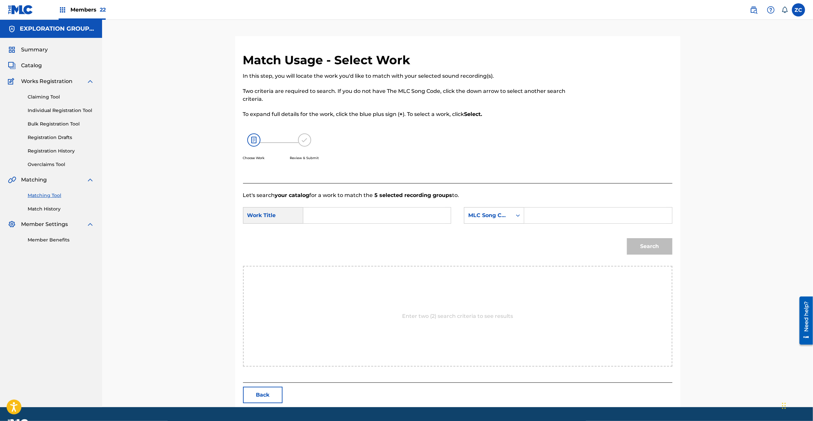
click at [383, 219] on input "Search Form" at bounding box center [377, 216] width 136 height 16
click at [372, 219] on input "Haiirono Umi HQ3SZE" at bounding box center [377, 216] width 136 height 16
click at [373, 218] on input "Haiirono Umi HQ3SZE" at bounding box center [377, 216] width 136 height 16
type input "Haiirono Umi"
click at [555, 218] on input "Search Form" at bounding box center [598, 216] width 136 height 16
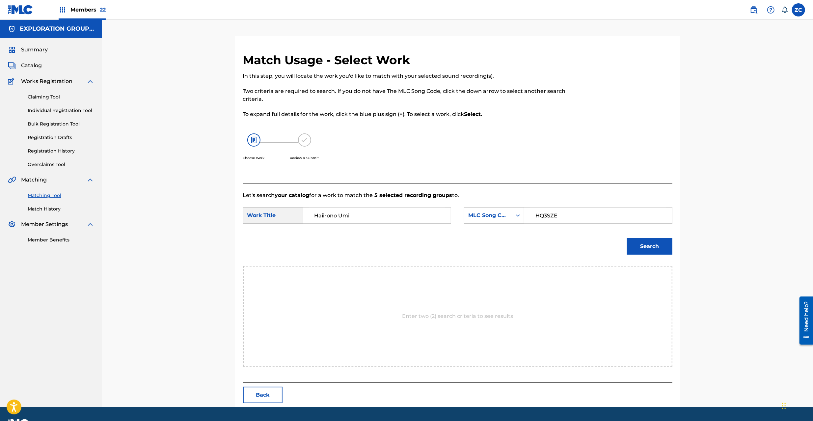
type input "HQ3SZE"
click at [654, 248] on button "Search" at bounding box center [649, 246] width 45 height 16
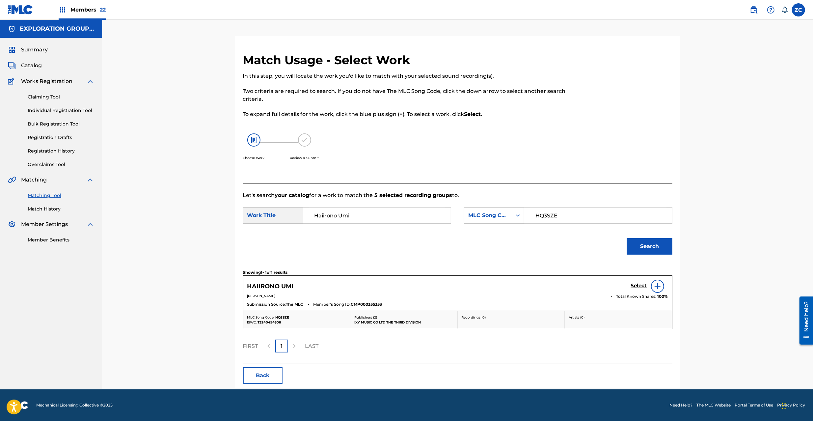
click at [631, 287] on h5 "Select" at bounding box center [639, 286] width 16 height 6
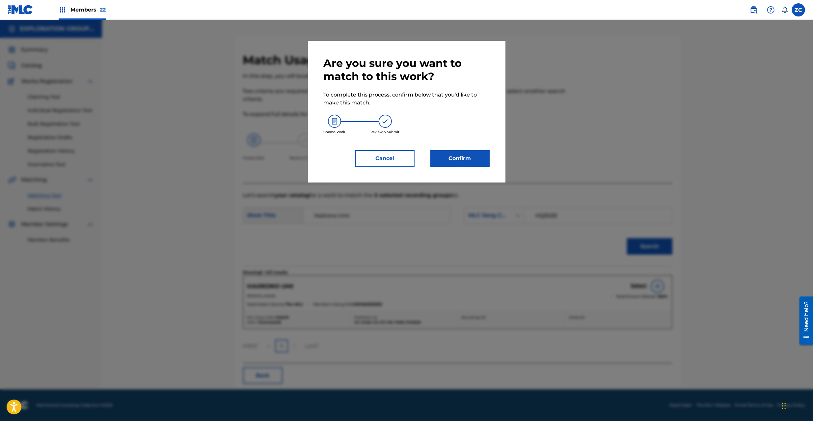
click at [474, 160] on button "Confirm" at bounding box center [460, 158] width 59 height 16
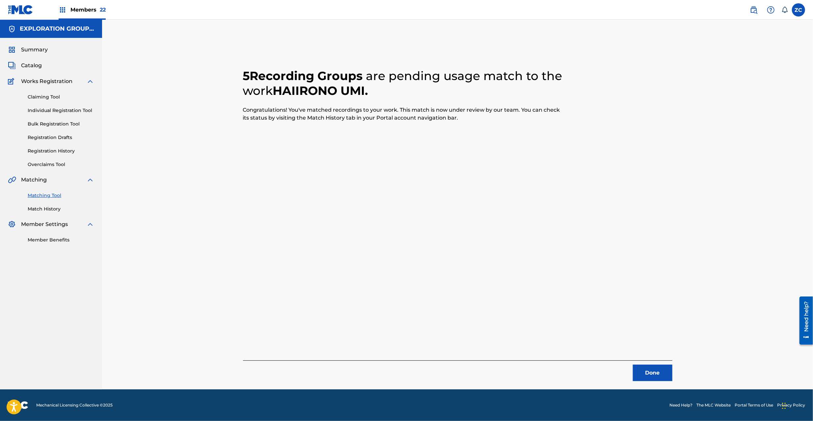
click at [648, 374] on button "Done" at bounding box center [653, 373] width 40 height 16
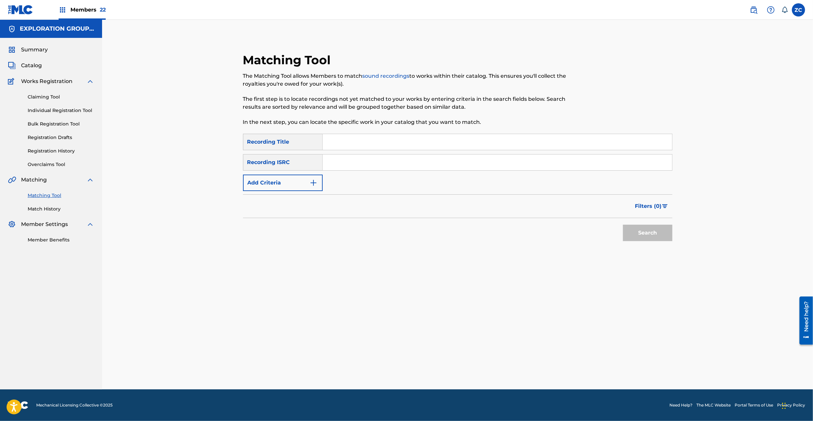
drag, startPoint x: 370, startPoint y: 165, endPoint x: 374, endPoint y: 166, distance: 4.1
click at [370, 165] on input "Search Form" at bounding box center [498, 163] width 350 height 16
click at [647, 234] on button "Search" at bounding box center [647, 233] width 49 height 16
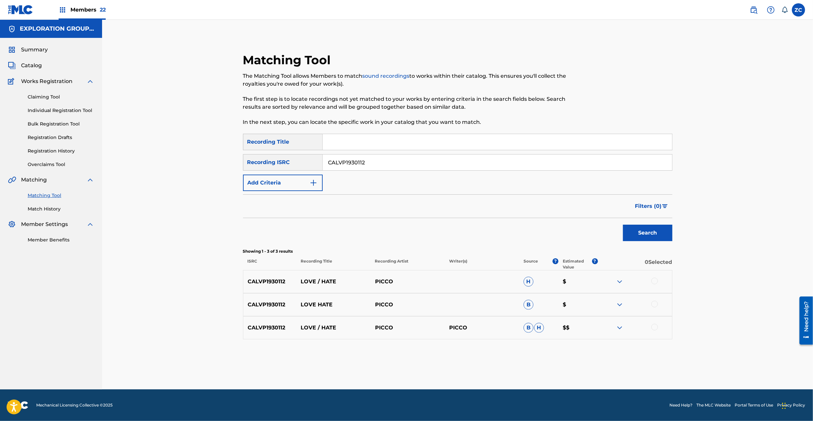
drag, startPoint x: 657, startPoint y: 283, endPoint x: 657, endPoint y: 303, distance: 19.8
click at [657, 284] on div at bounding box center [655, 281] width 7 height 7
drag, startPoint x: 656, startPoint y: 305, endPoint x: 656, endPoint y: 324, distance: 18.5
click at [656, 305] on div at bounding box center [655, 304] width 7 height 7
click at [655, 327] on div at bounding box center [655, 327] width 7 height 7
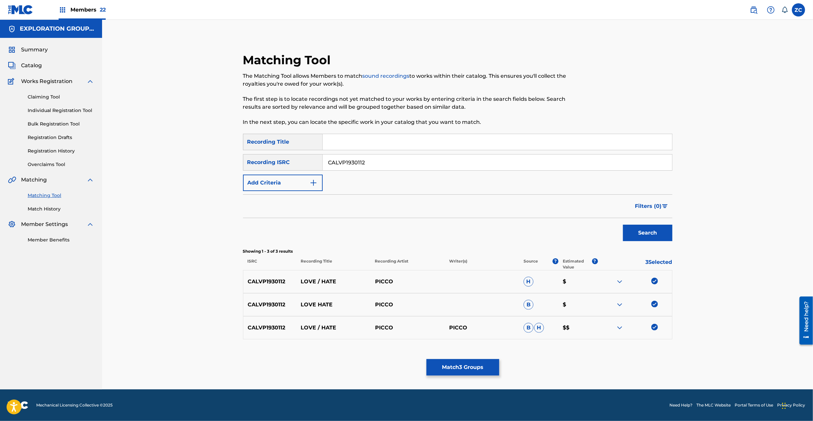
click at [399, 165] on input "CALVP1930112" at bounding box center [498, 163] width 350 height 16
type input "CACWV2059731"
click at [663, 231] on button "Search" at bounding box center [647, 233] width 49 height 16
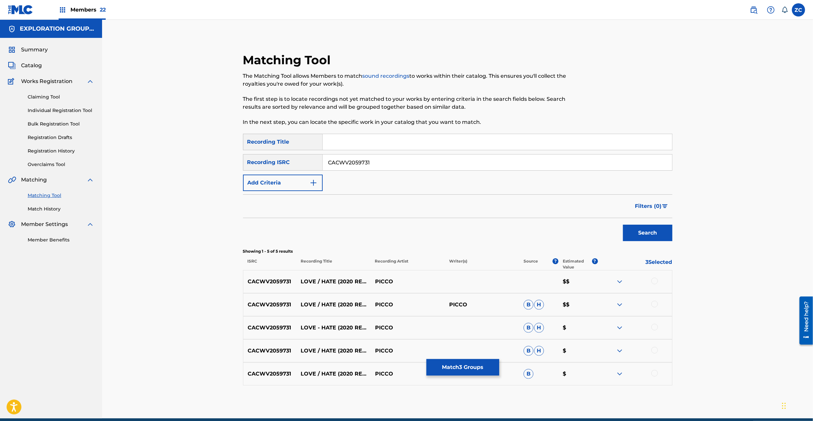
click at [654, 283] on div at bounding box center [655, 281] width 7 height 7
click at [652, 306] on div at bounding box center [635, 305] width 74 height 8
click at [656, 305] on div at bounding box center [655, 304] width 7 height 7
click at [655, 328] on div at bounding box center [655, 327] width 7 height 7
click at [654, 348] on div at bounding box center [655, 350] width 7 height 7
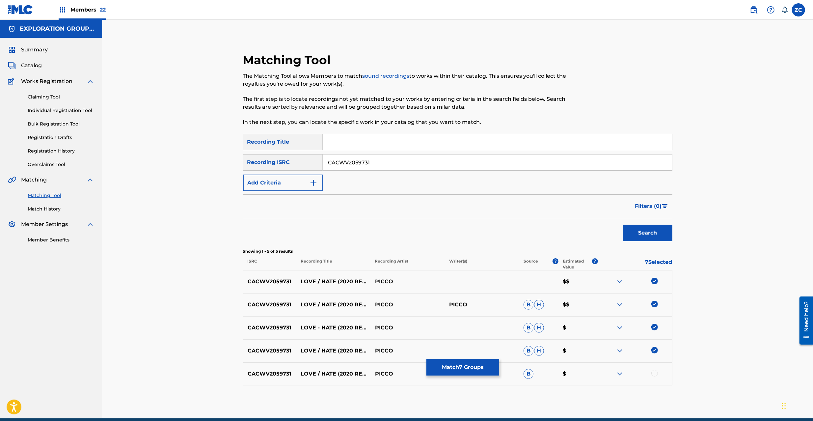
click at [656, 373] on div at bounding box center [655, 373] width 7 height 7
click at [473, 360] on button "Match 8 Groups" at bounding box center [463, 367] width 73 height 16
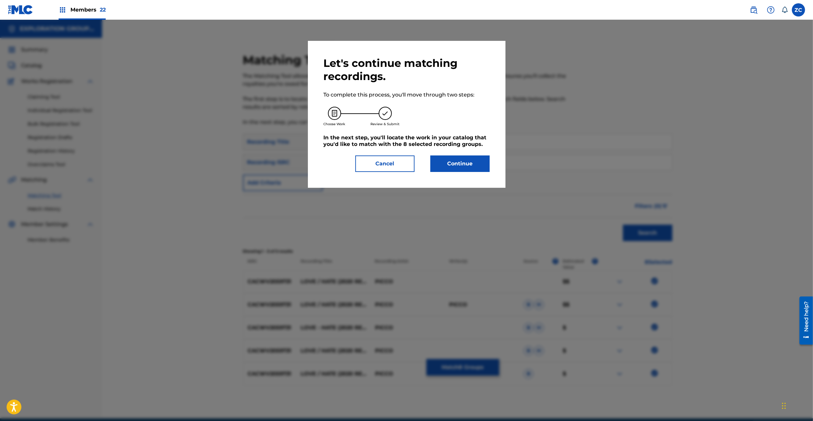
click at [474, 161] on button "Continue" at bounding box center [460, 164] width 59 height 16
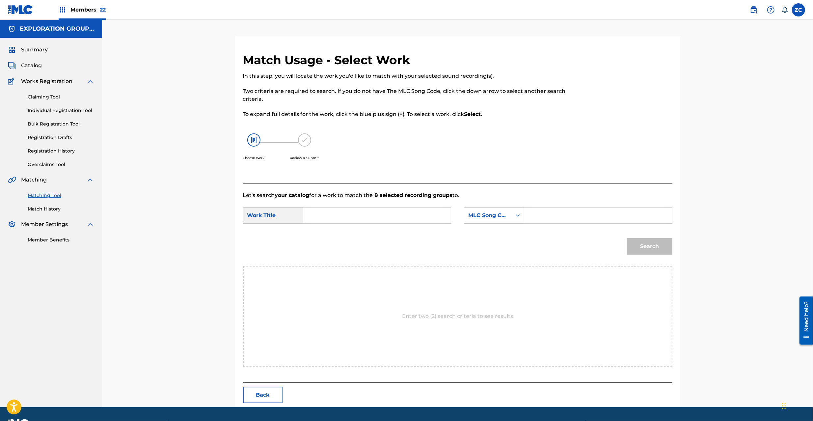
click at [434, 210] on input "Search Form" at bounding box center [377, 216] width 136 height 16
click at [357, 211] on input "Love/Hate LT2ZTJ" at bounding box center [377, 216] width 136 height 16
type input "Love/Hate"
click at [558, 217] on input "Search Form" at bounding box center [598, 216] width 136 height 16
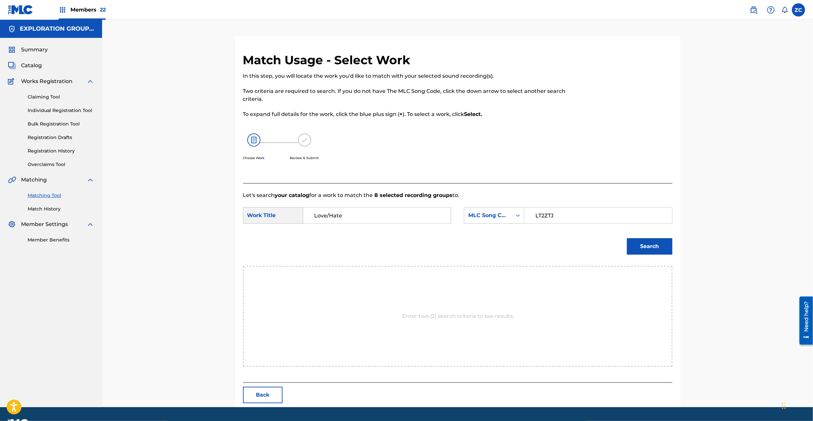
type input "LT2ZTJ"
click at [663, 248] on button "Search" at bounding box center [649, 246] width 45 height 16
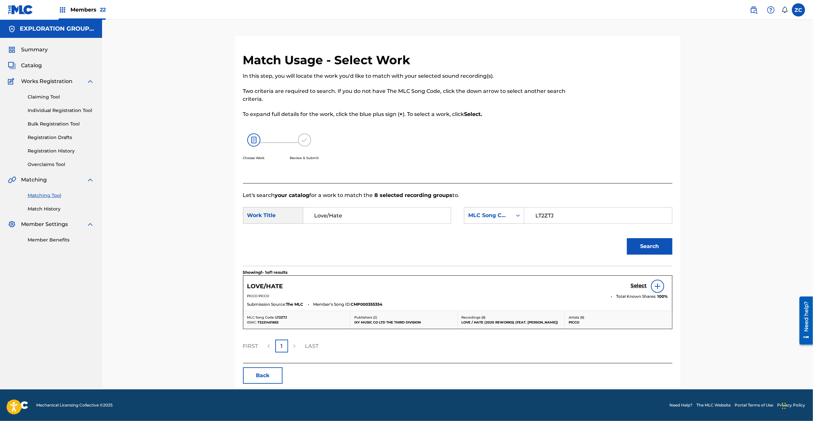
click at [637, 284] on h5 "Select" at bounding box center [639, 286] width 16 height 6
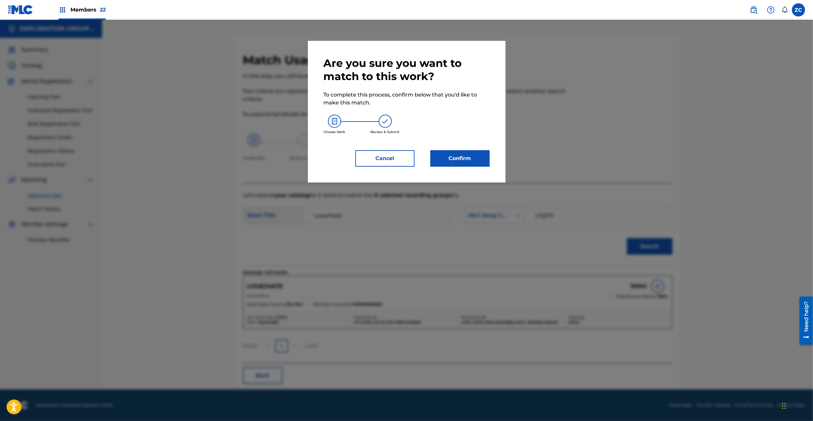
click at [452, 158] on button "Confirm" at bounding box center [460, 158] width 59 height 16
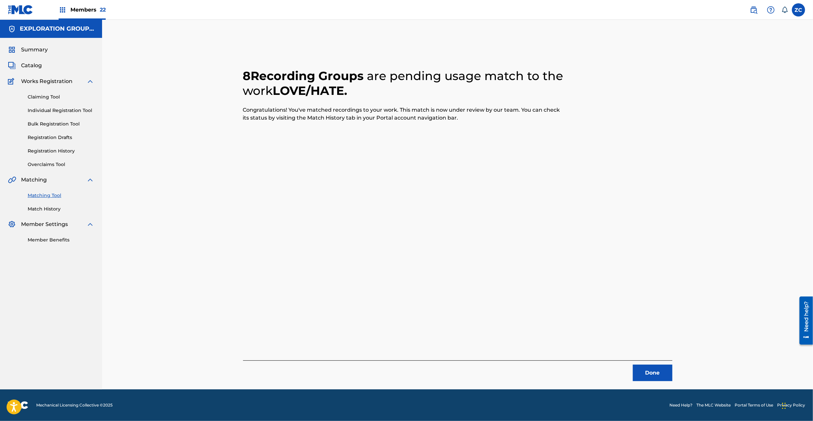
click at [644, 369] on button "Done" at bounding box center [653, 373] width 40 height 16
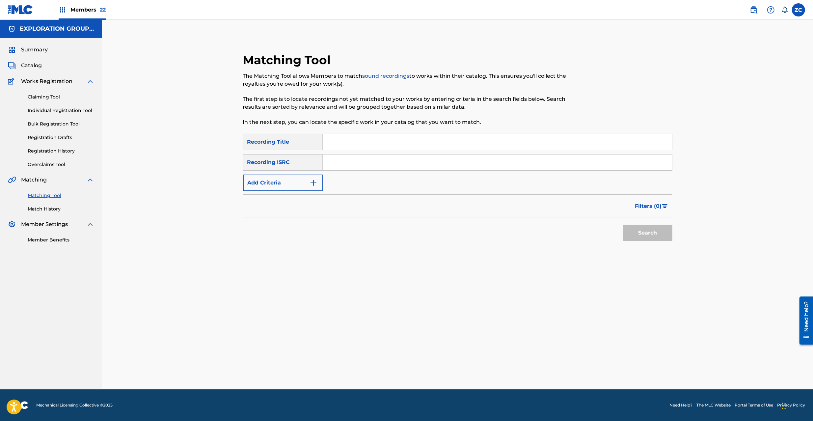
drag, startPoint x: 451, startPoint y: 160, endPoint x: 467, endPoint y: 168, distance: 18.0
click at [451, 160] on input "Search Form" at bounding box center [498, 163] width 350 height 16
click at [662, 233] on button "Search" at bounding box center [647, 233] width 49 height 16
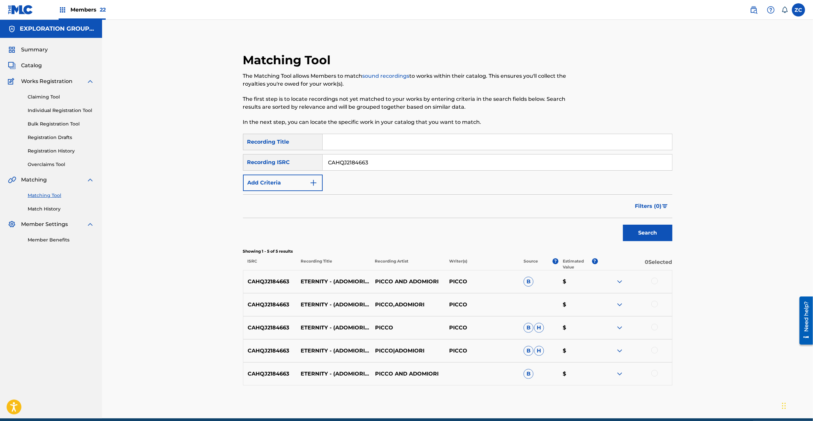
drag, startPoint x: 654, startPoint y: 282, endPoint x: 654, endPoint y: 311, distance: 29.3
click at [654, 283] on div at bounding box center [655, 281] width 7 height 7
click at [656, 308] on div at bounding box center [635, 305] width 74 height 8
click at [655, 304] on div at bounding box center [655, 304] width 7 height 7
click at [655, 329] on div at bounding box center [655, 327] width 7 height 7
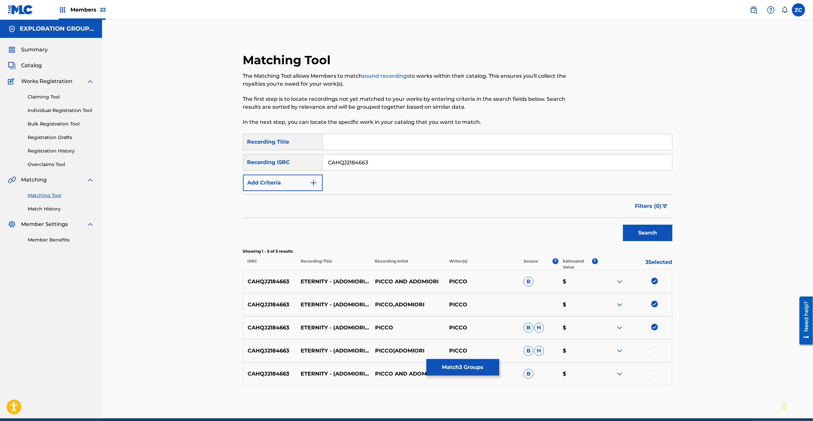
click at [654, 352] on div at bounding box center [655, 350] width 7 height 7
click at [654, 375] on div at bounding box center [655, 373] width 7 height 7
click at [492, 166] on input "CAHQJ2184663" at bounding box center [498, 163] width 350 height 16
type input "CALVP1926498"
click at [649, 233] on button "Search" at bounding box center [647, 233] width 49 height 16
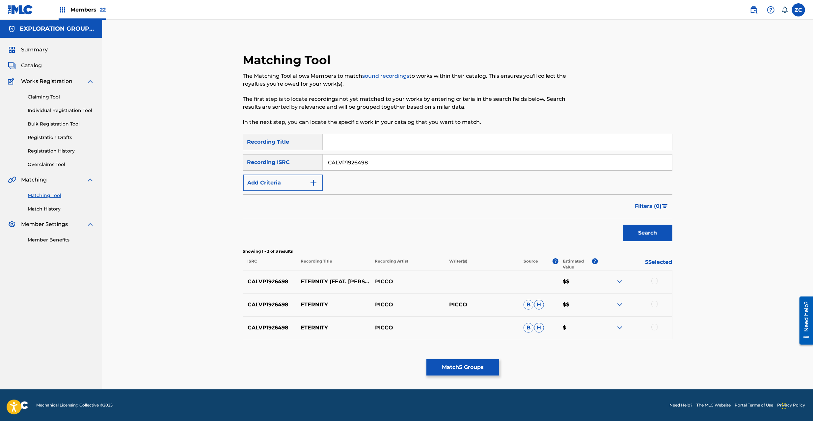
click at [657, 283] on div at bounding box center [655, 281] width 7 height 7
click at [655, 305] on div at bounding box center [655, 304] width 7 height 7
click at [656, 328] on div at bounding box center [655, 327] width 7 height 7
click at [469, 365] on button "Match 8 Groups" at bounding box center [463, 367] width 73 height 16
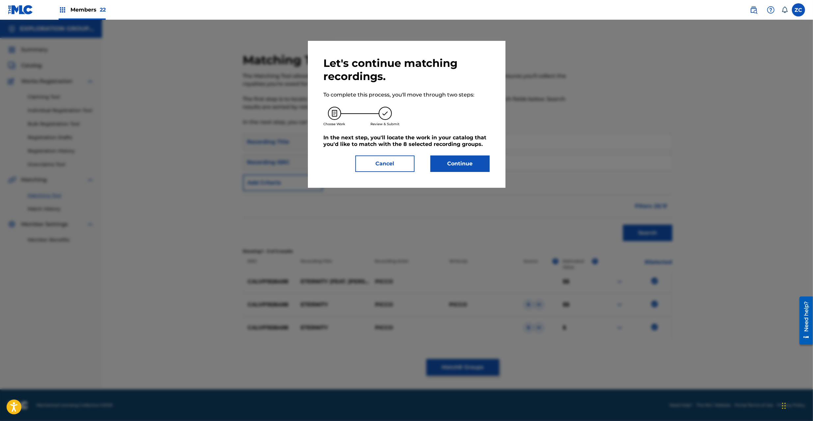
click at [462, 168] on button "Continue" at bounding box center [460, 164] width 59 height 16
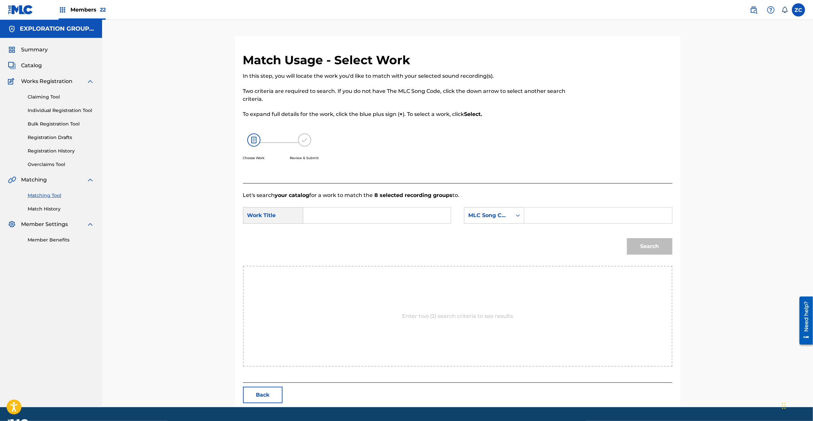
click at [432, 215] on input "Search Form" at bounding box center [377, 216] width 136 height 16
click at [339, 214] on input "Eternity ES1D0T" at bounding box center [377, 216] width 136 height 16
type input "Eternity"
click at [565, 213] on input "Search Form" at bounding box center [598, 216] width 136 height 16
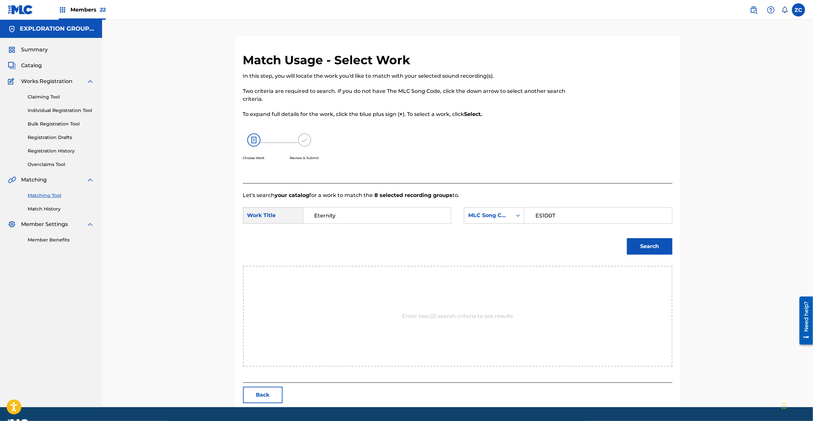
type input "ES1D0T"
click at [645, 242] on button "Search" at bounding box center [649, 246] width 45 height 16
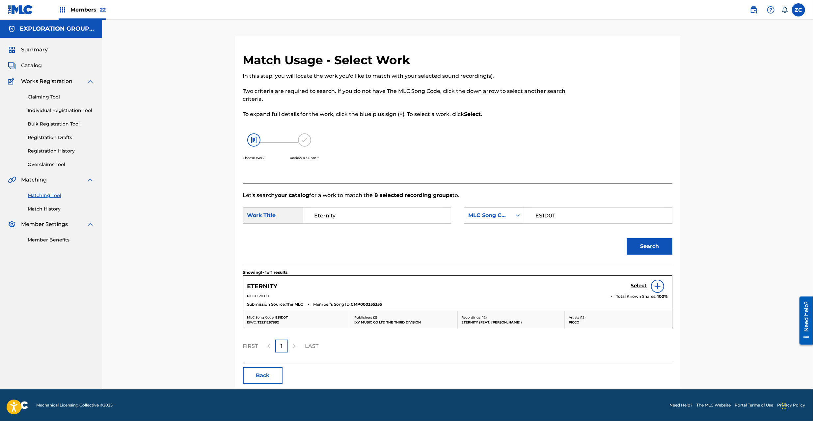
click at [637, 285] on h5 "Select" at bounding box center [639, 286] width 16 height 6
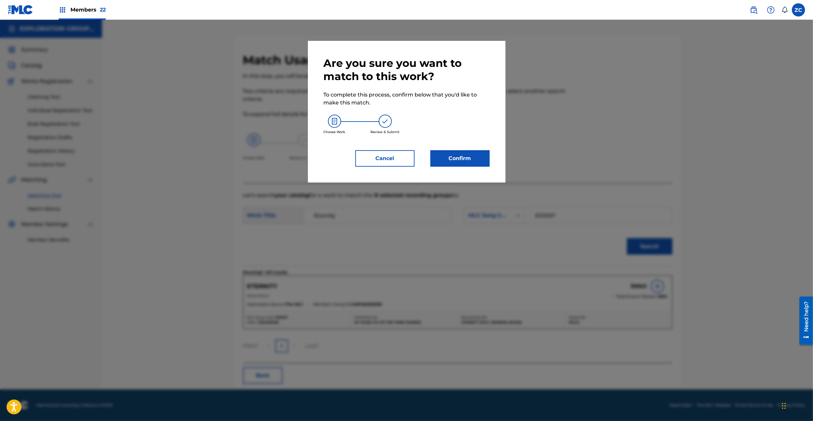
click at [464, 165] on button "Confirm" at bounding box center [460, 158] width 59 height 16
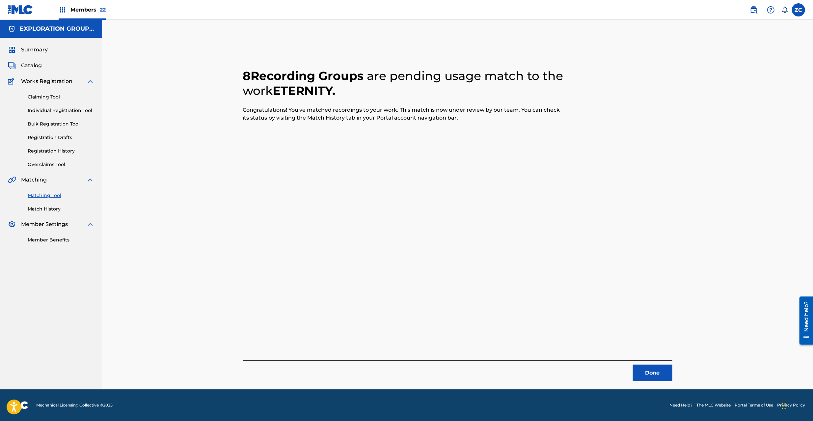
click at [649, 377] on button "Done" at bounding box center [653, 373] width 40 height 16
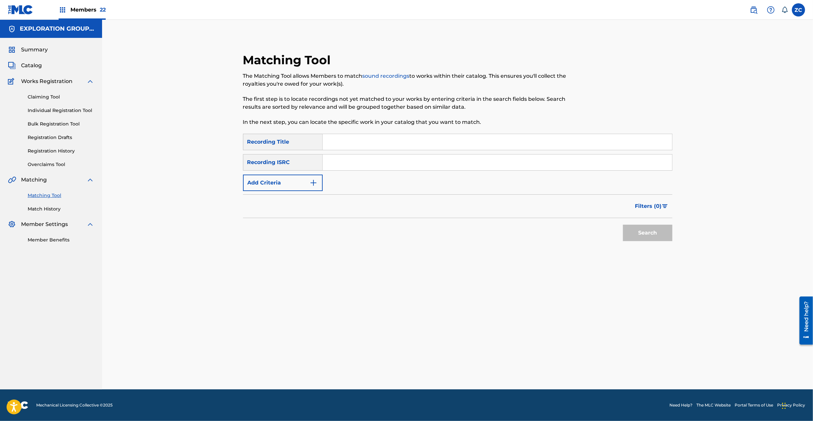
drag, startPoint x: 387, startPoint y: 161, endPoint x: 401, endPoint y: 170, distance: 16.5
click at [387, 161] on input "Search Form" at bounding box center [498, 163] width 350 height 16
type input "CAHQJ2113020"
click at [640, 232] on button "Search" at bounding box center [647, 233] width 49 height 16
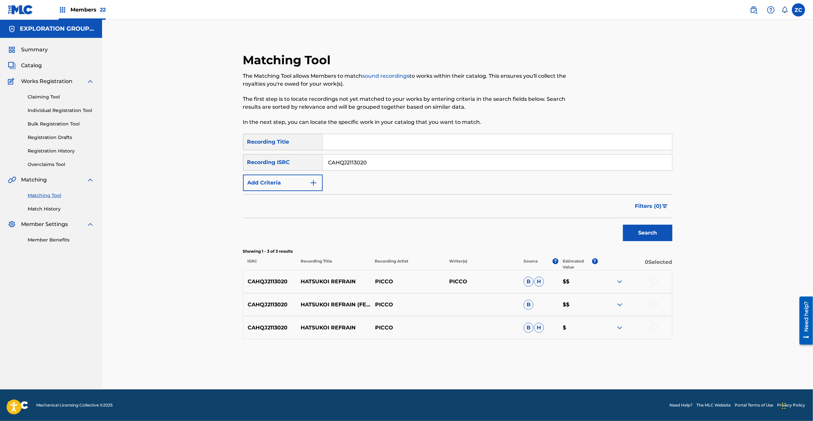
click at [654, 279] on div at bounding box center [655, 281] width 7 height 7
click at [655, 305] on div at bounding box center [655, 304] width 7 height 7
click at [654, 325] on div at bounding box center [655, 327] width 7 height 7
click at [488, 368] on button "Match 3 Groups" at bounding box center [463, 367] width 73 height 16
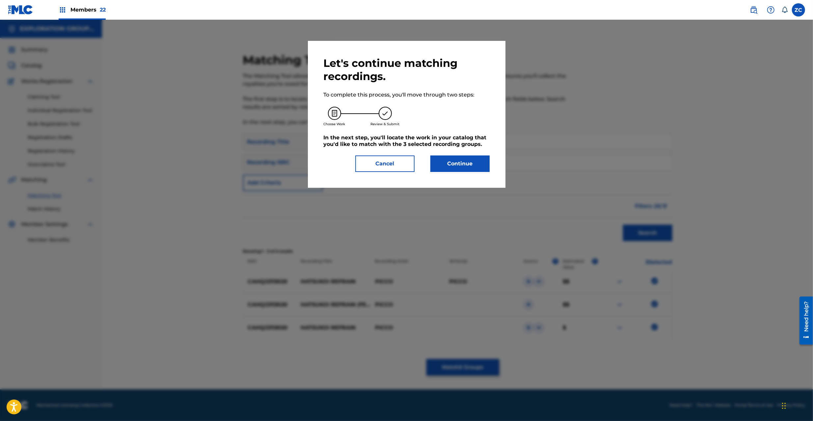
click at [448, 161] on button "Continue" at bounding box center [460, 164] width 59 height 16
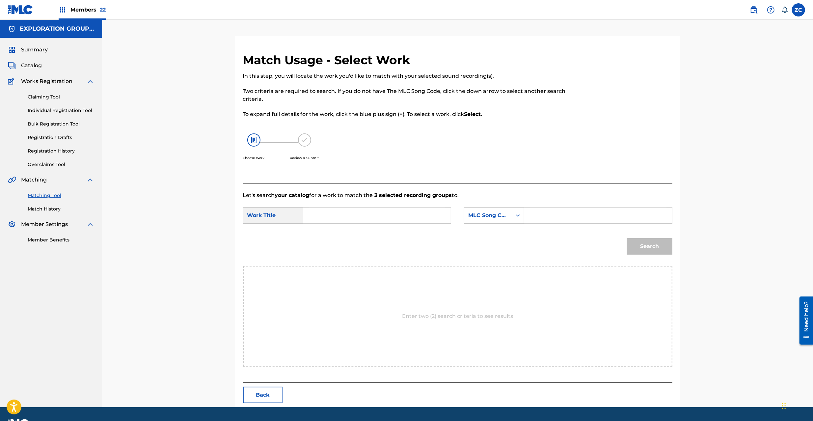
click at [408, 213] on input "Search Form" at bounding box center [377, 216] width 136 height 16
click at [390, 216] on input "Hatsukoi Rifurein HQ3X58" at bounding box center [377, 216] width 136 height 16
type input "[PERSON_NAME]"
click at [563, 217] on input "Search Form" at bounding box center [598, 216] width 136 height 16
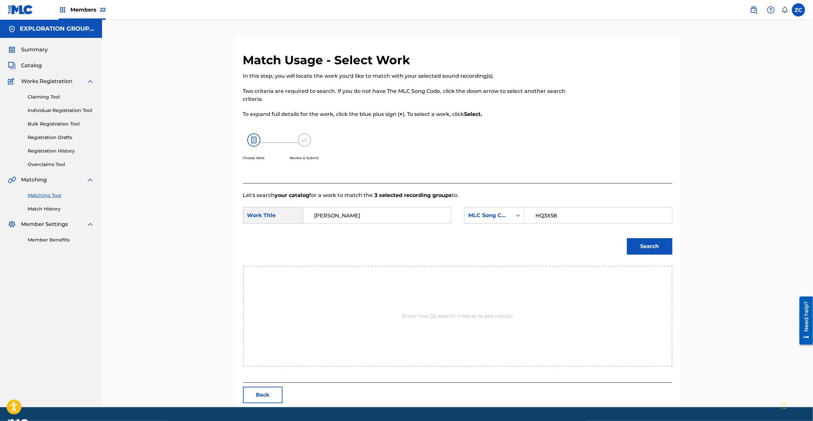
type input "HQ3X58"
click at [655, 247] on button "Search" at bounding box center [649, 246] width 45 height 16
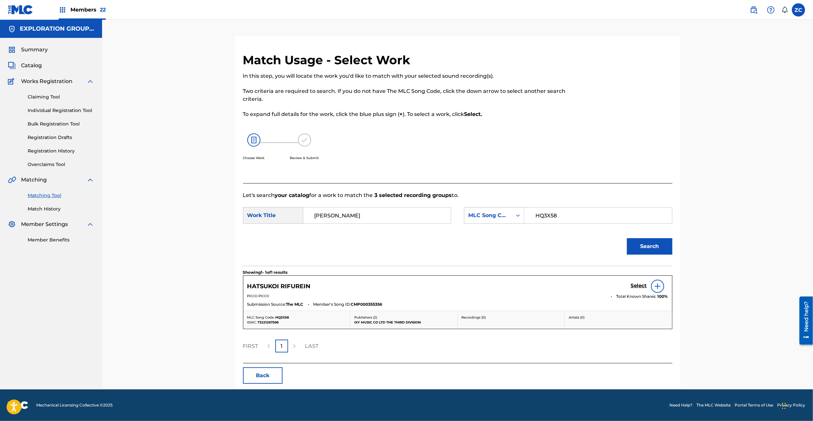
click at [637, 286] on h5 "Select" at bounding box center [639, 286] width 16 height 6
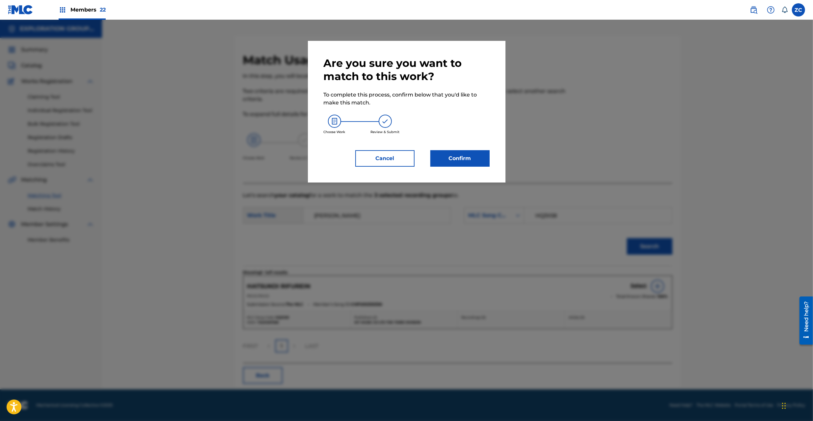
click at [445, 153] on button "Confirm" at bounding box center [460, 158] width 59 height 16
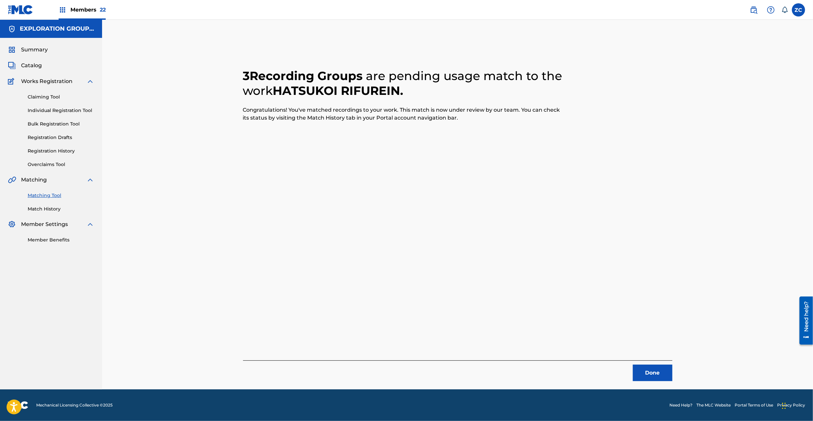
click at [650, 368] on button "Done" at bounding box center [653, 373] width 40 height 16
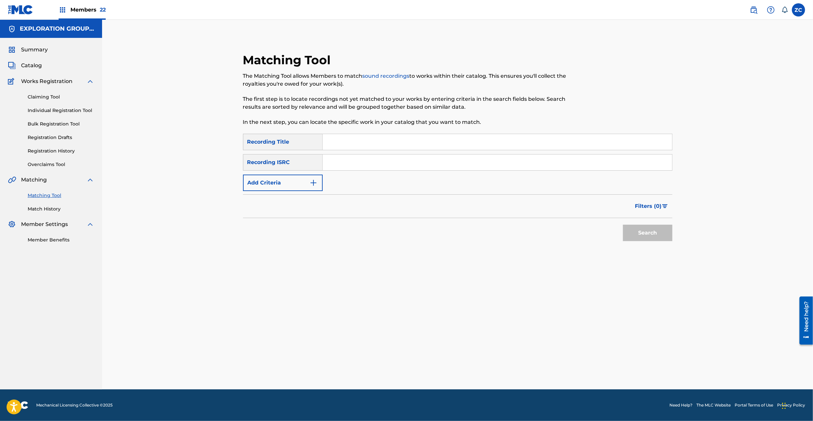
drag, startPoint x: 564, startPoint y: 165, endPoint x: 588, endPoint y: 180, distance: 27.8
click at [564, 165] on input "Search Form" at bounding box center [498, 163] width 350 height 16
type input "JPE562107827"
click at [665, 234] on button "Search" at bounding box center [647, 233] width 49 height 16
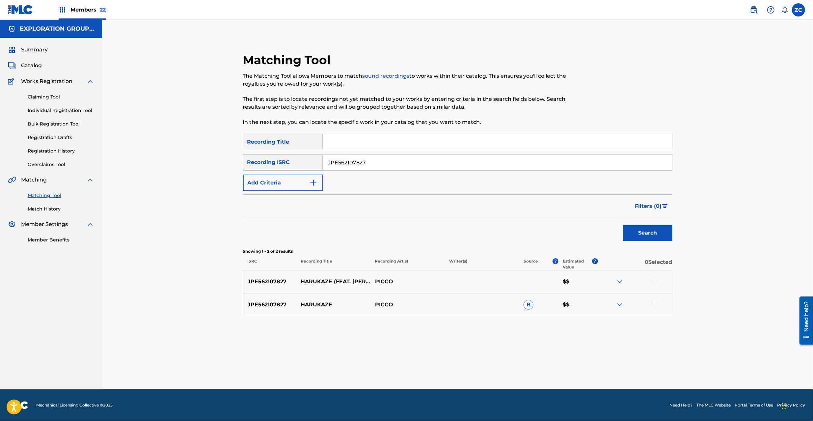
click at [654, 279] on div at bounding box center [655, 281] width 7 height 7
click at [654, 302] on div at bounding box center [655, 304] width 7 height 7
click at [463, 362] on button "Match 2 Groups" at bounding box center [463, 367] width 73 height 16
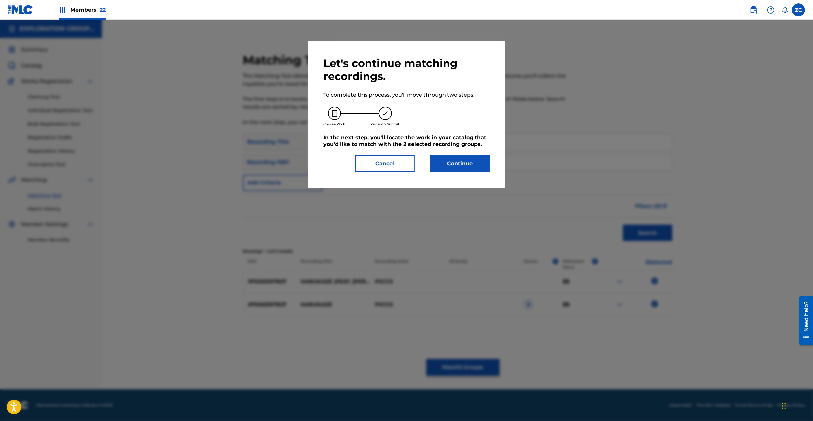
click at [464, 156] on button "Continue" at bounding box center [460, 164] width 59 height 16
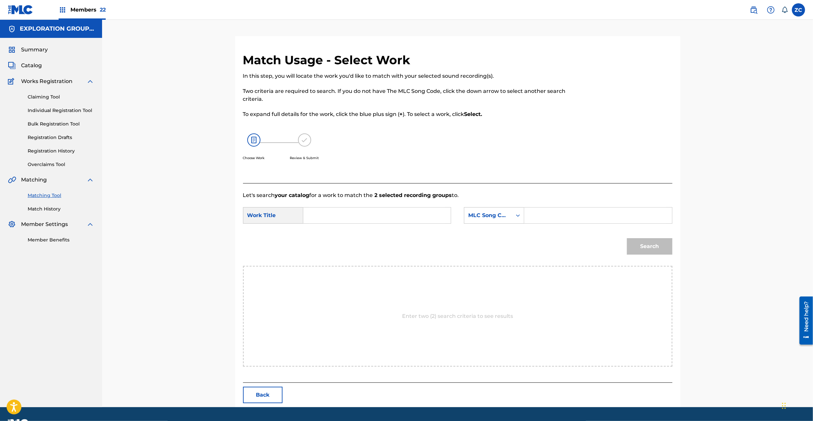
click at [429, 220] on input "Search Form" at bounding box center [377, 216] width 136 height 16
click at [358, 216] on input "Harukaze HQ3SWU" at bounding box center [377, 216] width 136 height 16
click at [357, 217] on input "Harukaze HQ3SWU" at bounding box center [377, 216] width 136 height 16
type input "Harukaze"
click at [598, 219] on input "Search Form" at bounding box center [598, 216] width 136 height 16
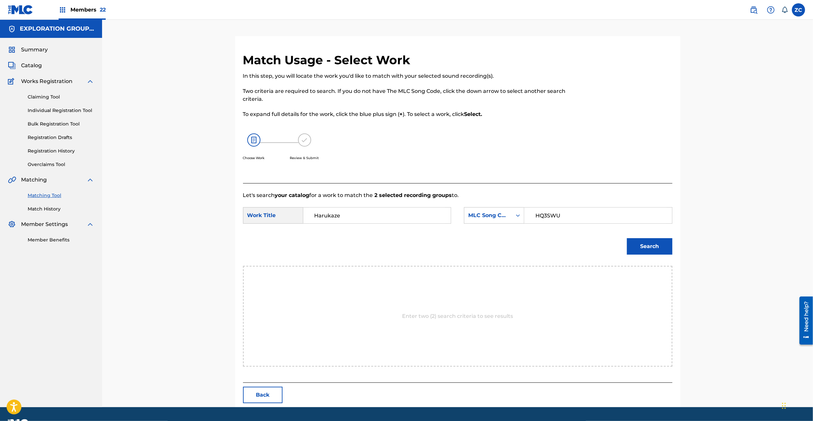
type input "HQ3SWU"
click at [667, 244] on button "Search" at bounding box center [649, 246] width 45 height 16
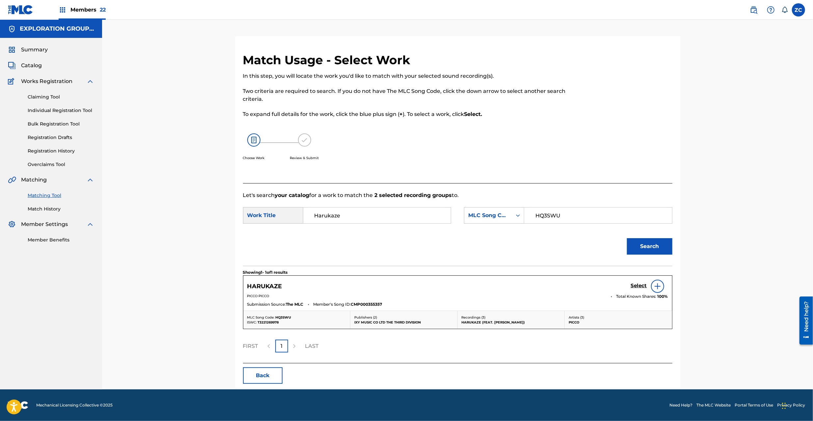
click at [639, 285] on h5 "Select" at bounding box center [639, 286] width 16 height 6
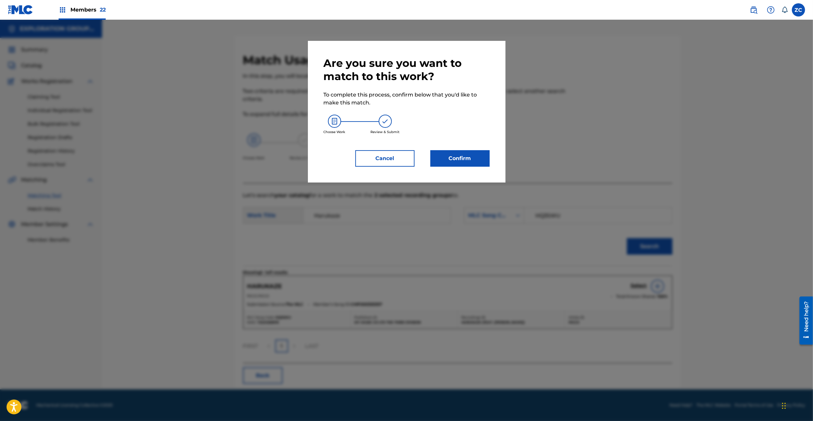
click at [450, 157] on button "Confirm" at bounding box center [460, 158] width 59 height 16
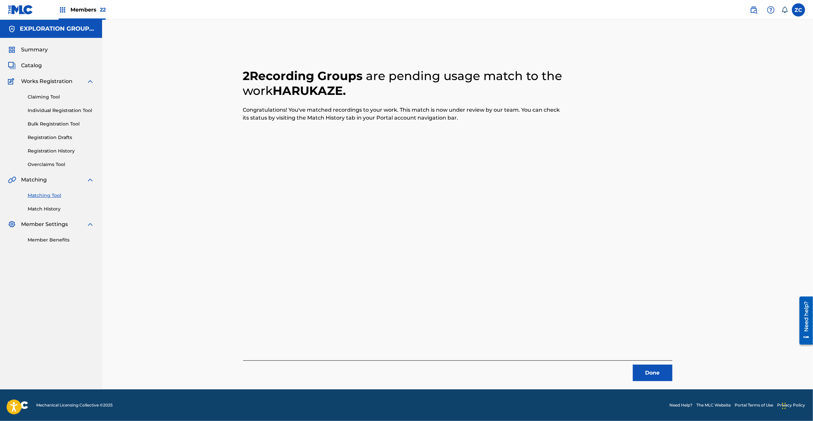
drag, startPoint x: 655, startPoint y: 374, endPoint x: 579, endPoint y: 272, distance: 127.5
click at [655, 373] on button "Done" at bounding box center [653, 373] width 40 height 16
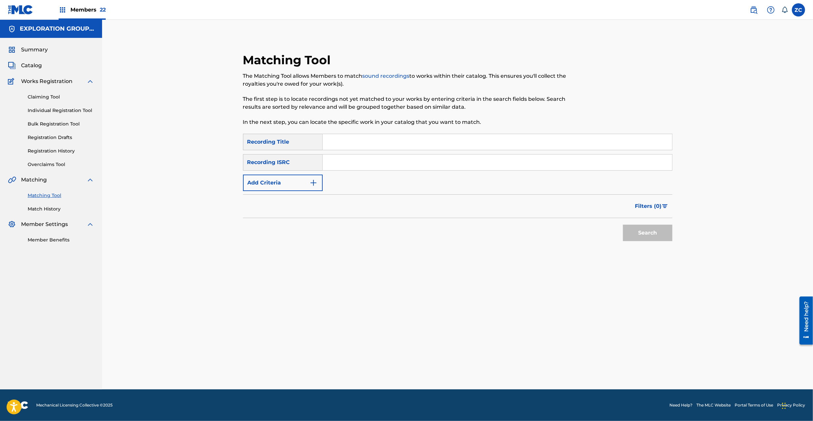
drag, startPoint x: 403, startPoint y: 157, endPoint x: 423, endPoint y: 164, distance: 20.7
click at [403, 157] on input "Search Form" at bounding box center [498, 163] width 350 height 16
type input "CALVP2008313"
click at [652, 229] on button "Search" at bounding box center [647, 233] width 49 height 16
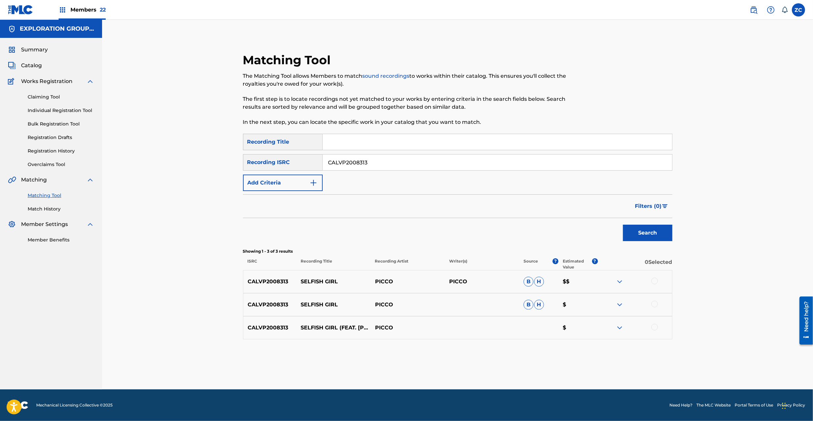
click at [656, 282] on div at bounding box center [655, 281] width 7 height 7
click at [653, 305] on div at bounding box center [655, 304] width 7 height 7
click at [656, 327] on div at bounding box center [655, 327] width 7 height 7
click at [477, 369] on button "Match 3 Groups" at bounding box center [463, 367] width 73 height 16
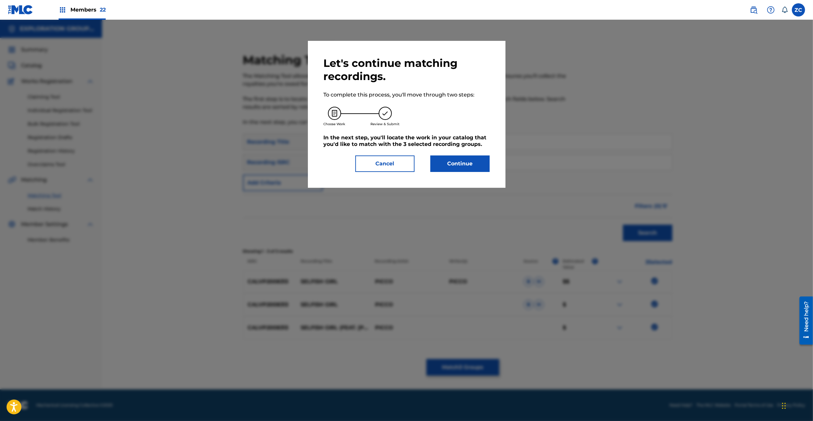
click at [443, 164] on button "Continue" at bounding box center [460, 164] width 59 height 16
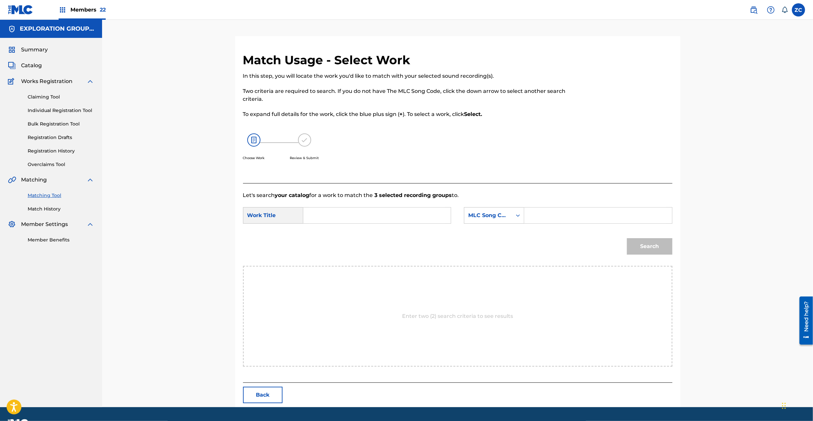
click at [352, 218] on input "Search Form" at bounding box center [377, 216] width 136 height 16
click at [356, 217] on input "Selfish Girl S65AFX" at bounding box center [377, 216] width 136 height 16
type input "Selfish Girl"
click at [561, 215] on input "Search Form" at bounding box center [598, 216] width 136 height 16
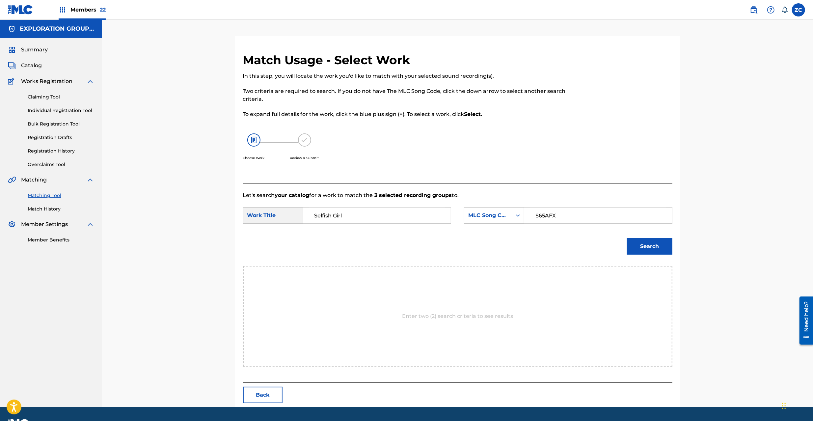
type input "S65AFX"
click at [661, 248] on button "Search" at bounding box center [649, 246] width 45 height 16
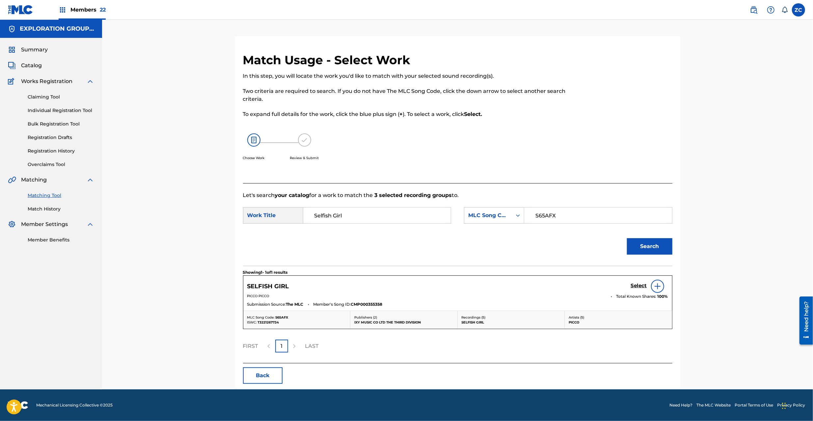
click at [642, 290] on link "Select" at bounding box center [639, 286] width 16 height 7
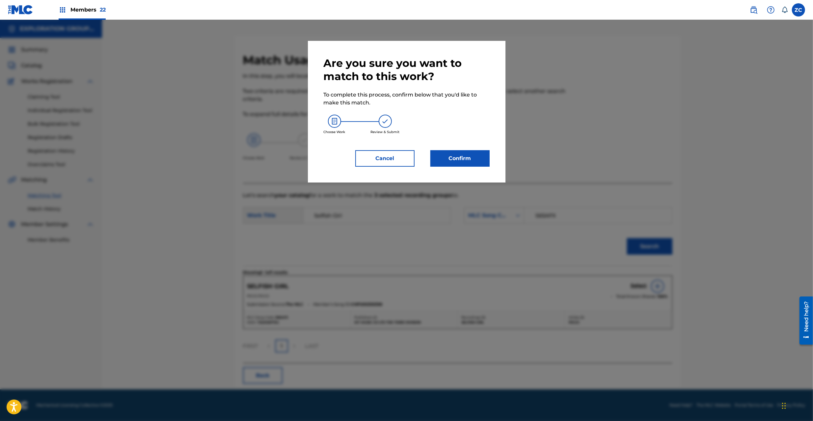
click at [642, 289] on div at bounding box center [406, 230] width 813 height 421
click at [458, 157] on button "Confirm" at bounding box center [460, 158] width 59 height 16
